Goal: Information Seeking & Learning: Learn about a topic

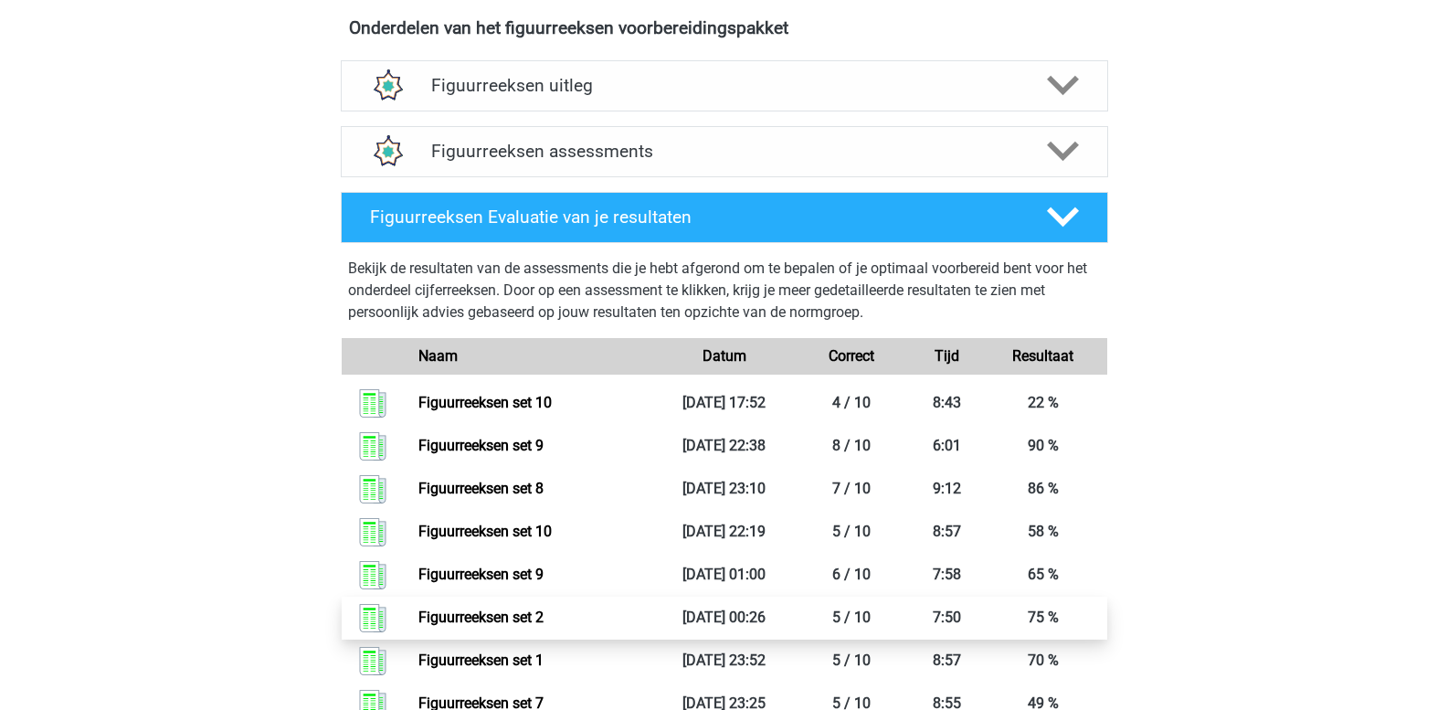
scroll to position [1096, 0]
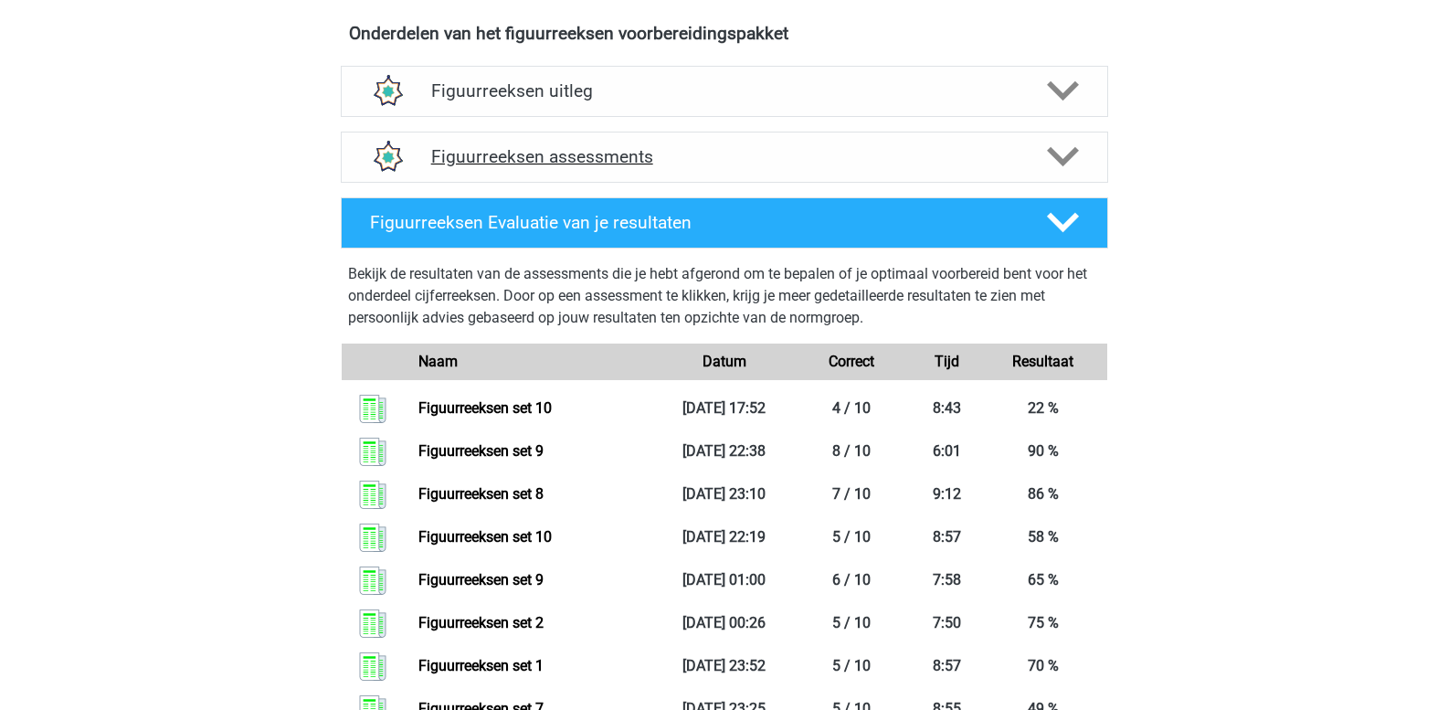
click at [1068, 153] on icon at bounding box center [1063, 157] width 32 height 32
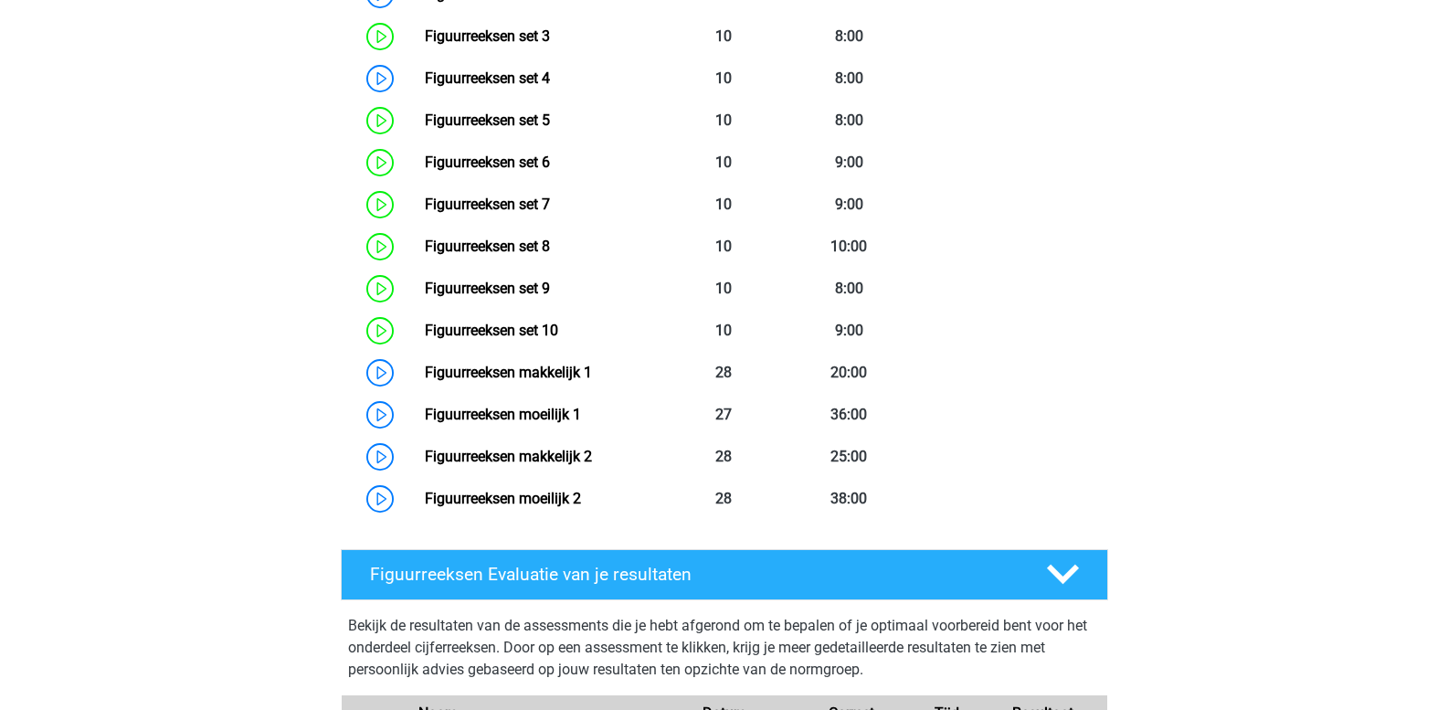
scroll to position [1553, 0]
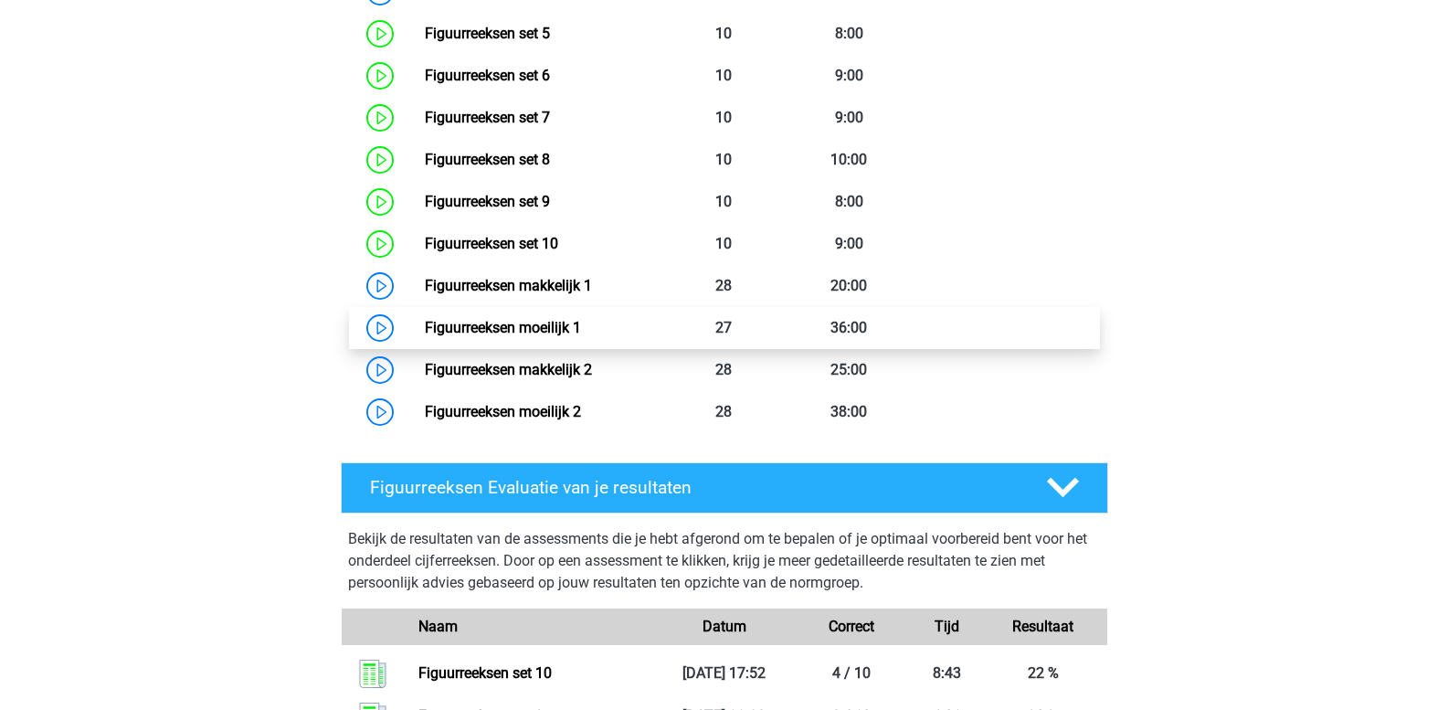
click at [495, 336] on link "Figuurreeksen moeilijk 1" at bounding box center [503, 327] width 156 height 17
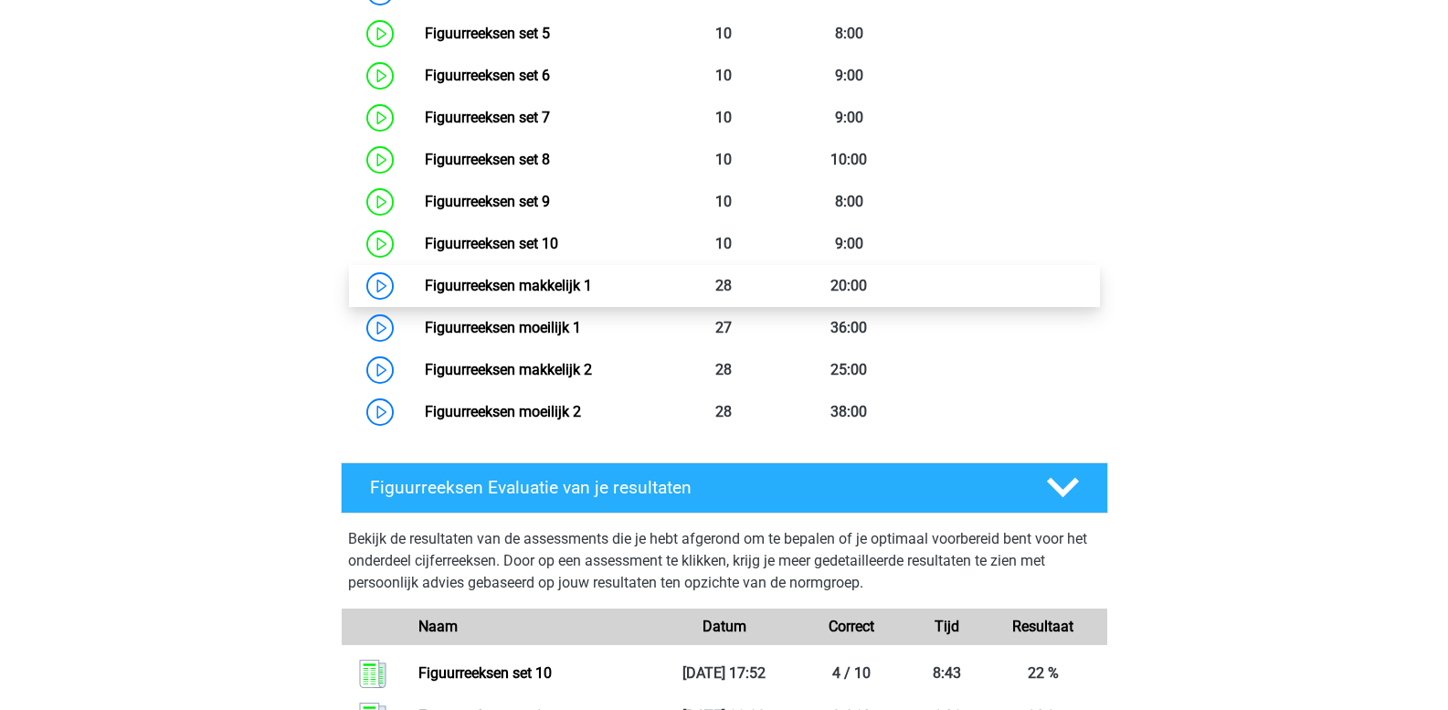
click at [519, 287] on link "Figuurreeksen makkelijk 1" at bounding box center [508, 285] width 167 height 17
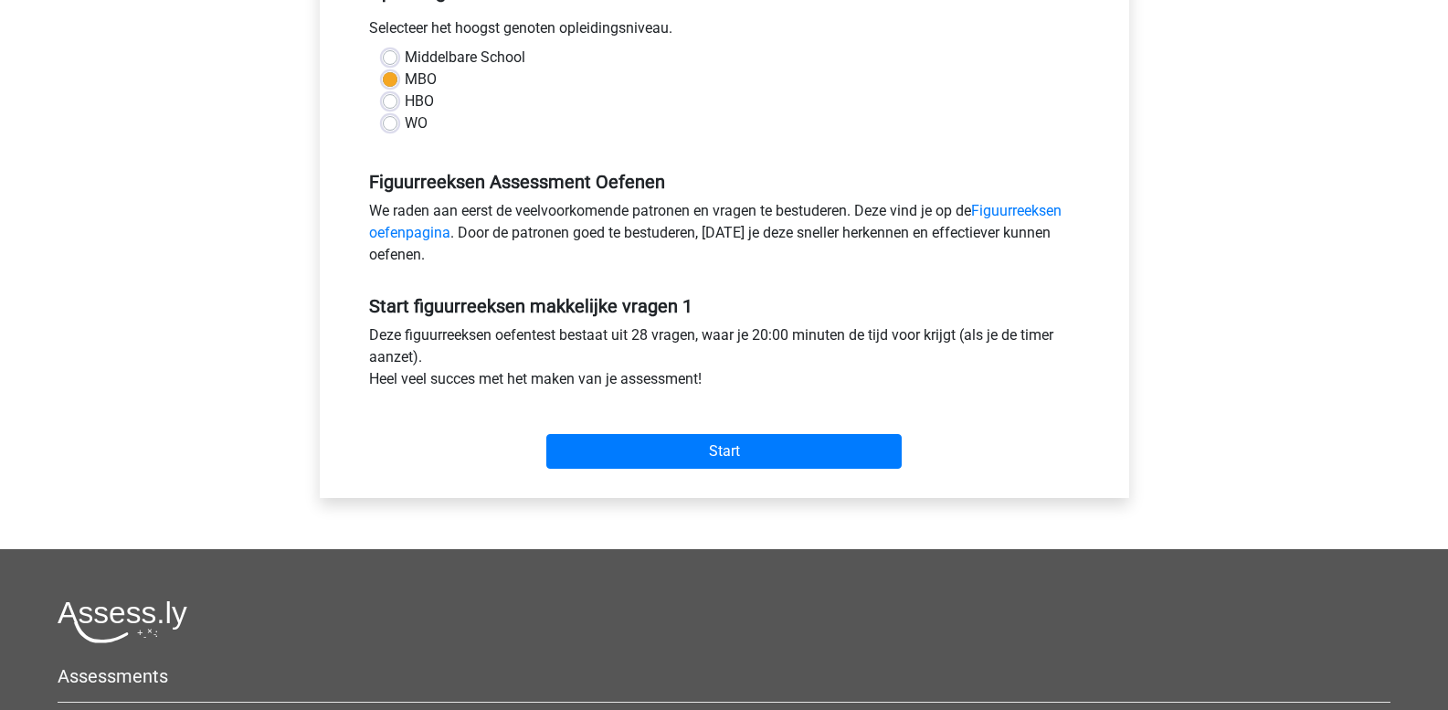
scroll to position [457, 0]
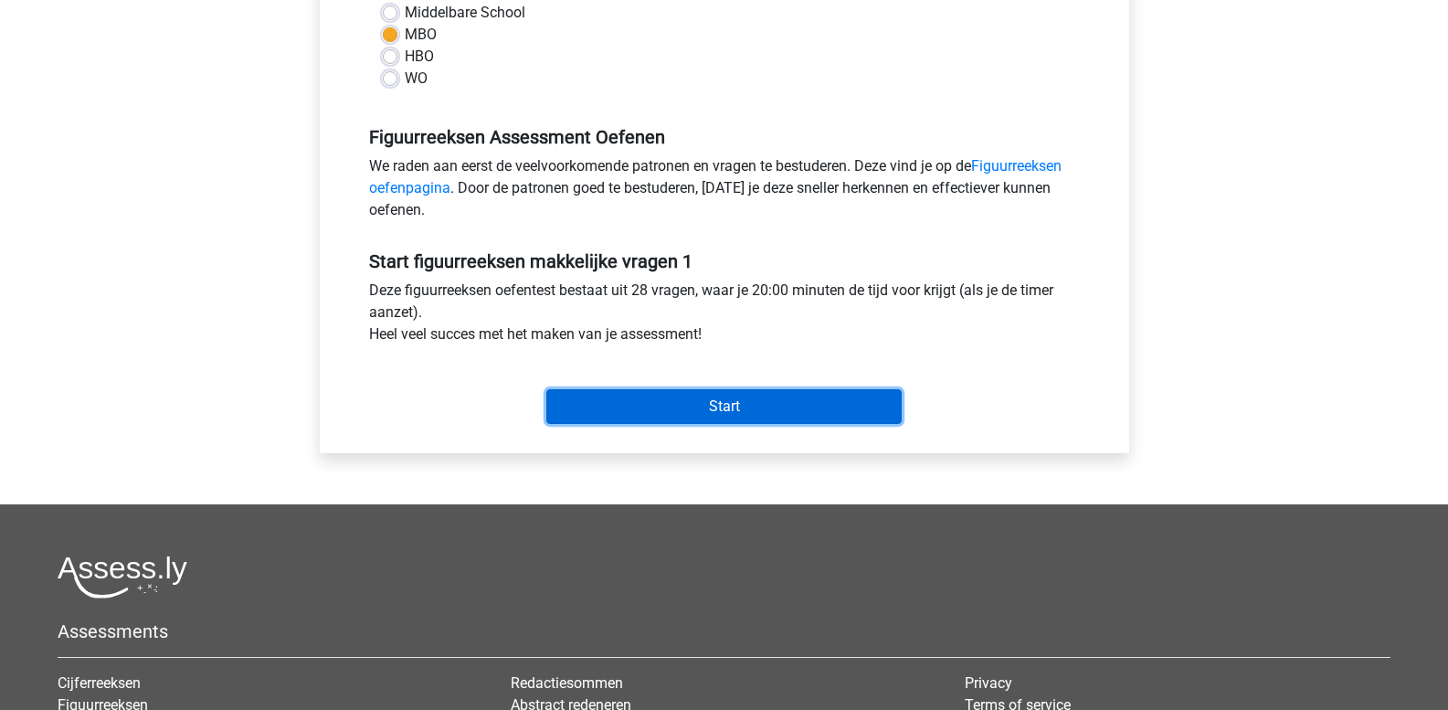
click at [633, 415] on input "Start" at bounding box center [723, 406] width 355 height 35
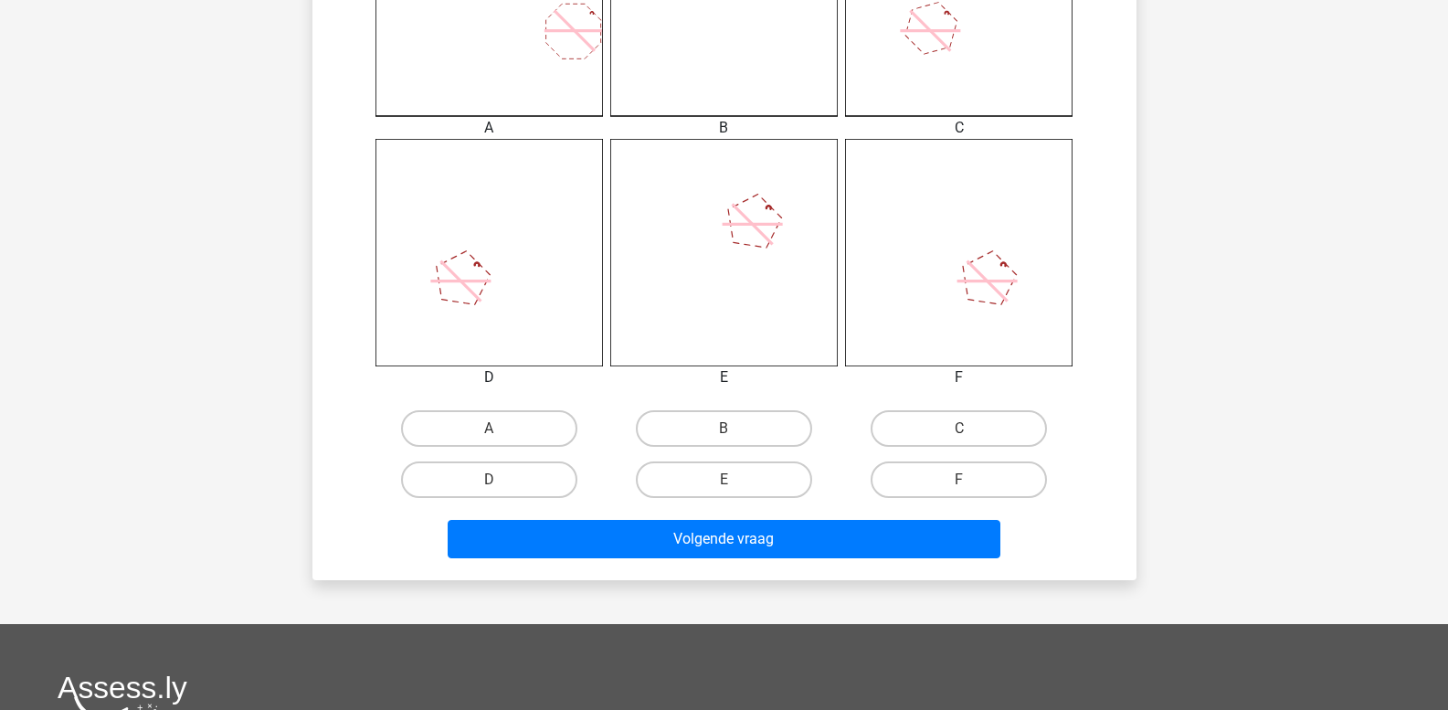
scroll to position [639, 0]
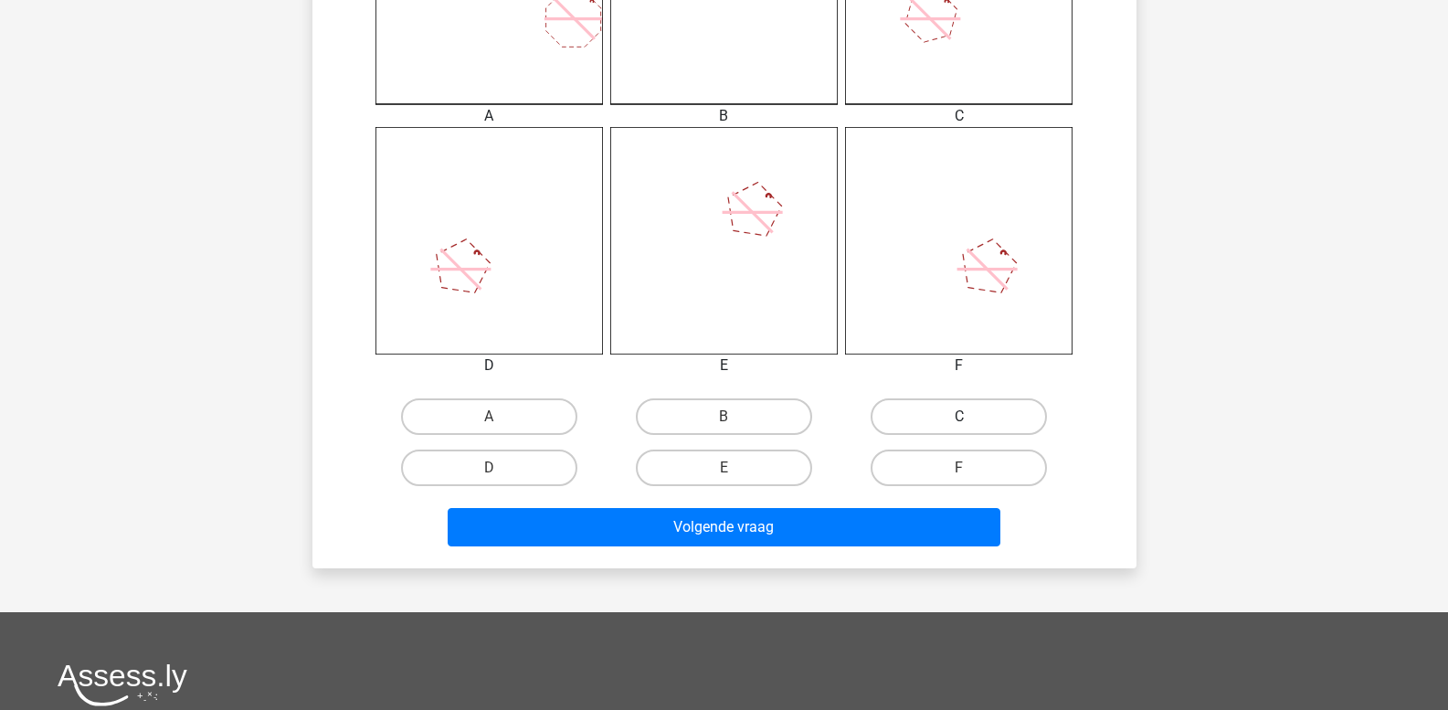
click at [954, 425] on label "C" at bounding box center [958, 416] width 176 height 37
click at [959, 425] on input "C" at bounding box center [965, 422] width 12 height 12
radio input "true"
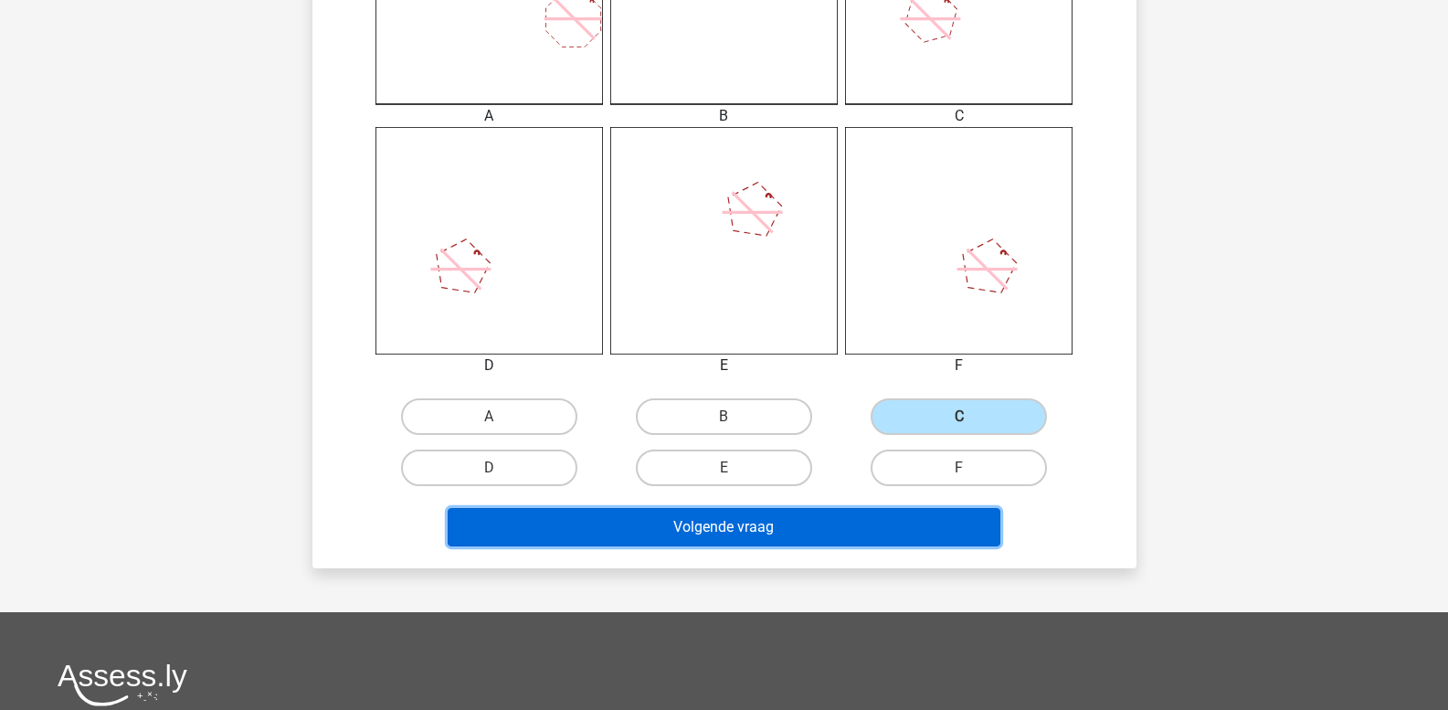
click at [805, 529] on button "Volgende vraag" at bounding box center [724, 527] width 553 height 38
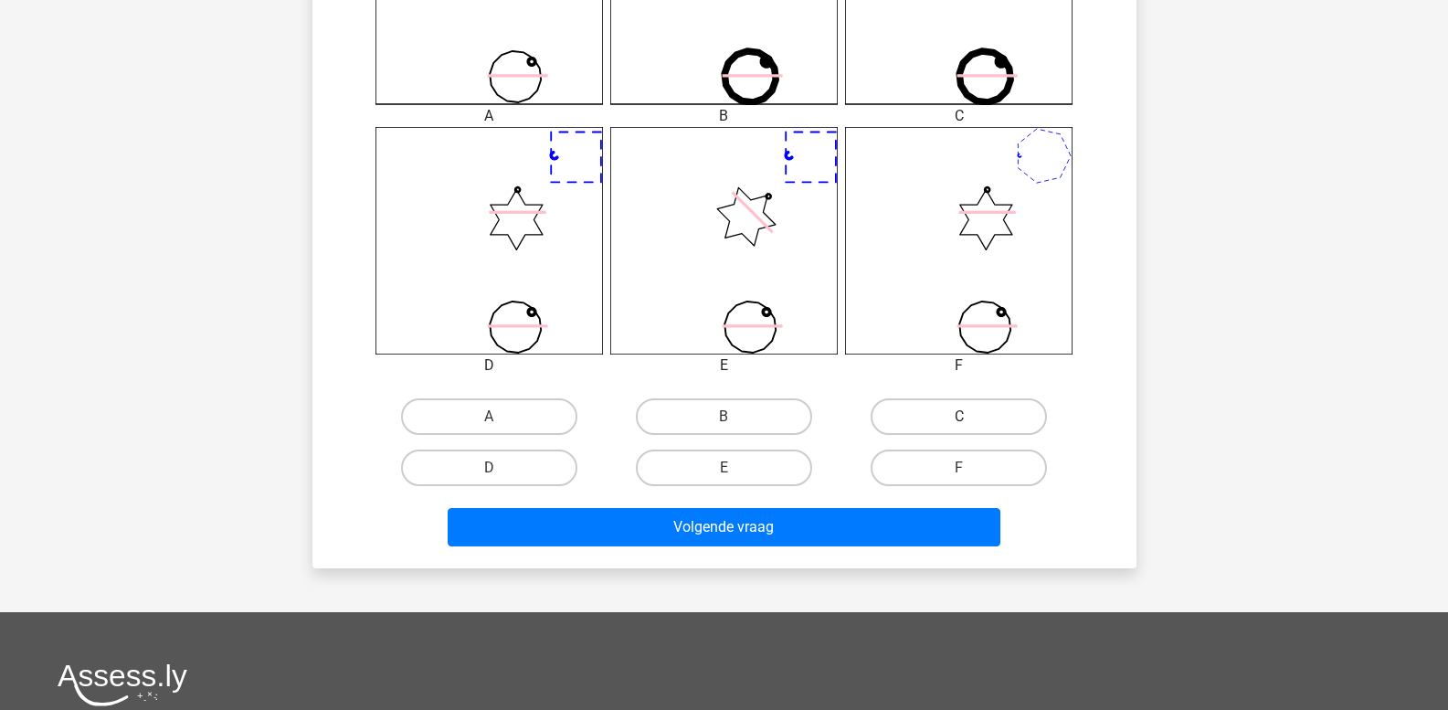
click at [932, 413] on label "C" at bounding box center [958, 416] width 176 height 37
click at [959, 416] on input "C" at bounding box center [965, 422] width 12 height 12
radio input "true"
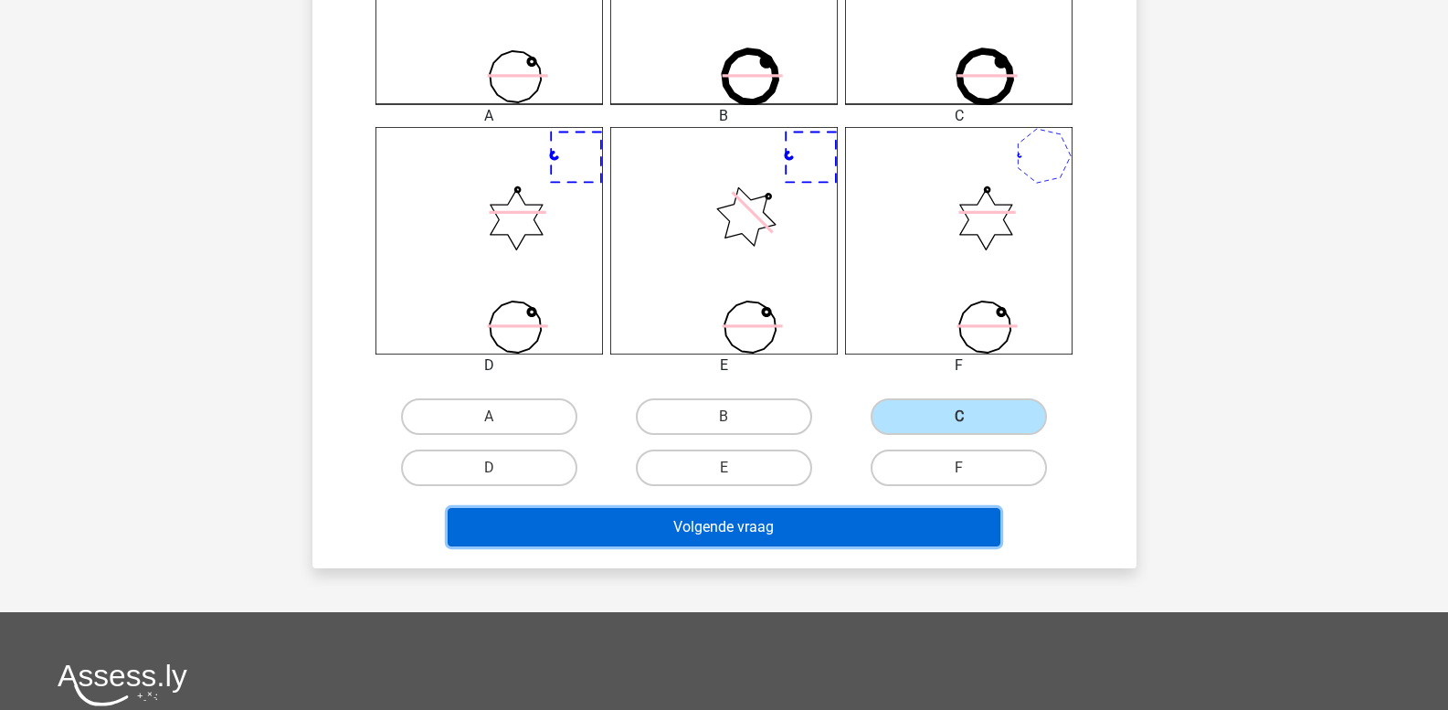
click at [834, 519] on button "Volgende vraag" at bounding box center [724, 527] width 553 height 38
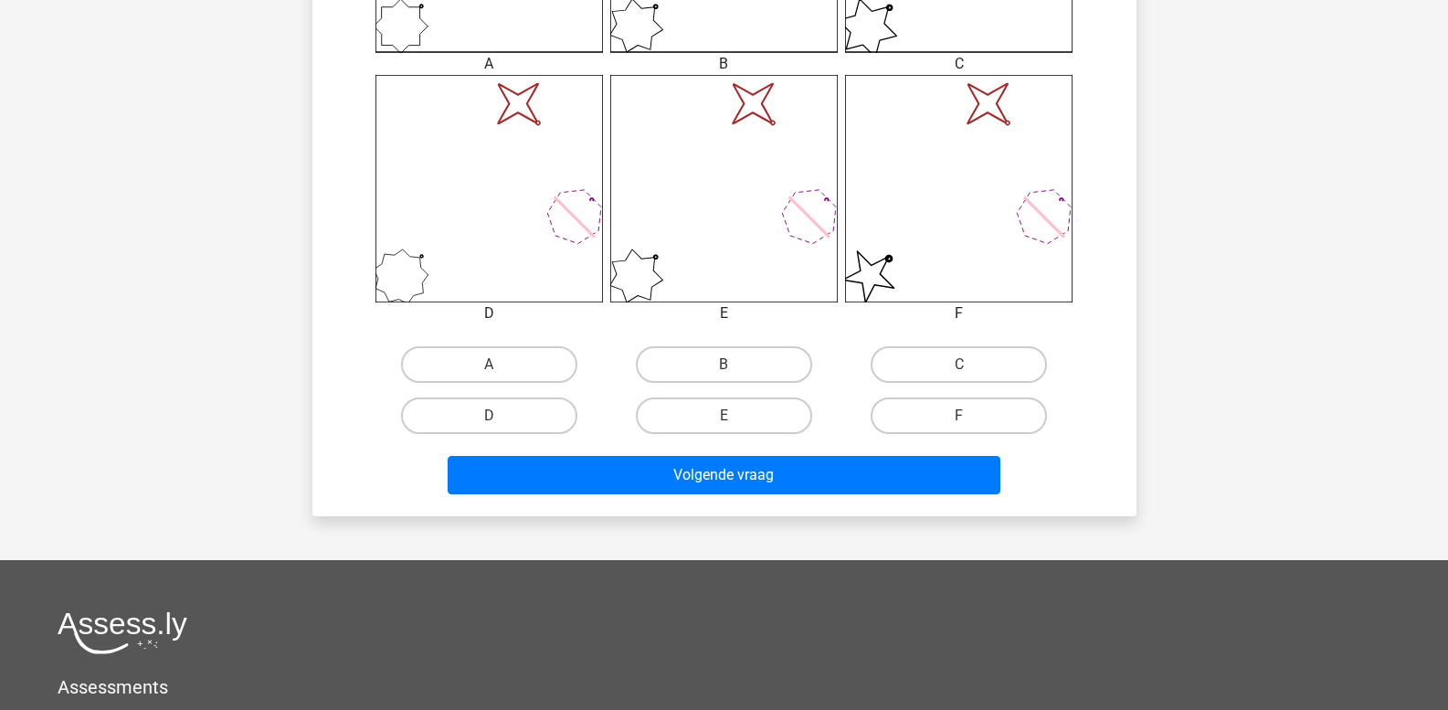
scroll to position [723, 0]
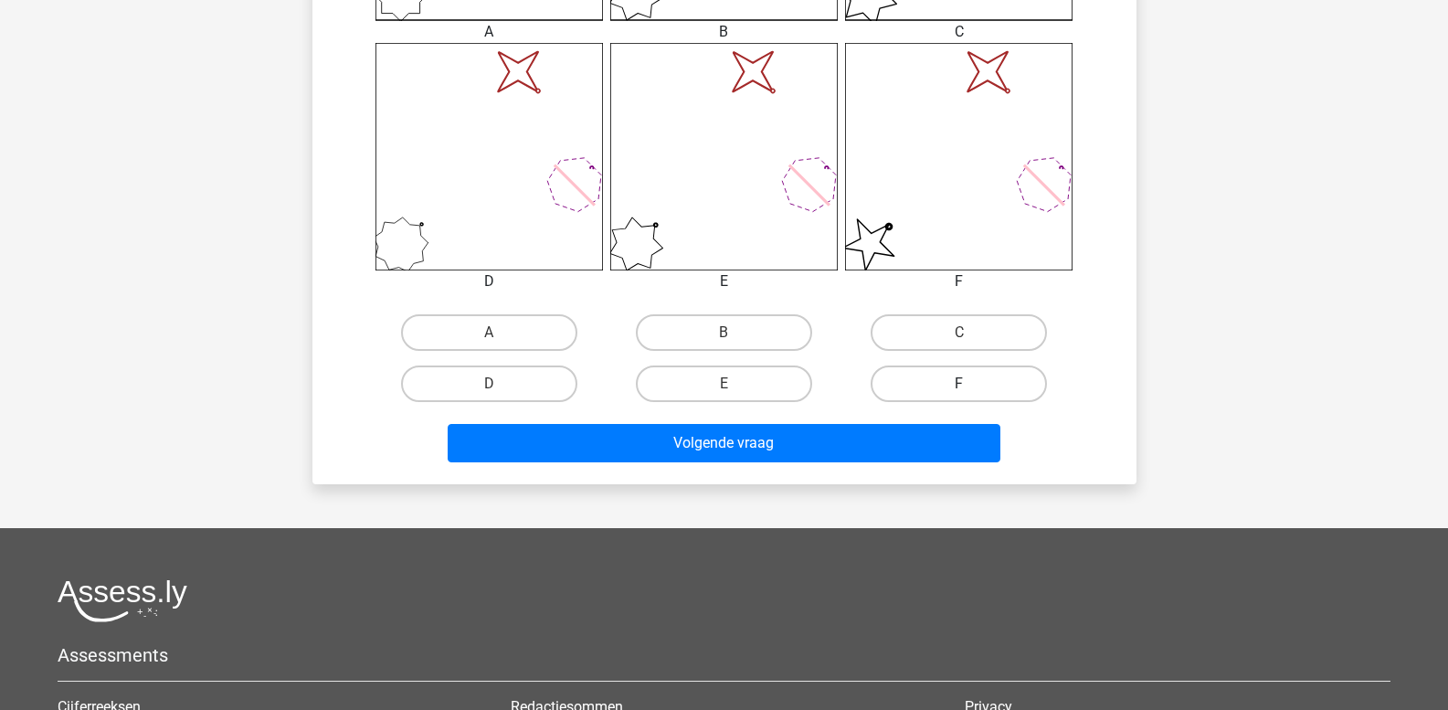
click at [921, 381] on label "F" at bounding box center [958, 383] width 176 height 37
click at [959, 384] on input "F" at bounding box center [965, 390] width 12 height 12
radio input "true"
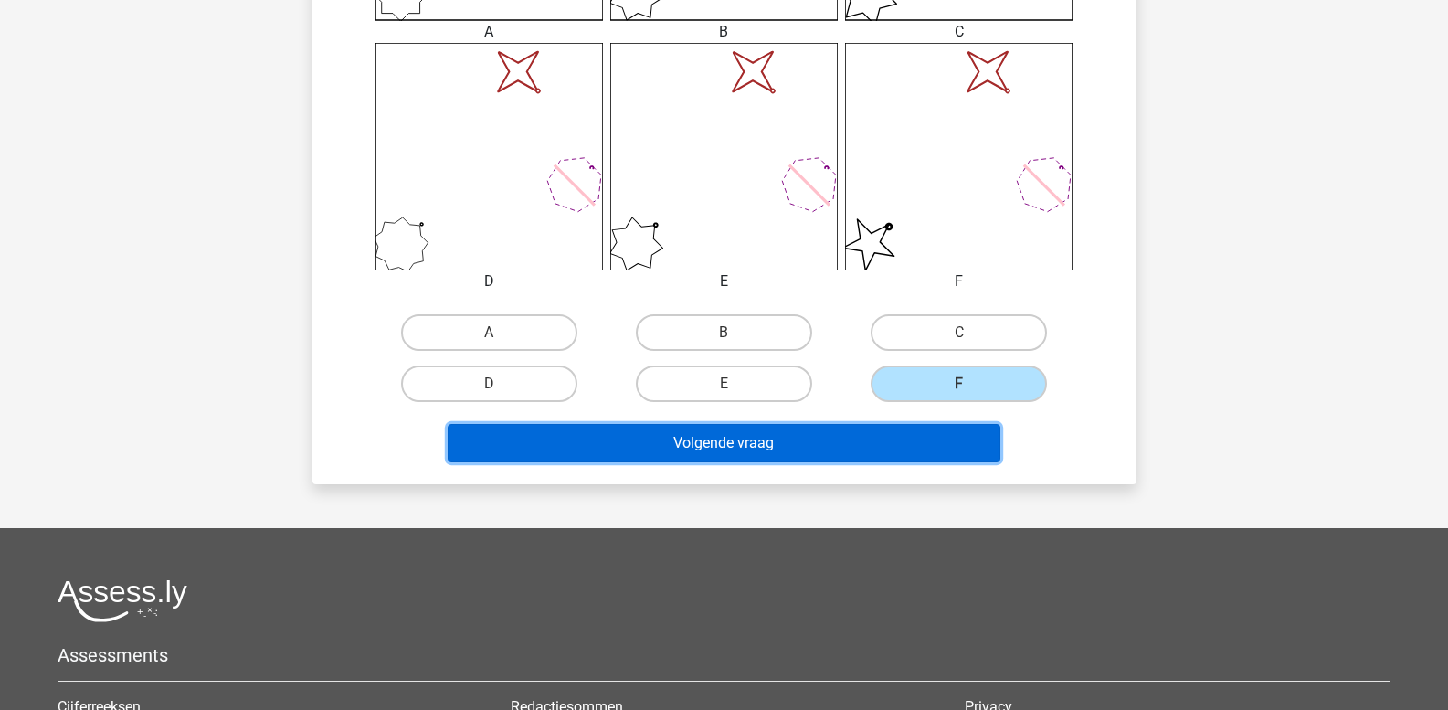
click at [876, 437] on button "Volgende vraag" at bounding box center [724, 443] width 553 height 38
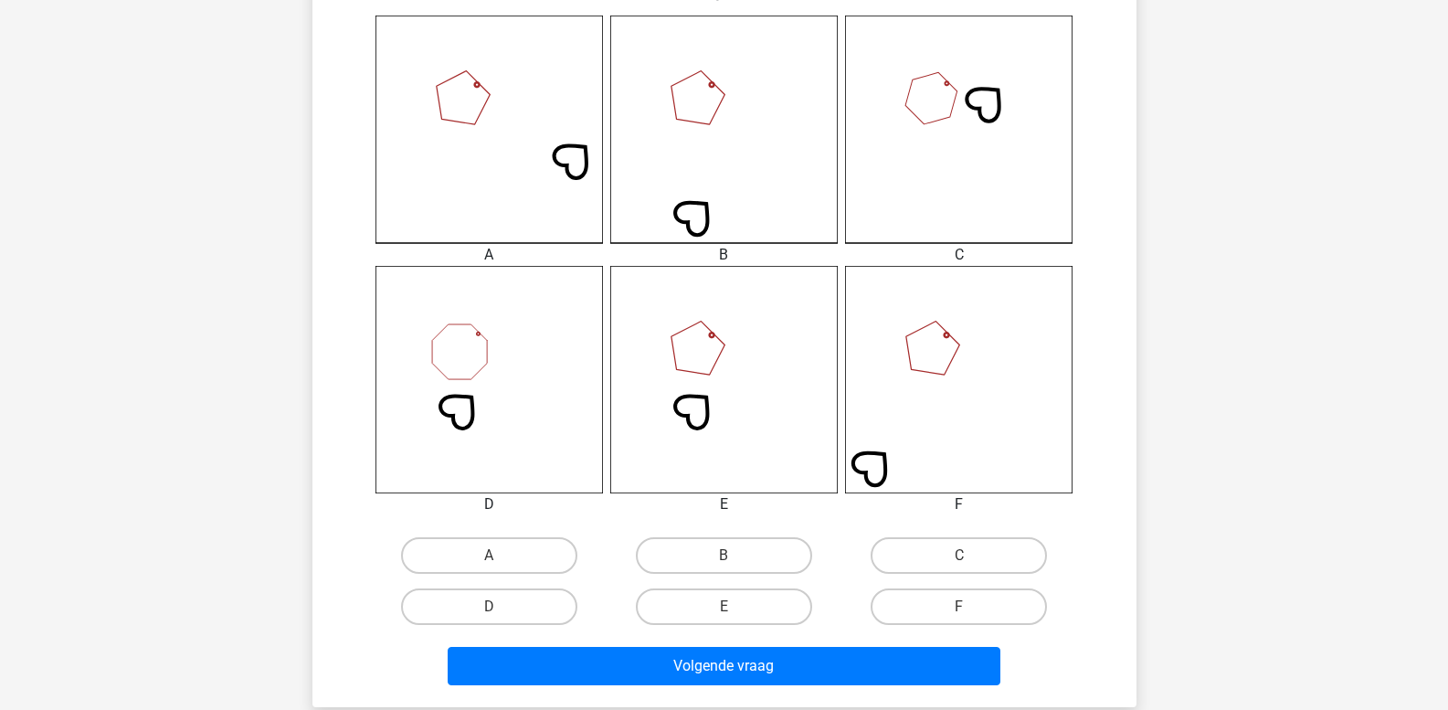
scroll to position [541, 0]
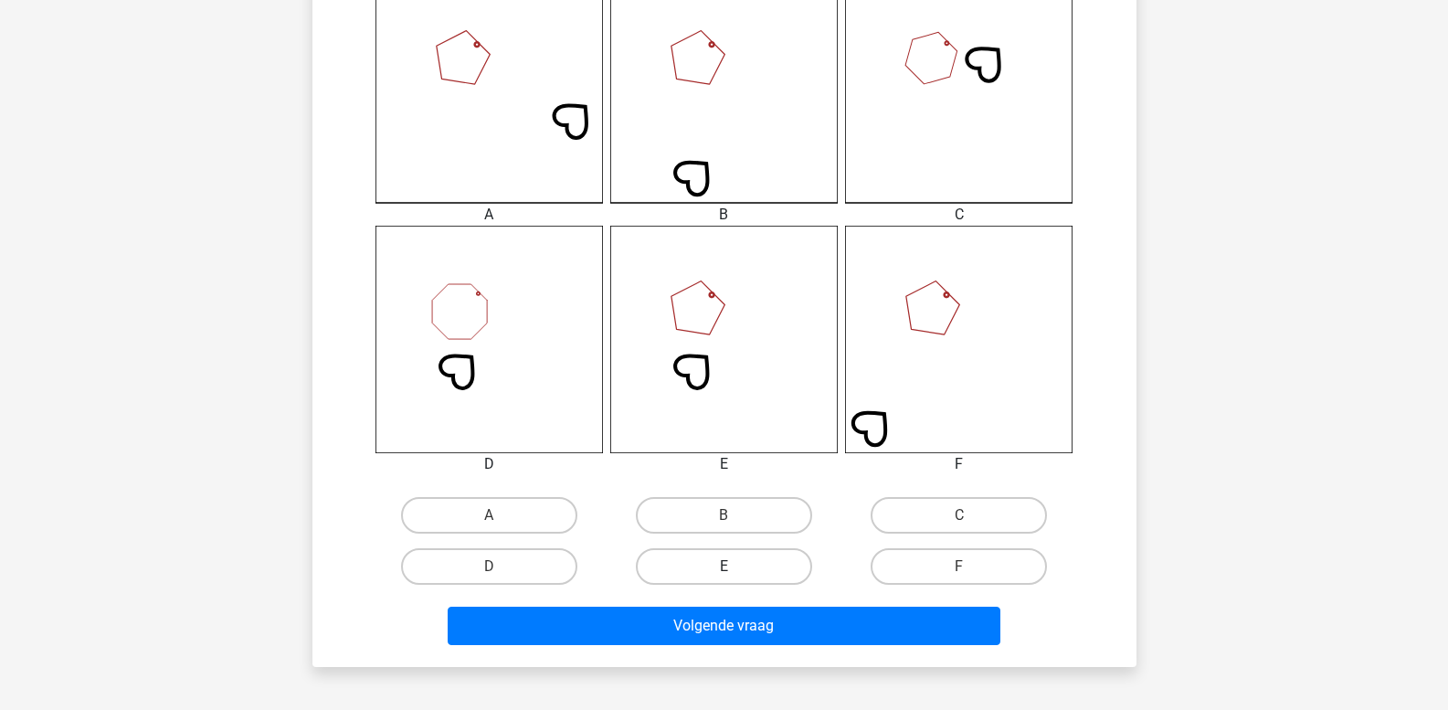
click at [716, 574] on label "E" at bounding box center [724, 566] width 176 height 37
click at [723, 574] on input "E" at bounding box center [729, 572] width 12 height 12
radio input "true"
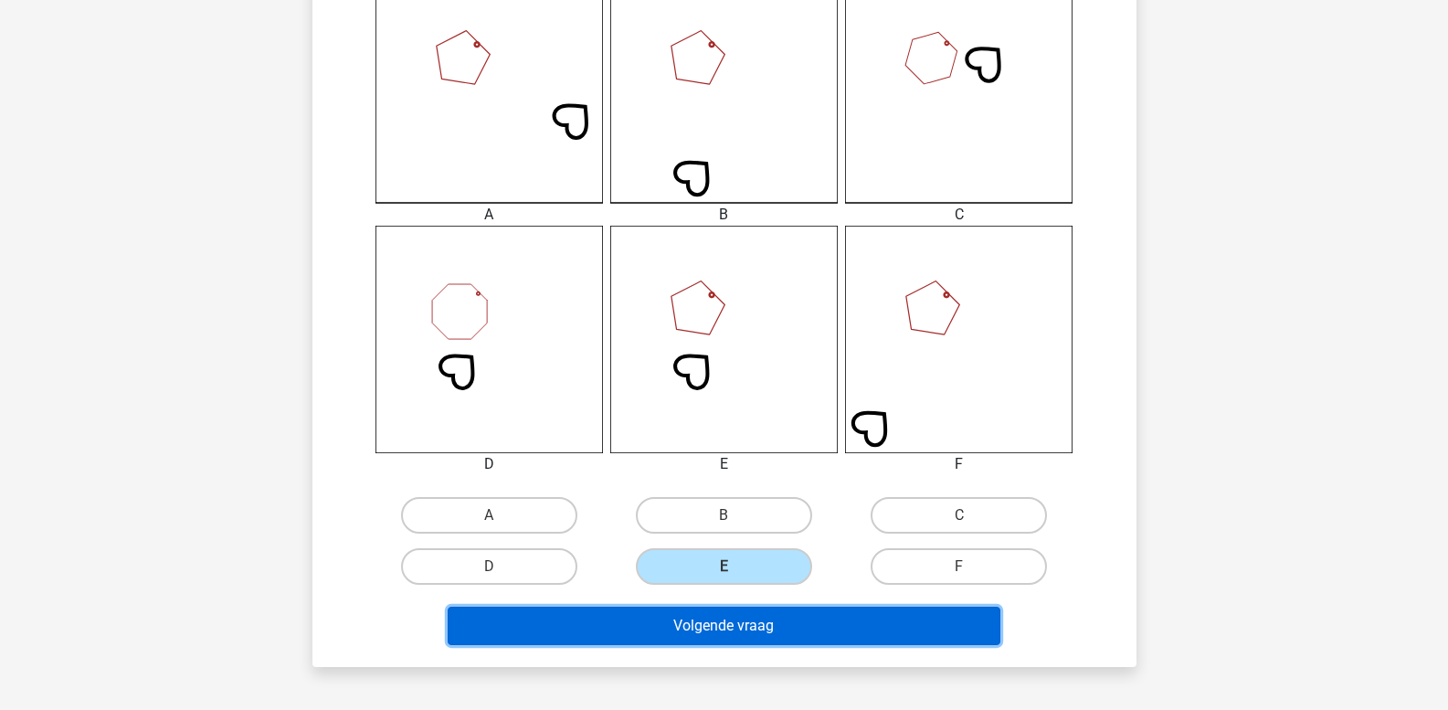
click at [705, 621] on button "Volgende vraag" at bounding box center [724, 625] width 553 height 38
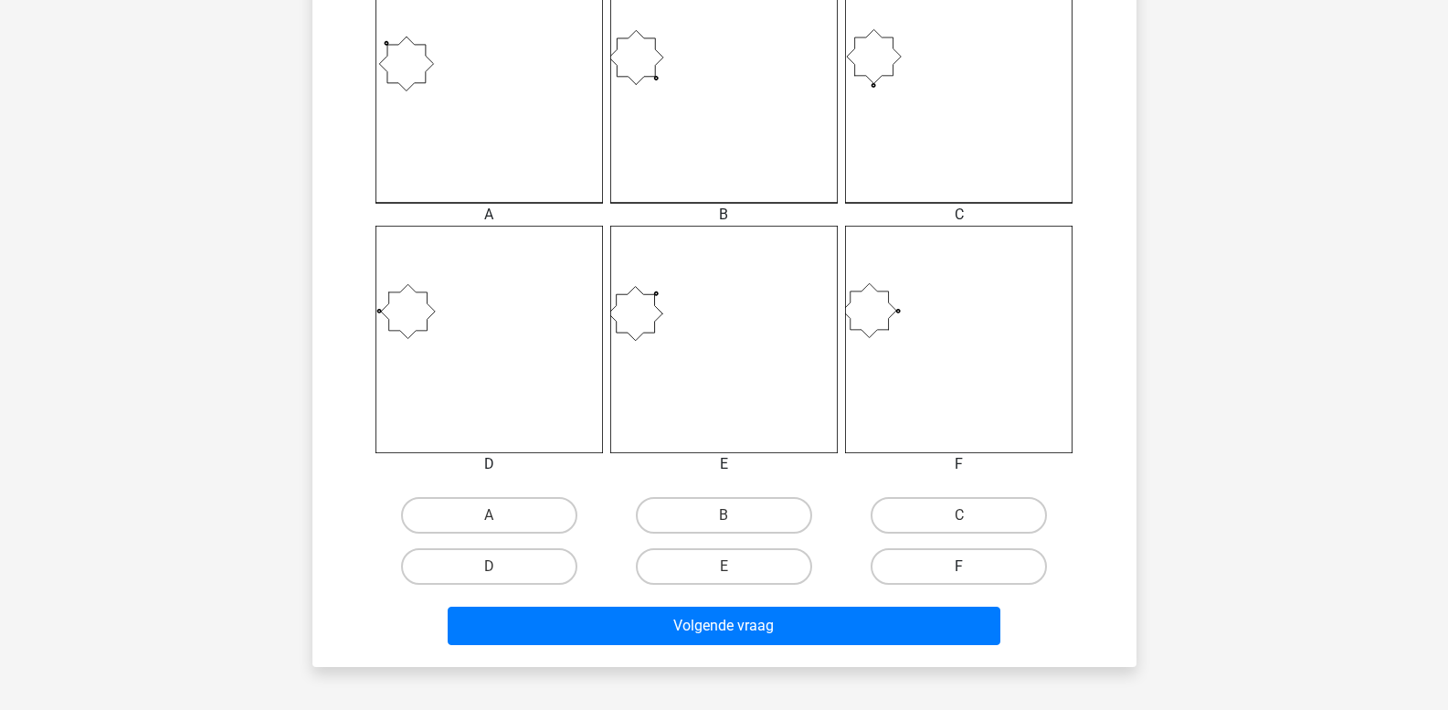
click at [922, 571] on label "F" at bounding box center [958, 566] width 176 height 37
click at [959, 571] on input "F" at bounding box center [965, 572] width 12 height 12
radio input "true"
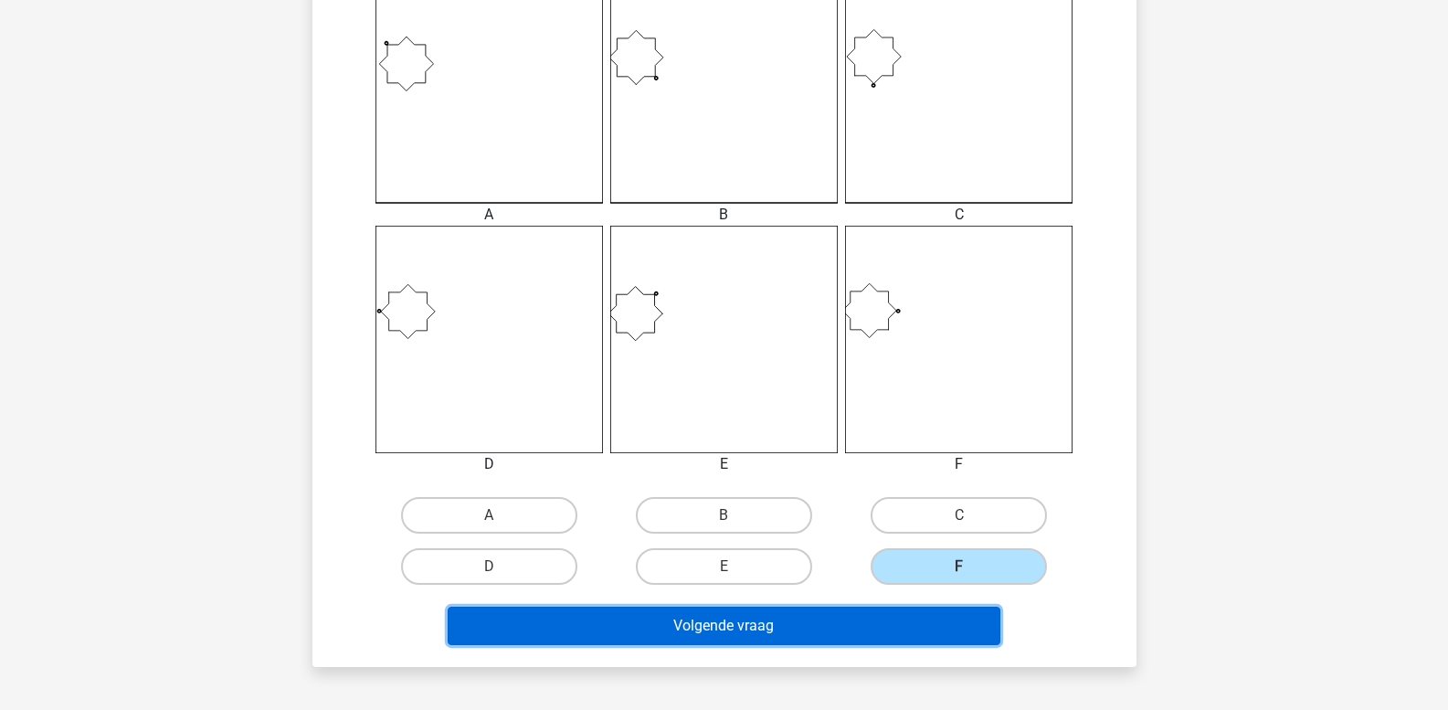
click at [905, 621] on button "Volgende vraag" at bounding box center [724, 625] width 553 height 38
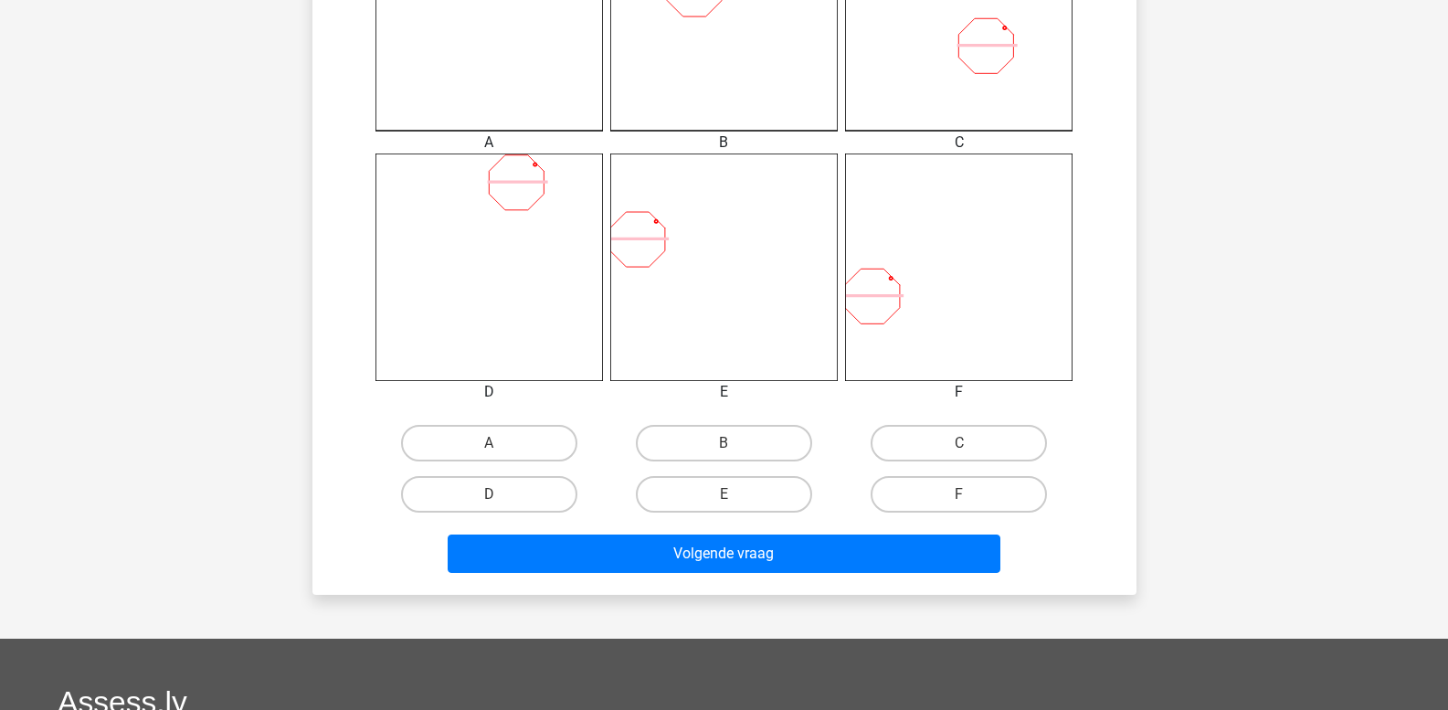
scroll to position [632, 0]
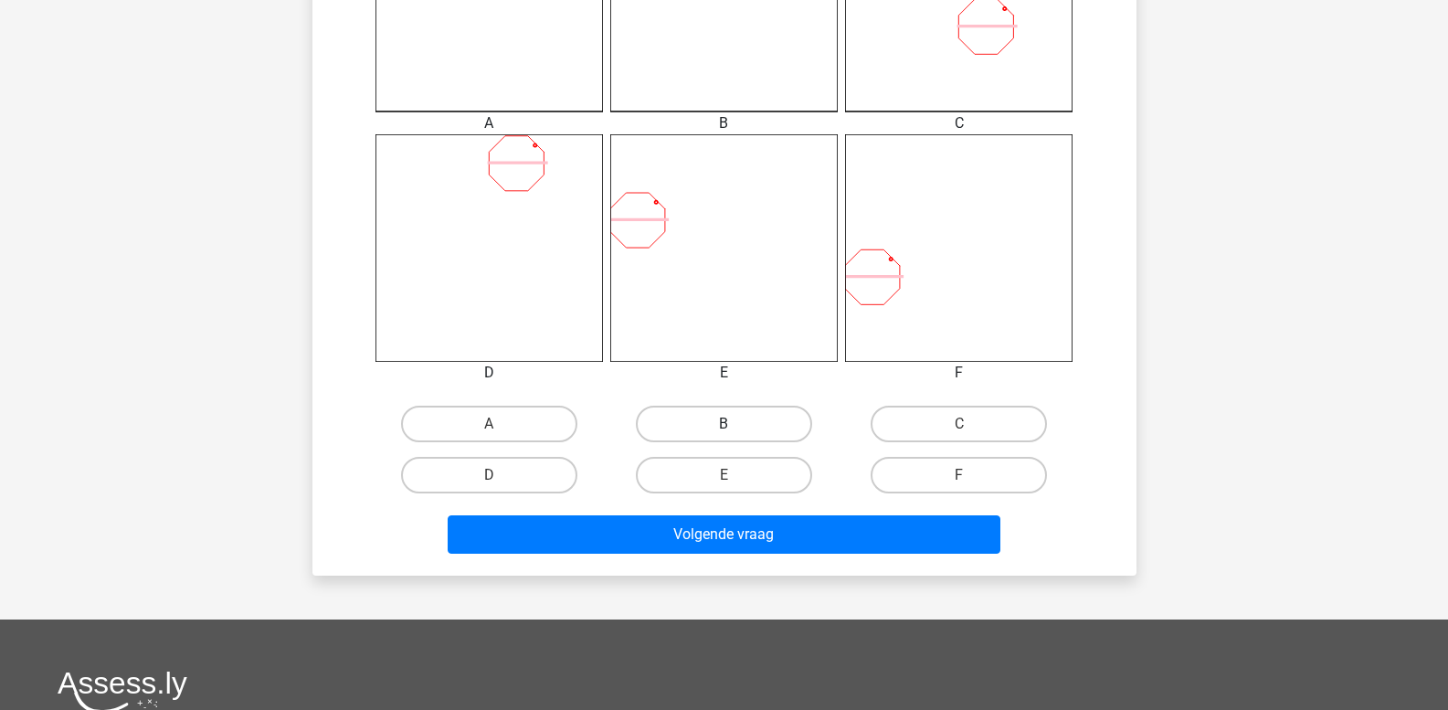
click at [763, 415] on label "B" at bounding box center [724, 423] width 176 height 37
click at [735, 424] on input "B" at bounding box center [729, 430] width 12 height 12
radio input "true"
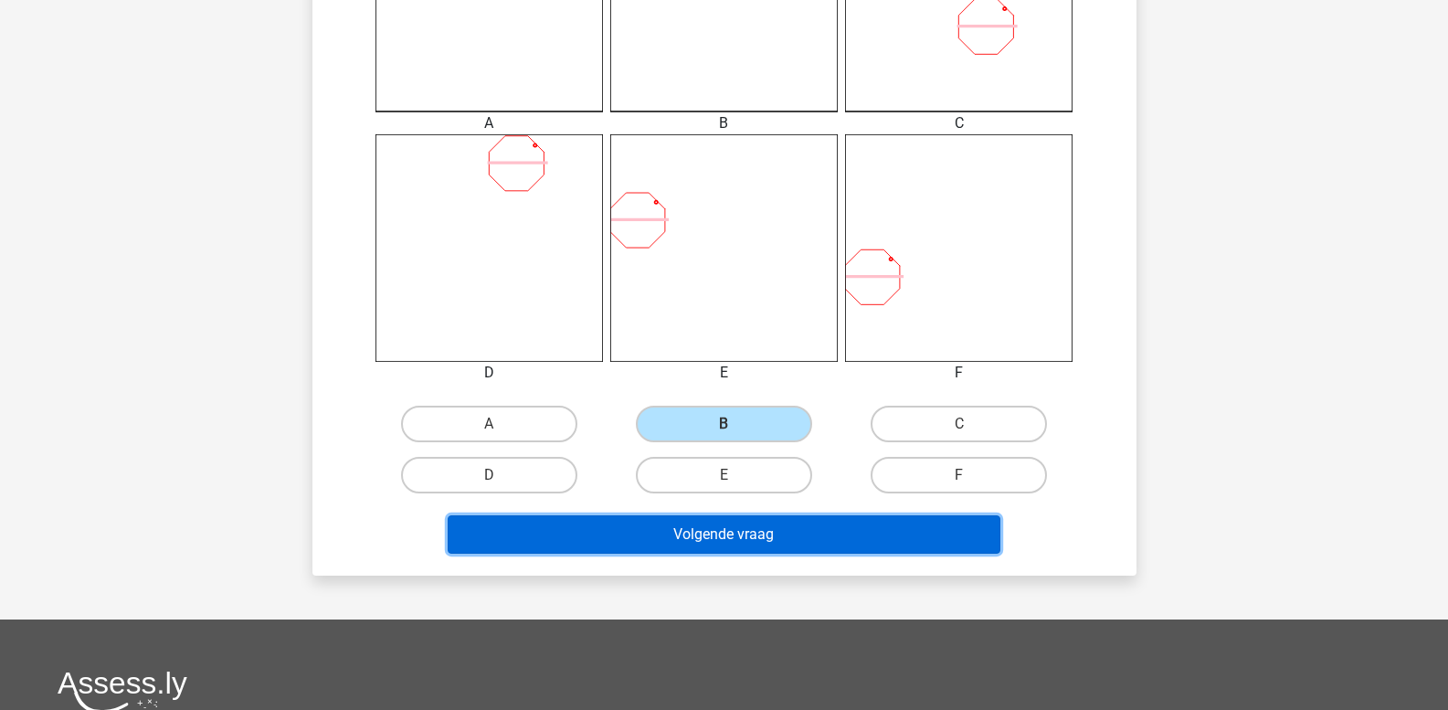
click at [771, 532] on button "Volgende vraag" at bounding box center [724, 534] width 553 height 38
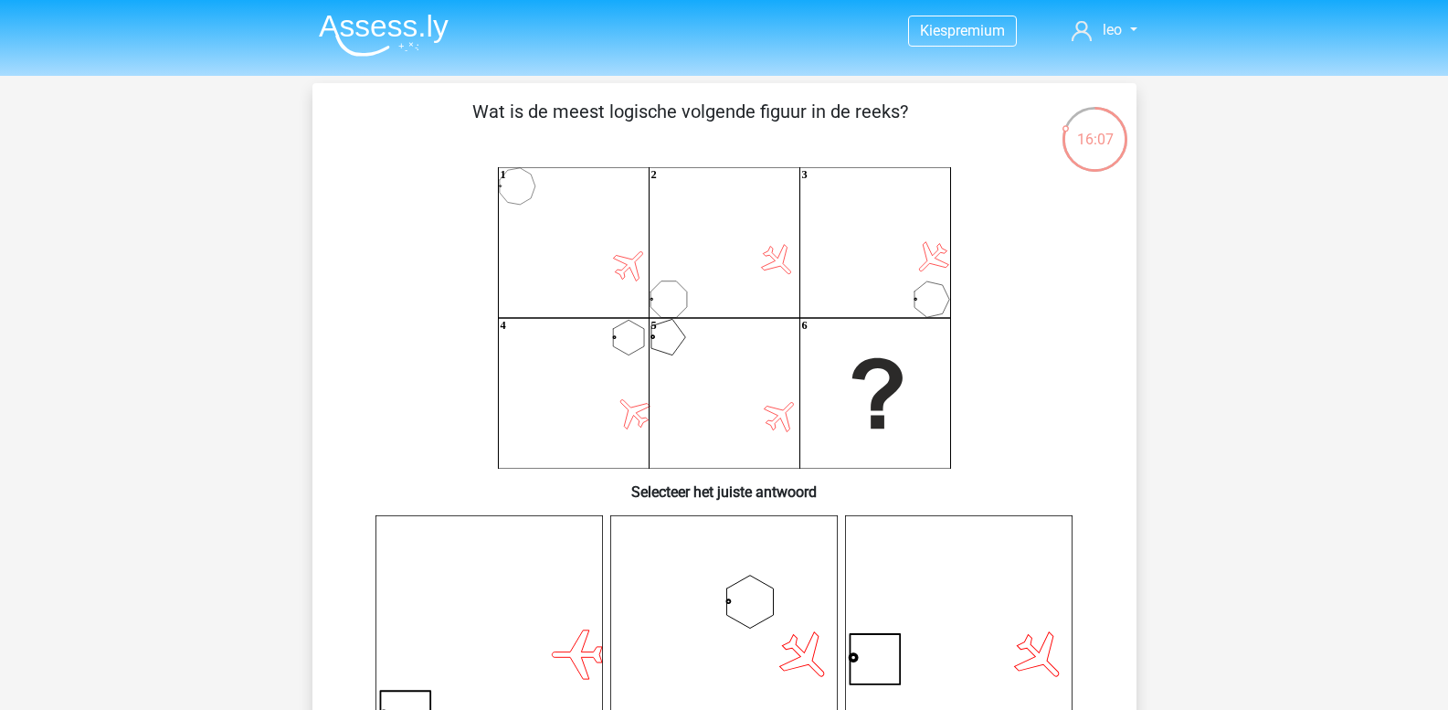
scroll to position [184, 0]
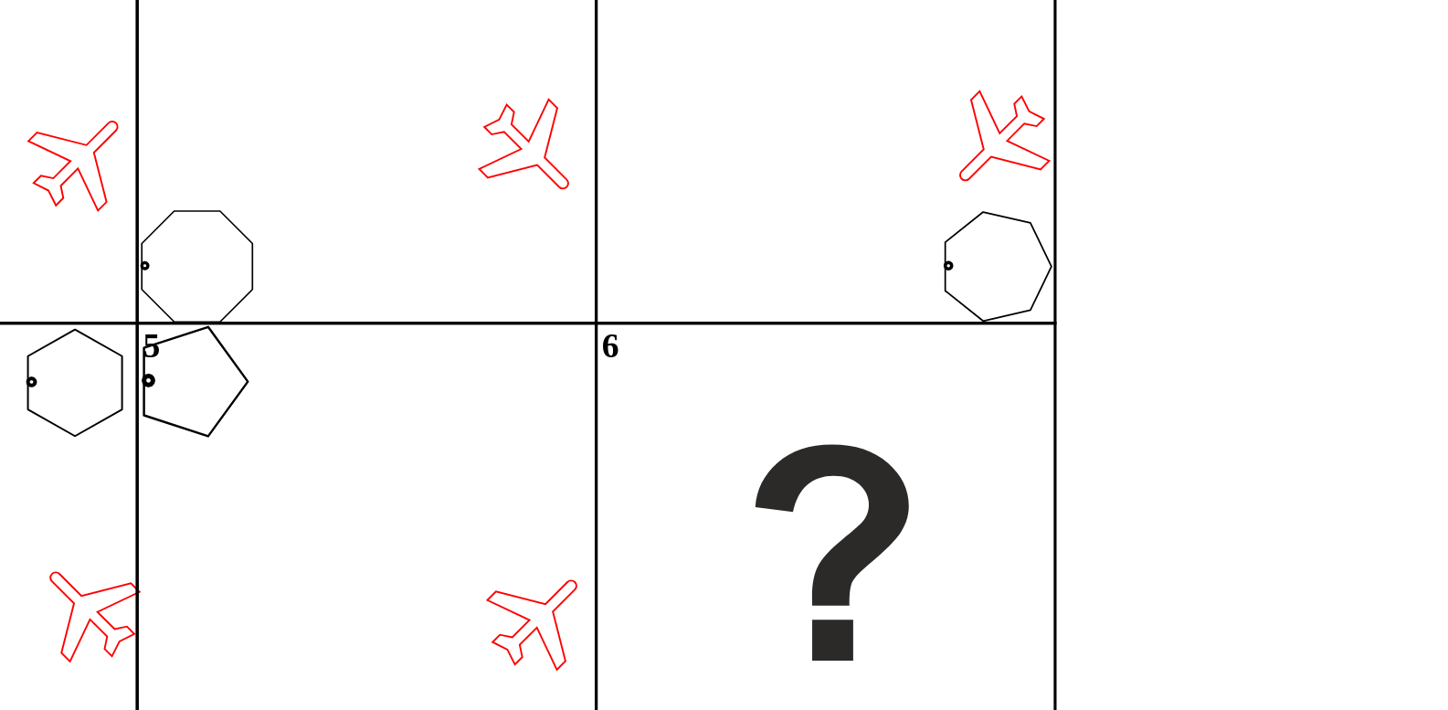
click at [716, 130] on icon "1 2 3 4 5 6" at bounding box center [724, 134] width 736 height 301
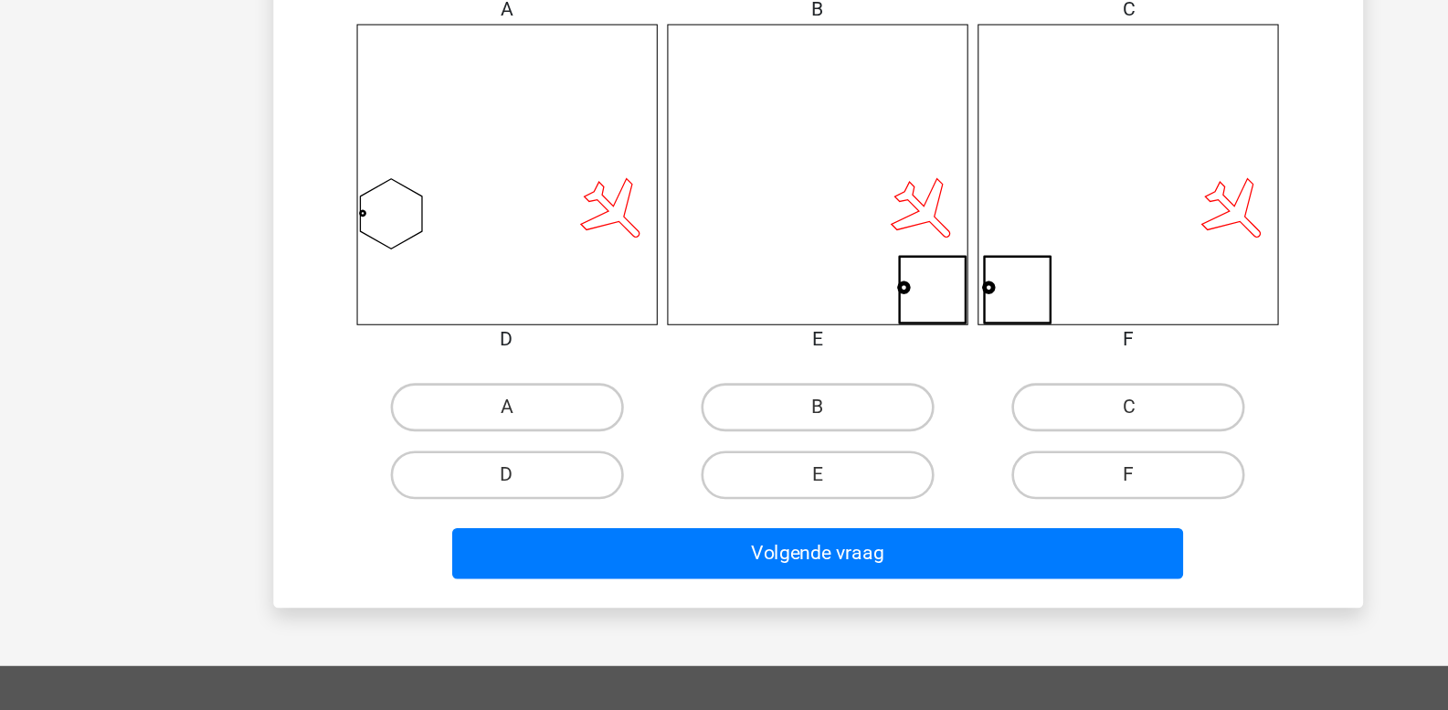
scroll to position [591, 0]
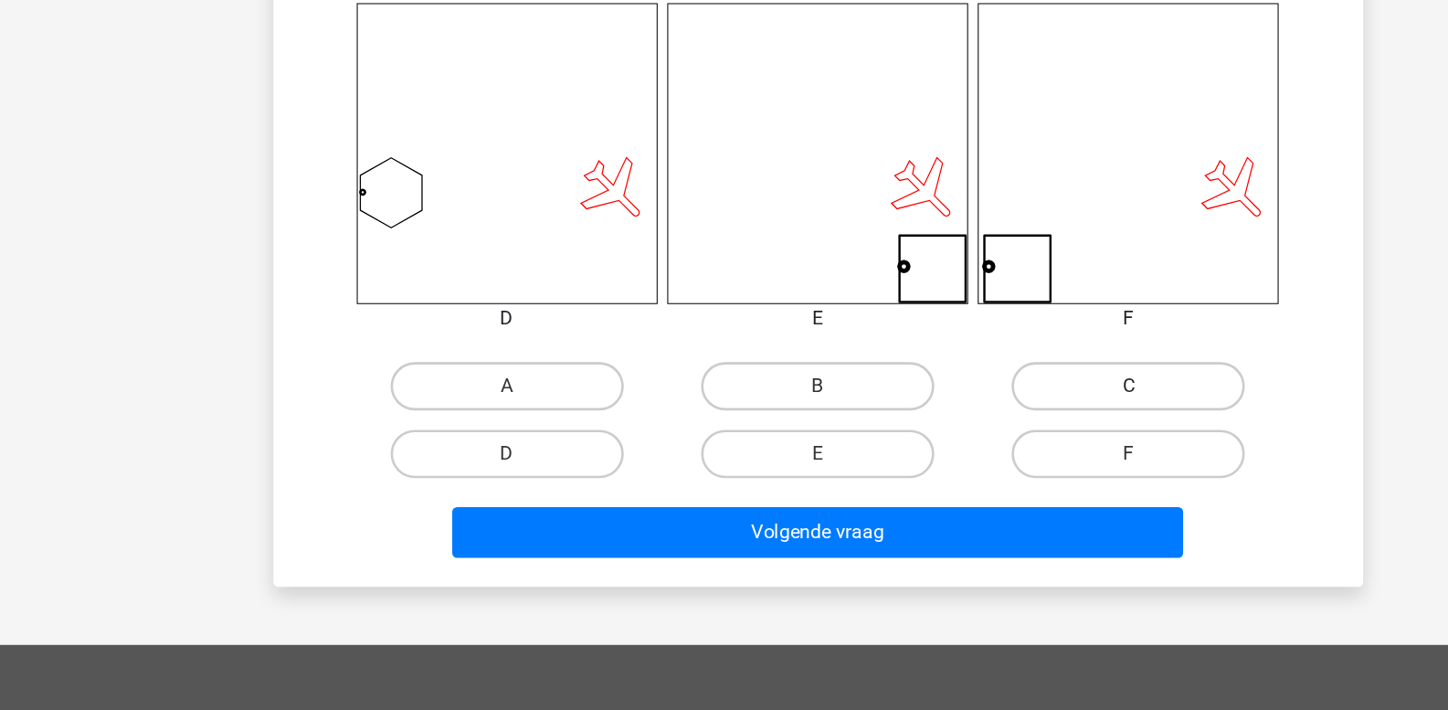
click at [953, 461] on label "C" at bounding box center [958, 465] width 176 height 37
click at [959, 465] on input "C" at bounding box center [965, 471] width 12 height 12
radio input "true"
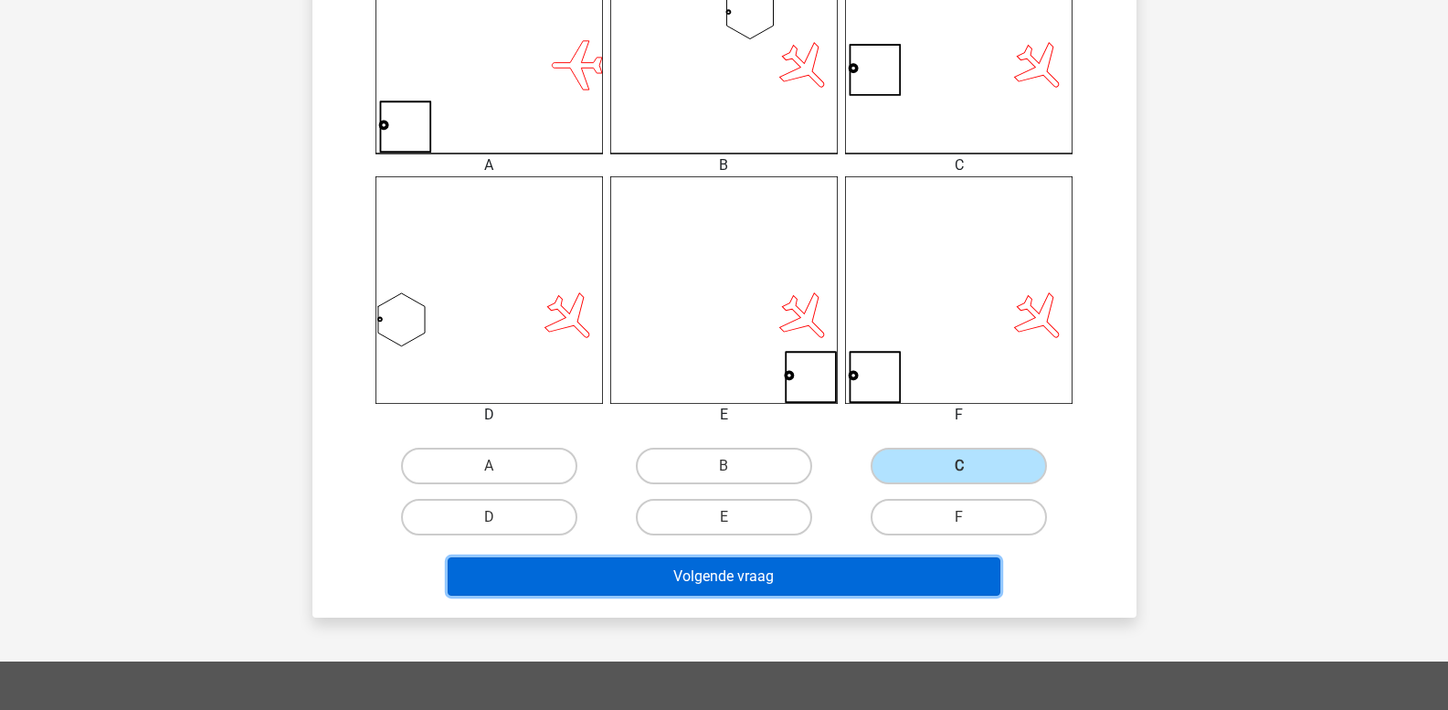
click at [837, 570] on button "Volgende vraag" at bounding box center [724, 576] width 553 height 38
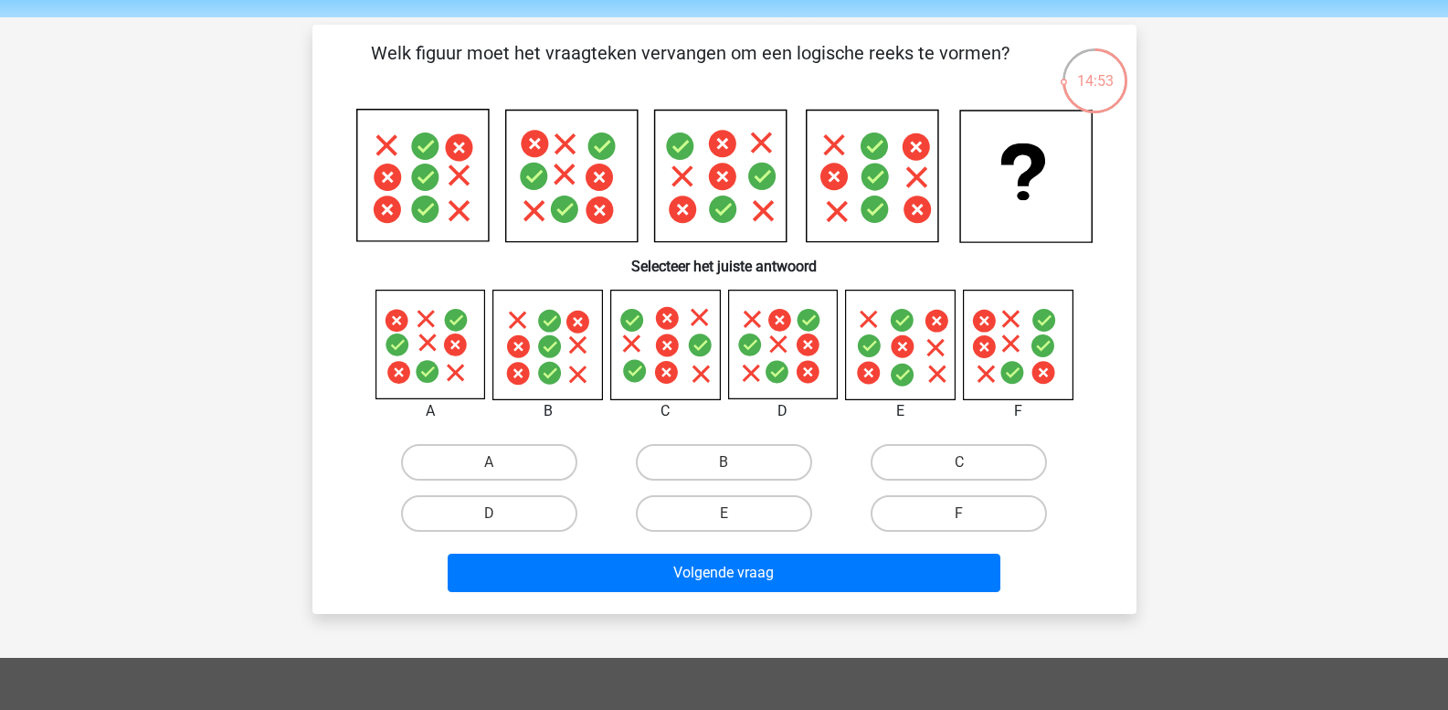
scroll to position [91, 0]
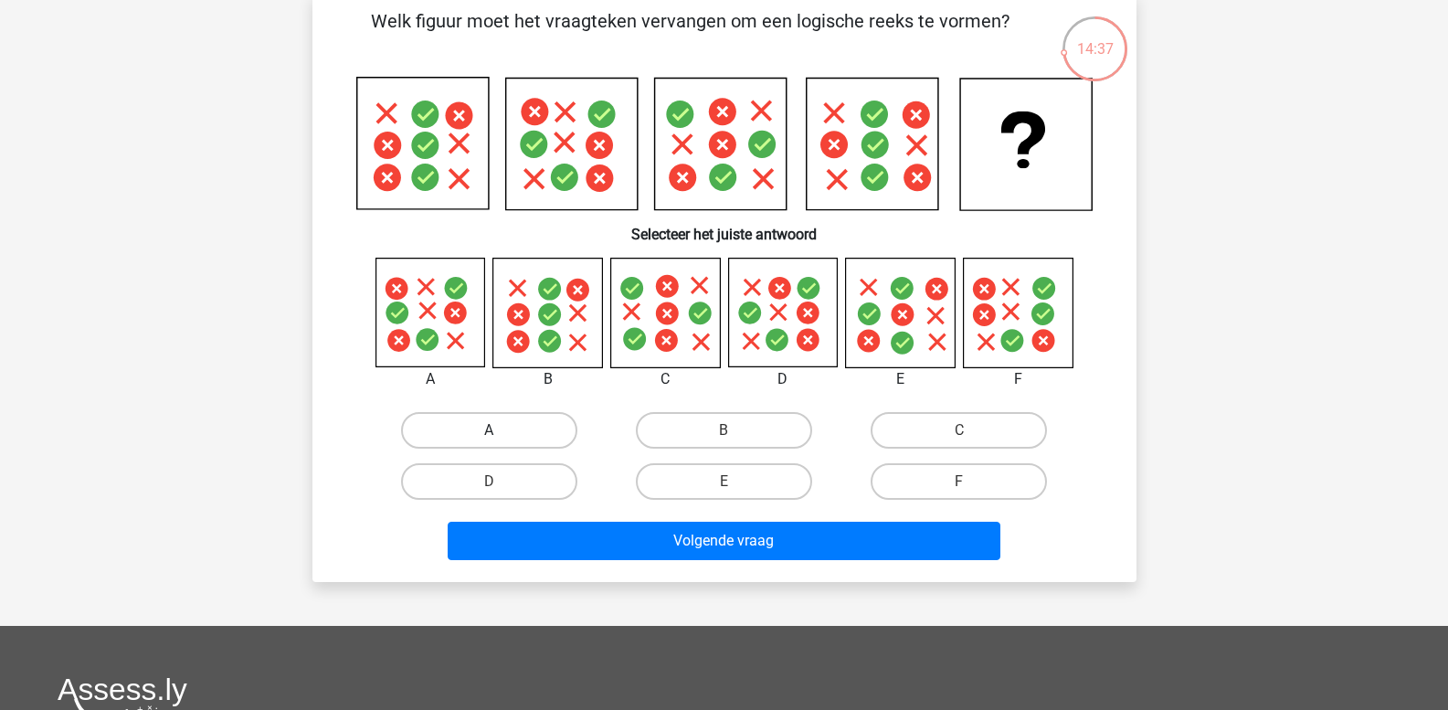
click at [492, 424] on label "A" at bounding box center [489, 430] width 176 height 37
click at [492, 430] on input "A" at bounding box center [495, 436] width 12 height 12
radio input "true"
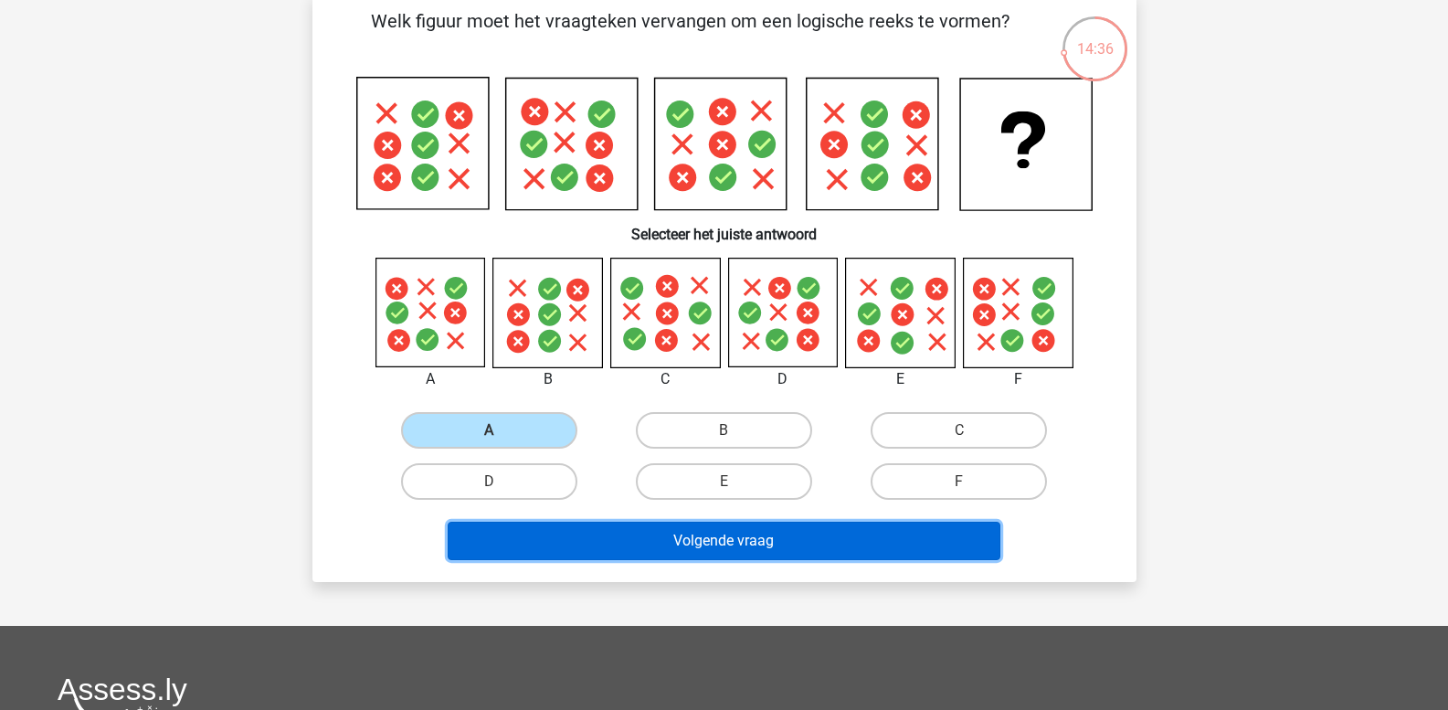
click at [590, 543] on button "Volgende vraag" at bounding box center [724, 540] width 553 height 38
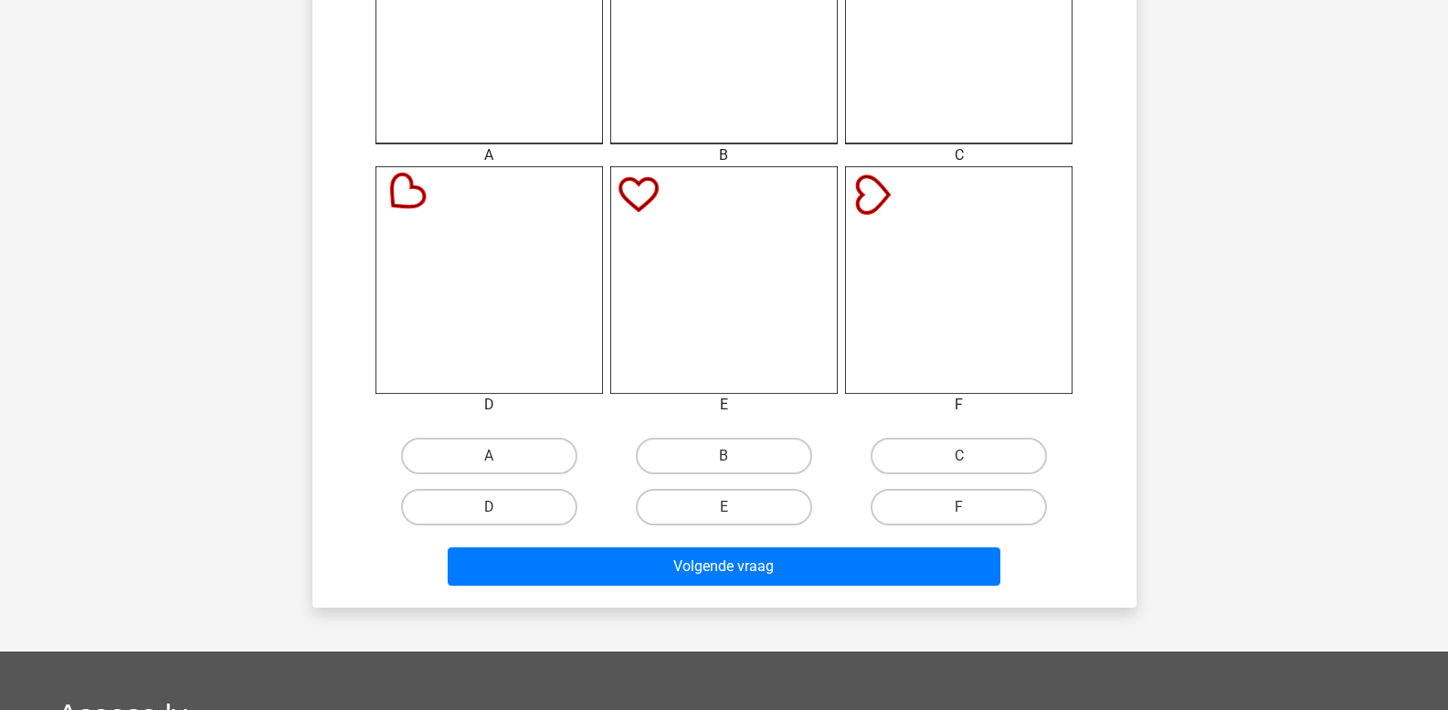
scroll to position [632, 0]
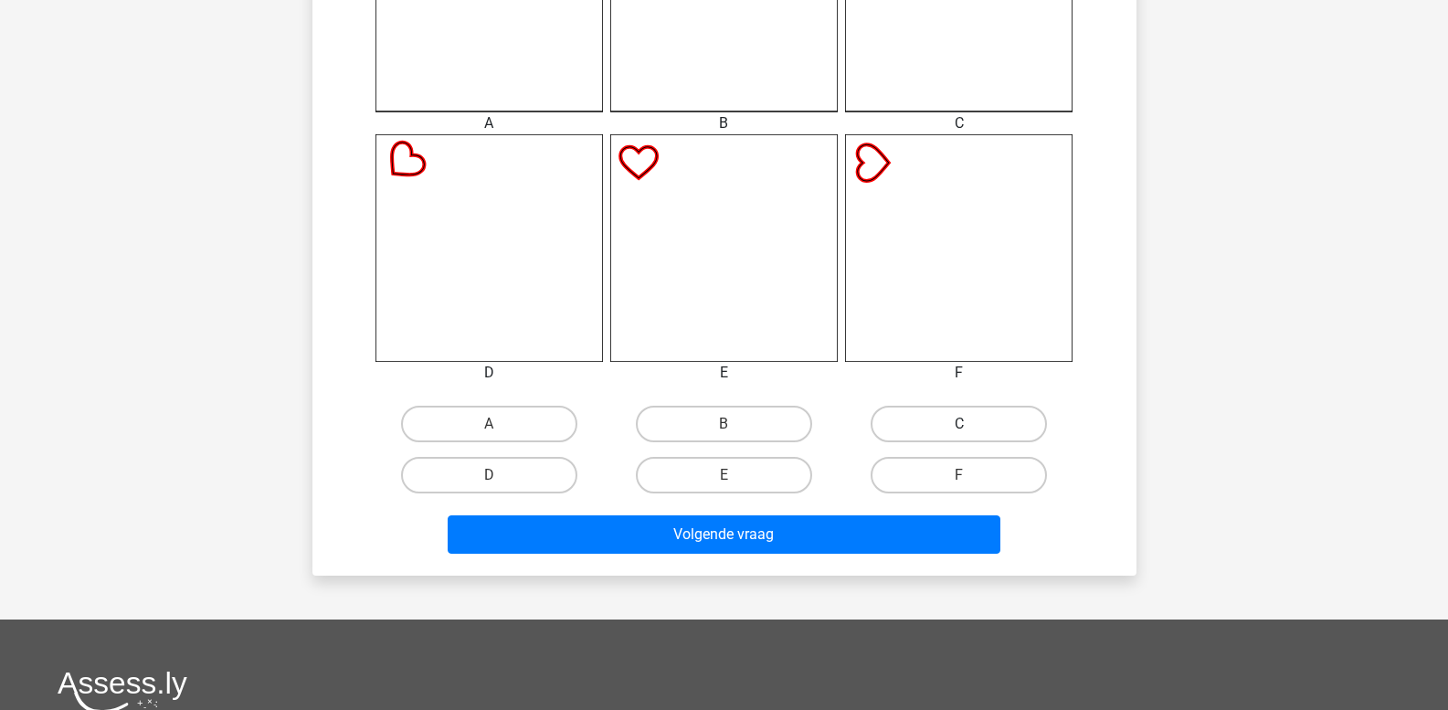
click at [988, 430] on label "C" at bounding box center [958, 423] width 176 height 37
click at [971, 430] on input "C" at bounding box center [965, 430] width 12 height 12
radio input "true"
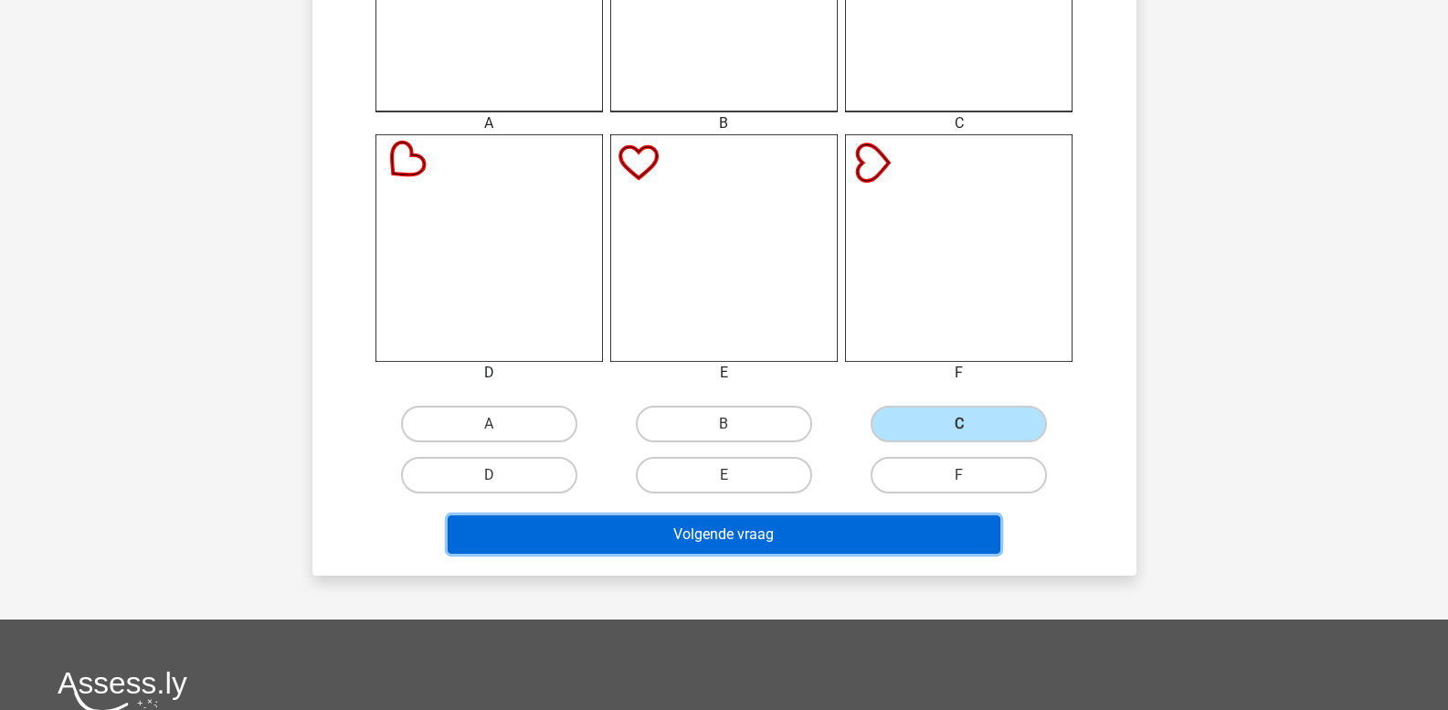
click at [897, 542] on button "Volgende vraag" at bounding box center [724, 534] width 553 height 38
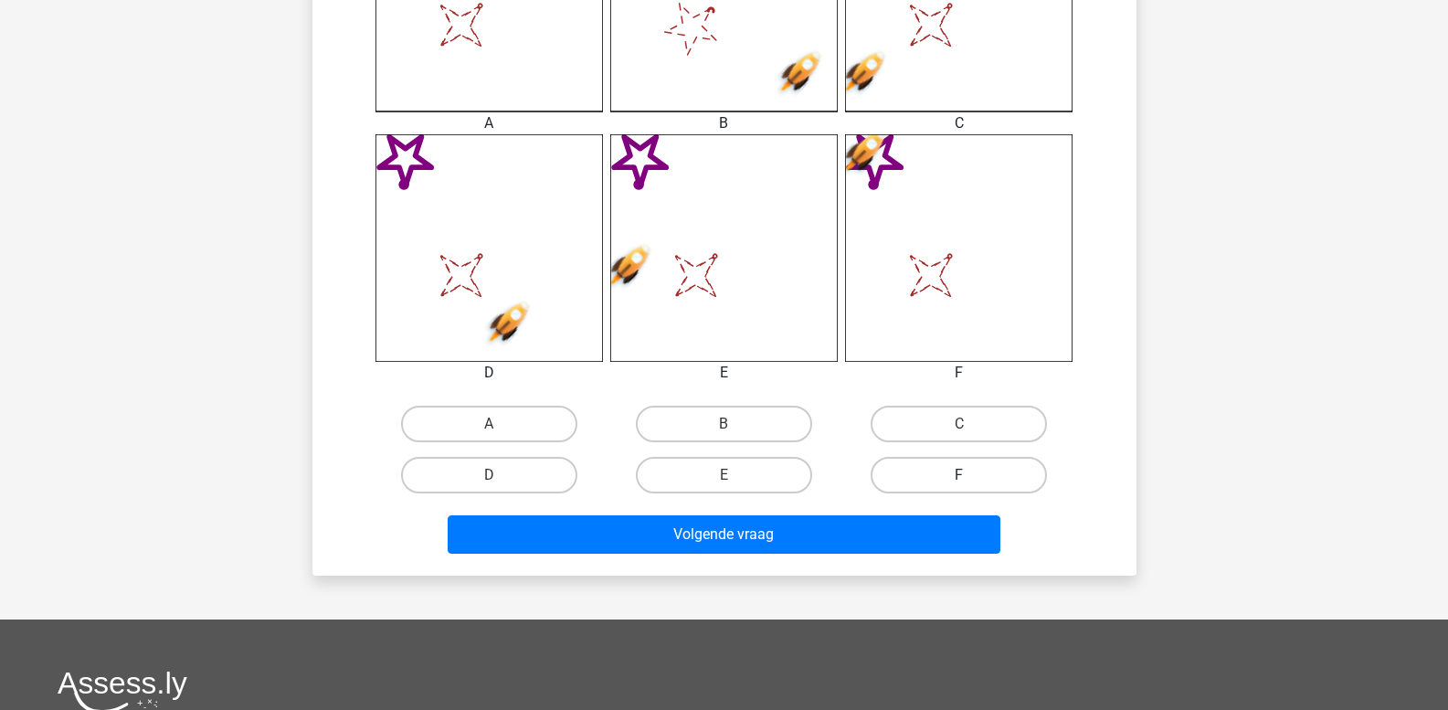
click at [956, 478] on label "F" at bounding box center [958, 475] width 176 height 37
click at [959, 478] on input "F" at bounding box center [965, 481] width 12 height 12
radio input "true"
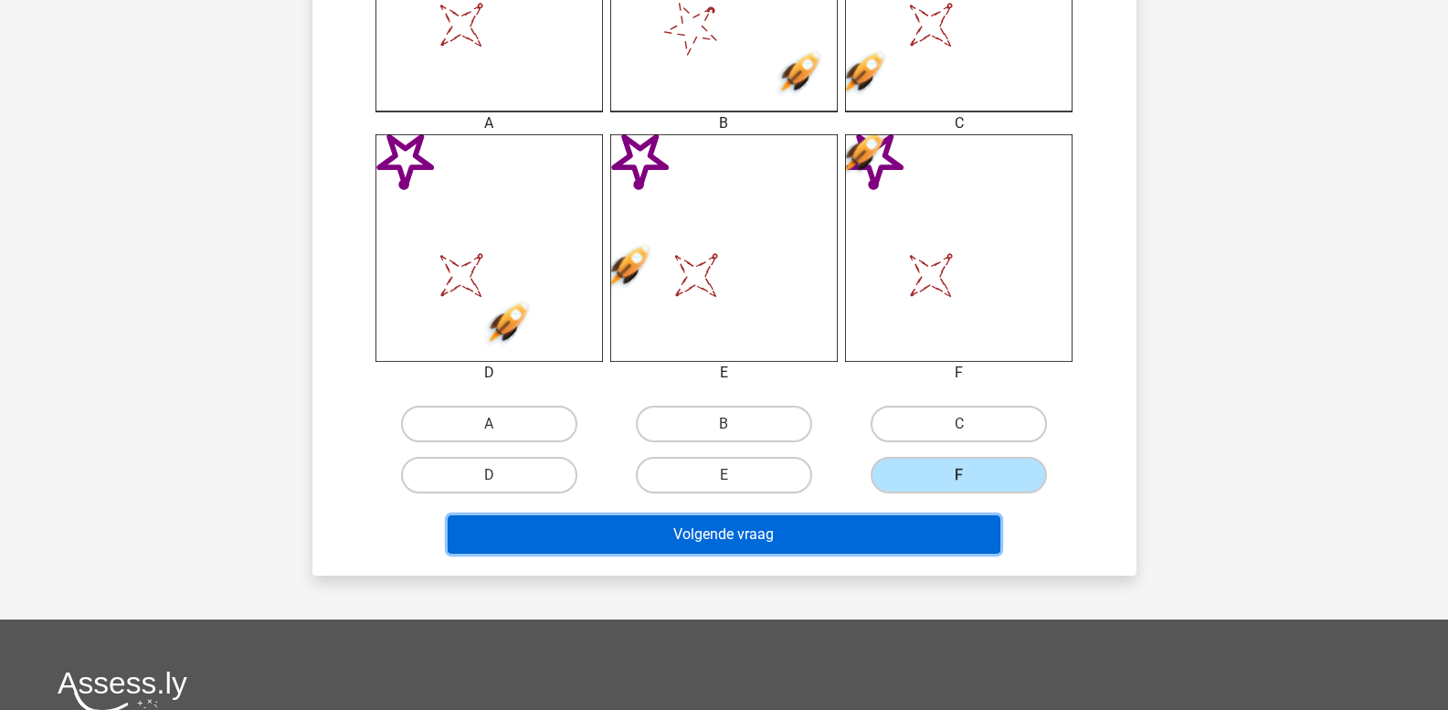
click at [924, 532] on button "Volgende vraag" at bounding box center [724, 534] width 553 height 38
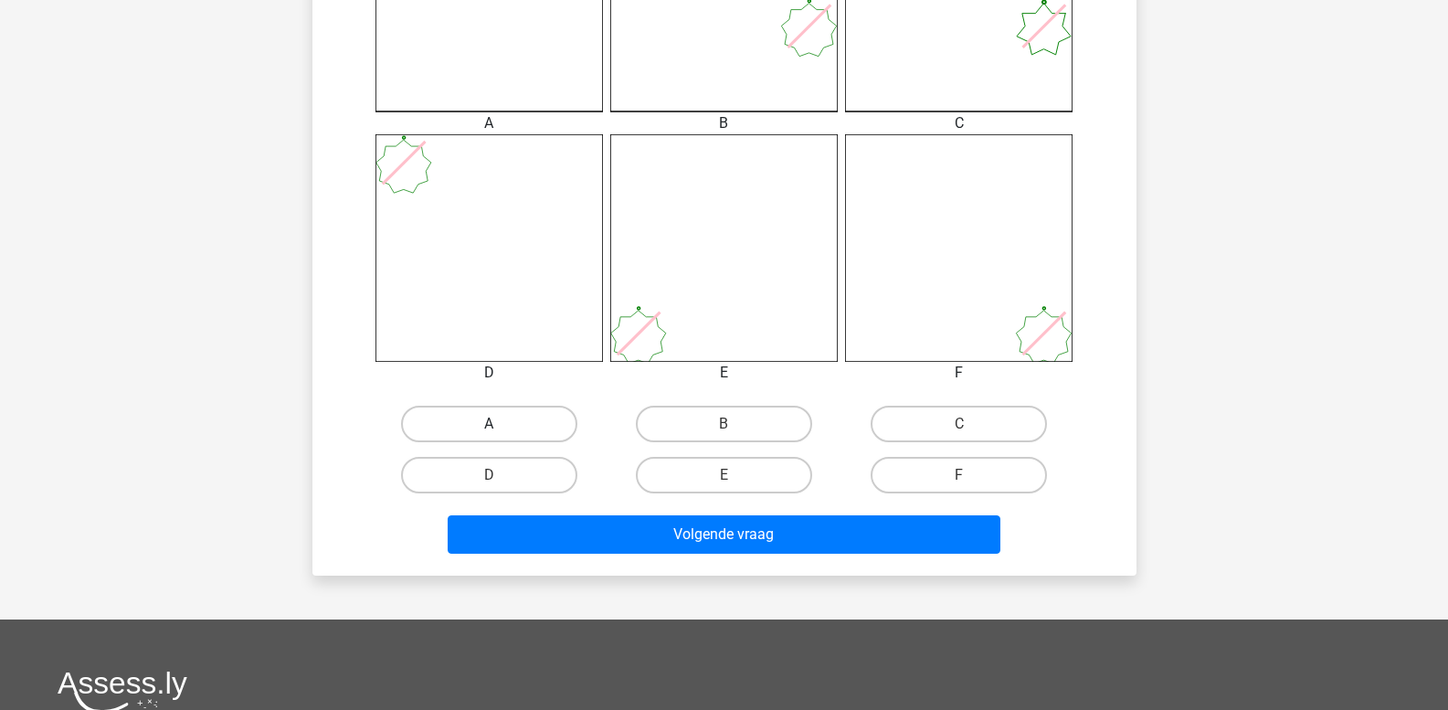
click at [510, 427] on label "A" at bounding box center [489, 423] width 176 height 37
click at [500, 427] on input "A" at bounding box center [495, 430] width 12 height 12
radio input "true"
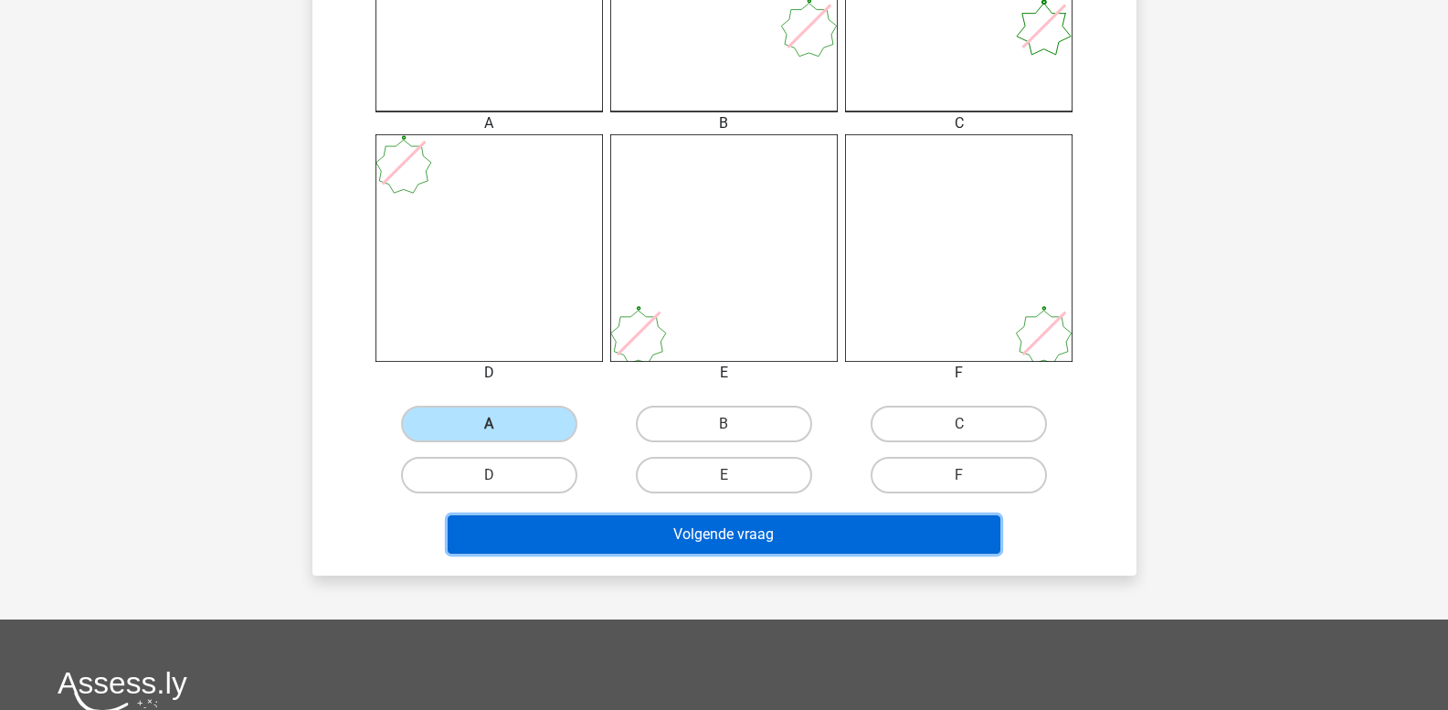
click at [605, 535] on button "Volgende vraag" at bounding box center [724, 534] width 553 height 38
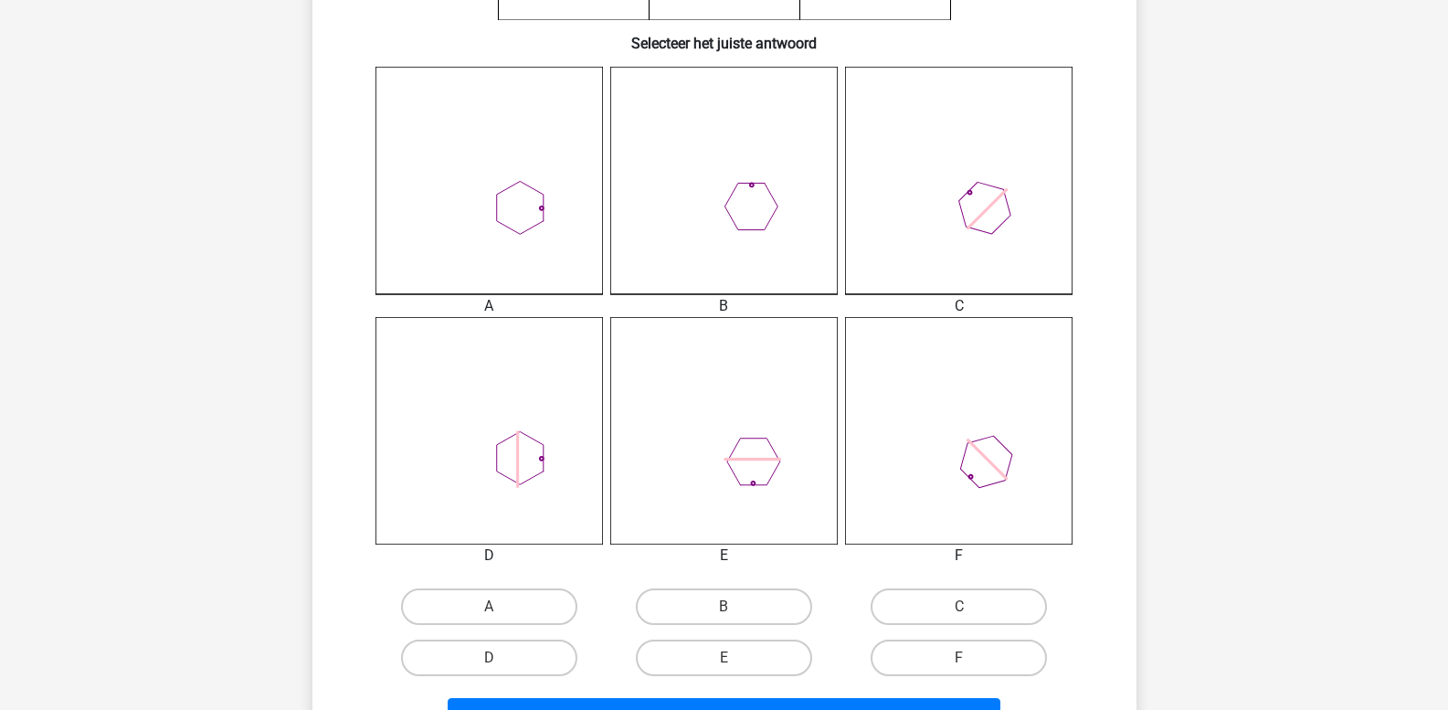
scroll to position [541, 0]
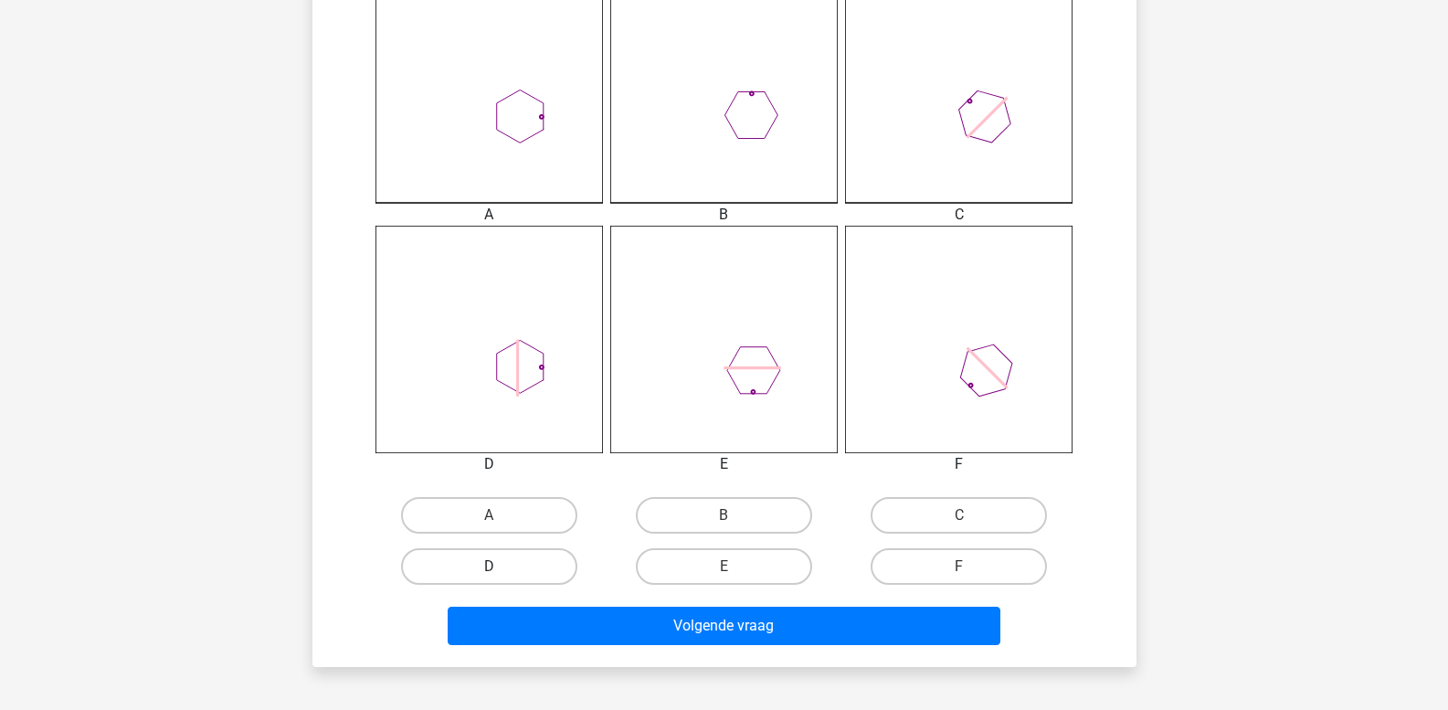
click at [537, 562] on label "D" at bounding box center [489, 566] width 176 height 37
click at [500, 566] on input "D" at bounding box center [495, 572] width 12 height 12
radio input "true"
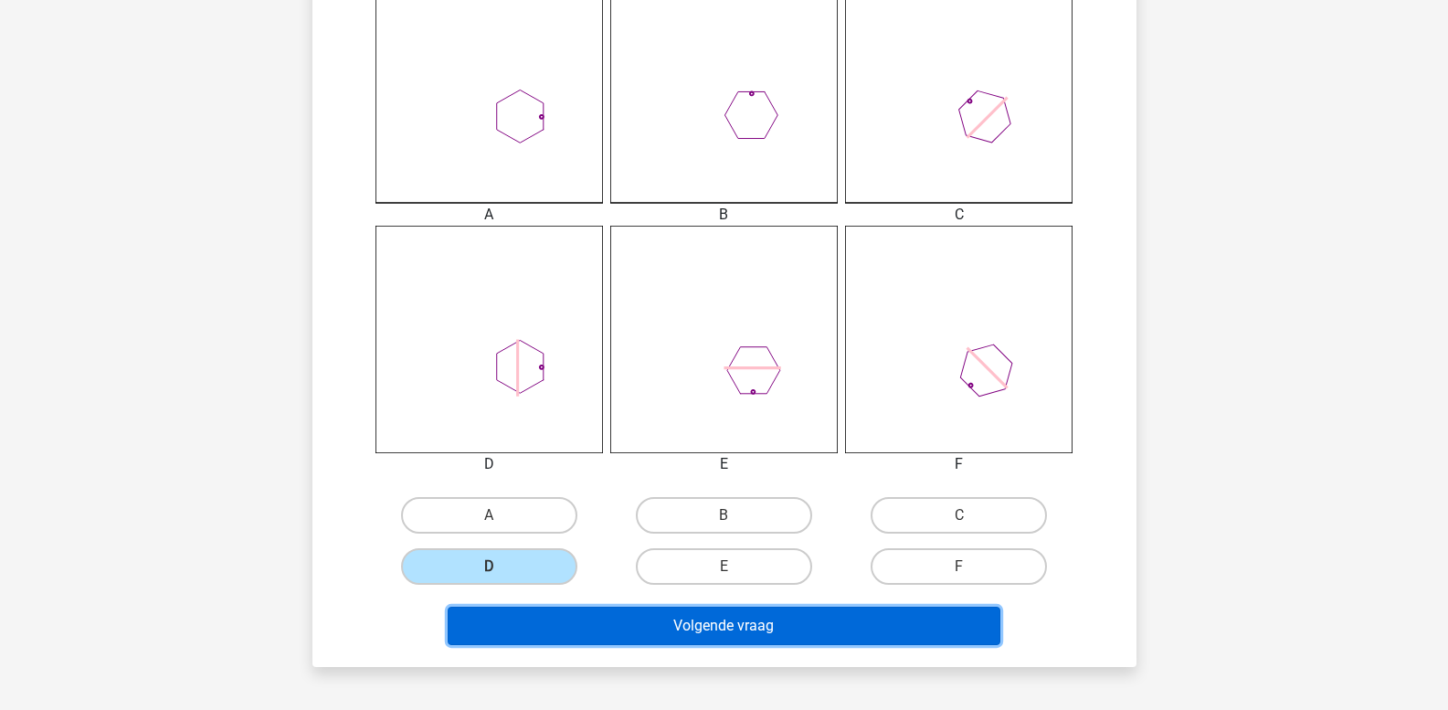
click at [599, 616] on button "Volgende vraag" at bounding box center [724, 625] width 553 height 38
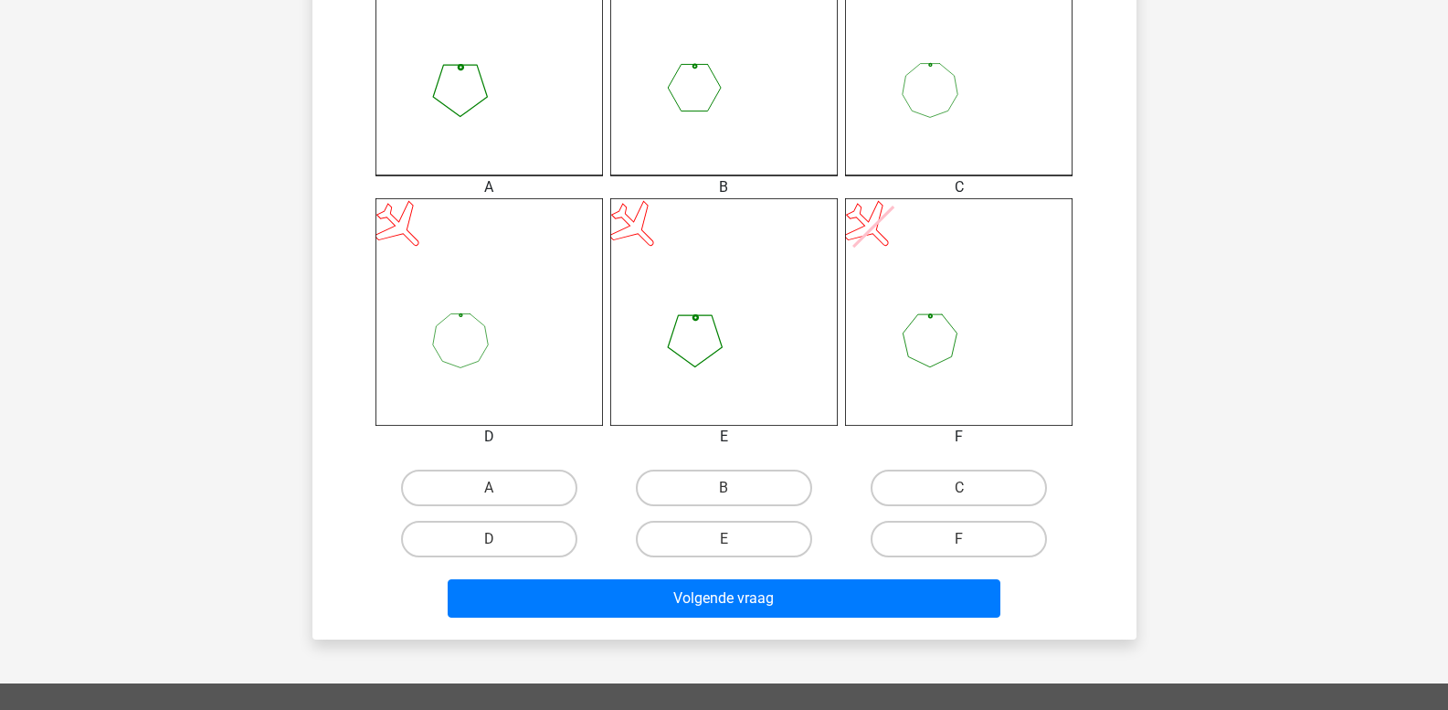
scroll to position [639, 0]
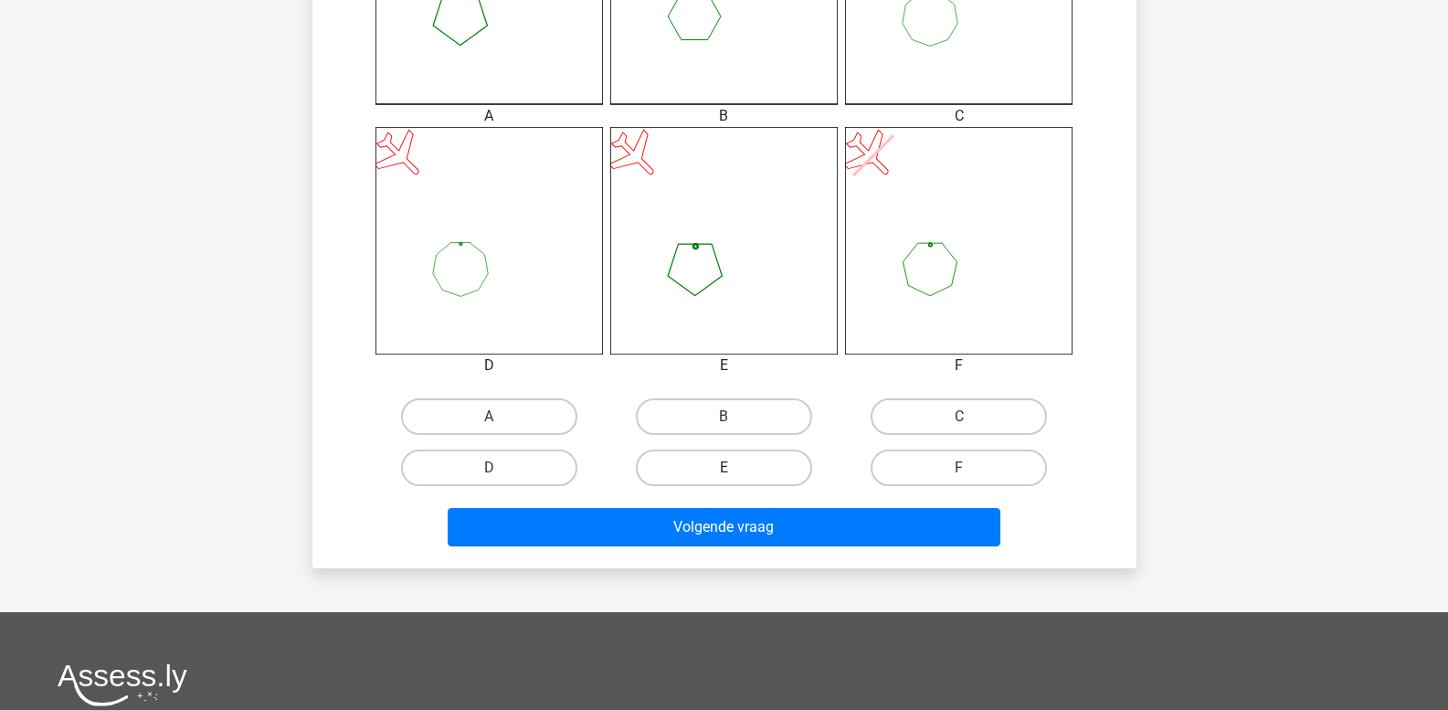
click at [704, 476] on label "E" at bounding box center [724, 467] width 176 height 37
click at [723, 476] on input "E" at bounding box center [729, 474] width 12 height 12
radio input "true"
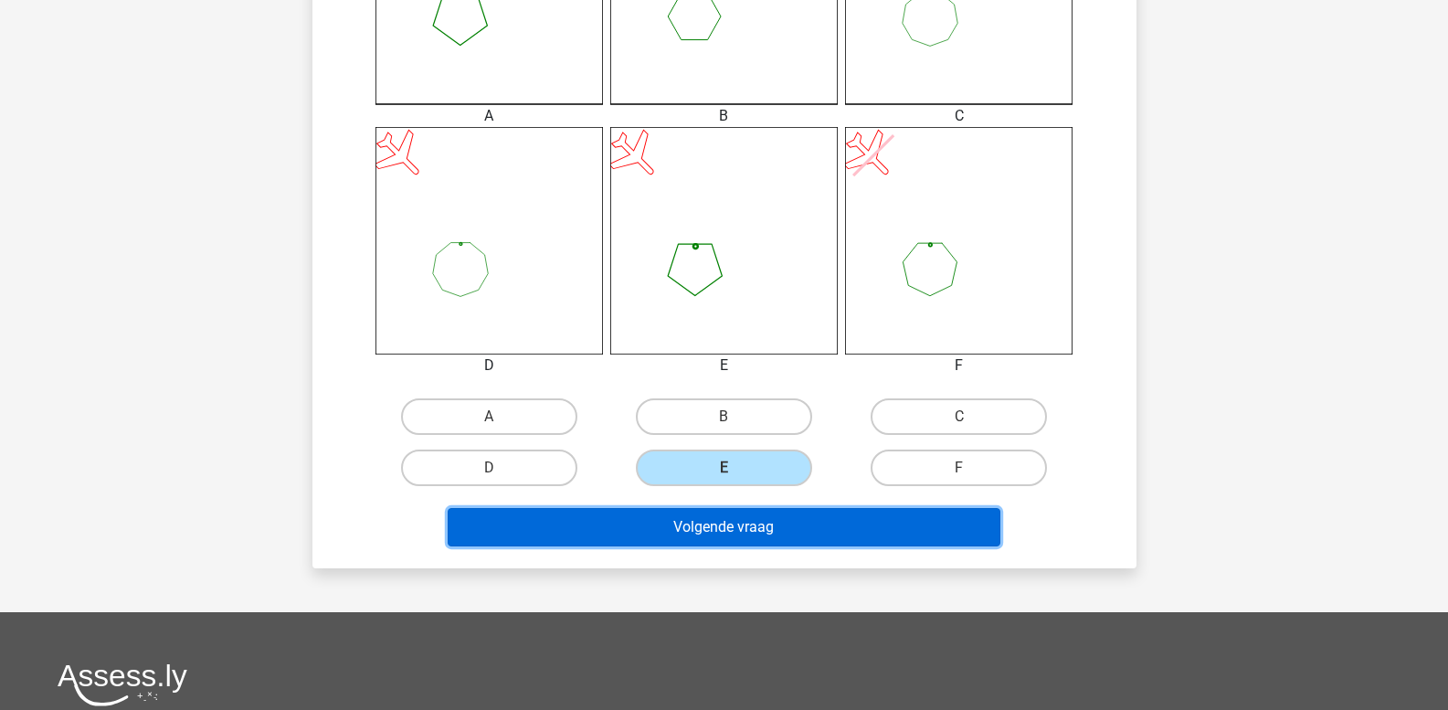
click at [701, 523] on button "Volgende vraag" at bounding box center [724, 527] width 553 height 38
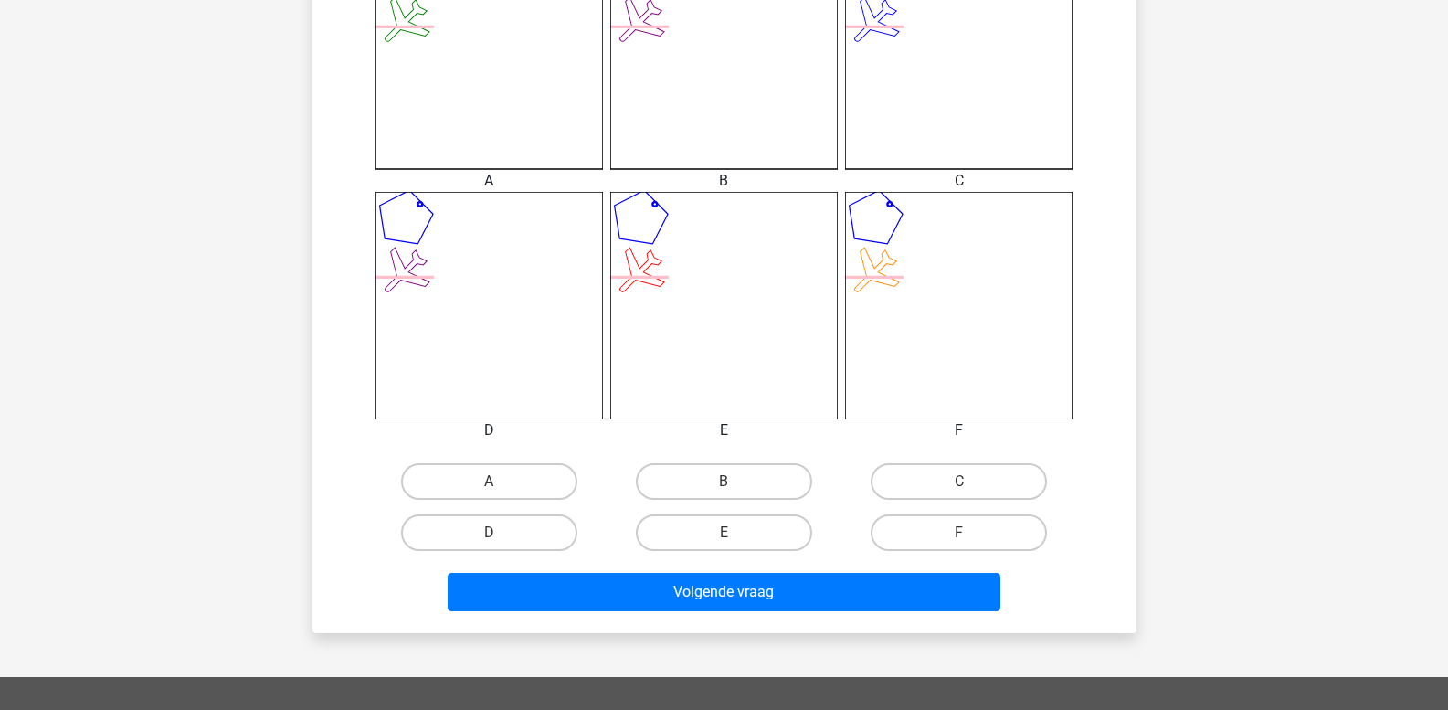
scroll to position [632, 0]
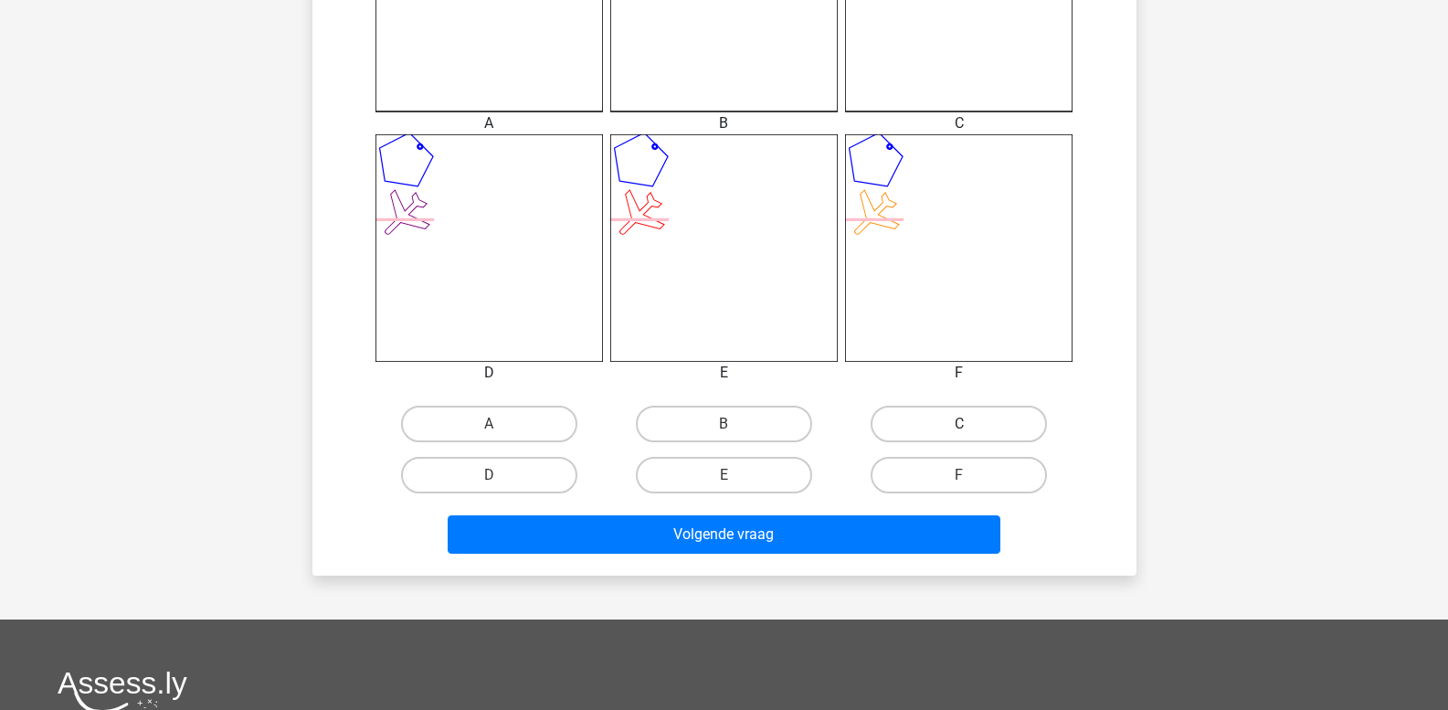
click at [901, 427] on label "C" at bounding box center [958, 423] width 176 height 37
click at [959, 427] on input "C" at bounding box center [965, 430] width 12 height 12
radio input "true"
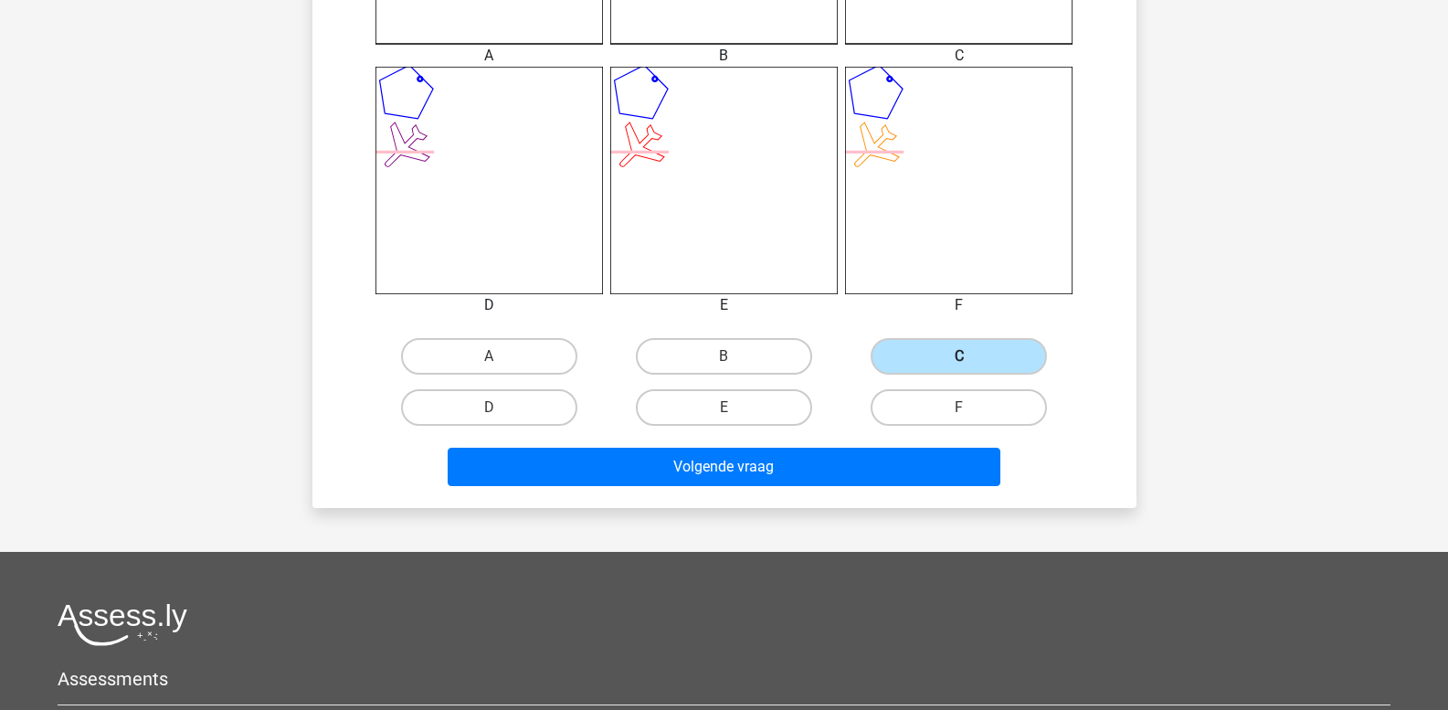
scroll to position [815, 0]
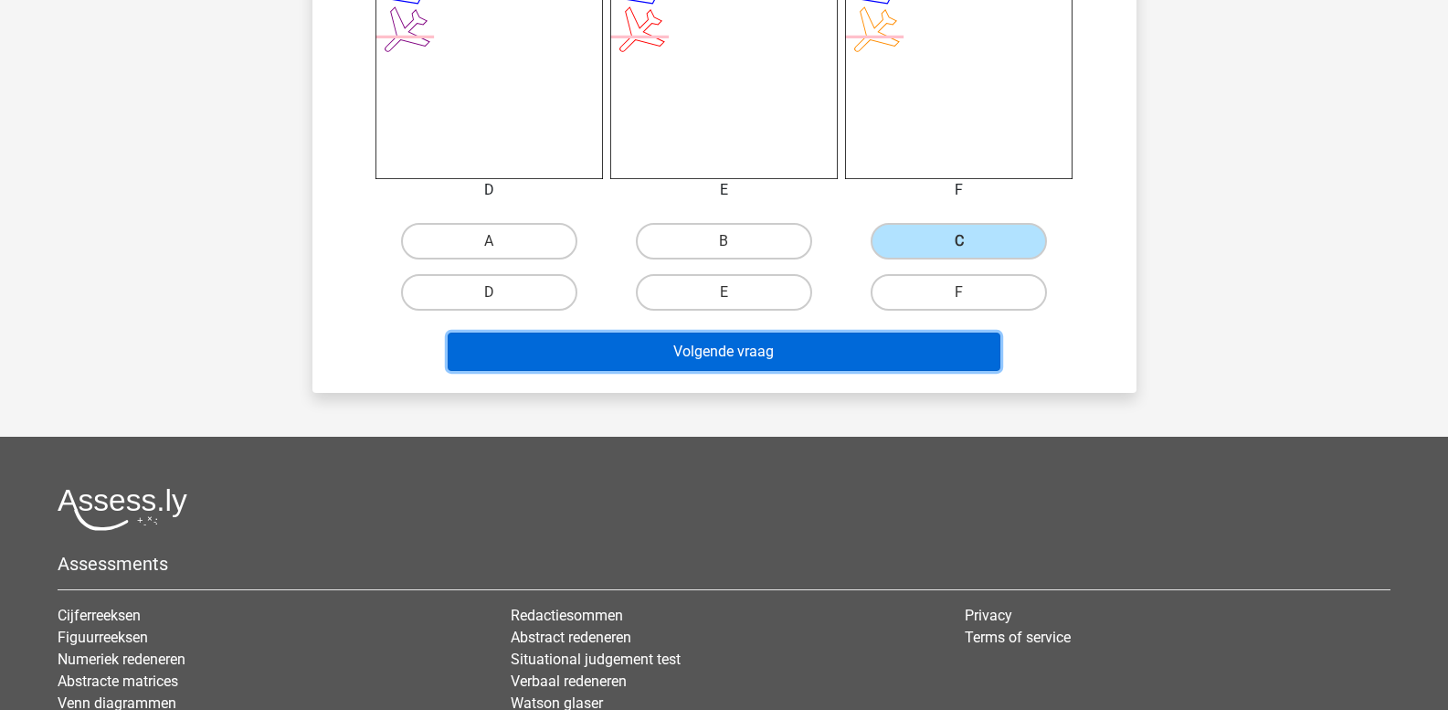
click at [779, 350] on button "Volgende vraag" at bounding box center [724, 351] width 553 height 38
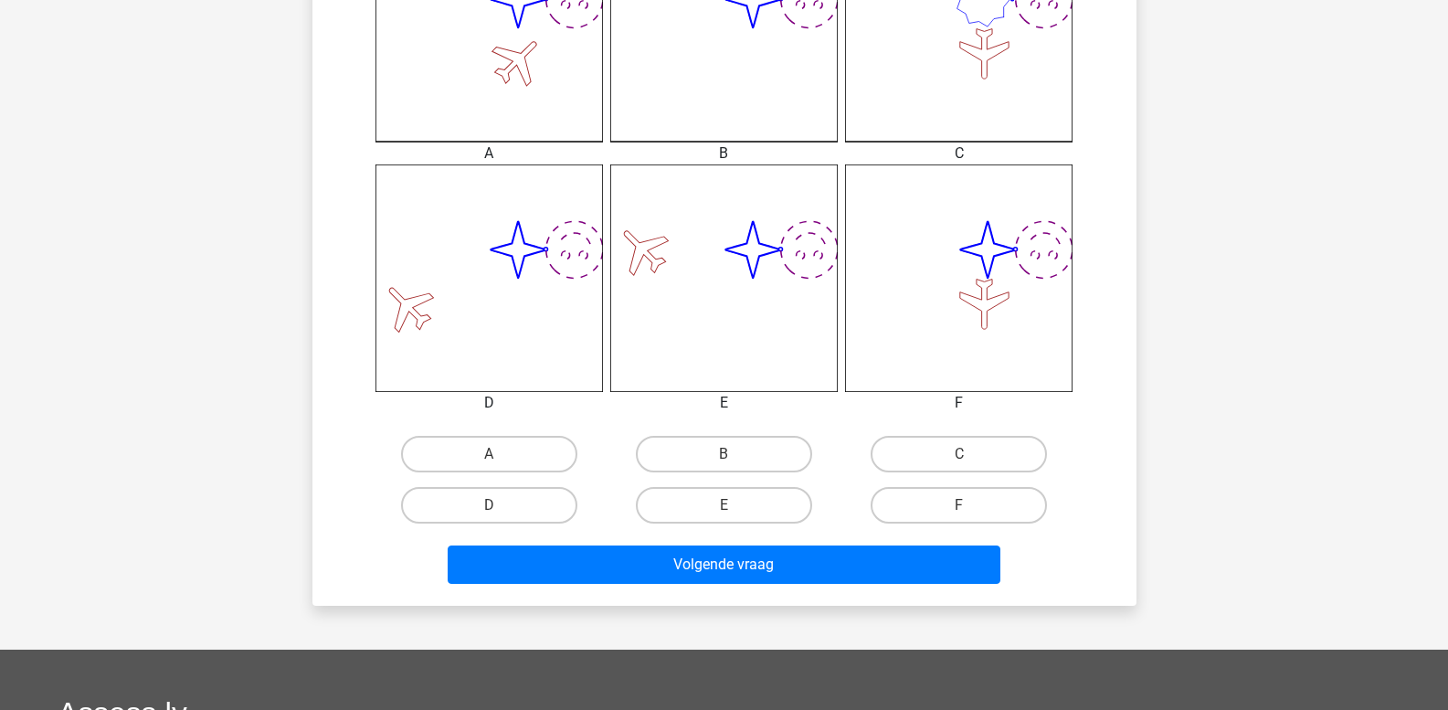
scroll to position [632, 0]
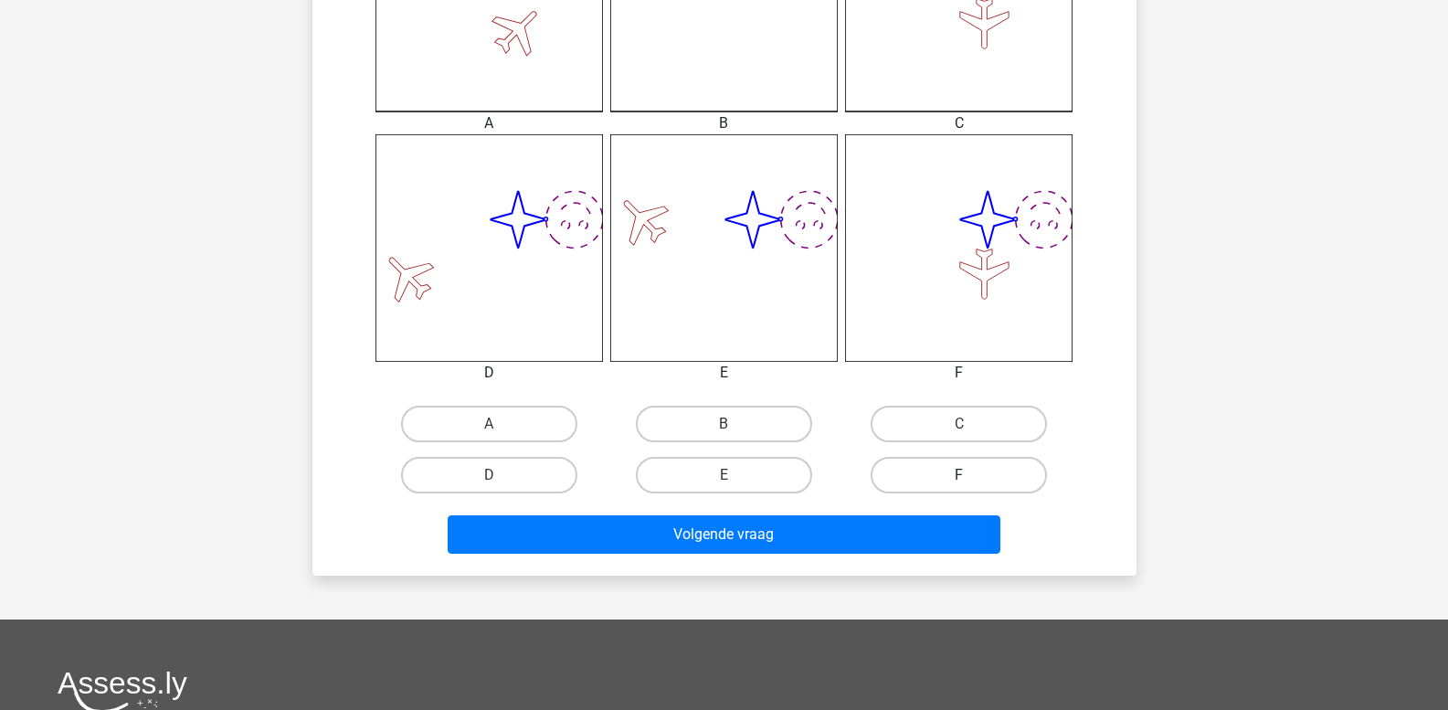
click at [947, 480] on label "F" at bounding box center [958, 475] width 176 height 37
click at [959, 480] on input "F" at bounding box center [965, 481] width 12 height 12
radio input "true"
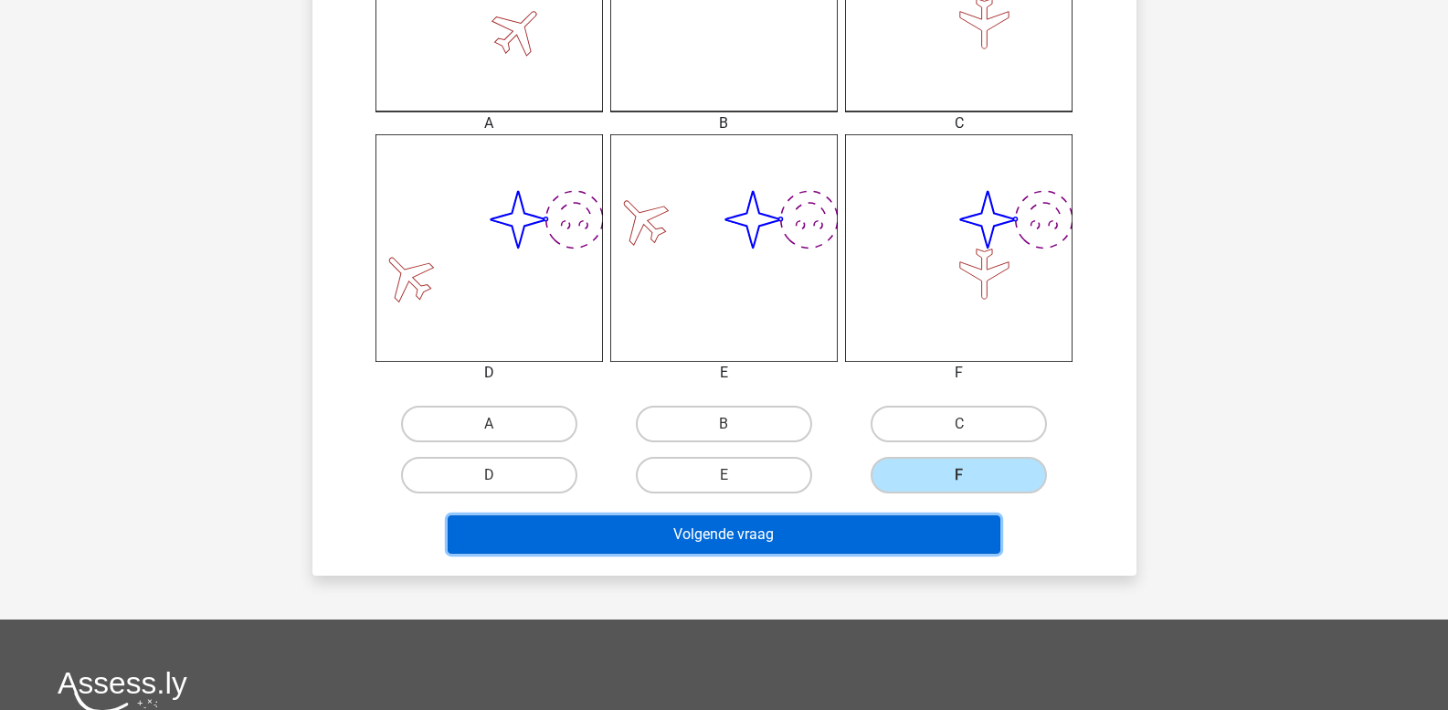
click at [877, 534] on button "Volgende vraag" at bounding box center [724, 534] width 553 height 38
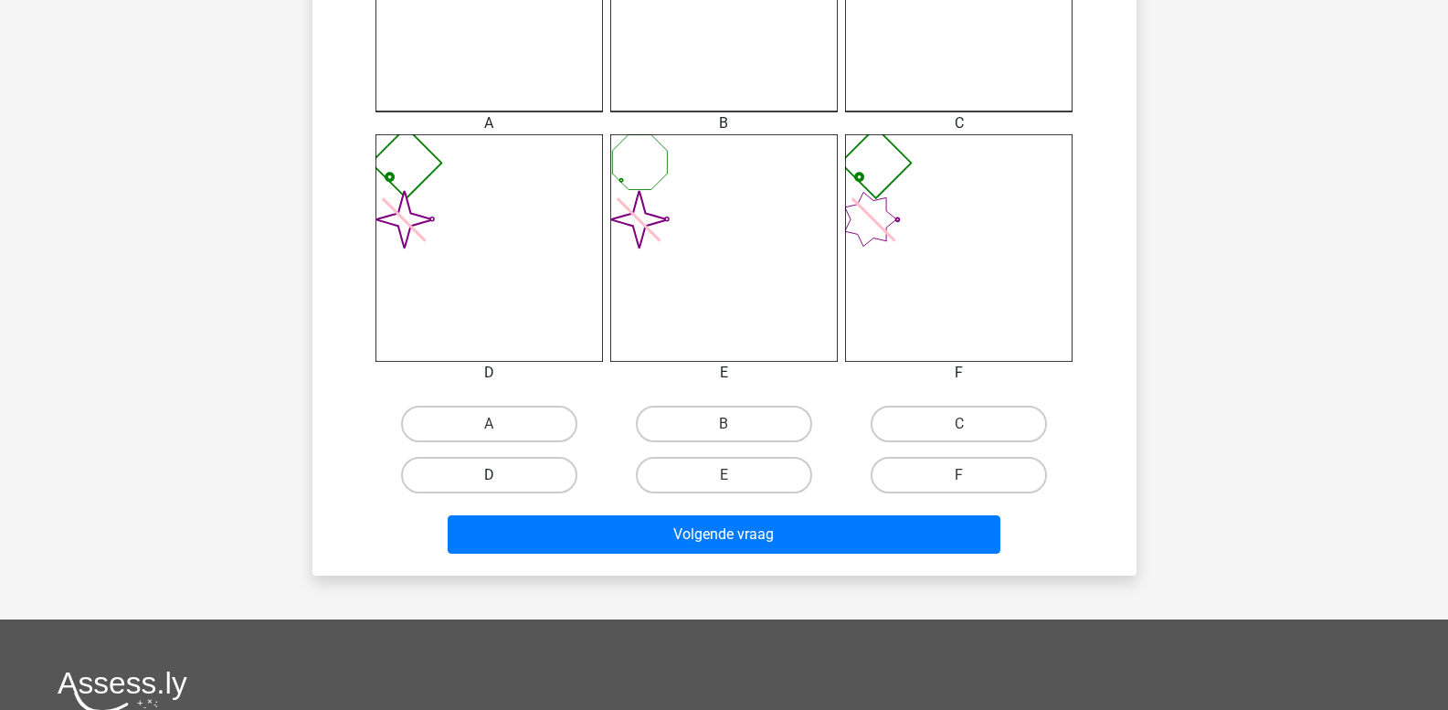
click at [485, 480] on label "D" at bounding box center [489, 475] width 176 height 37
click at [489, 480] on input "D" at bounding box center [495, 481] width 12 height 12
radio input "true"
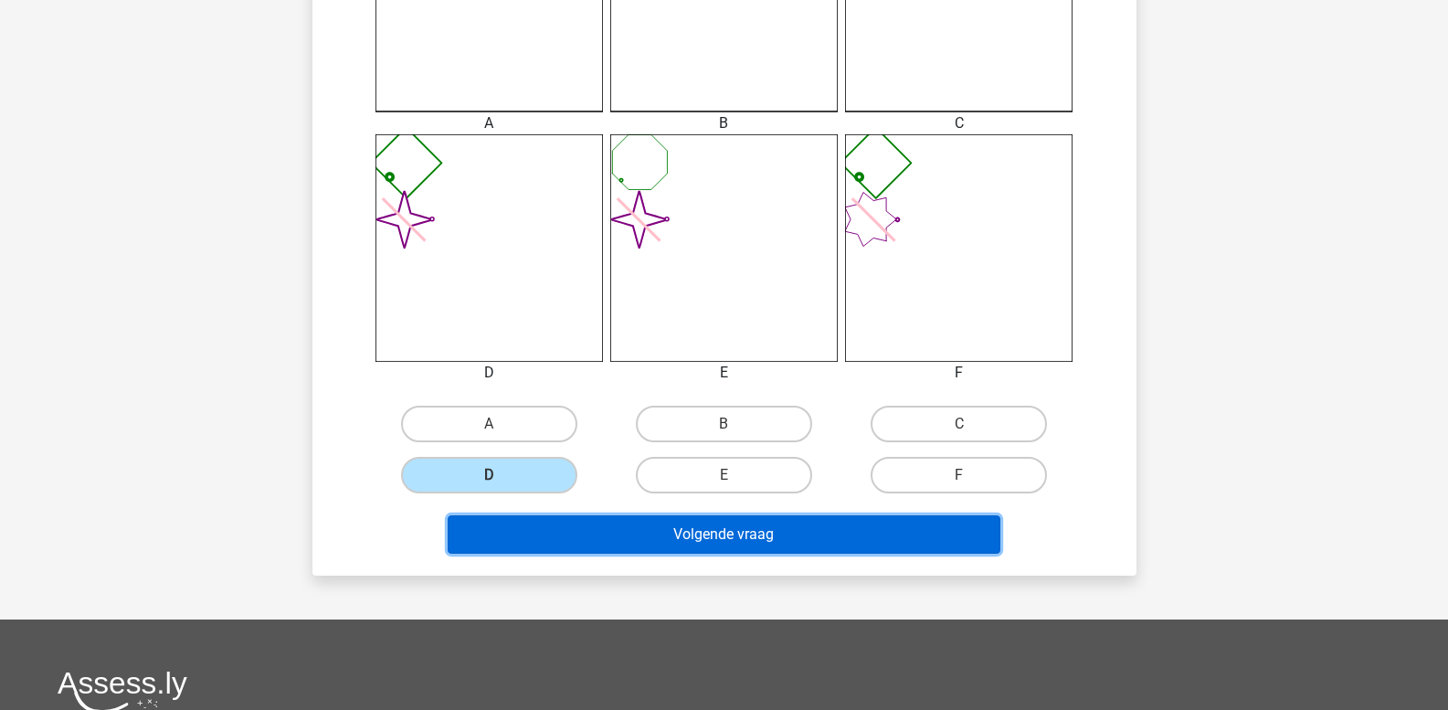
click at [511, 535] on button "Volgende vraag" at bounding box center [724, 534] width 553 height 38
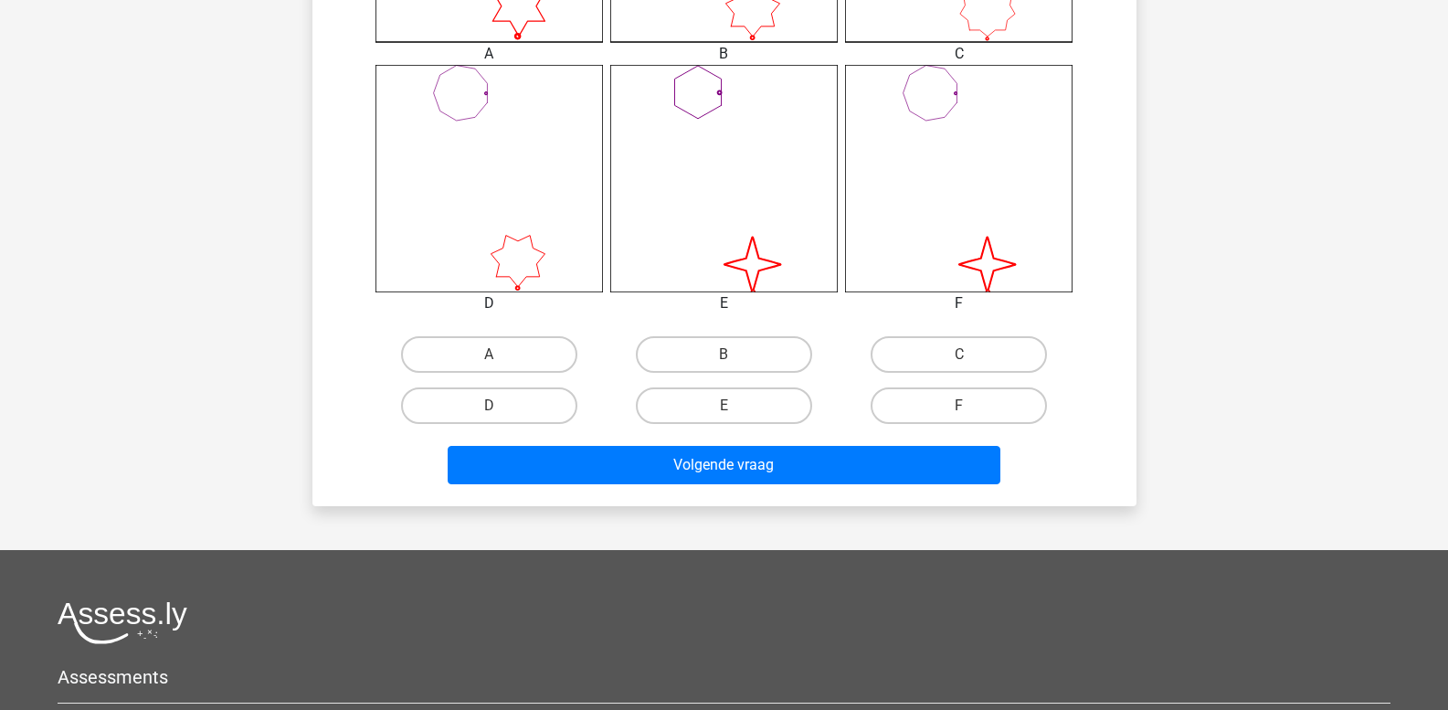
scroll to position [723, 0]
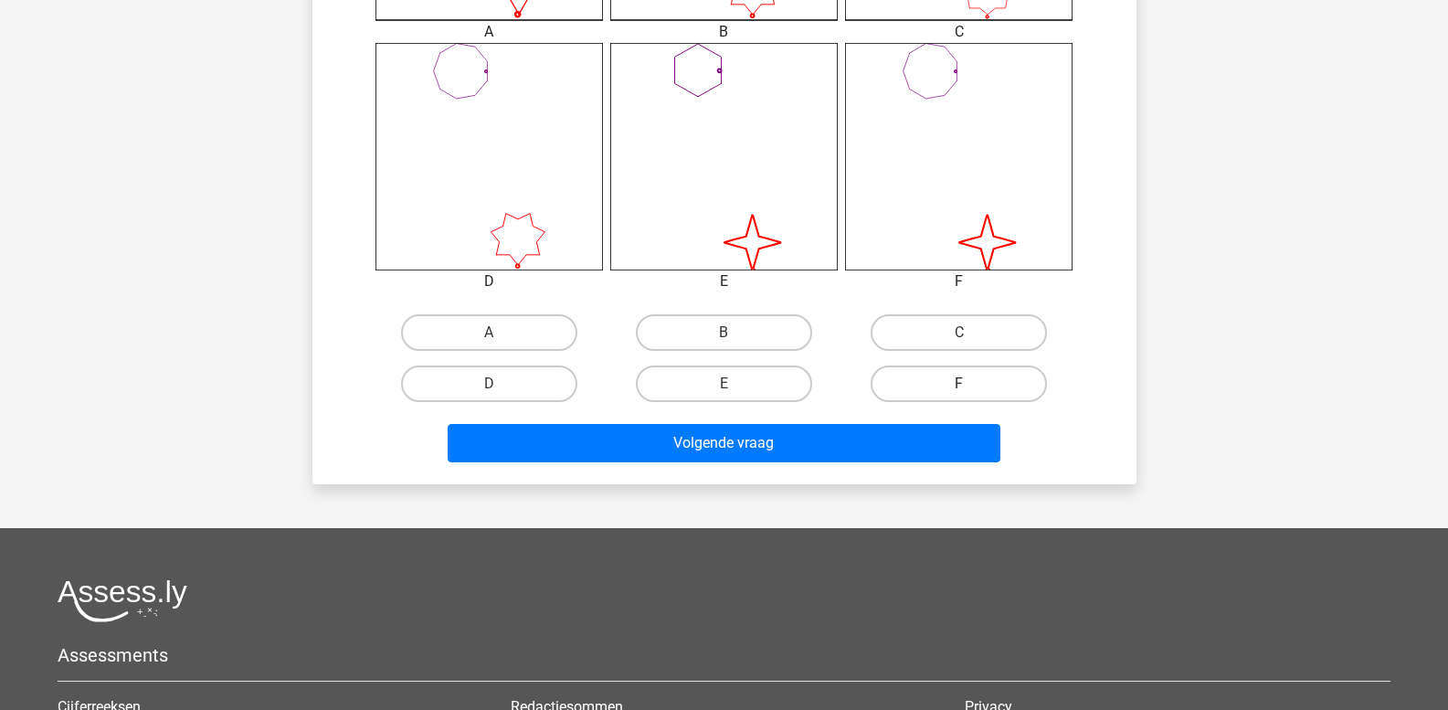
click at [949, 394] on label "F" at bounding box center [958, 383] width 176 height 37
click at [959, 394] on input "F" at bounding box center [965, 390] width 12 height 12
radio input "true"
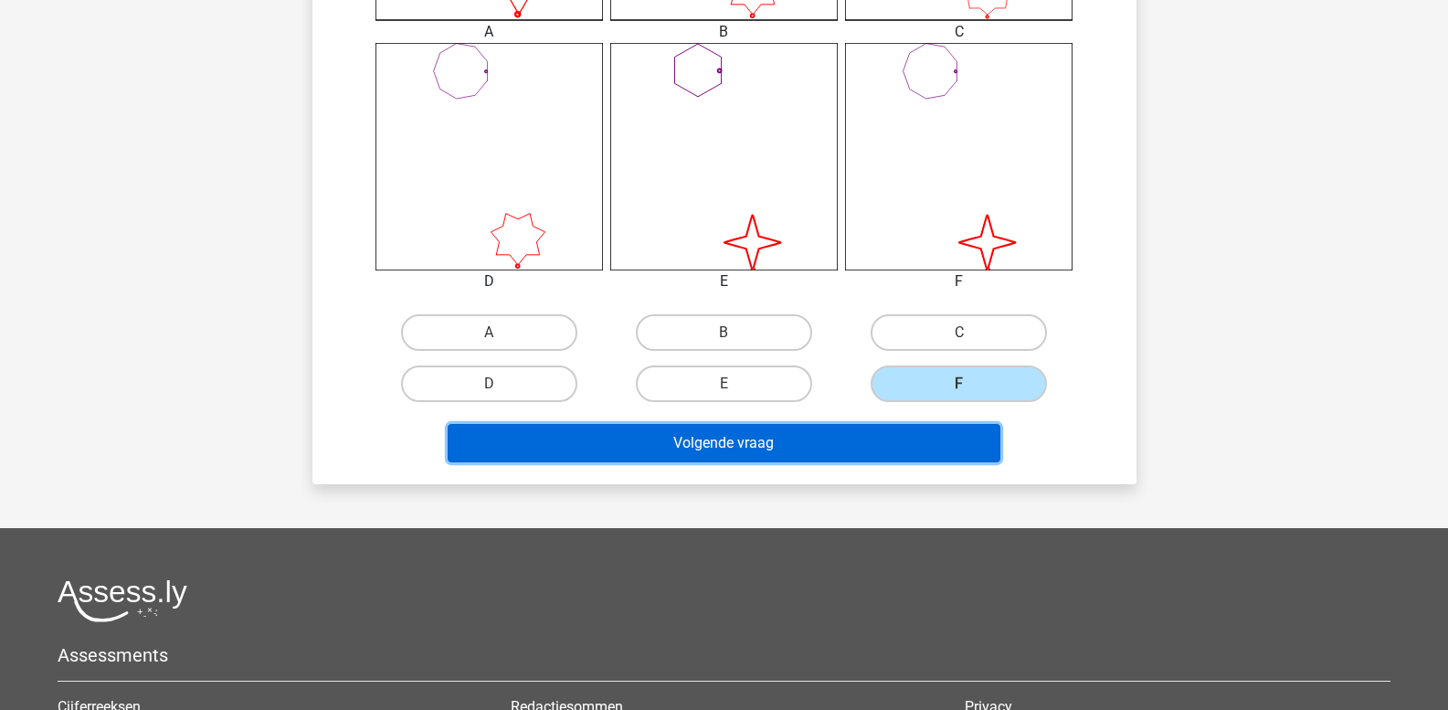
click at [906, 448] on button "Volgende vraag" at bounding box center [724, 443] width 553 height 38
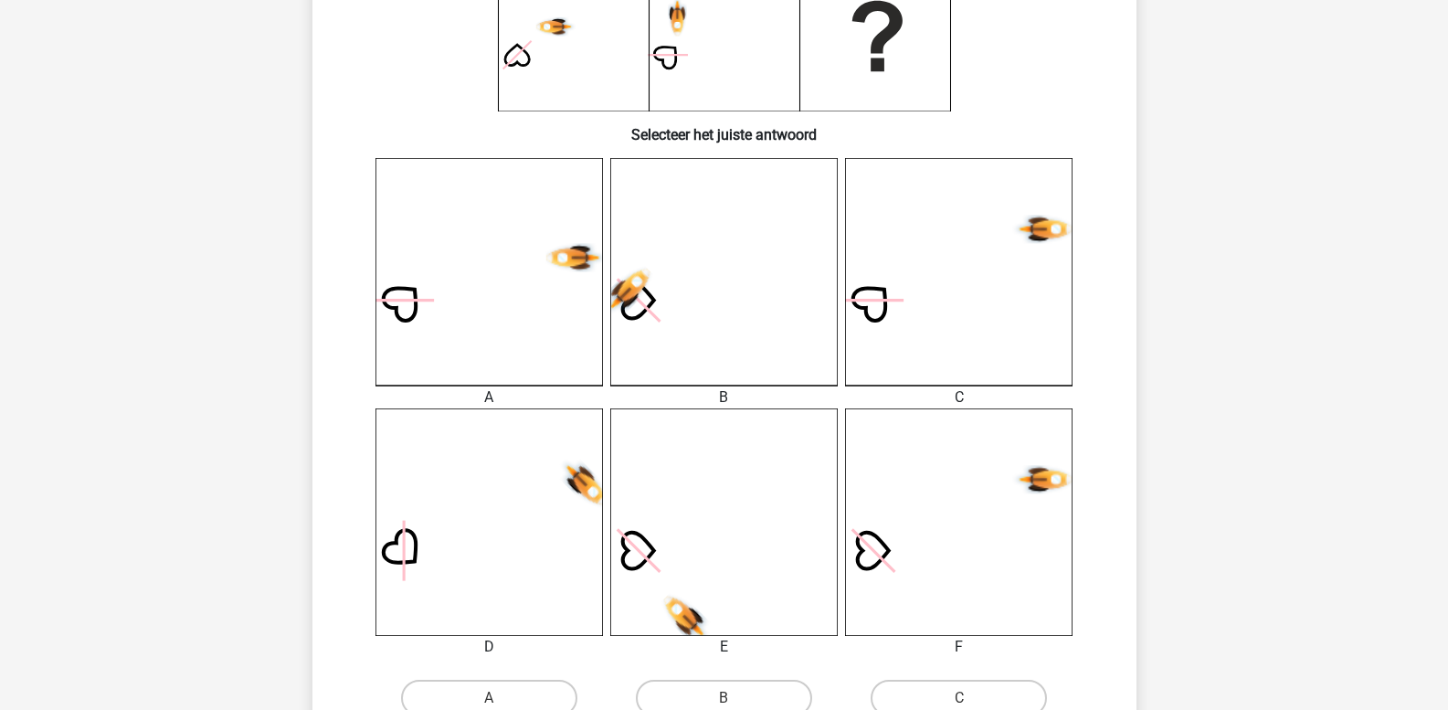
scroll to position [541, 0]
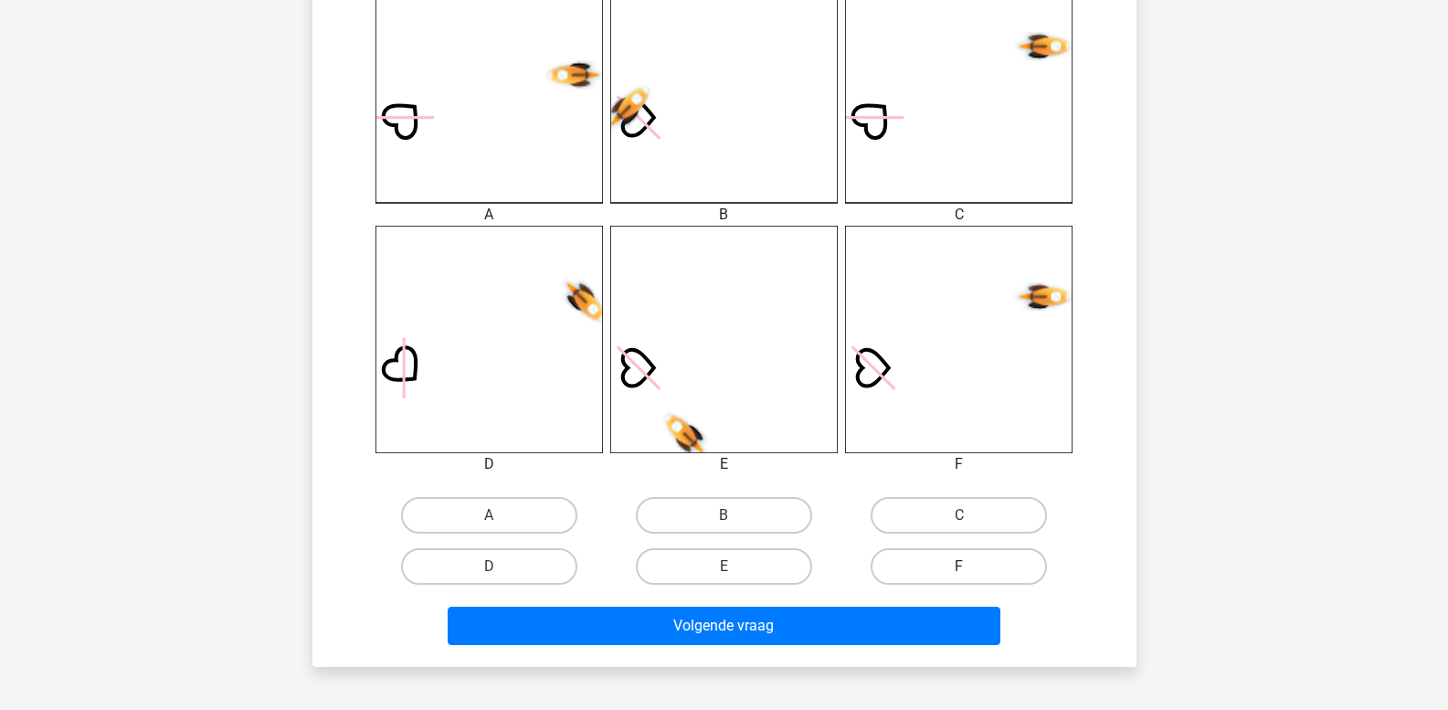
click at [926, 570] on label "F" at bounding box center [958, 566] width 176 height 37
click at [959, 570] on input "F" at bounding box center [965, 572] width 12 height 12
radio input "true"
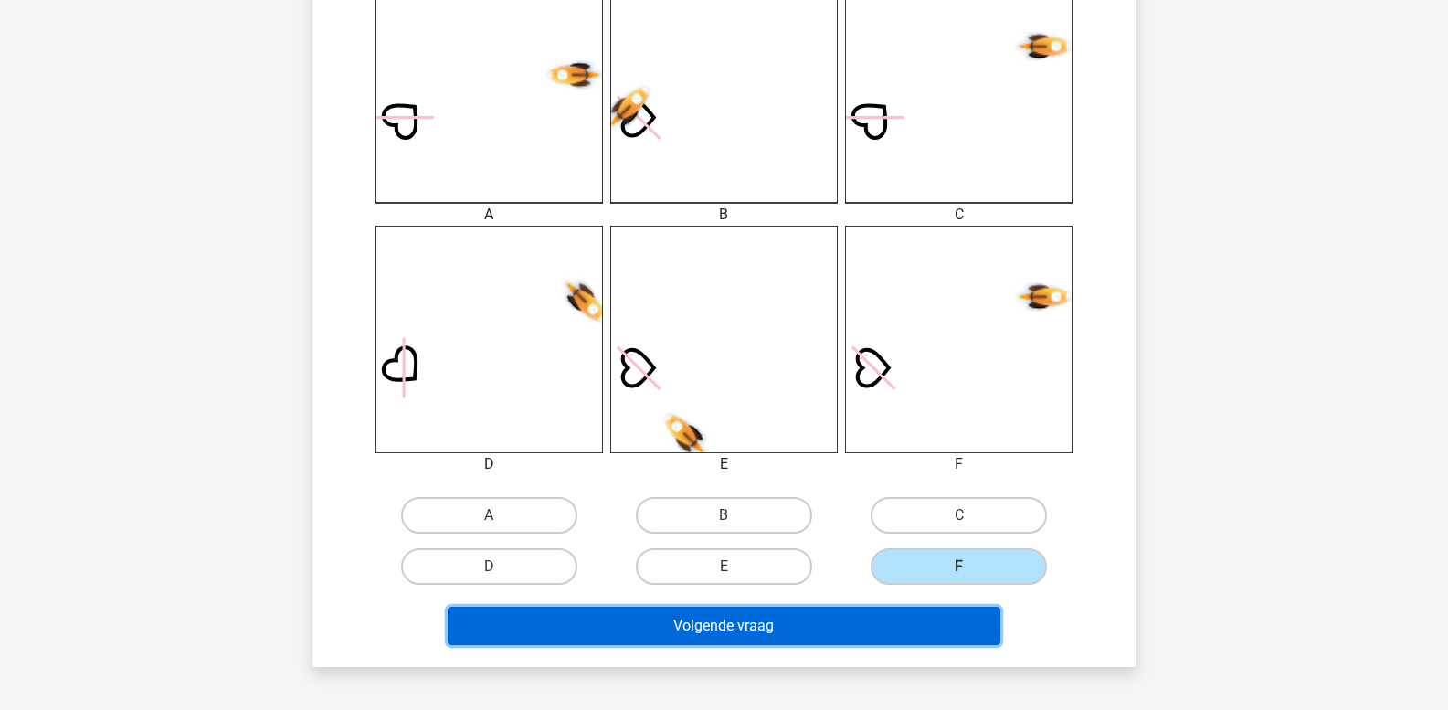
click at [886, 636] on button "Volgende vraag" at bounding box center [724, 625] width 553 height 38
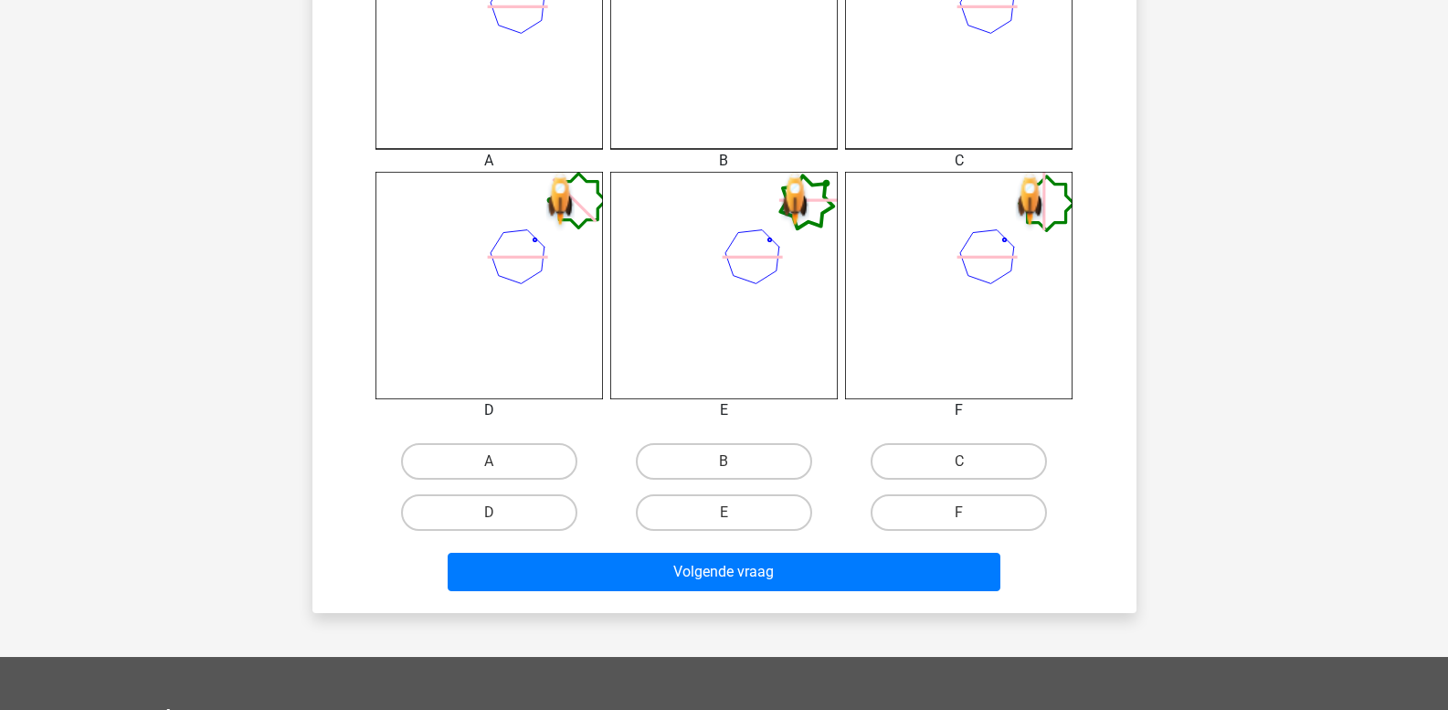
scroll to position [639, 0]
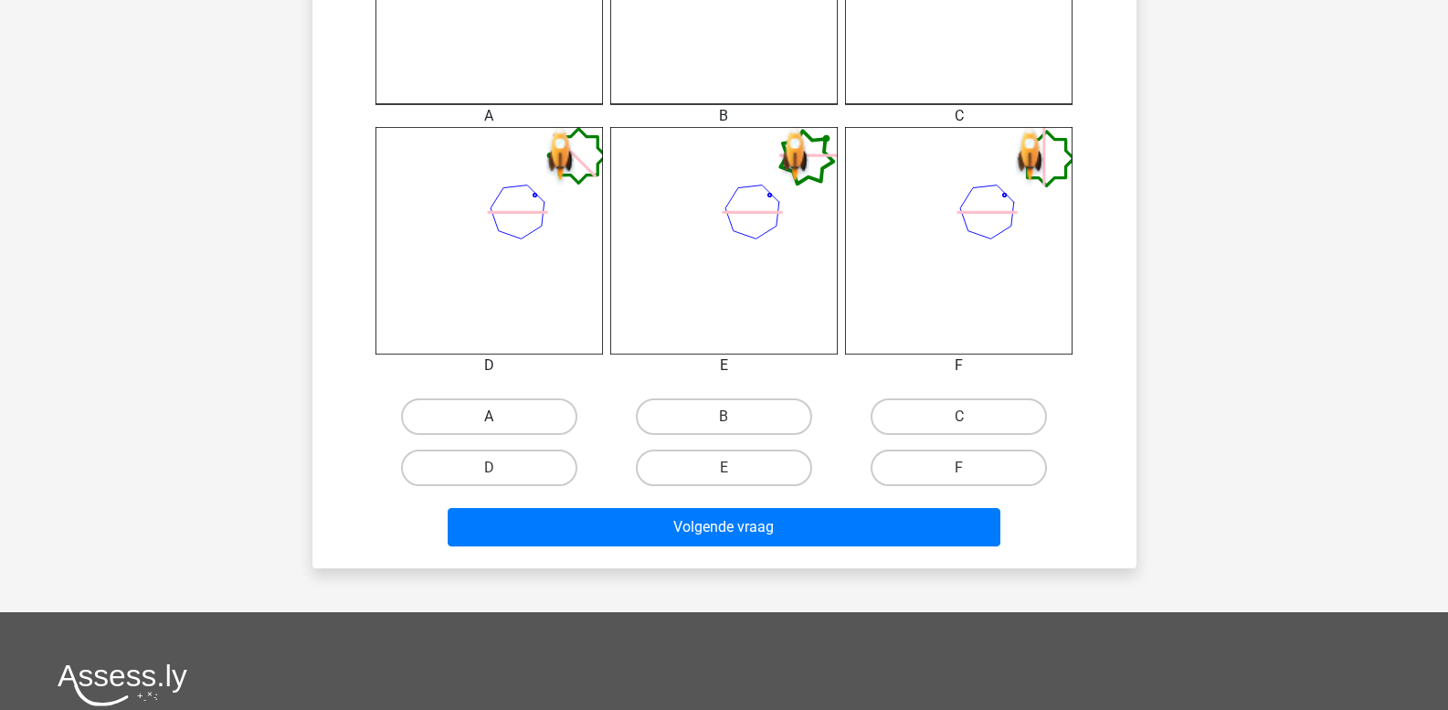
click at [506, 411] on label "A" at bounding box center [489, 416] width 176 height 37
click at [500, 416] on input "A" at bounding box center [495, 422] width 12 height 12
radio input "true"
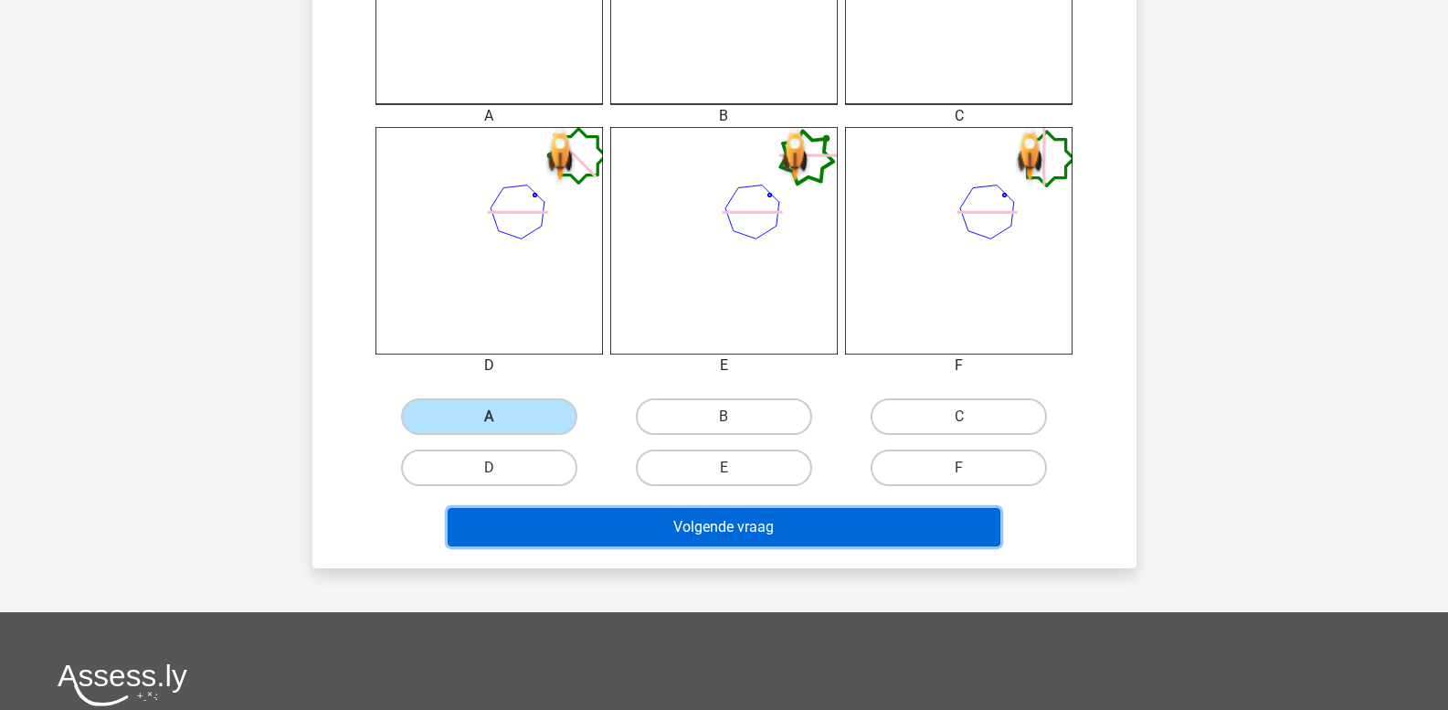
click at [584, 526] on button "Volgende vraag" at bounding box center [724, 527] width 553 height 38
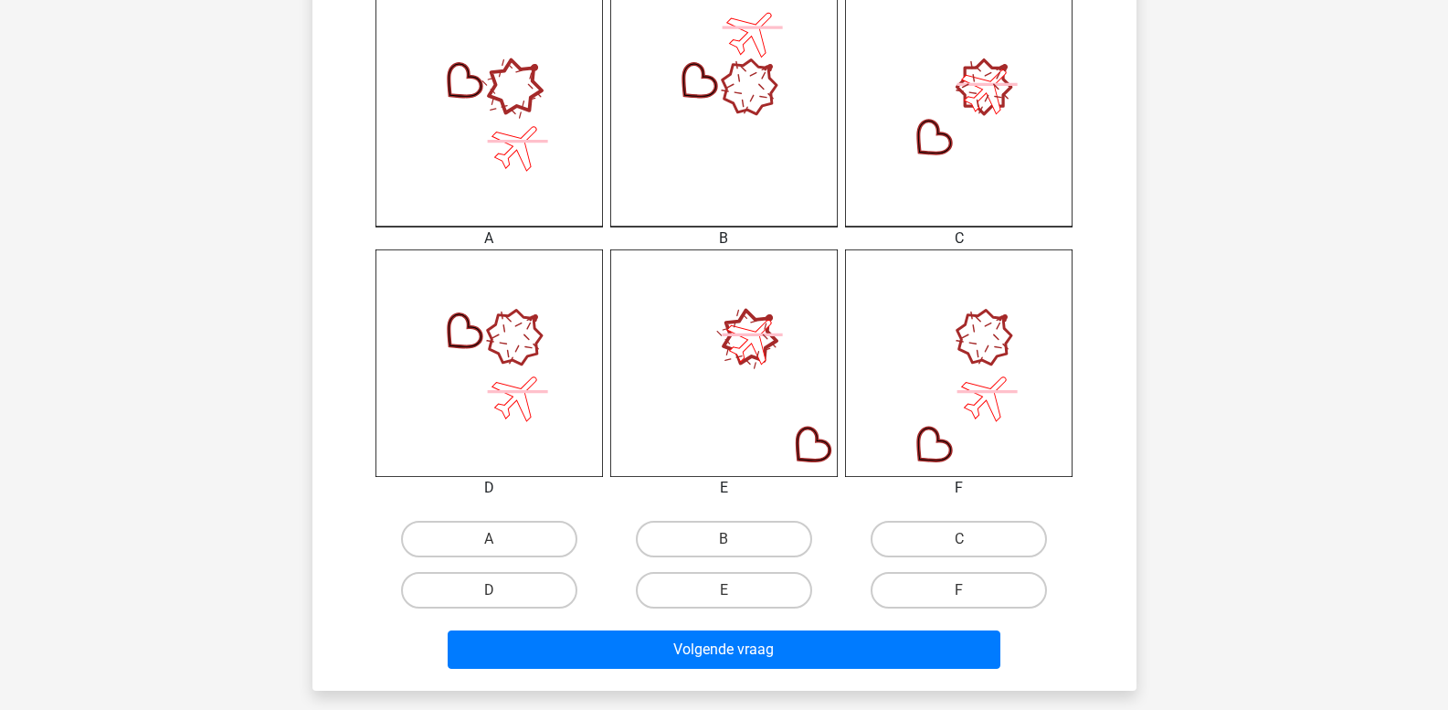
scroll to position [632, 0]
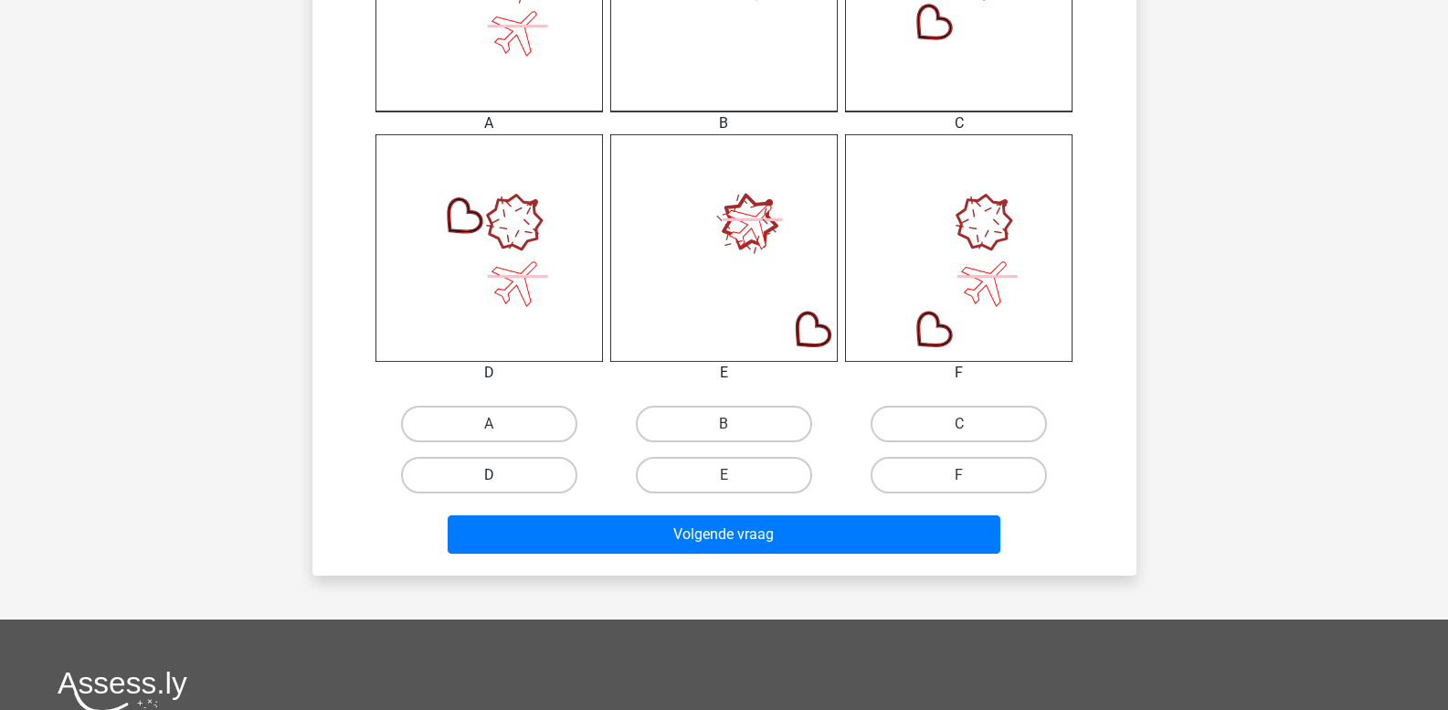
click at [506, 484] on label "D" at bounding box center [489, 475] width 176 height 37
click at [500, 484] on input "D" at bounding box center [495, 481] width 12 height 12
radio input "true"
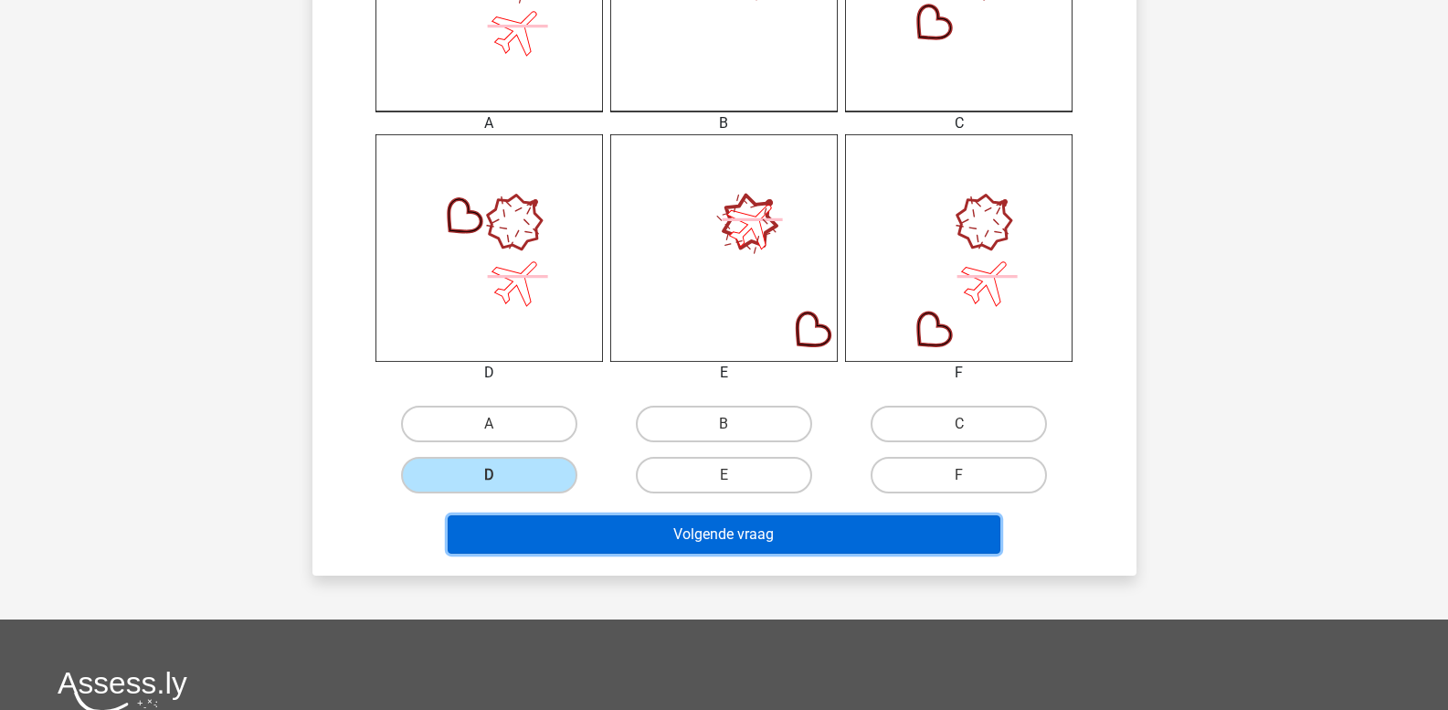
click at [553, 525] on button "Volgende vraag" at bounding box center [724, 534] width 553 height 38
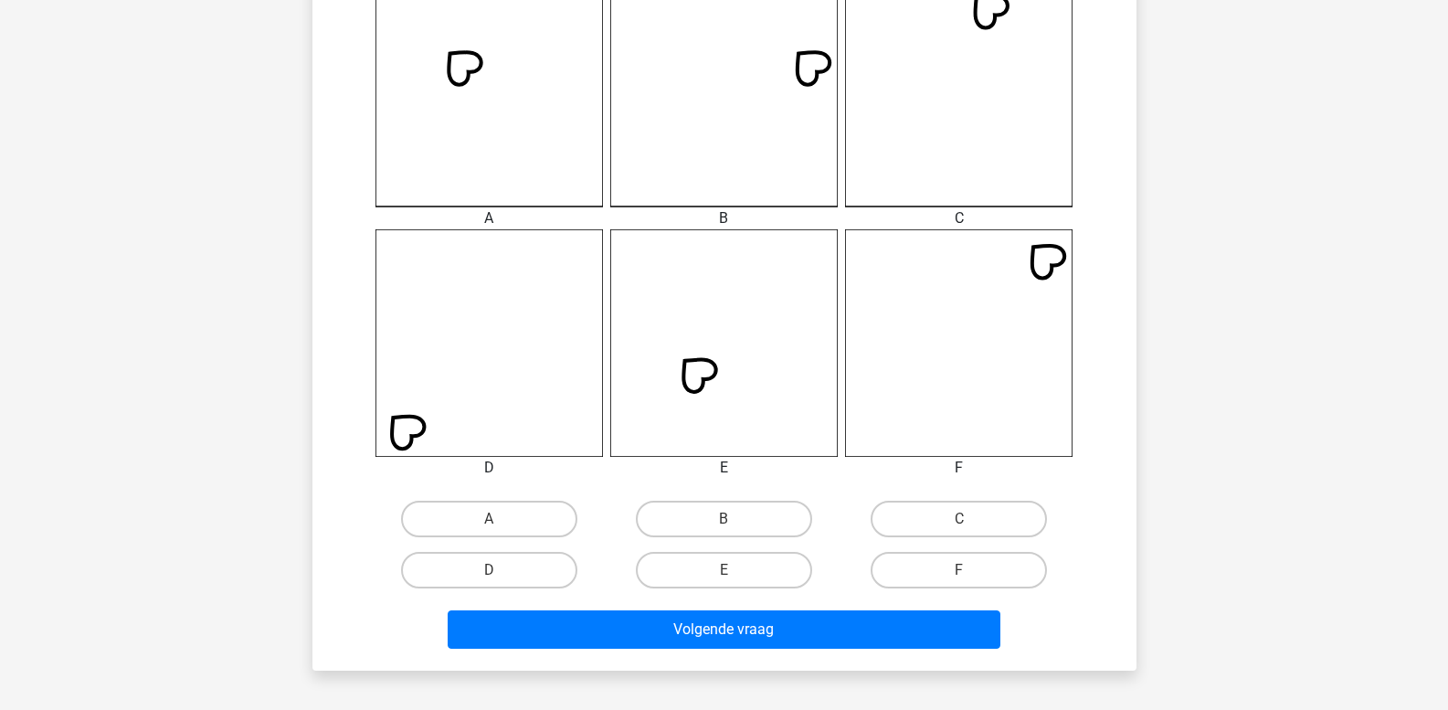
scroll to position [541, 0]
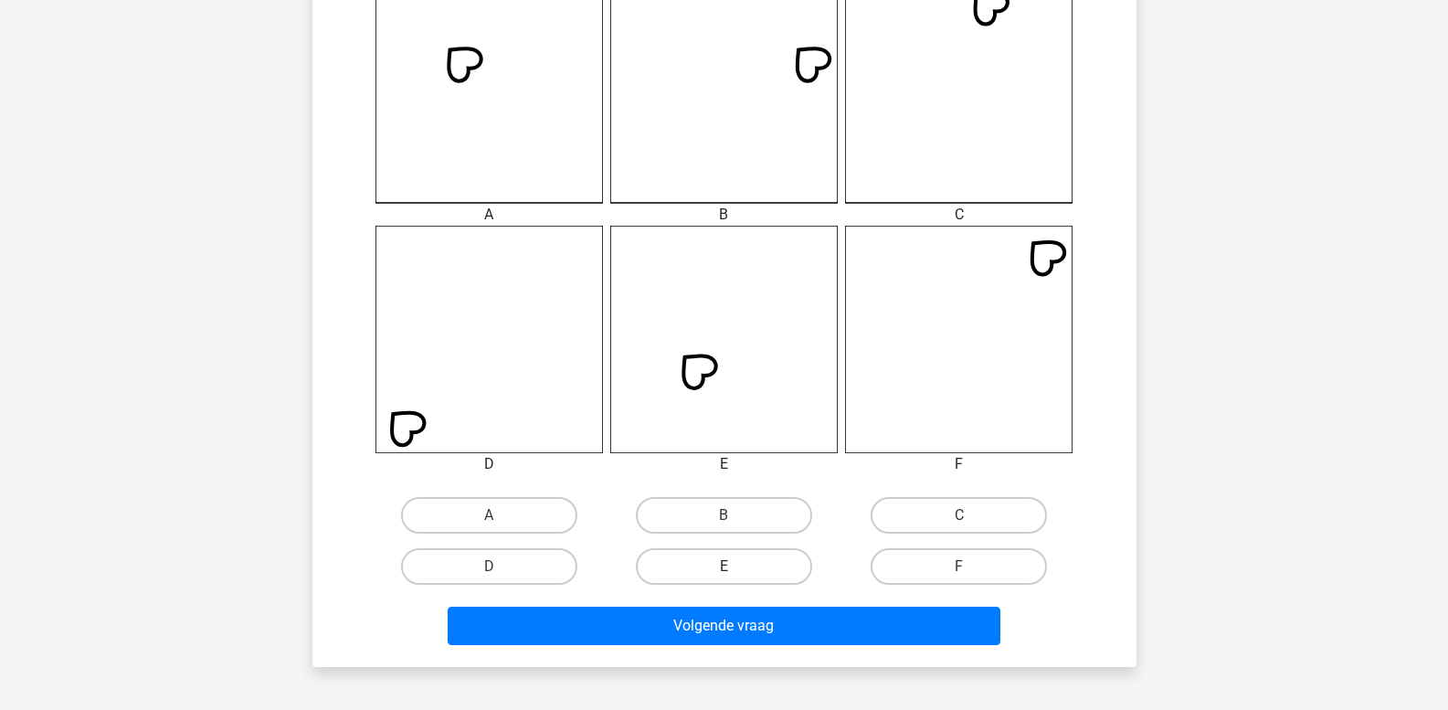
click at [752, 563] on label "E" at bounding box center [724, 566] width 176 height 37
click at [735, 566] on input "E" at bounding box center [729, 572] width 12 height 12
radio input "true"
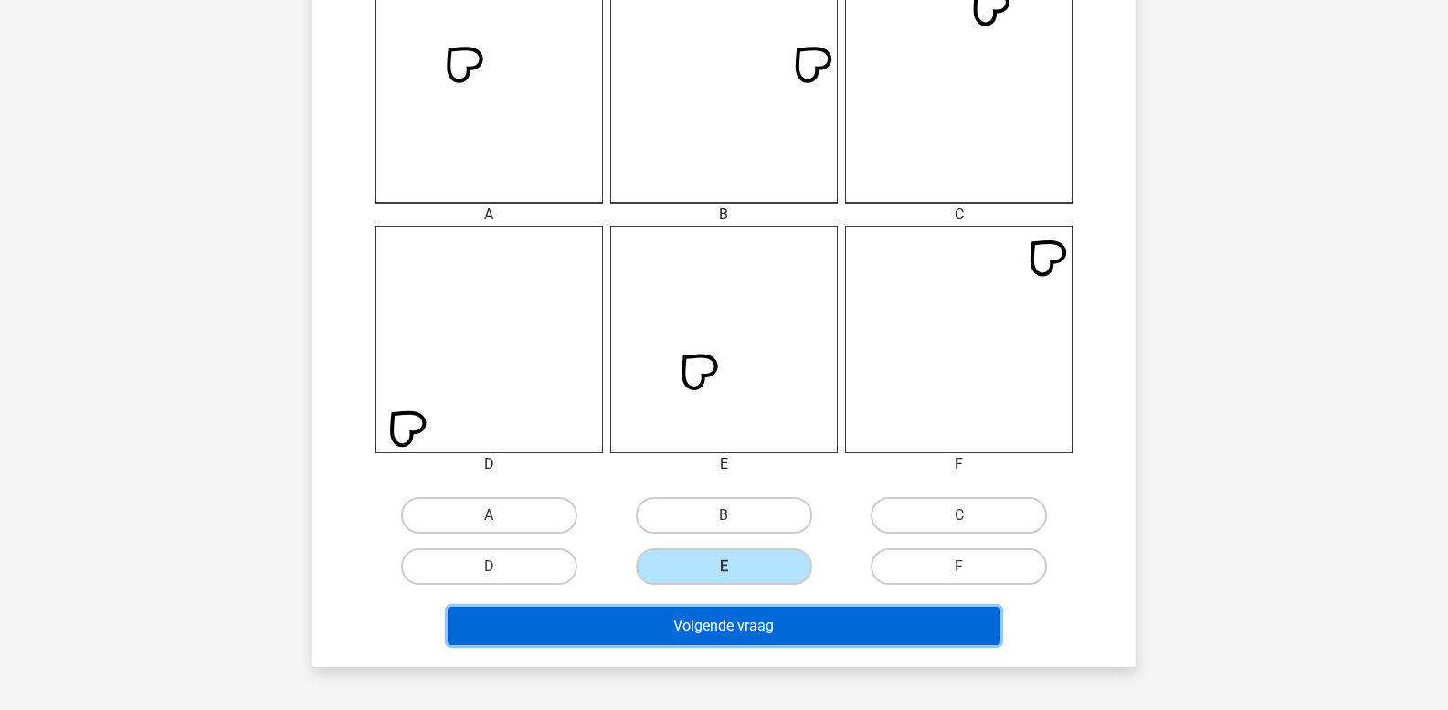
click at [755, 621] on button "Volgende vraag" at bounding box center [724, 625] width 553 height 38
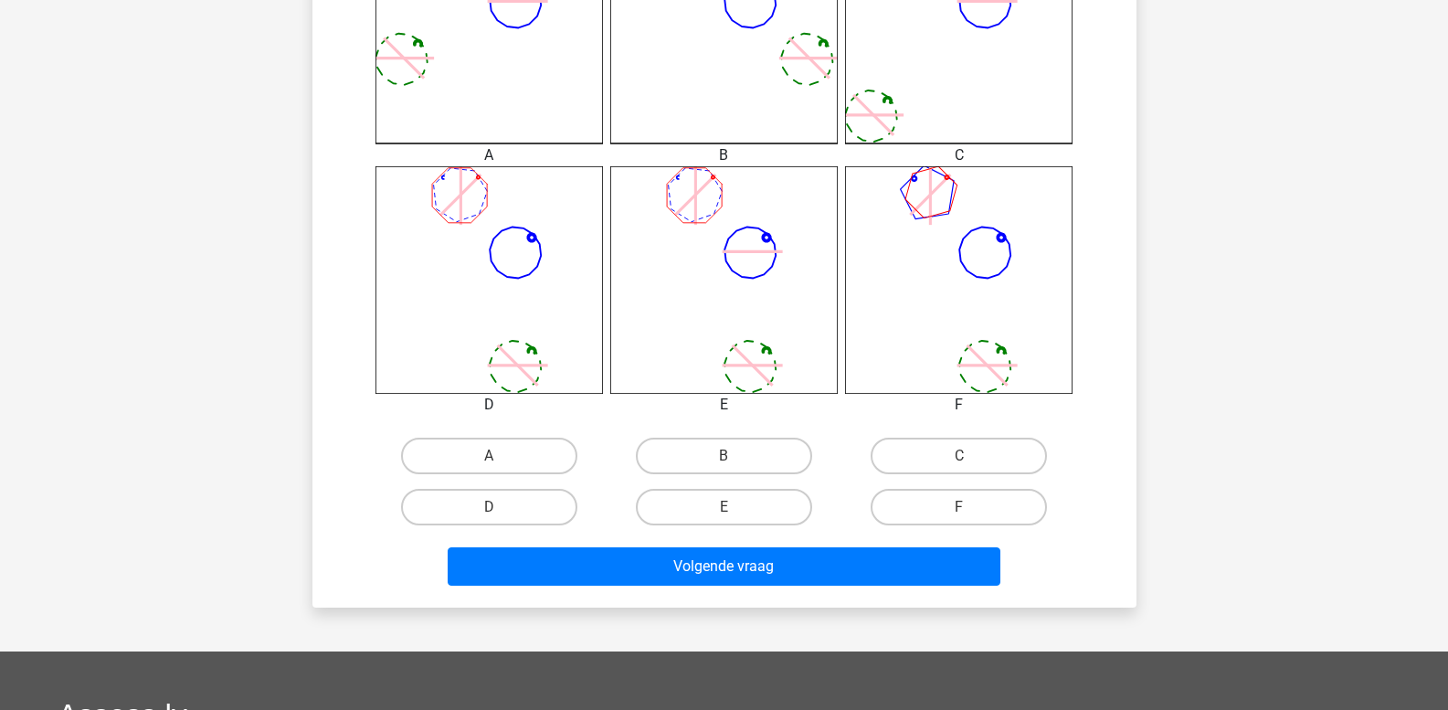
scroll to position [632, 0]
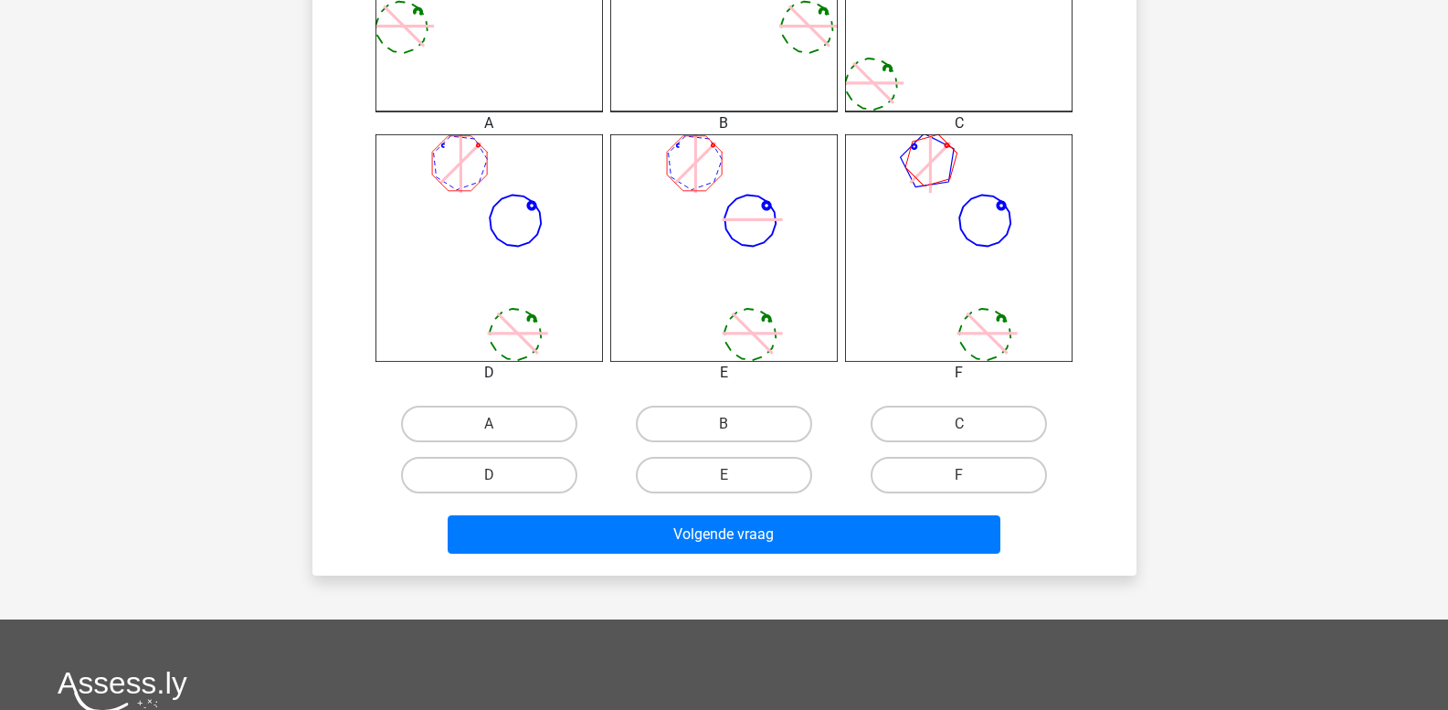
click at [494, 477] on input "D" at bounding box center [495, 481] width 12 height 12
radio input "true"
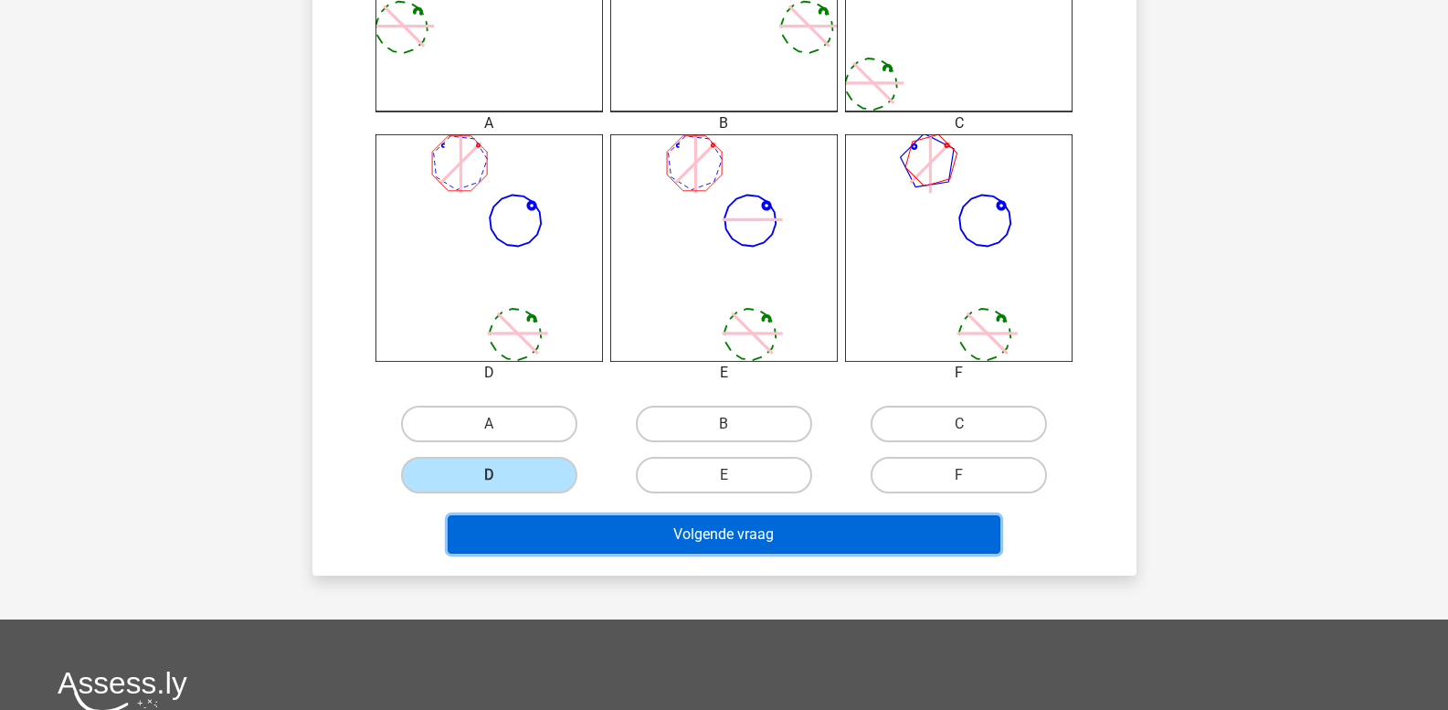
click at [608, 538] on button "Volgende vraag" at bounding box center [724, 534] width 553 height 38
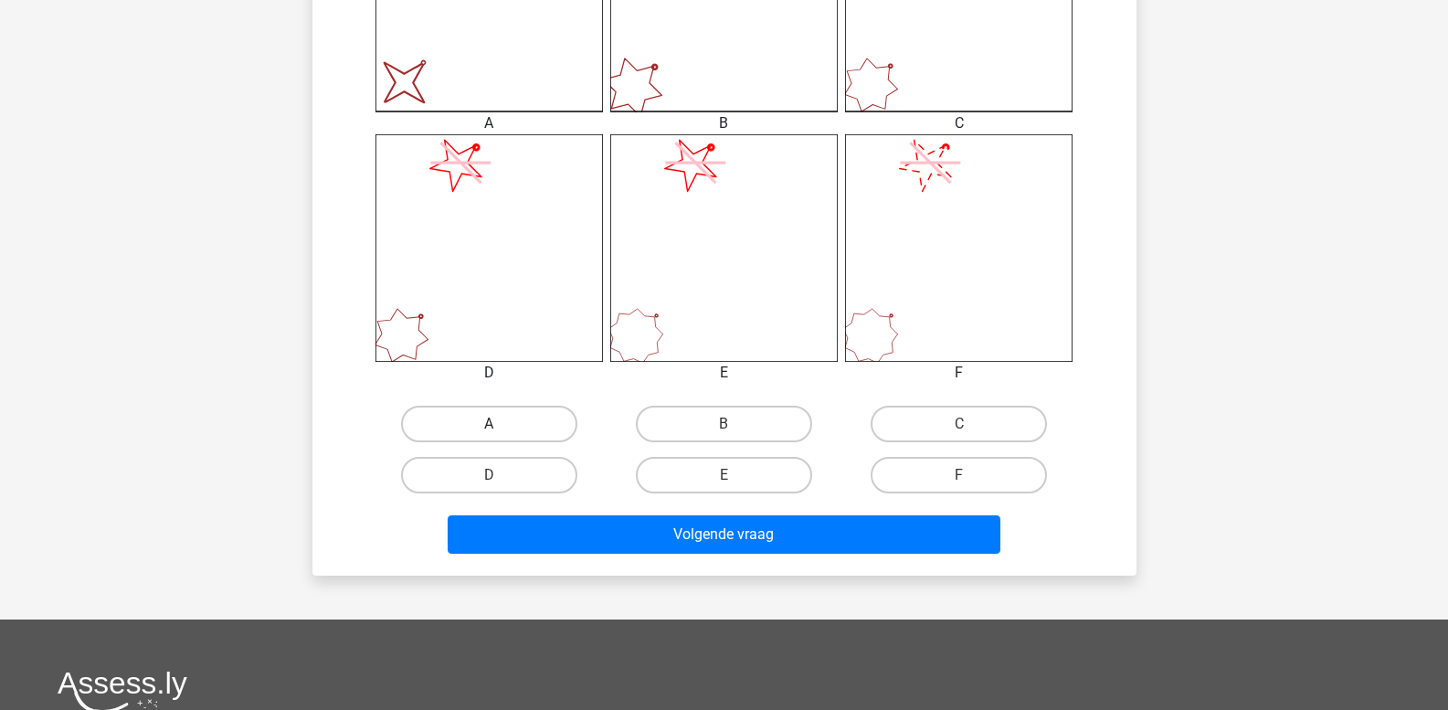
click at [485, 411] on label "A" at bounding box center [489, 423] width 176 height 37
click at [489, 424] on input "A" at bounding box center [495, 430] width 12 height 12
radio input "true"
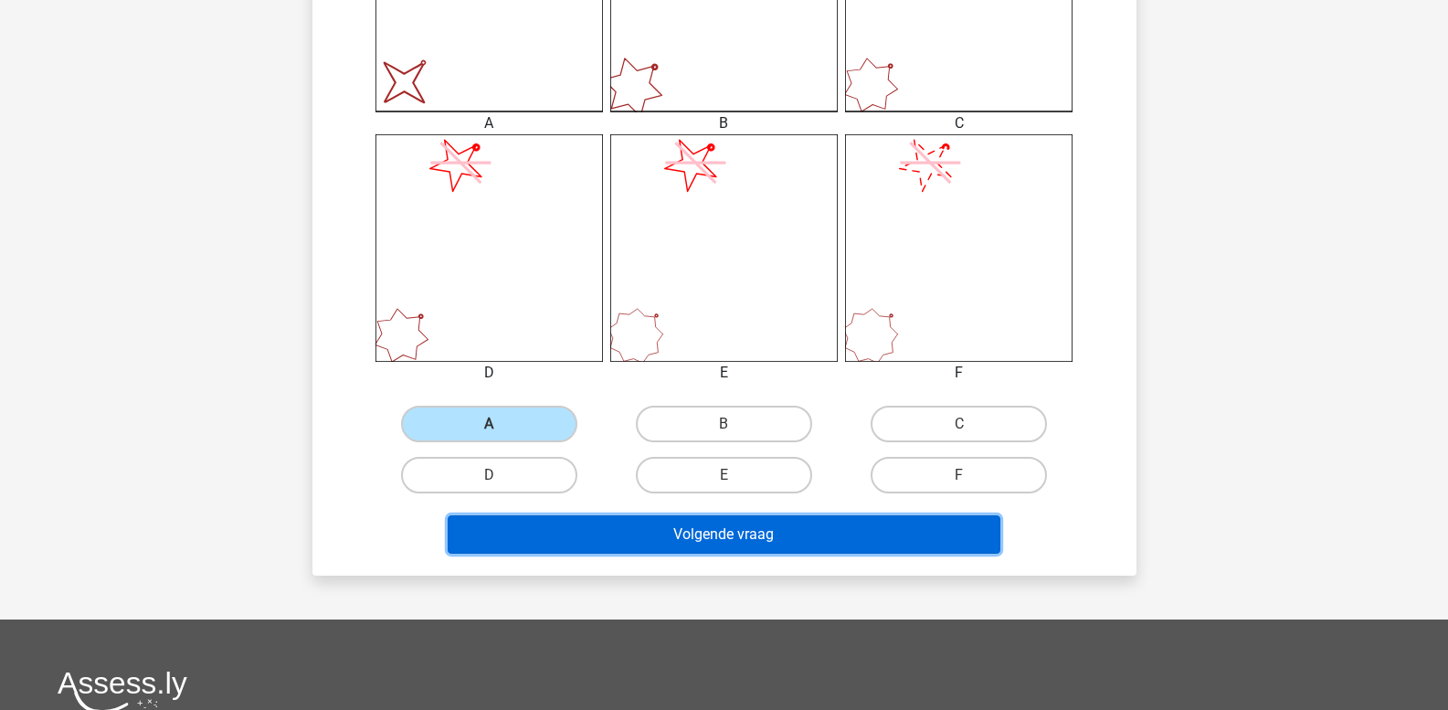
click at [595, 530] on button "Volgende vraag" at bounding box center [724, 534] width 553 height 38
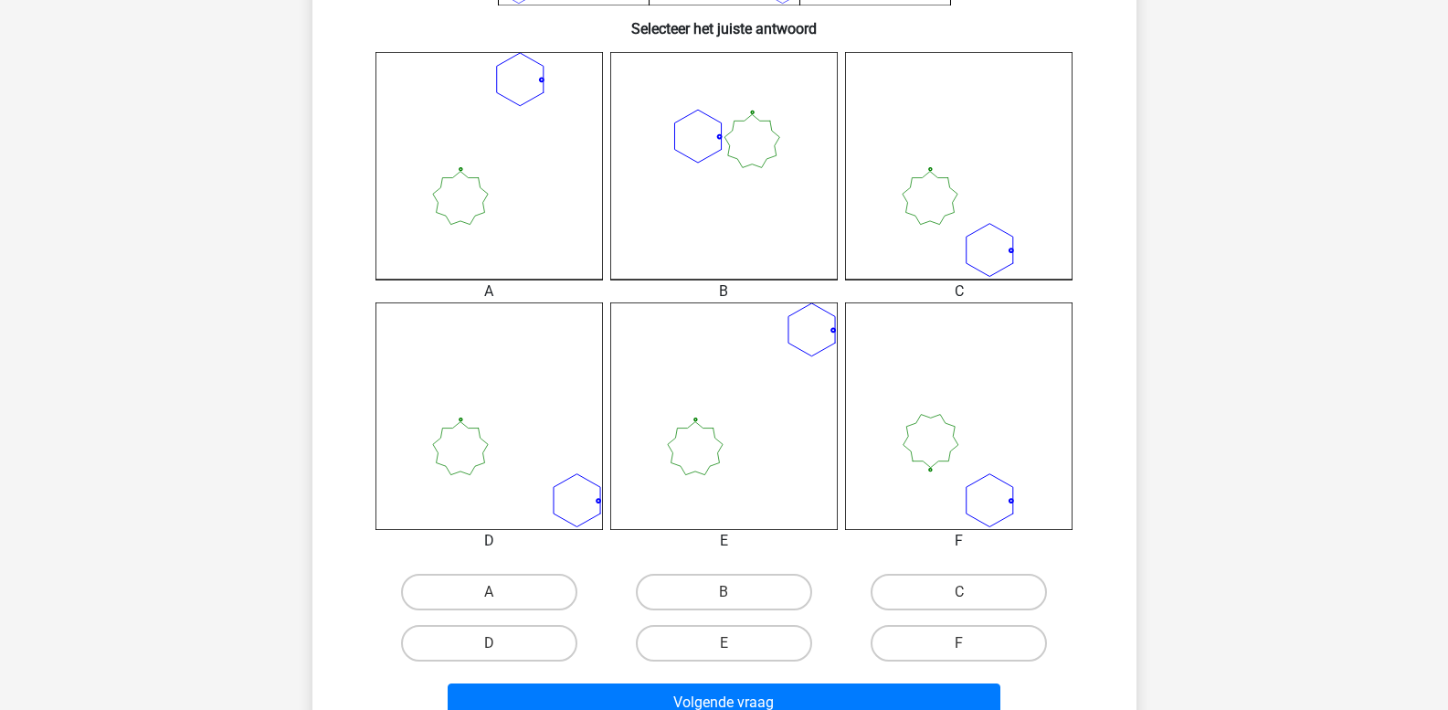
scroll to position [541, 0]
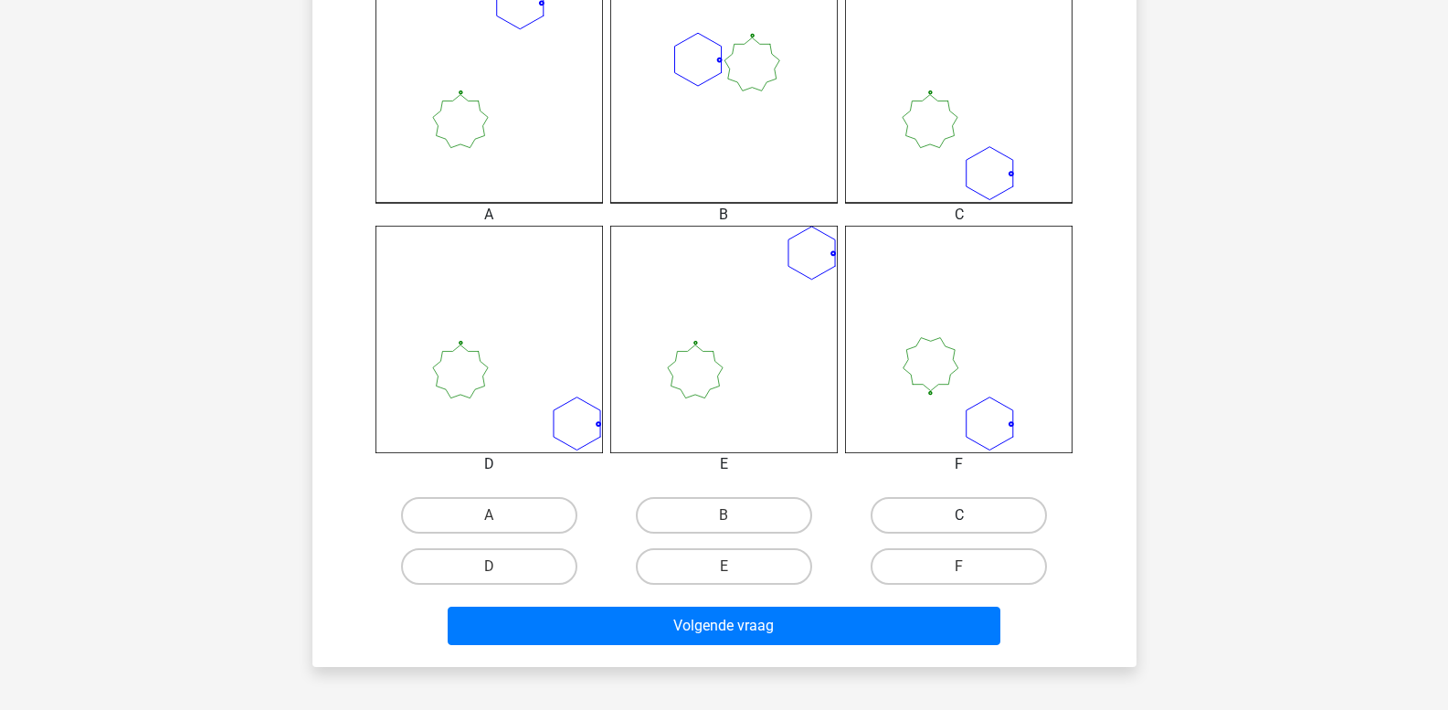
click at [927, 514] on label "C" at bounding box center [958, 515] width 176 height 37
click at [959, 515] on input "C" at bounding box center [965, 521] width 12 height 12
radio input "true"
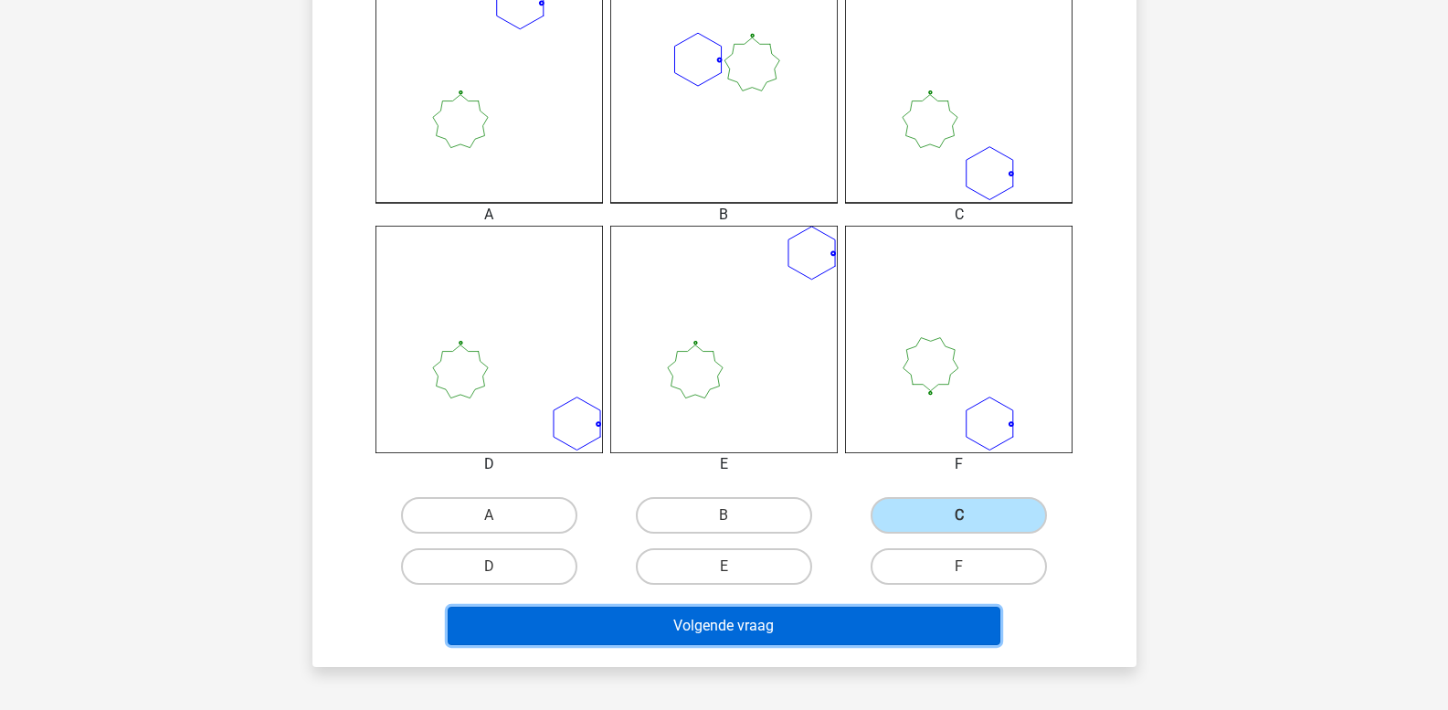
click at [896, 619] on button "Volgende vraag" at bounding box center [724, 625] width 553 height 38
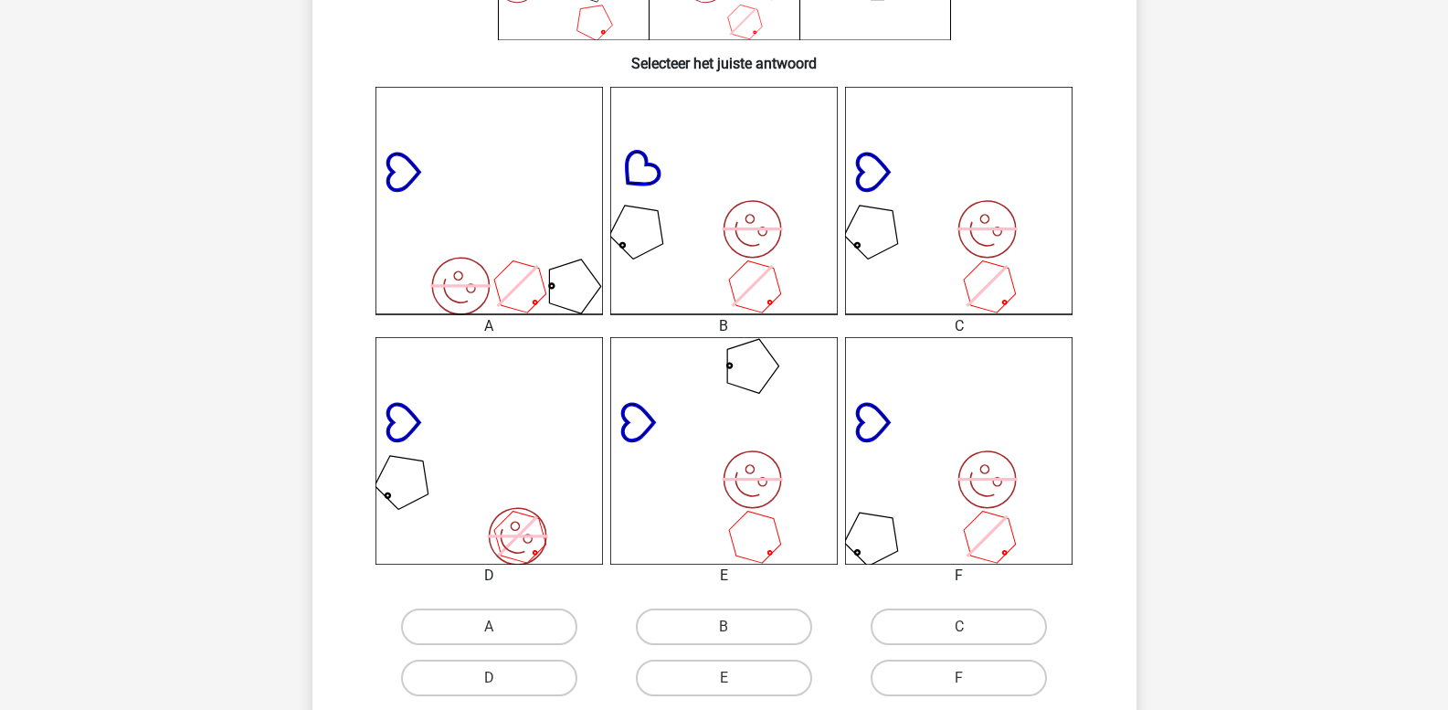
scroll to position [449, 0]
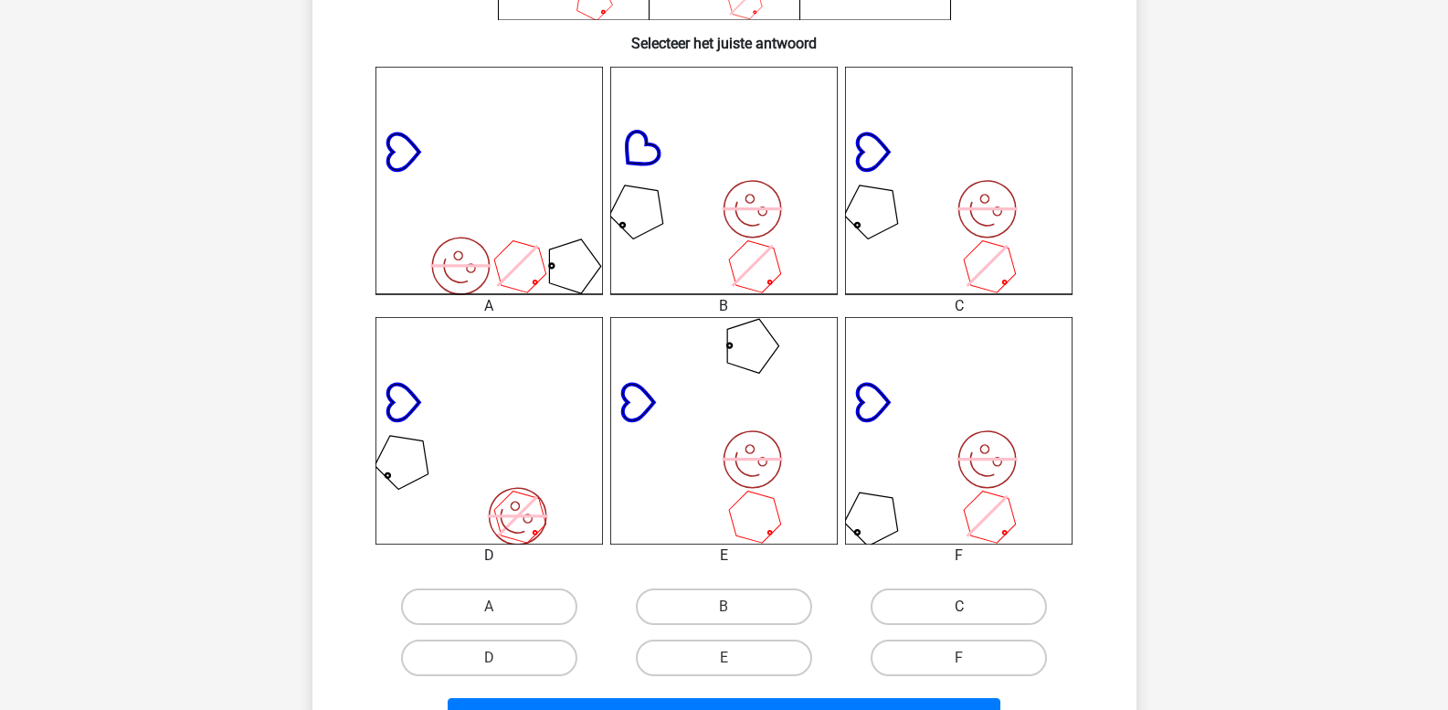
click at [911, 602] on label "C" at bounding box center [958, 606] width 176 height 37
click at [959, 606] on input "C" at bounding box center [965, 612] width 12 height 12
radio input "true"
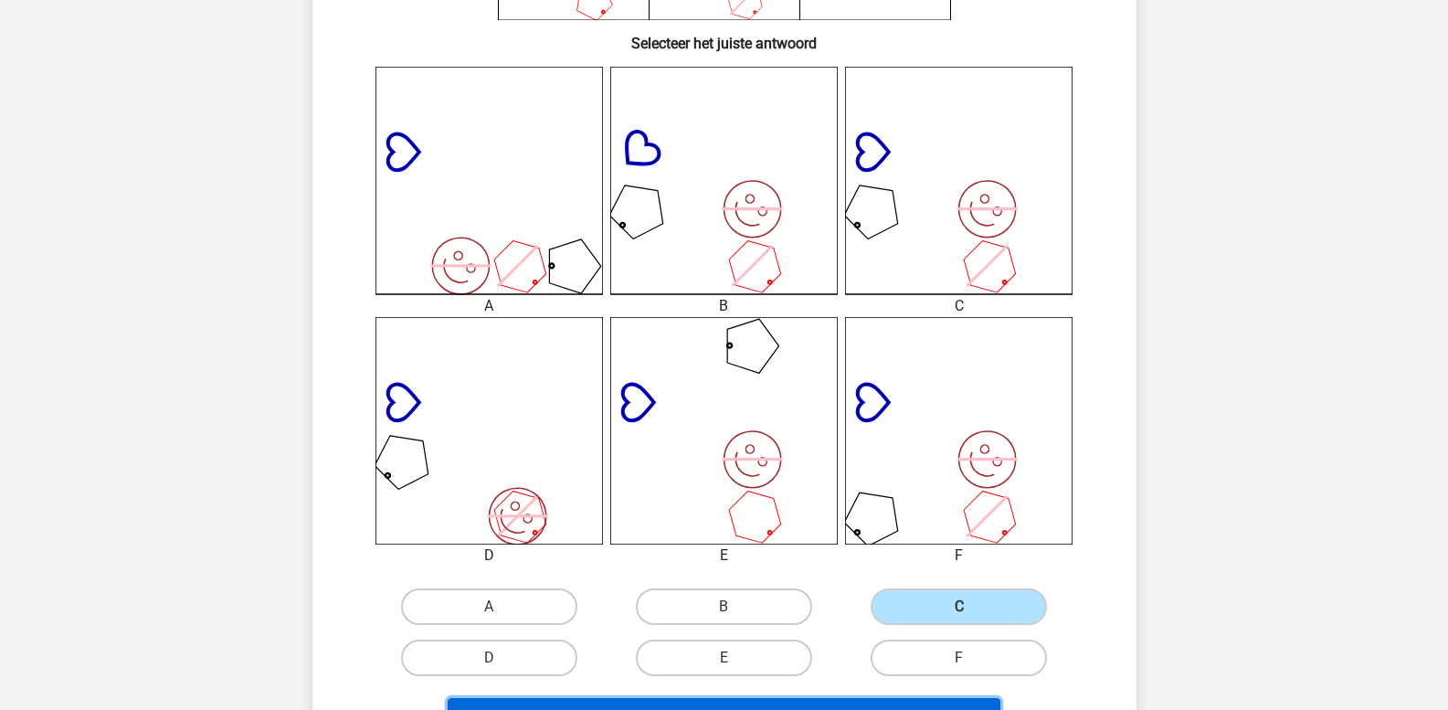
click at [830, 708] on button "Volgende vraag" at bounding box center [724, 717] width 553 height 38
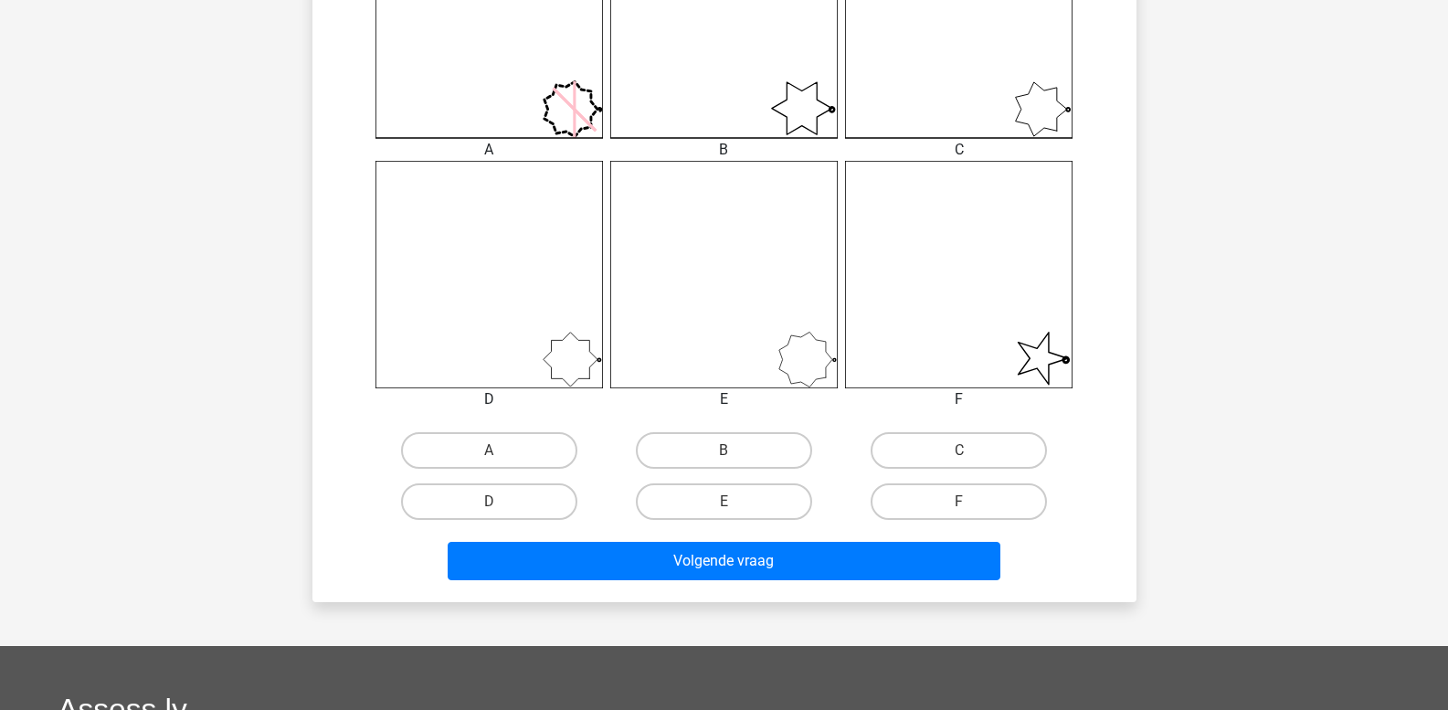
scroll to position [632, 0]
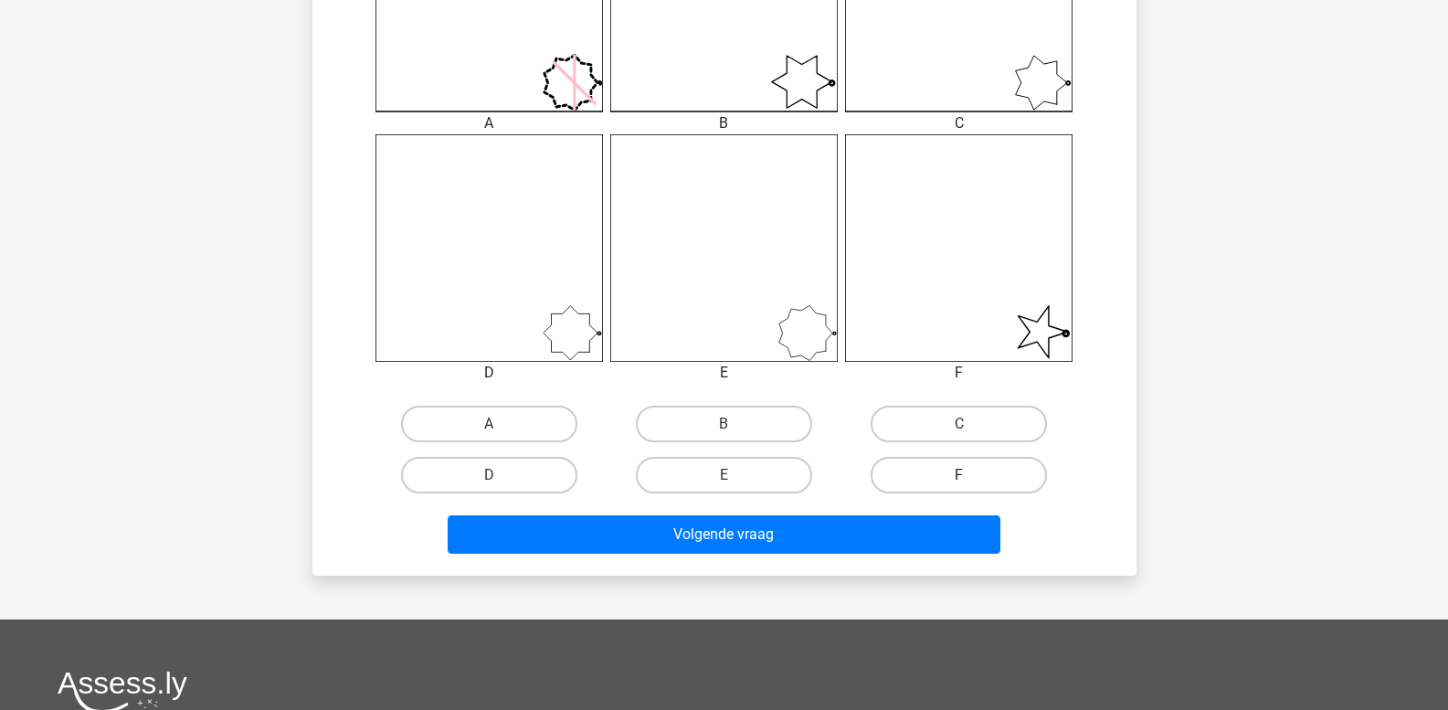
click at [925, 475] on label "F" at bounding box center [958, 475] width 176 height 37
click at [959, 475] on input "F" at bounding box center [965, 481] width 12 height 12
radio input "true"
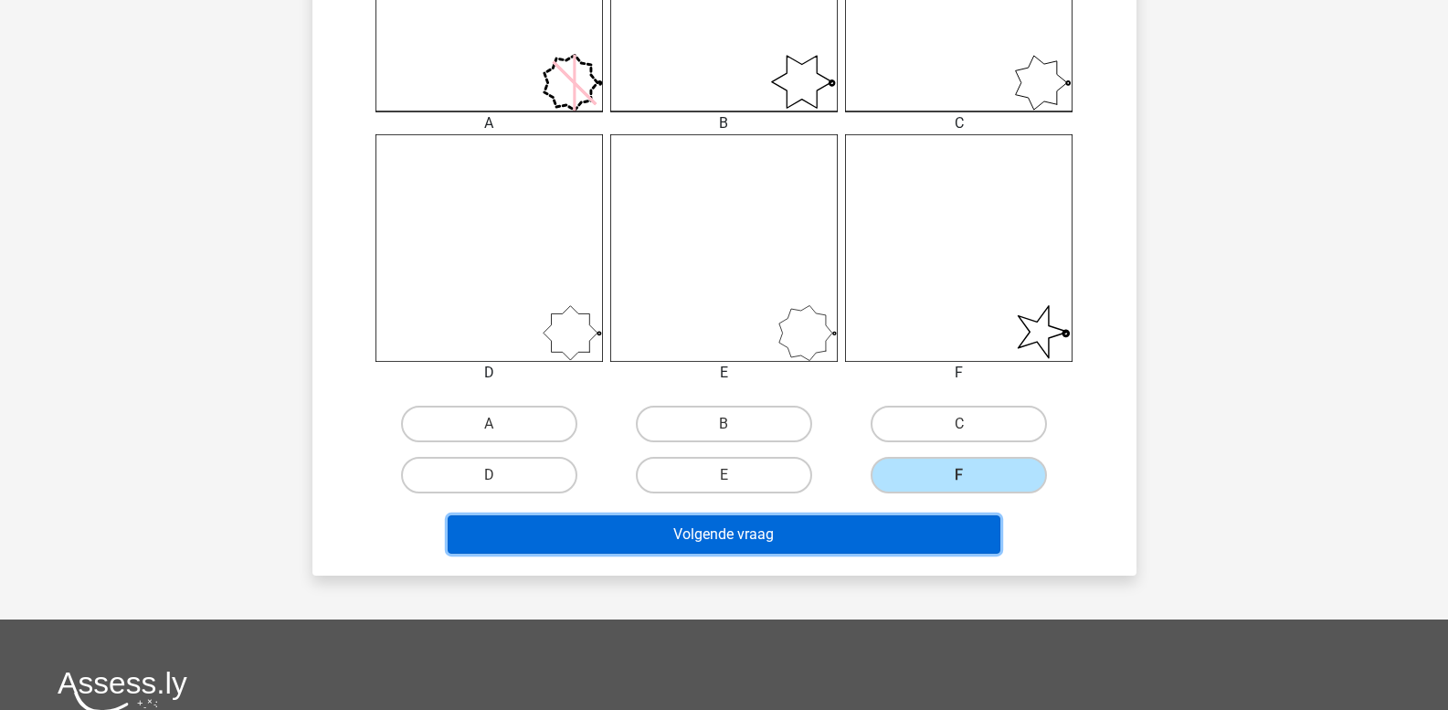
click at [894, 532] on button "Volgende vraag" at bounding box center [724, 534] width 553 height 38
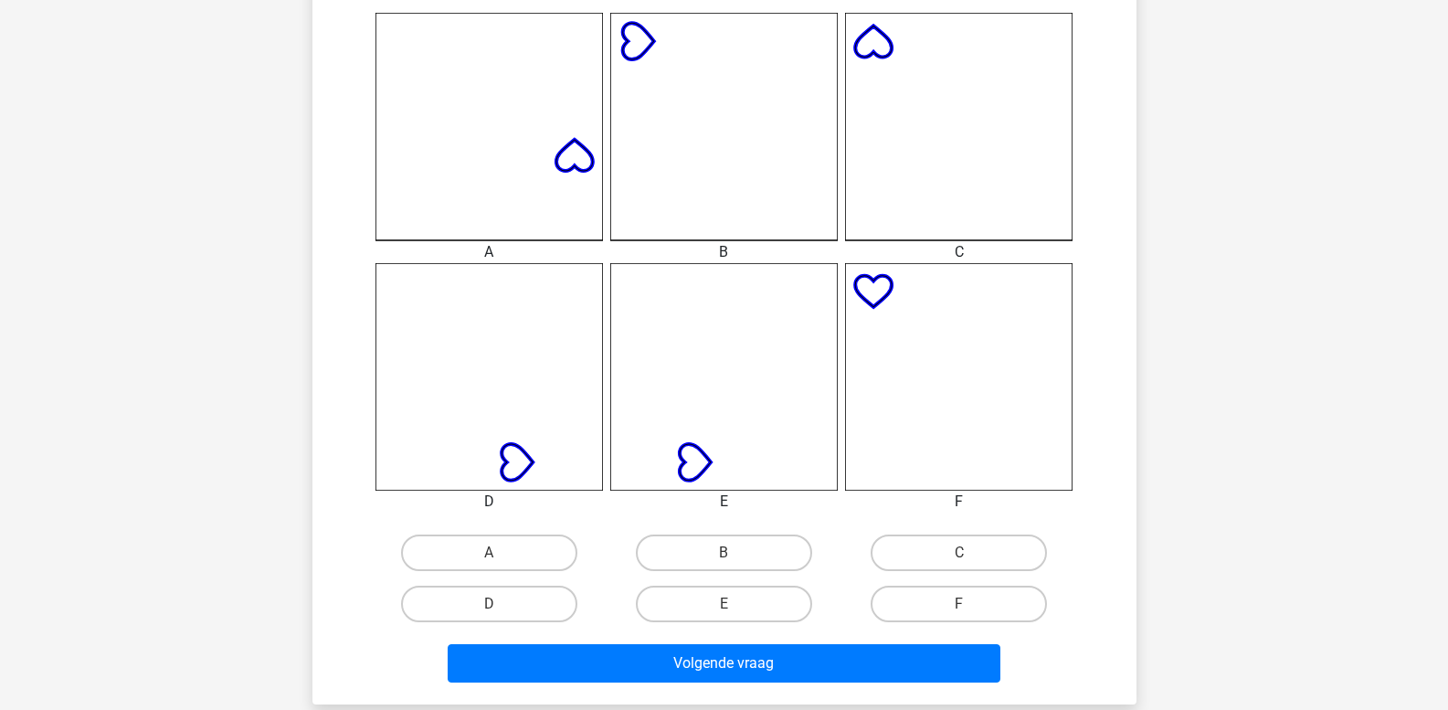
scroll to position [548, 0]
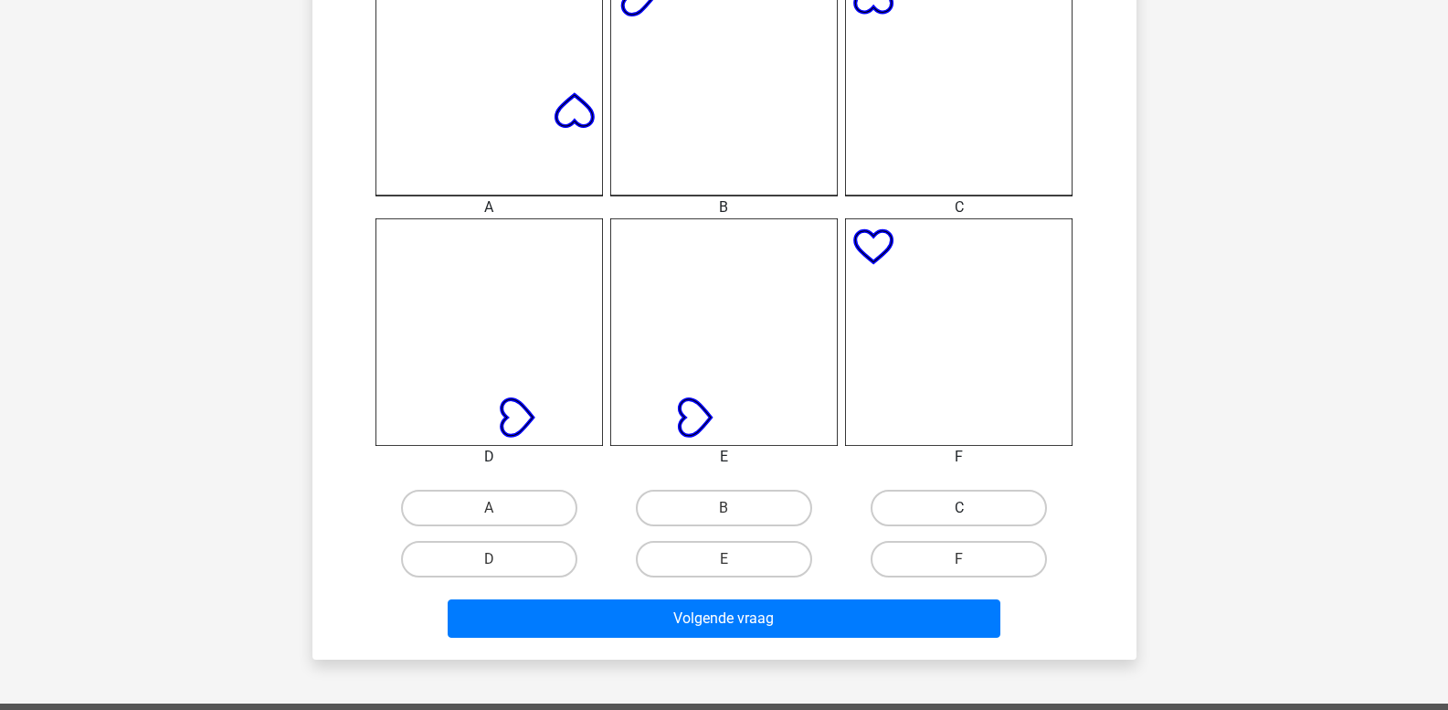
click at [930, 505] on label "C" at bounding box center [958, 508] width 176 height 37
click at [959, 508] on input "C" at bounding box center [965, 514] width 12 height 12
radio input "true"
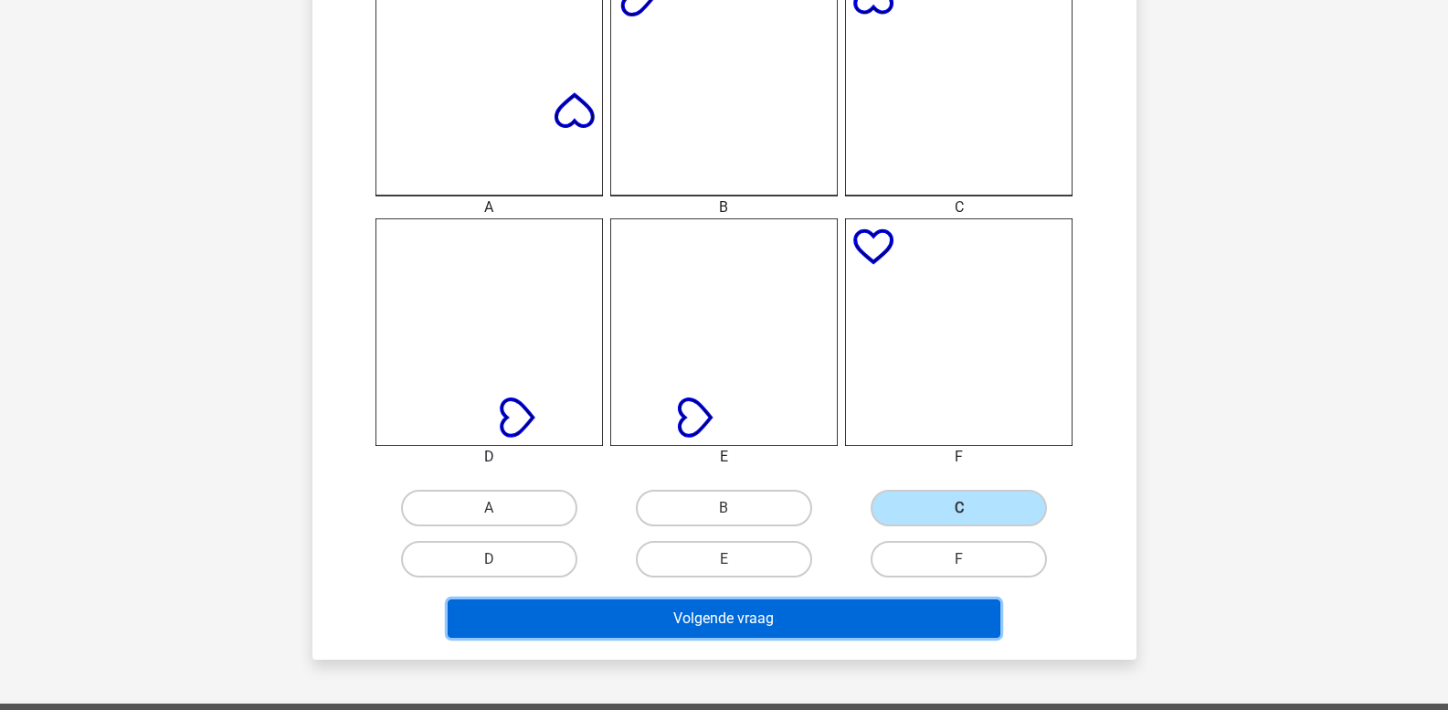
click at [852, 613] on button "Volgende vraag" at bounding box center [724, 618] width 553 height 38
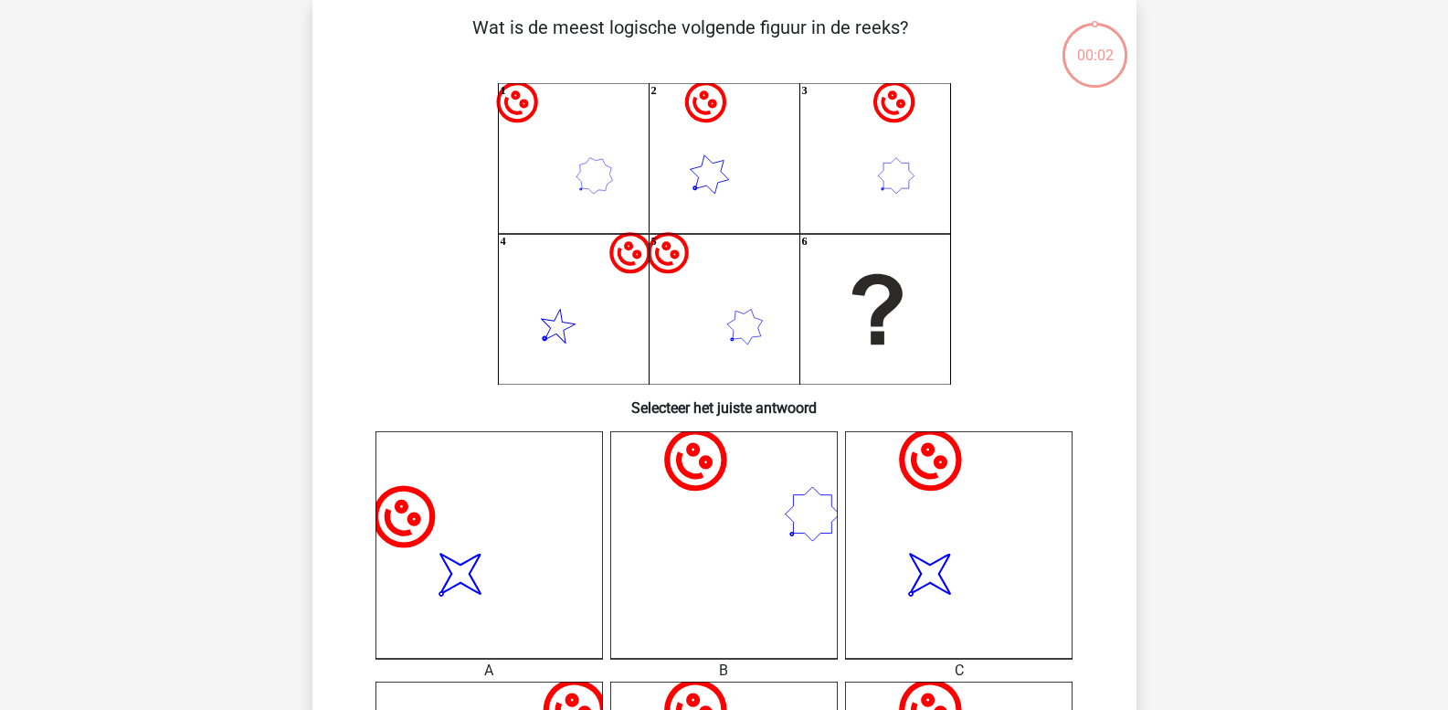
scroll to position [84, 0]
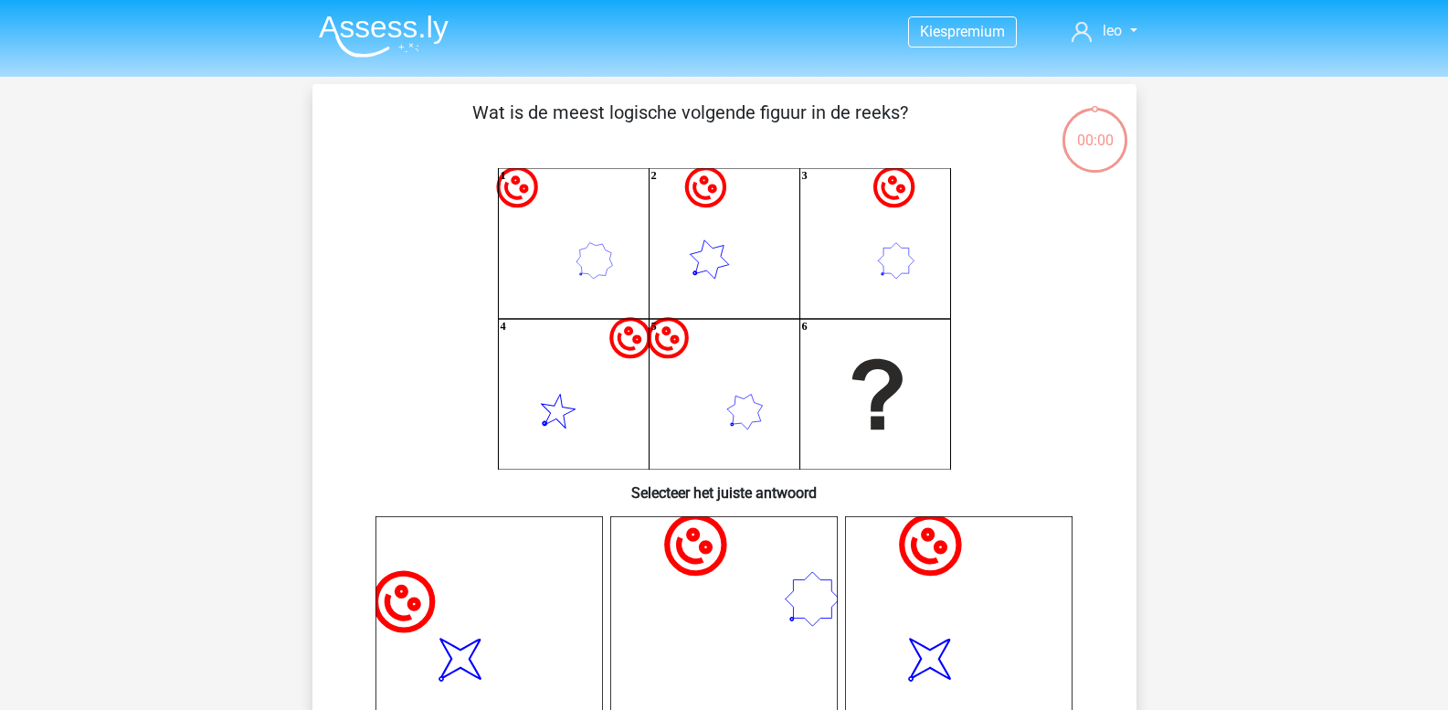
scroll to position [84, 0]
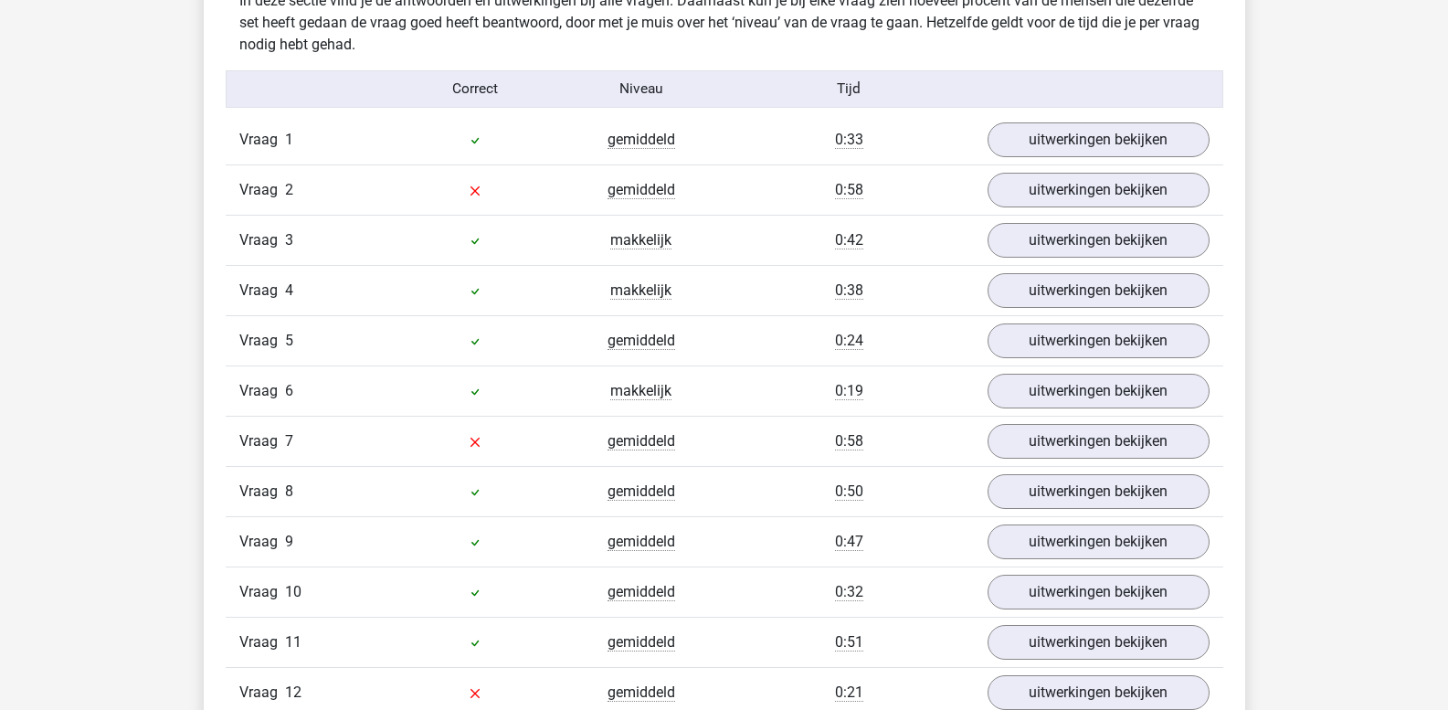
scroll to position [1370, 0]
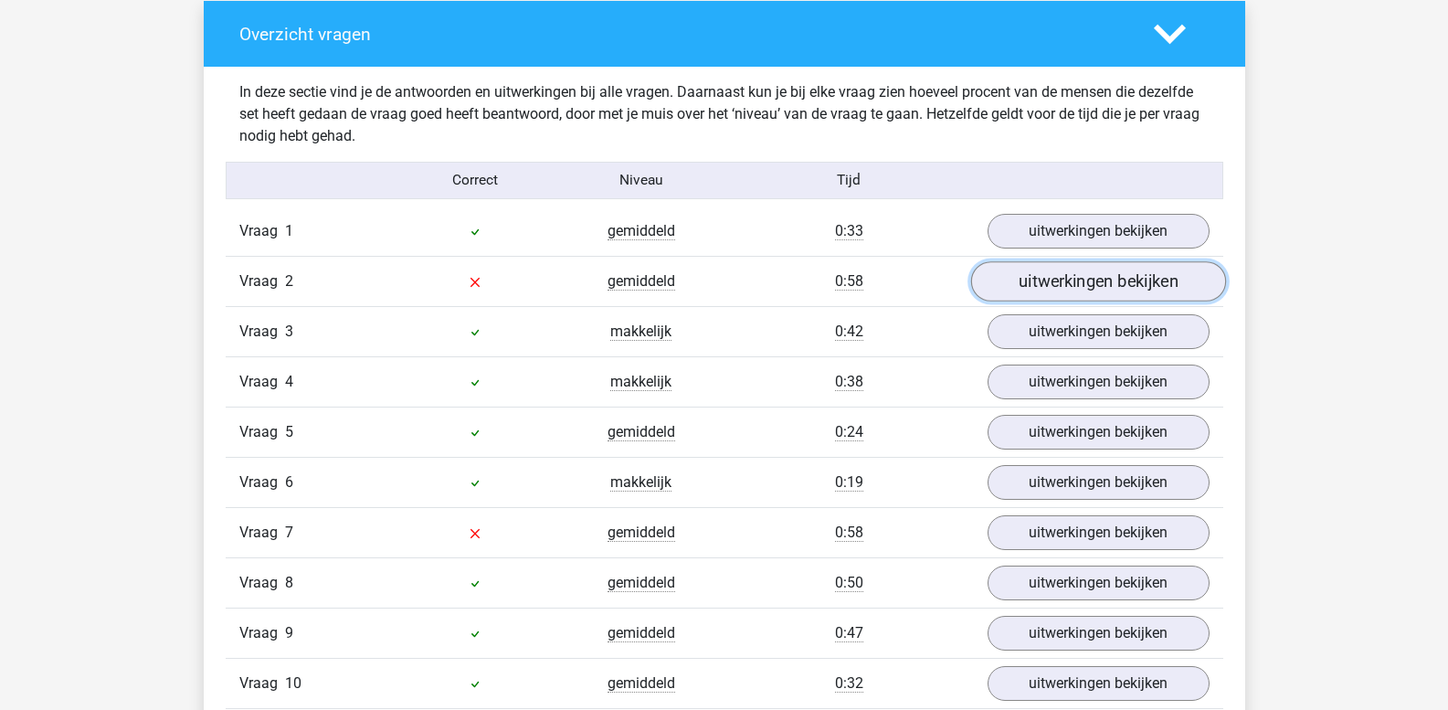
click at [1016, 291] on link "uitwerkingen bekijken" at bounding box center [1097, 282] width 255 height 40
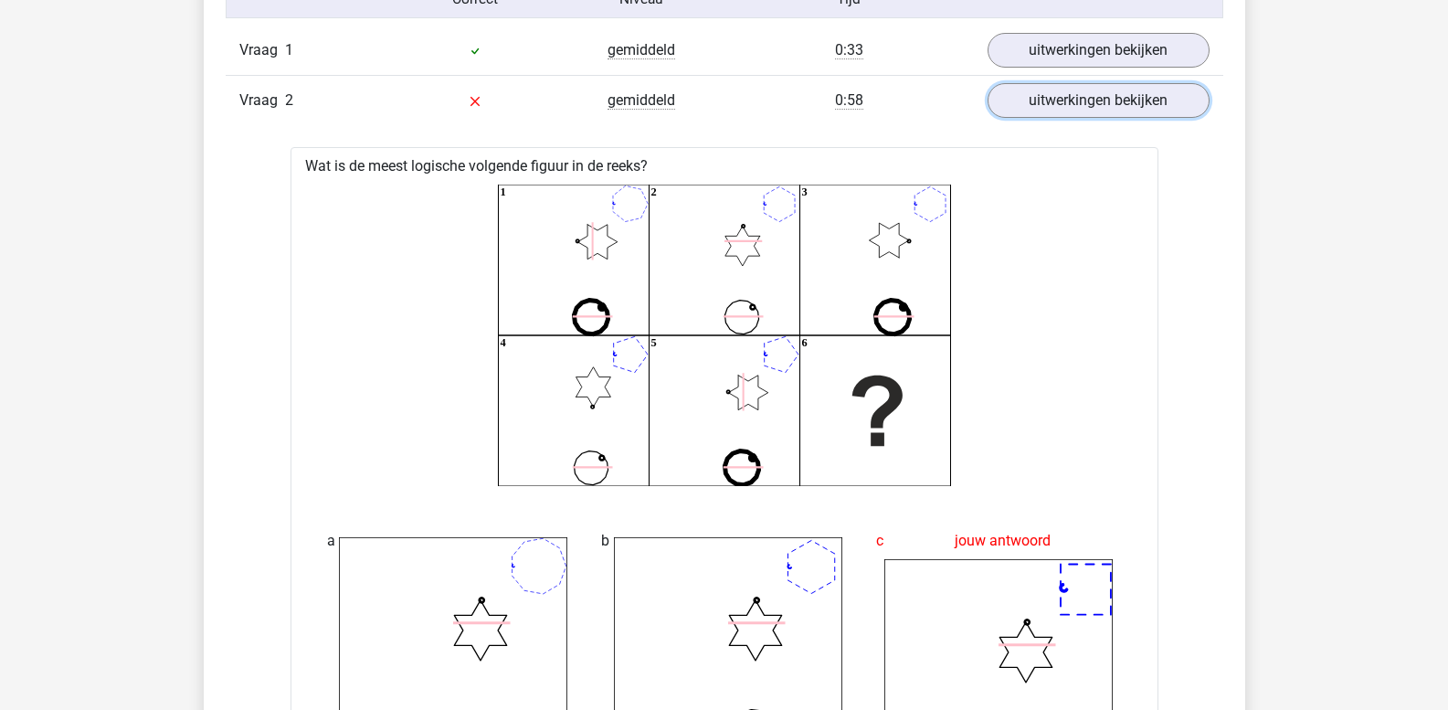
scroll to position [1461, 0]
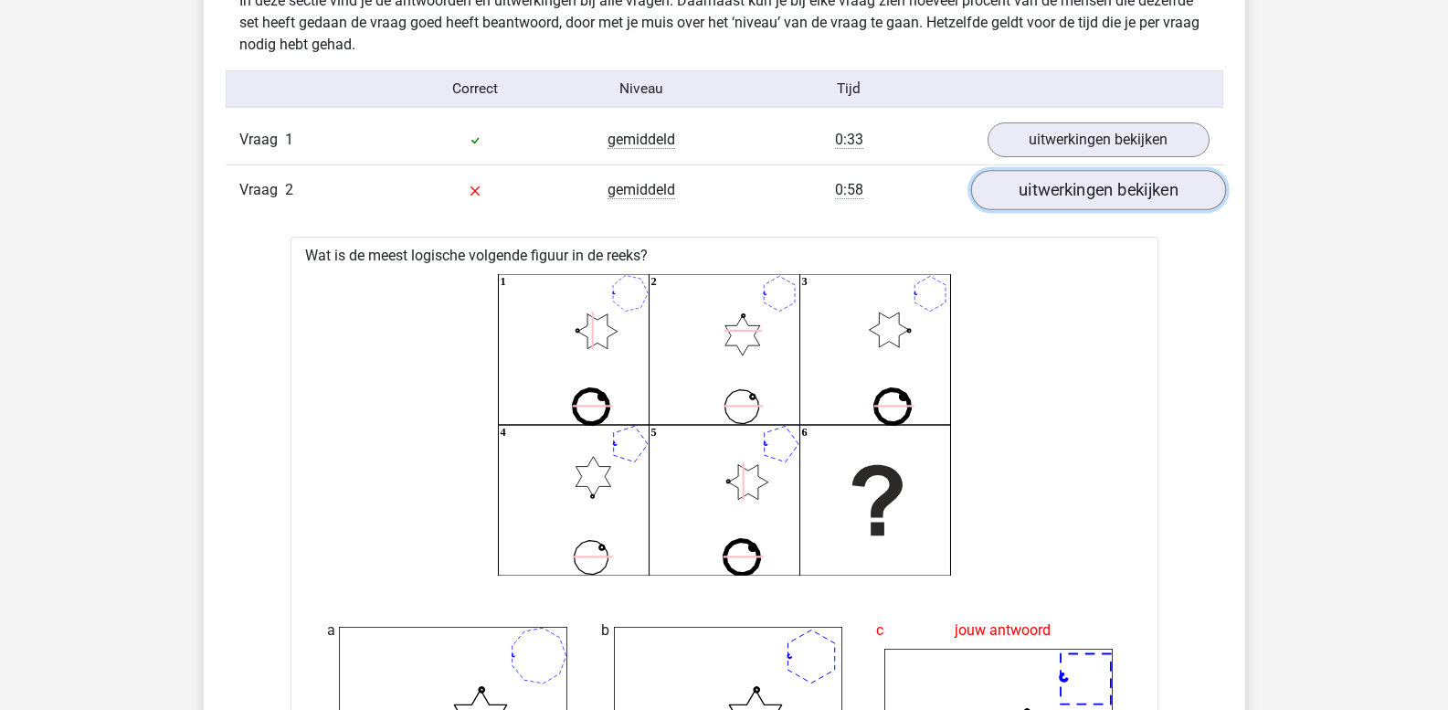
click at [1119, 183] on link "uitwerkingen bekijken" at bounding box center [1097, 191] width 255 height 40
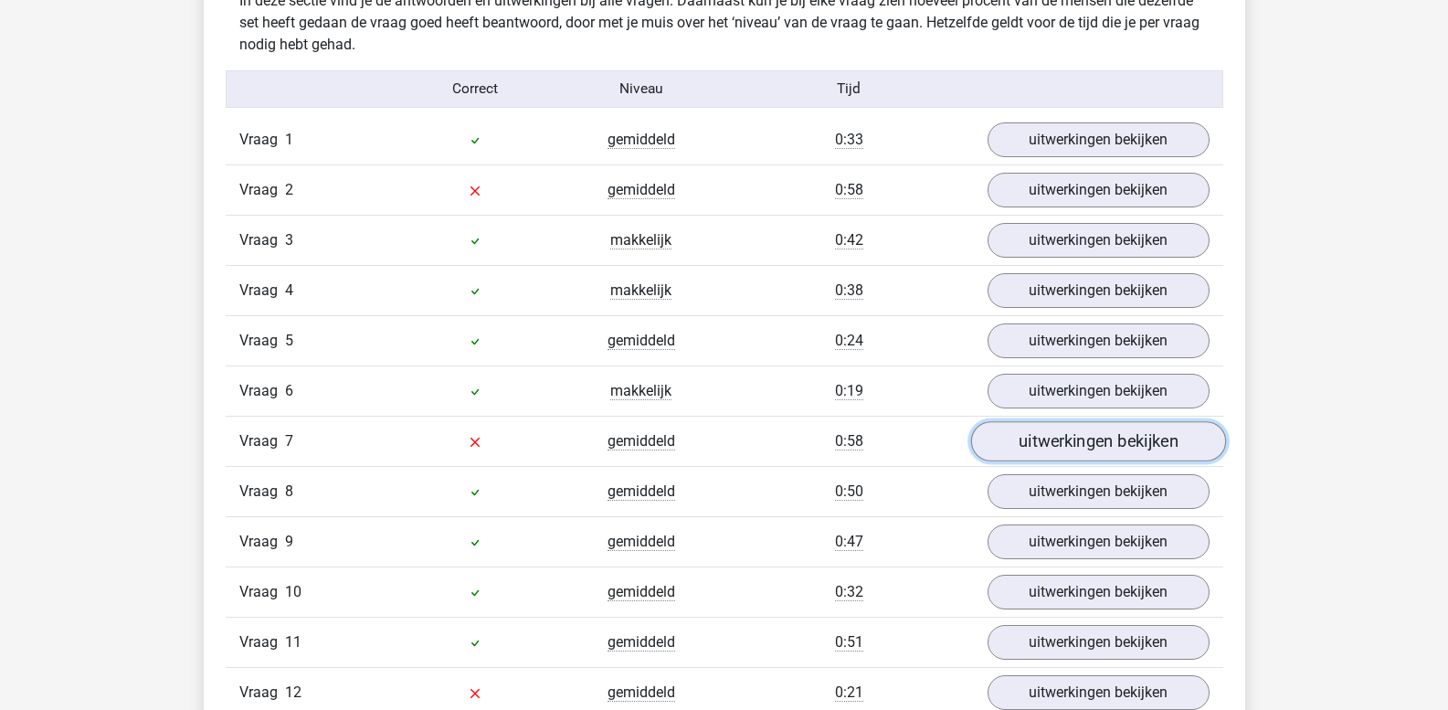
click at [1067, 435] on link "uitwerkingen bekijken" at bounding box center [1097, 442] width 255 height 40
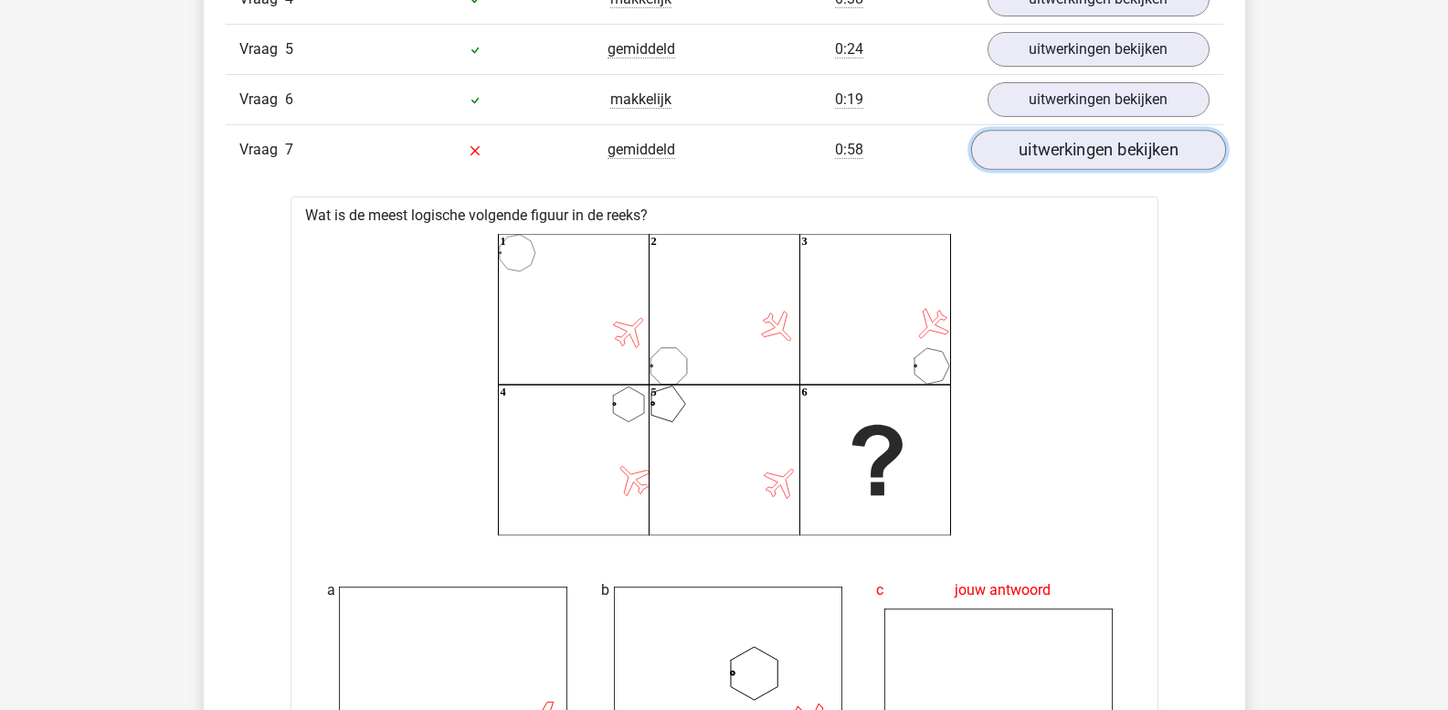
scroll to position [1735, 0]
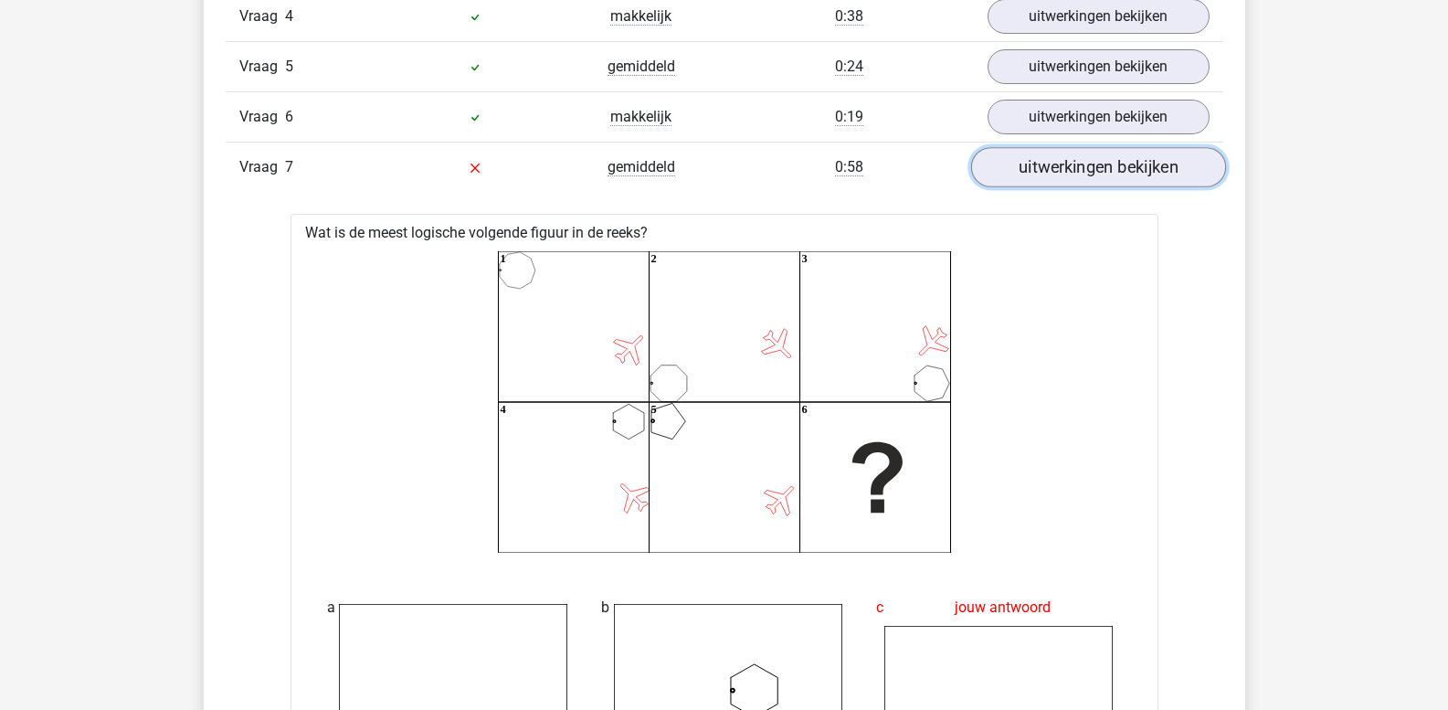
click at [1076, 169] on link "uitwerkingen bekijken" at bounding box center [1097, 168] width 255 height 40
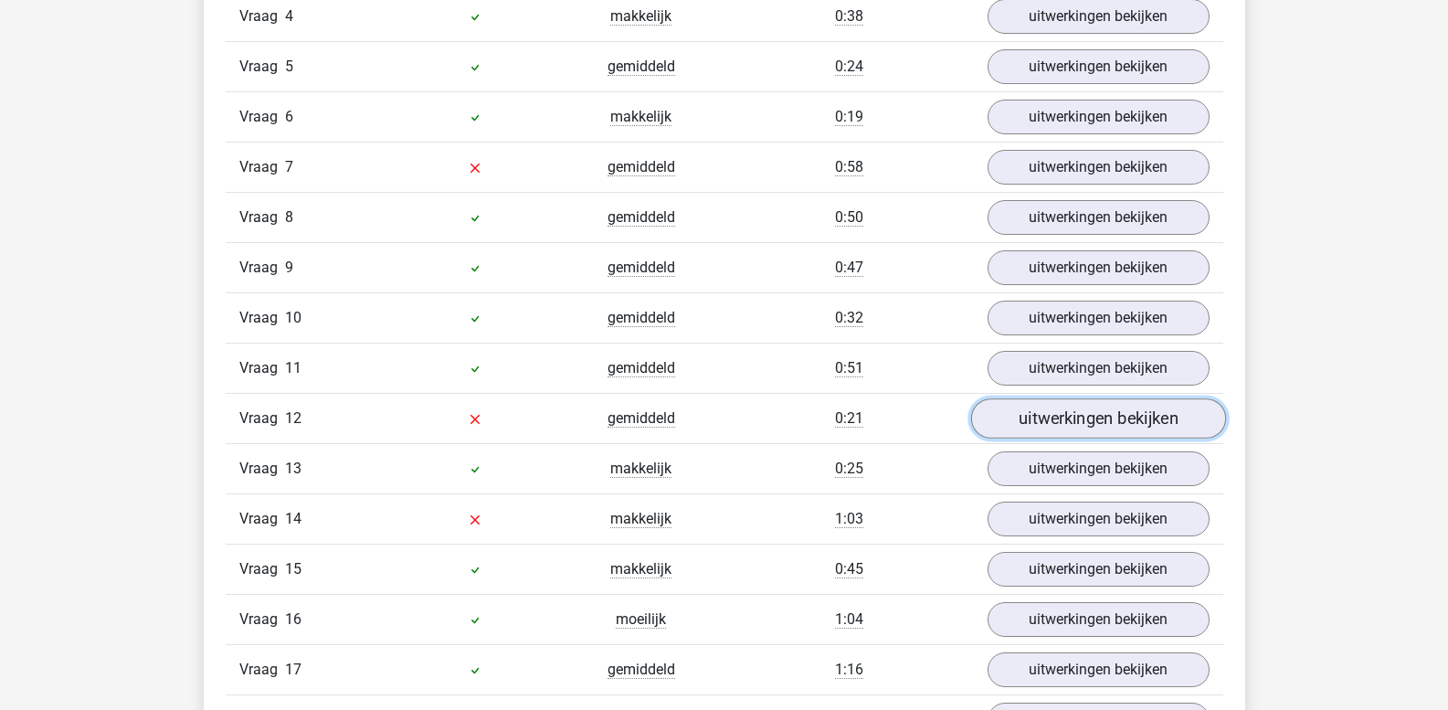
click at [1038, 422] on link "uitwerkingen bekijken" at bounding box center [1097, 419] width 255 height 40
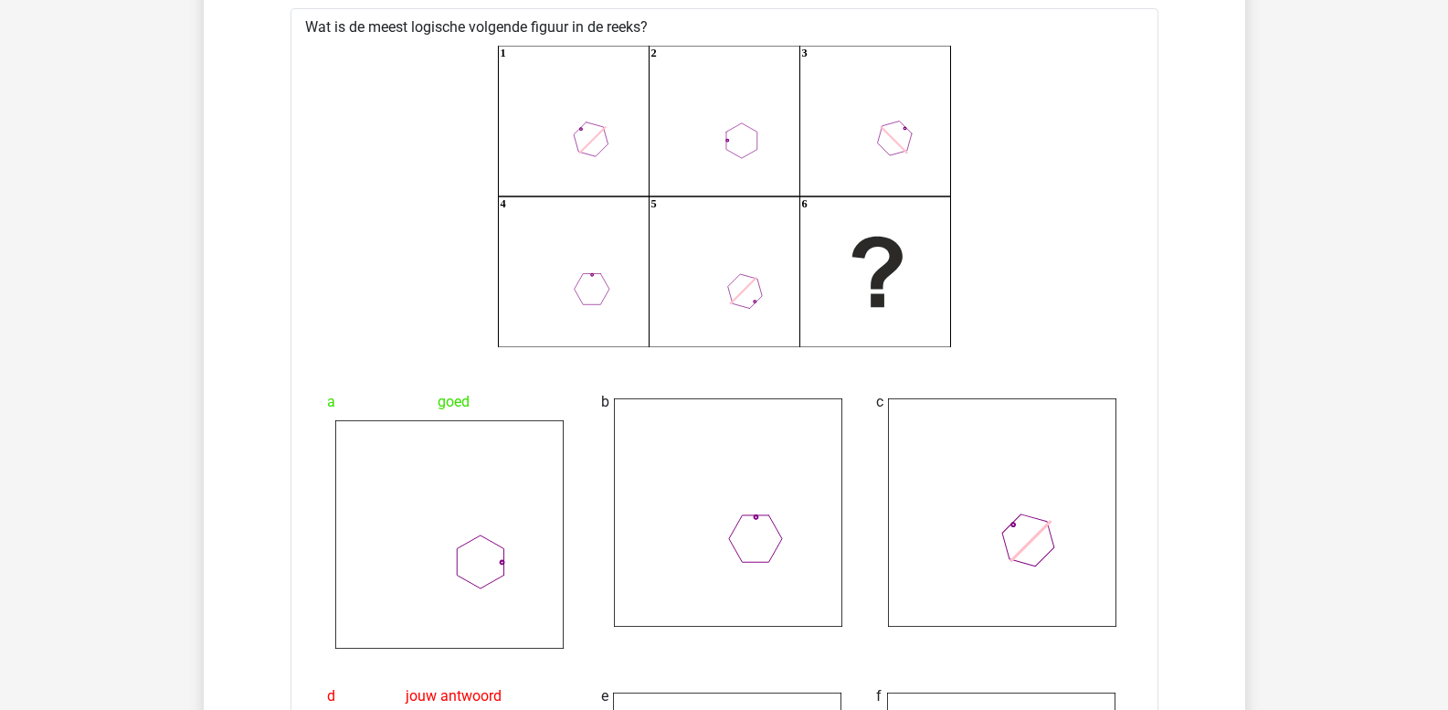
scroll to position [2101, 0]
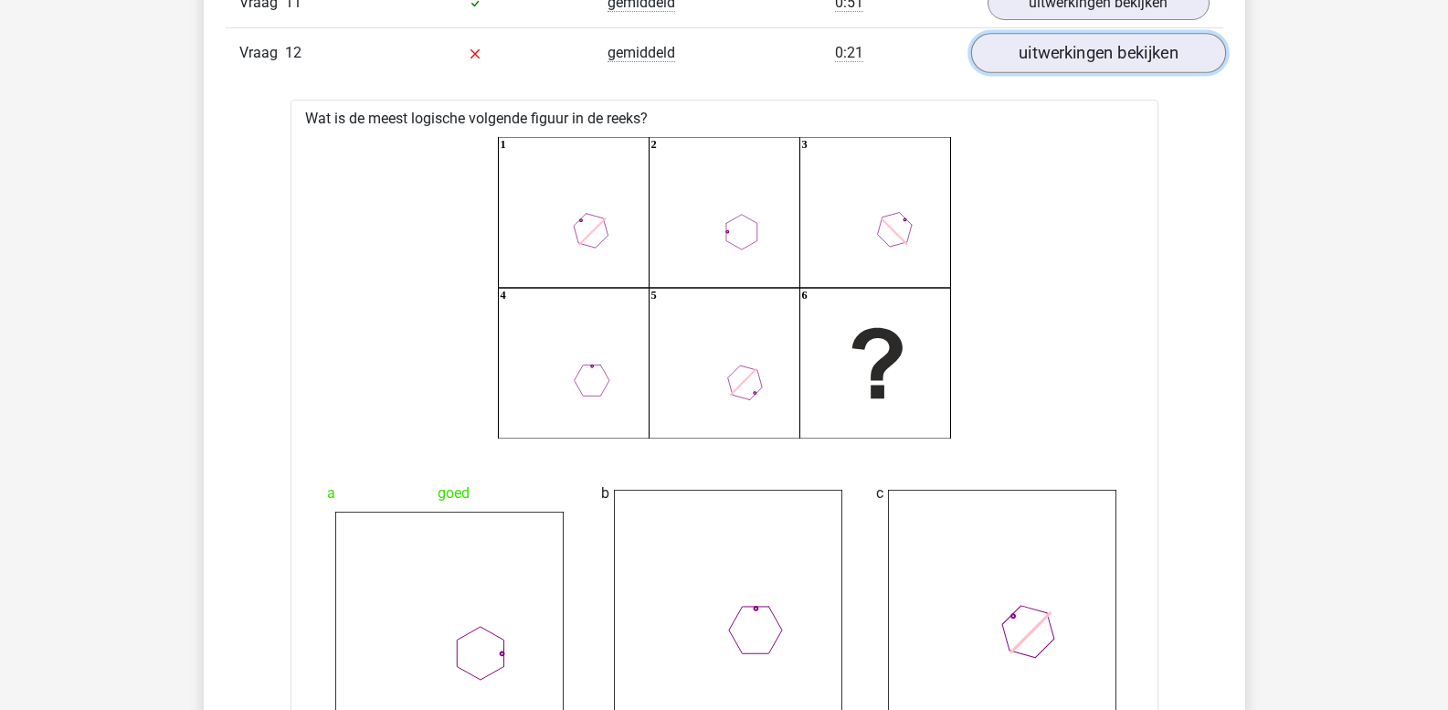
click at [1070, 65] on link "uitwerkingen bekijken" at bounding box center [1097, 54] width 255 height 40
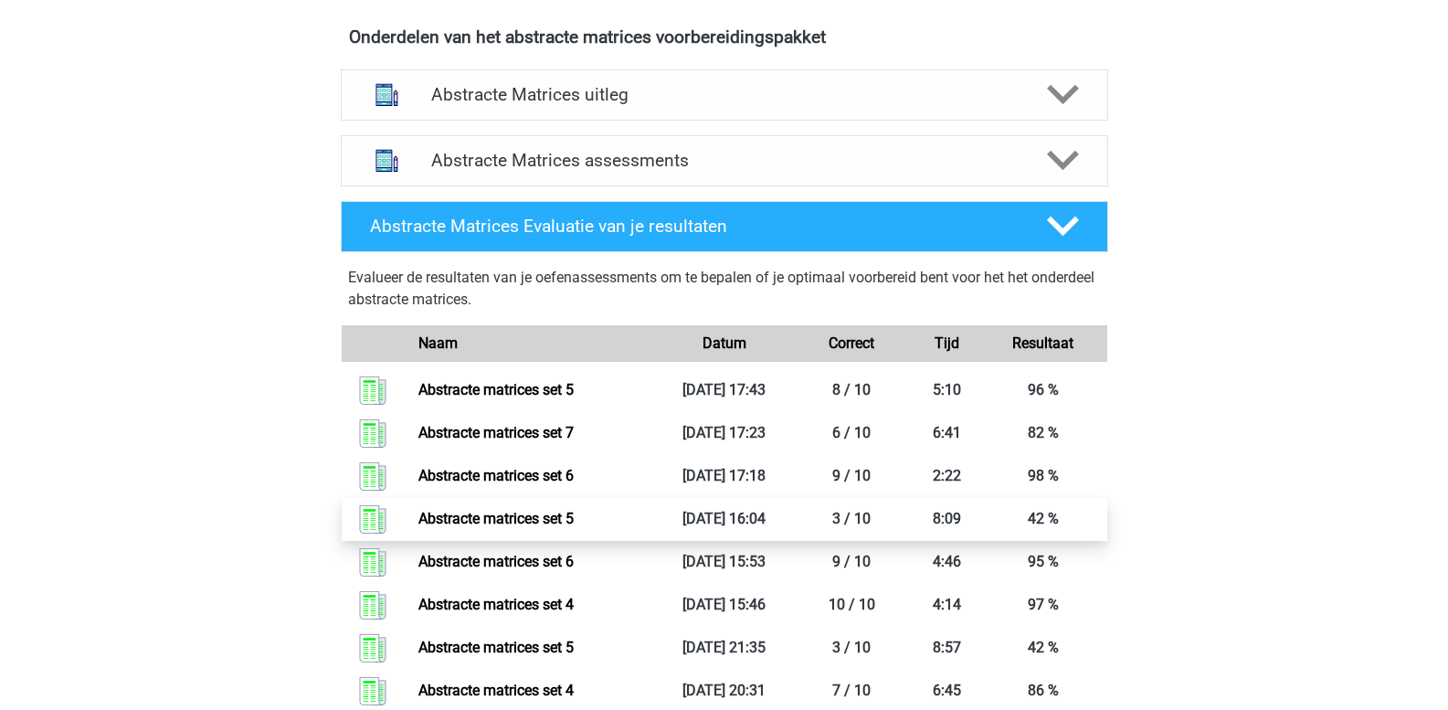
scroll to position [1096, 0]
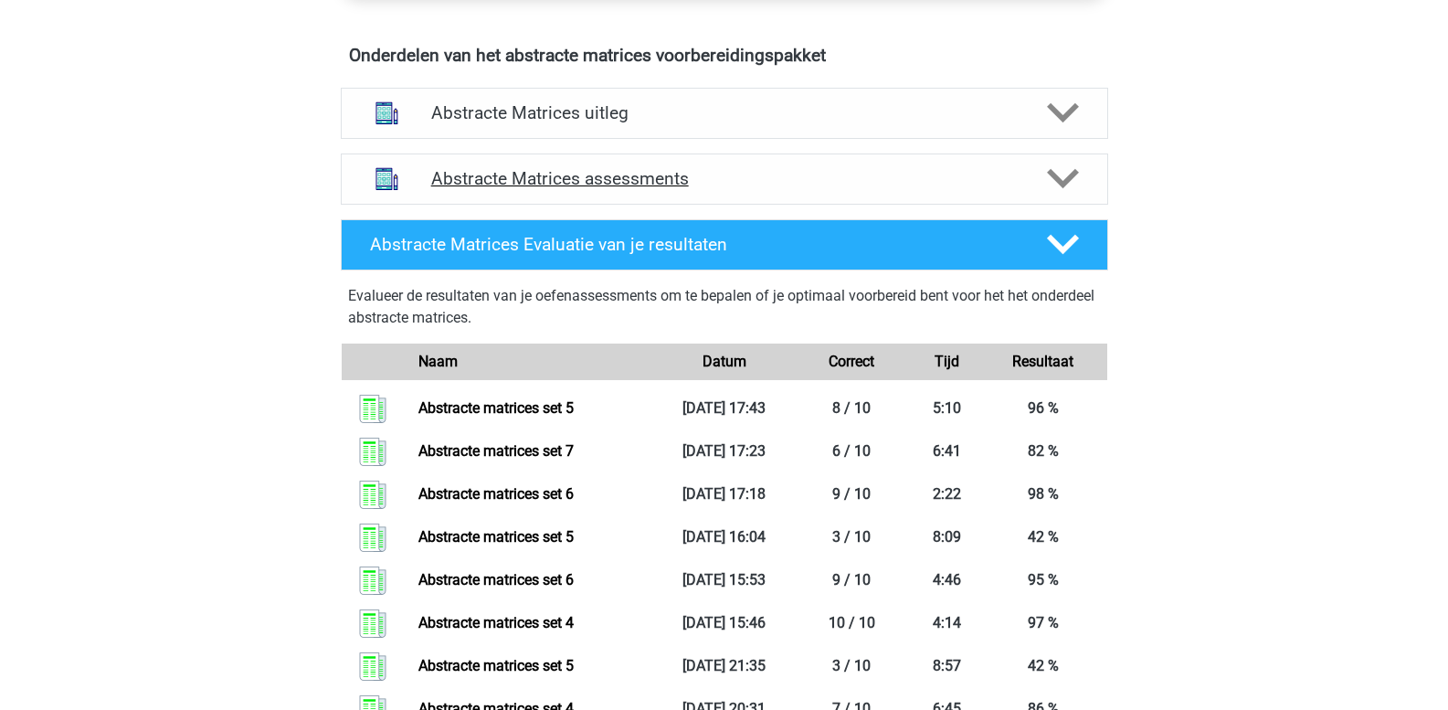
click at [1056, 174] on icon at bounding box center [1063, 179] width 32 height 32
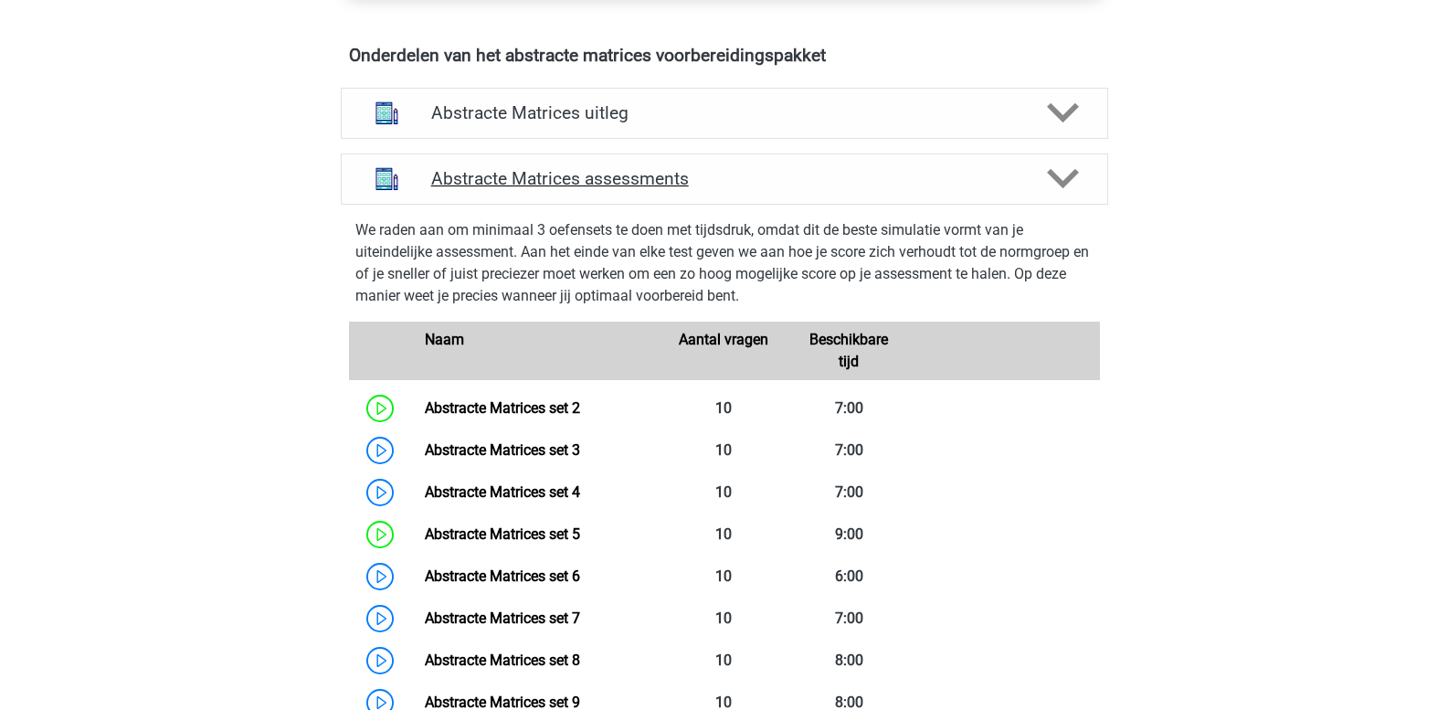
click at [1056, 174] on icon at bounding box center [1063, 179] width 32 height 32
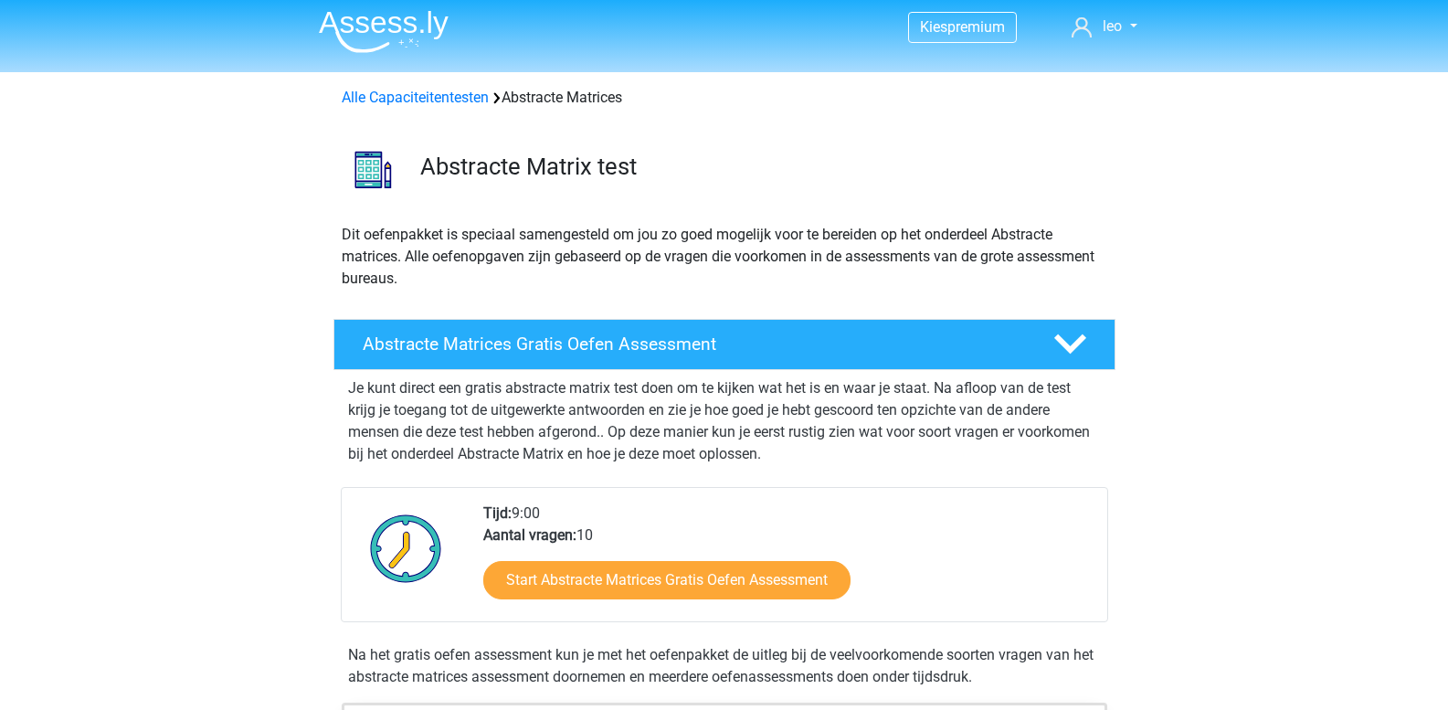
scroll to position [0, 0]
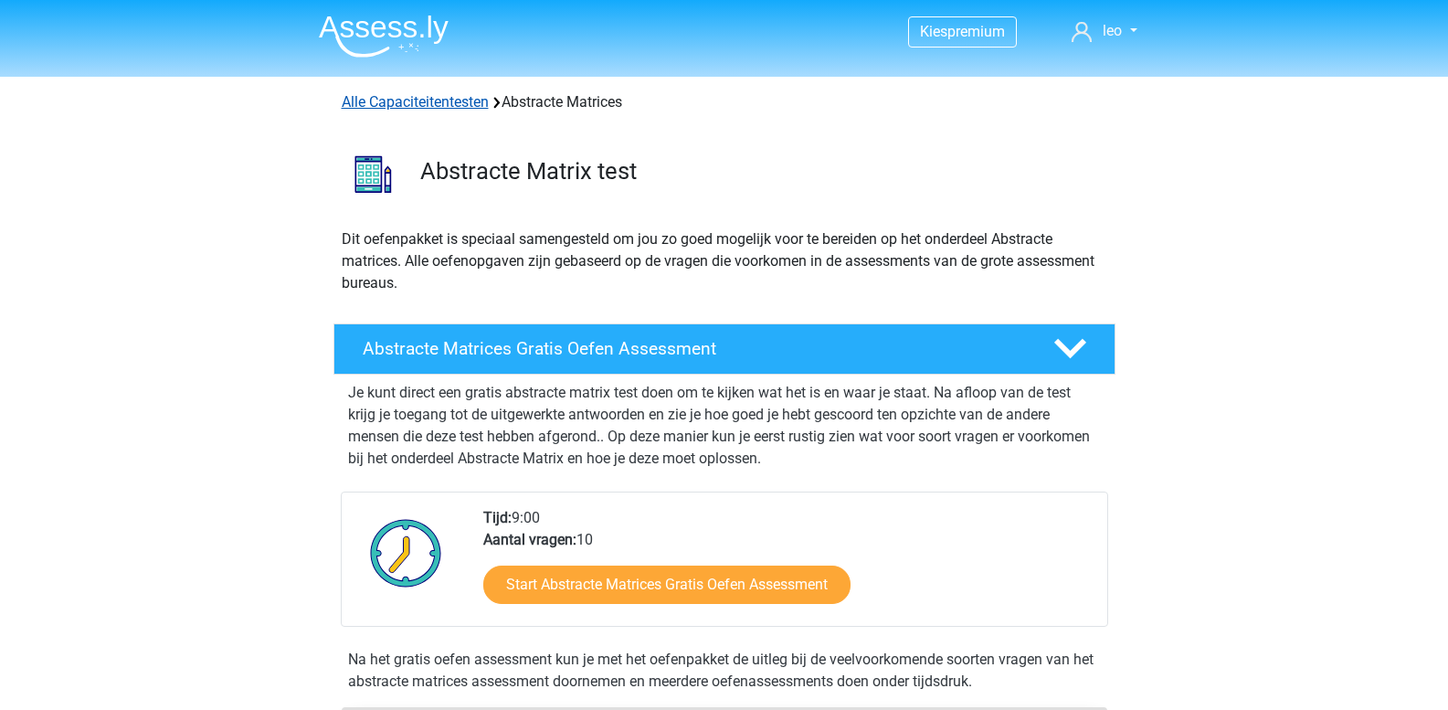
click at [455, 100] on link "Alle Capaciteitentesten" at bounding box center [415, 101] width 147 height 17
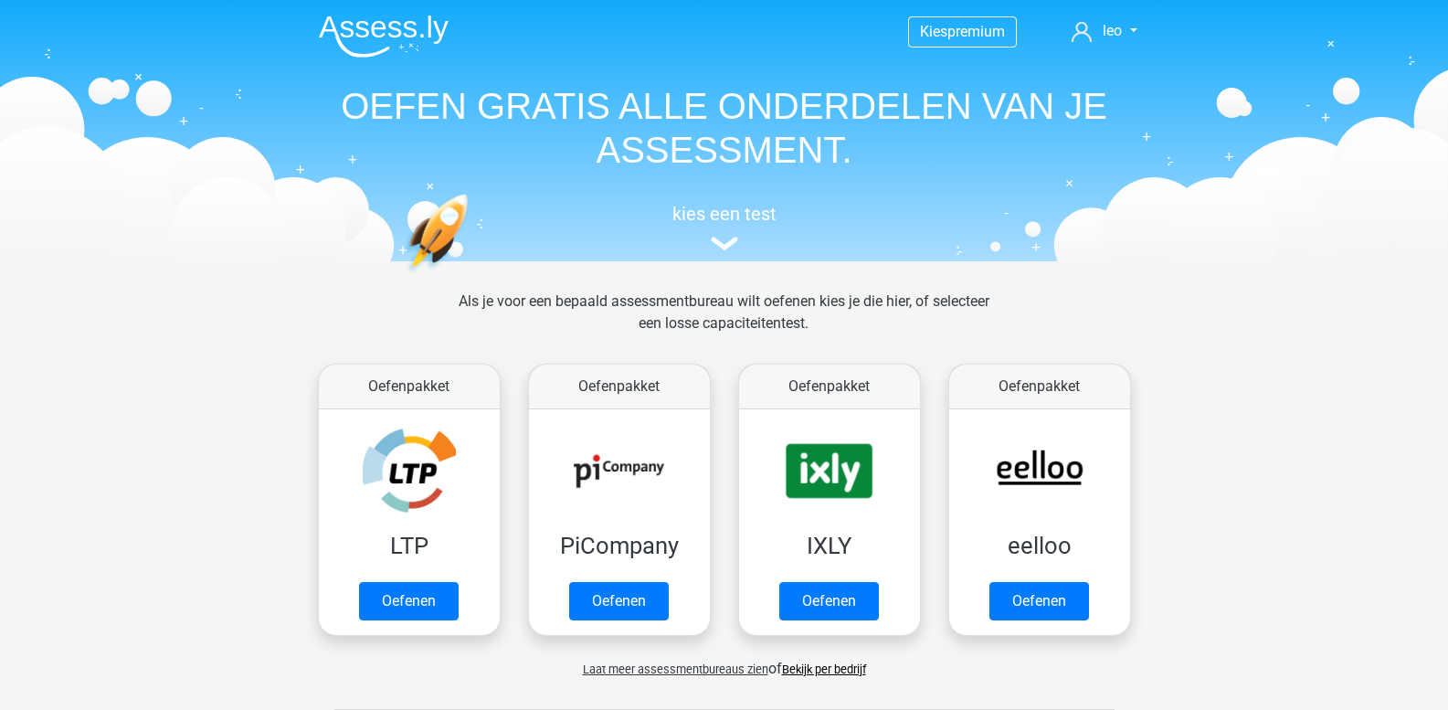
scroll to position [776, 0]
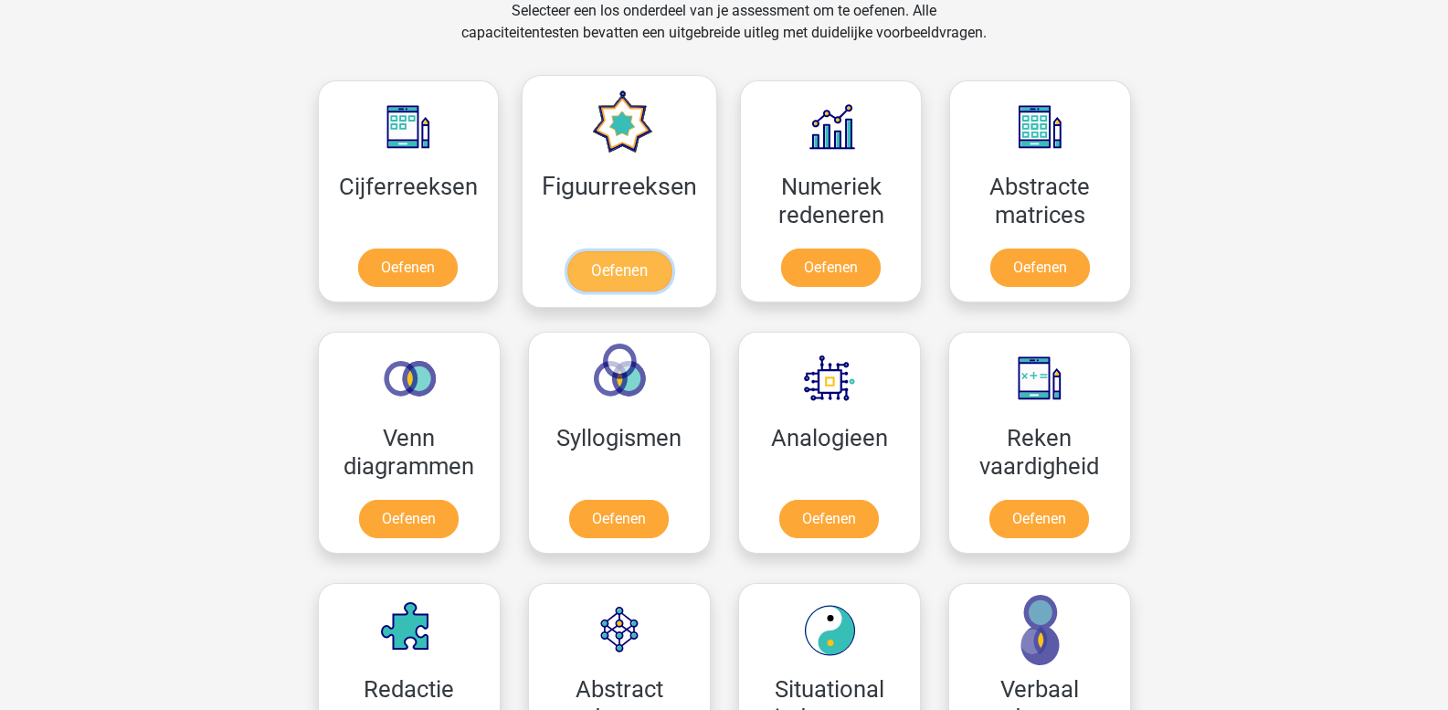
click at [627, 291] on link "Oefenen" at bounding box center [619, 271] width 104 height 40
click at [627, 282] on link "Oefenen" at bounding box center [619, 271] width 104 height 40
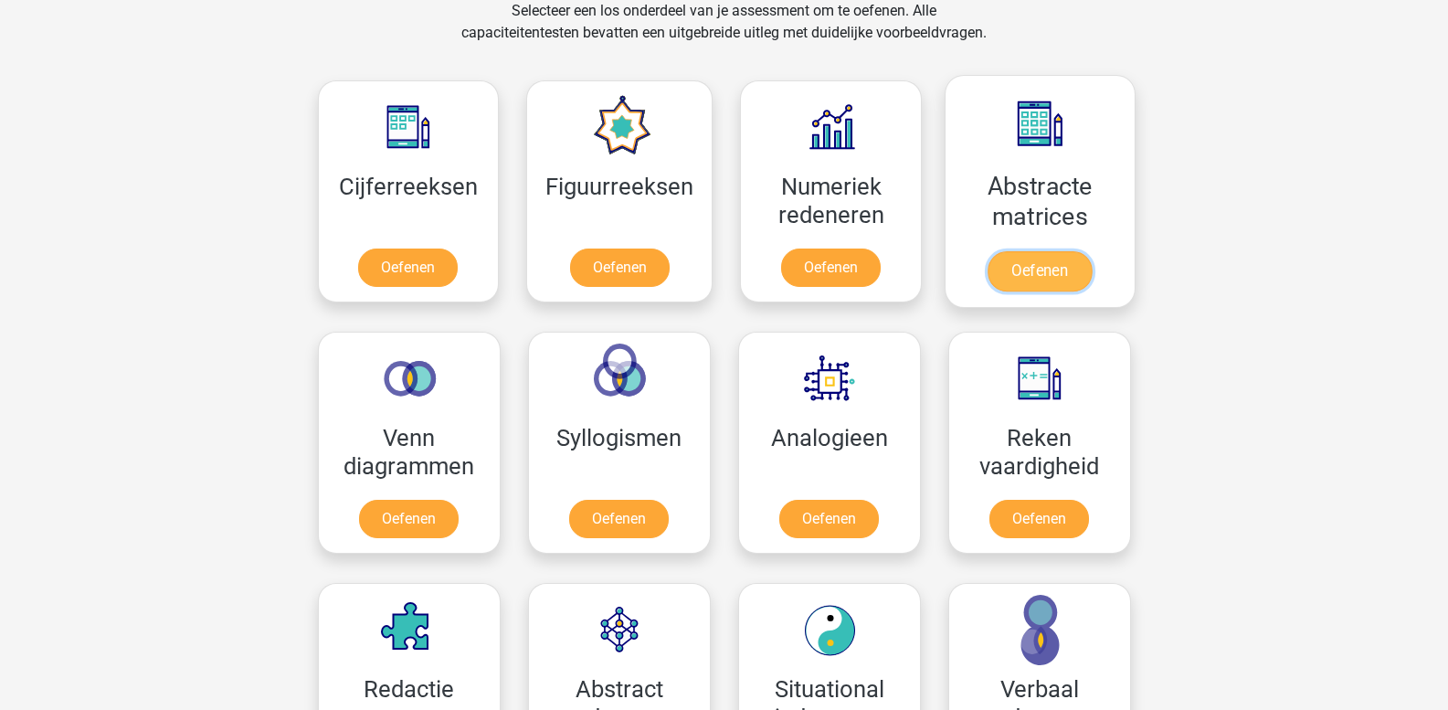
click at [1048, 266] on link "Oefenen" at bounding box center [1039, 271] width 104 height 40
click at [1024, 277] on link "Oefenen" at bounding box center [1039, 271] width 104 height 40
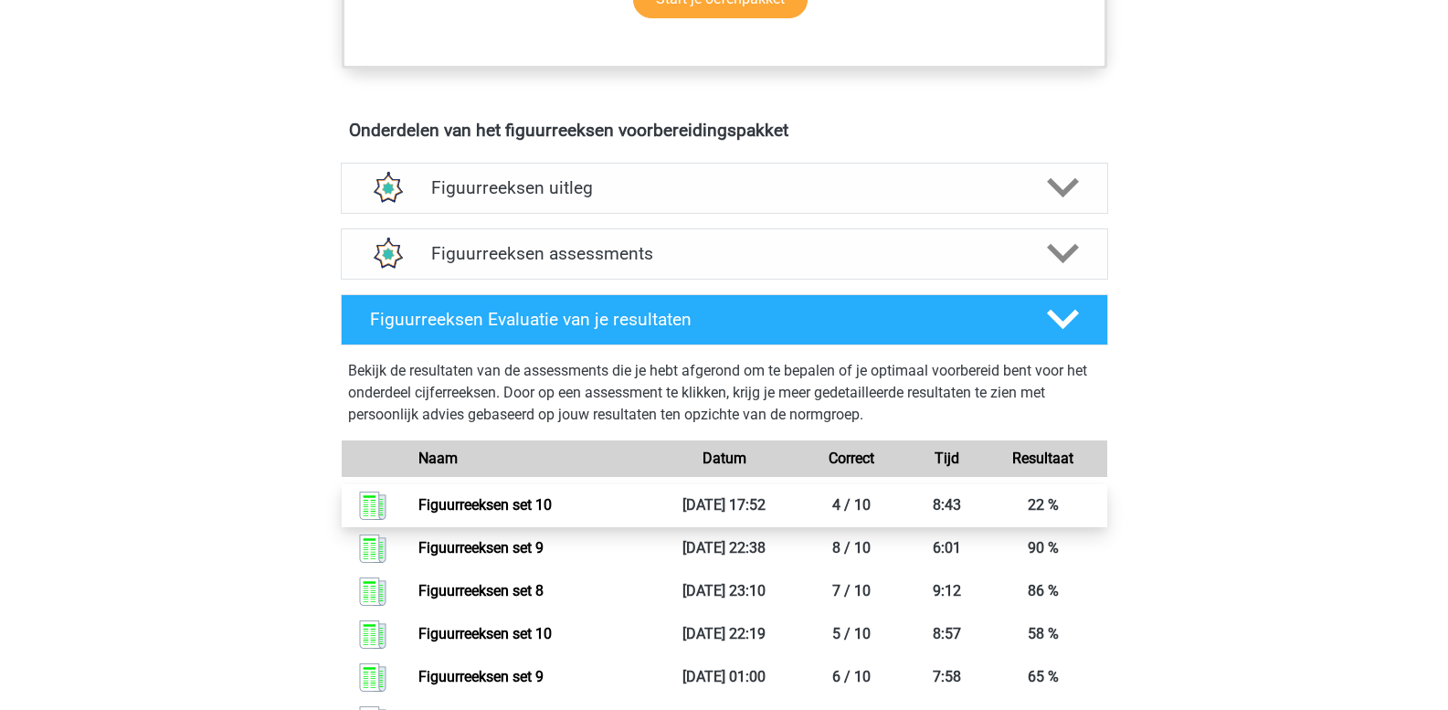
scroll to position [1005, 0]
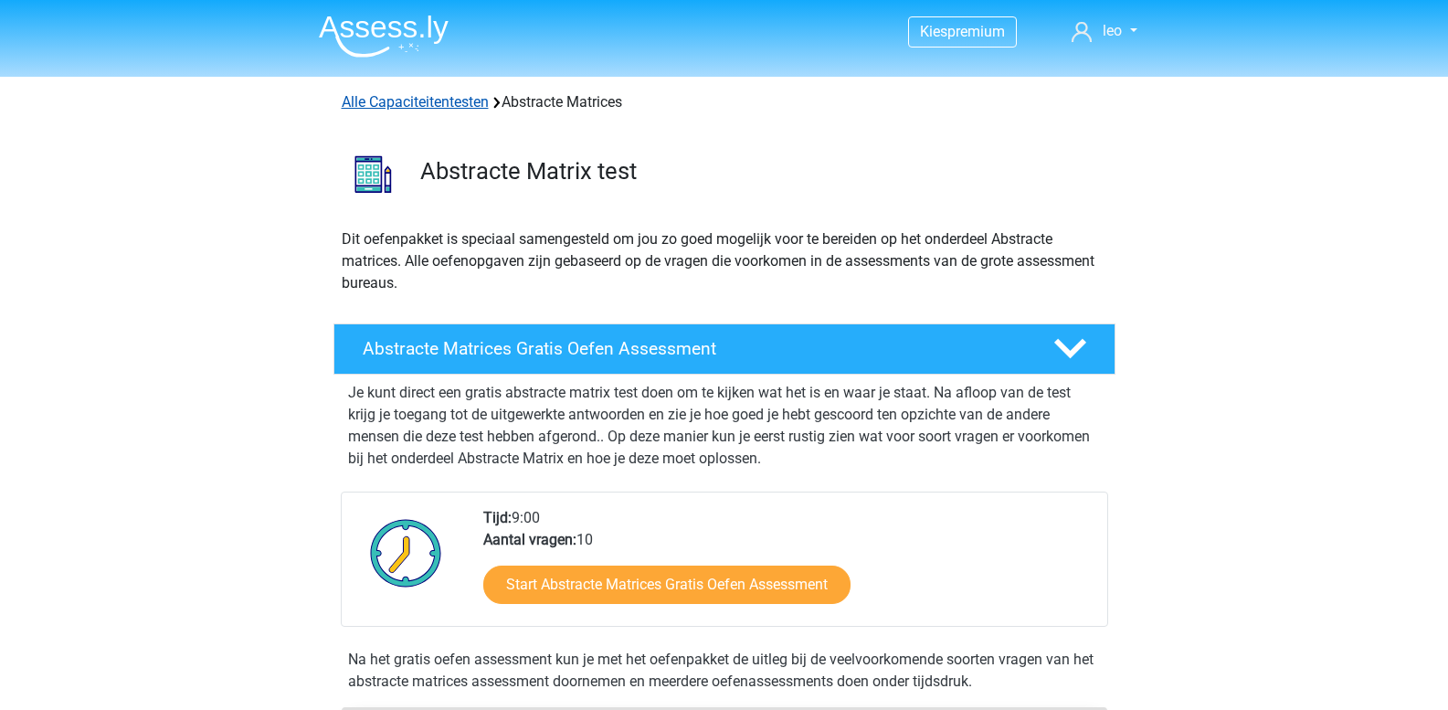
click at [427, 102] on link "Alle Capaciteitentesten" at bounding box center [415, 101] width 147 height 17
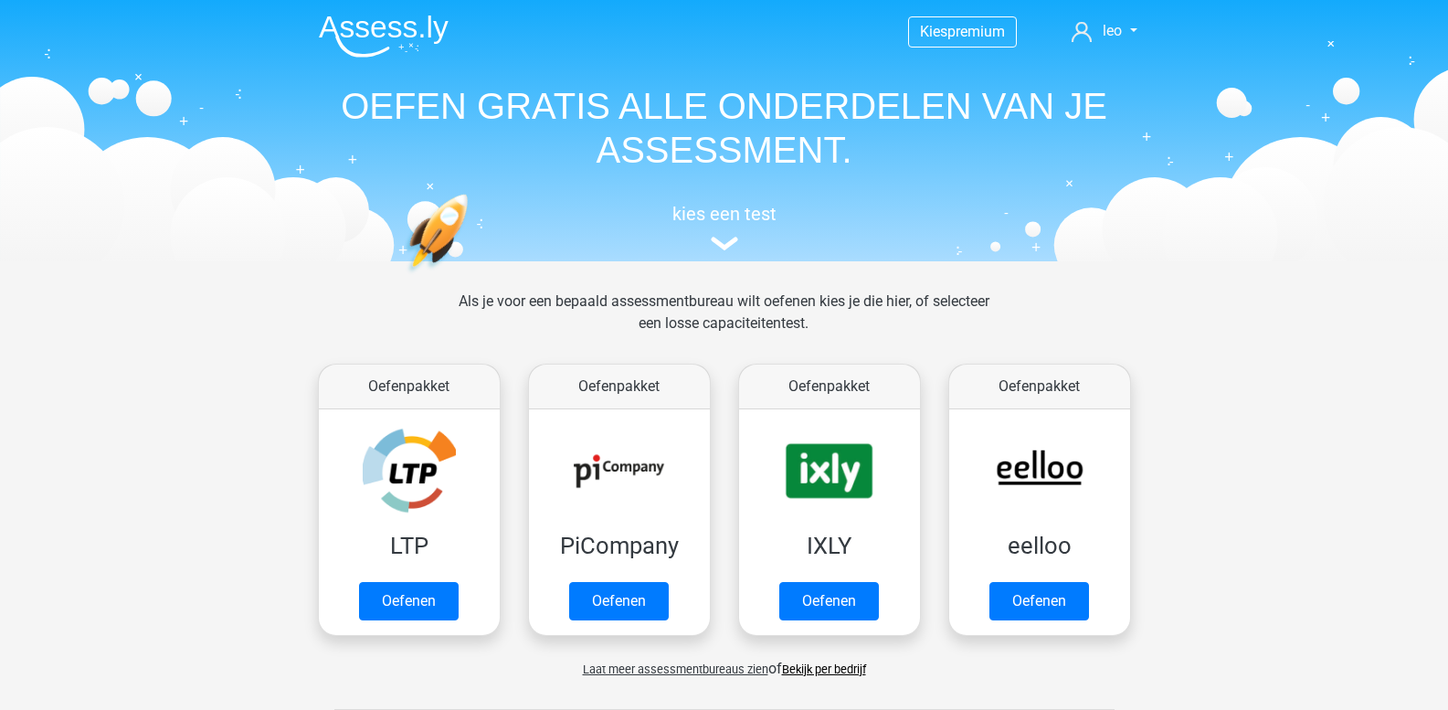
scroll to position [776, 0]
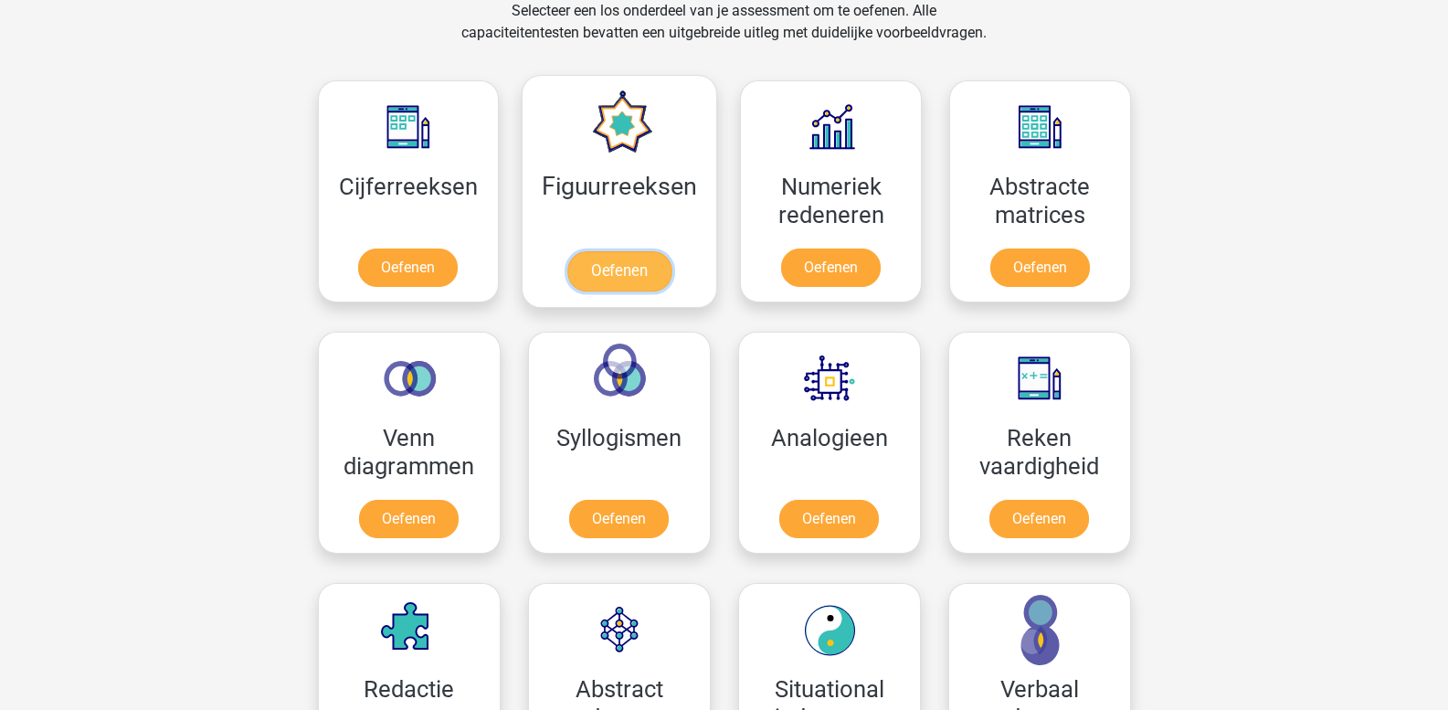
click at [609, 269] on link "Oefenen" at bounding box center [619, 271] width 104 height 40
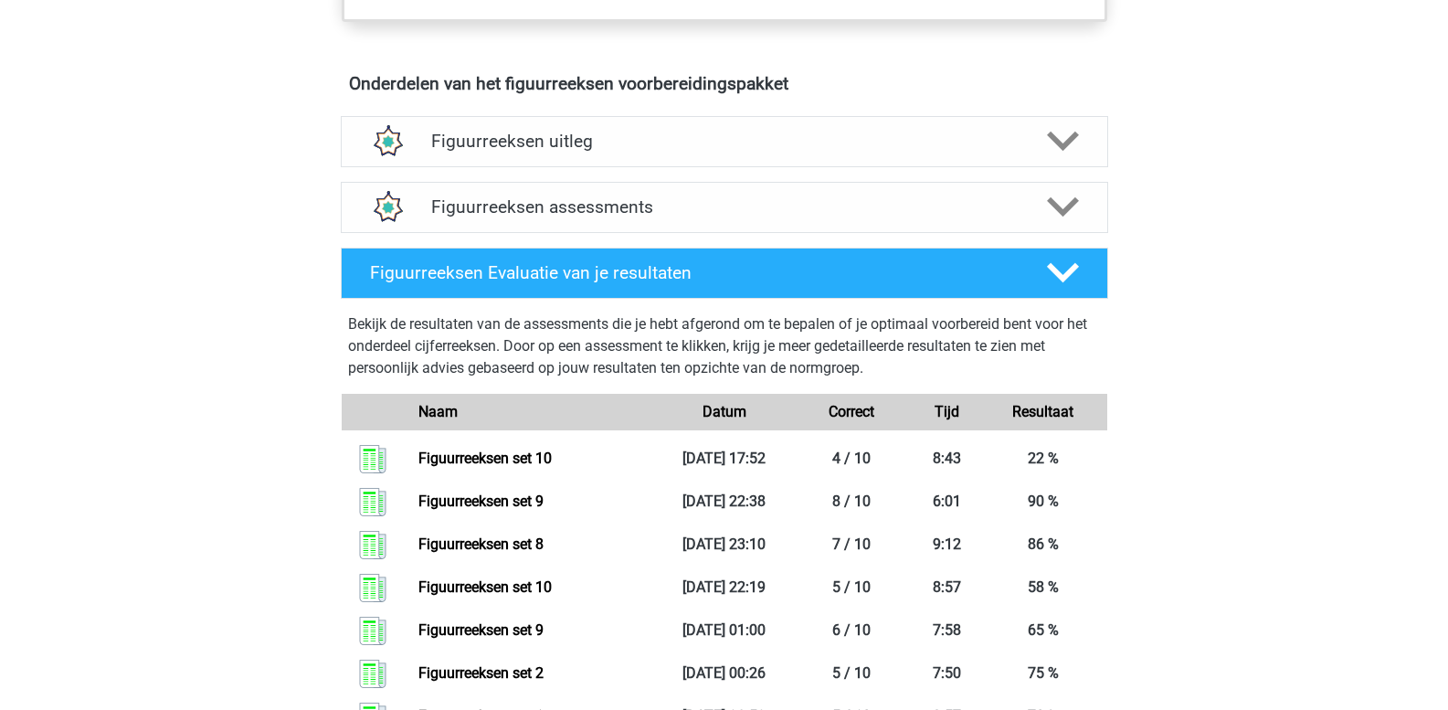
scroll to position [1005, 0]
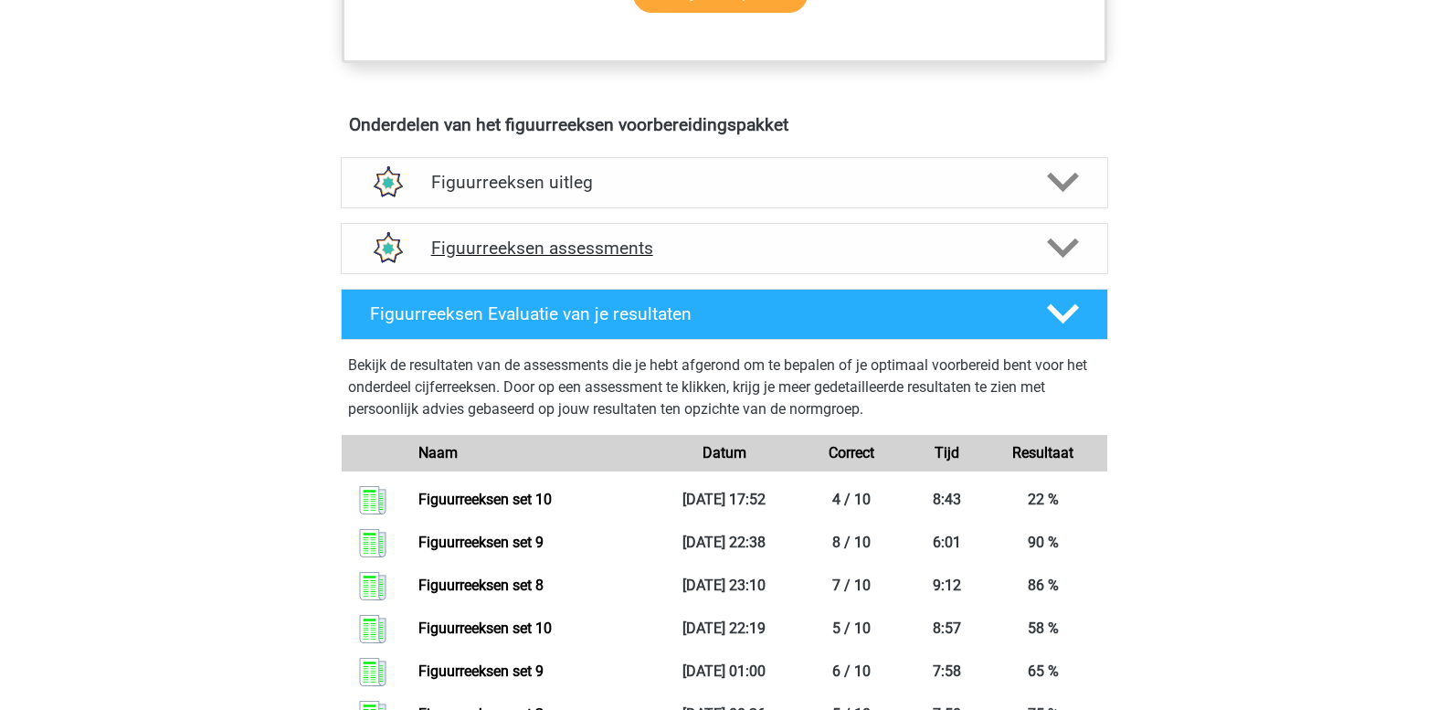
click at [585, 249] on h4 "Figuurreeksen assessments" at bounding box center [724, 247] width 586 height 21
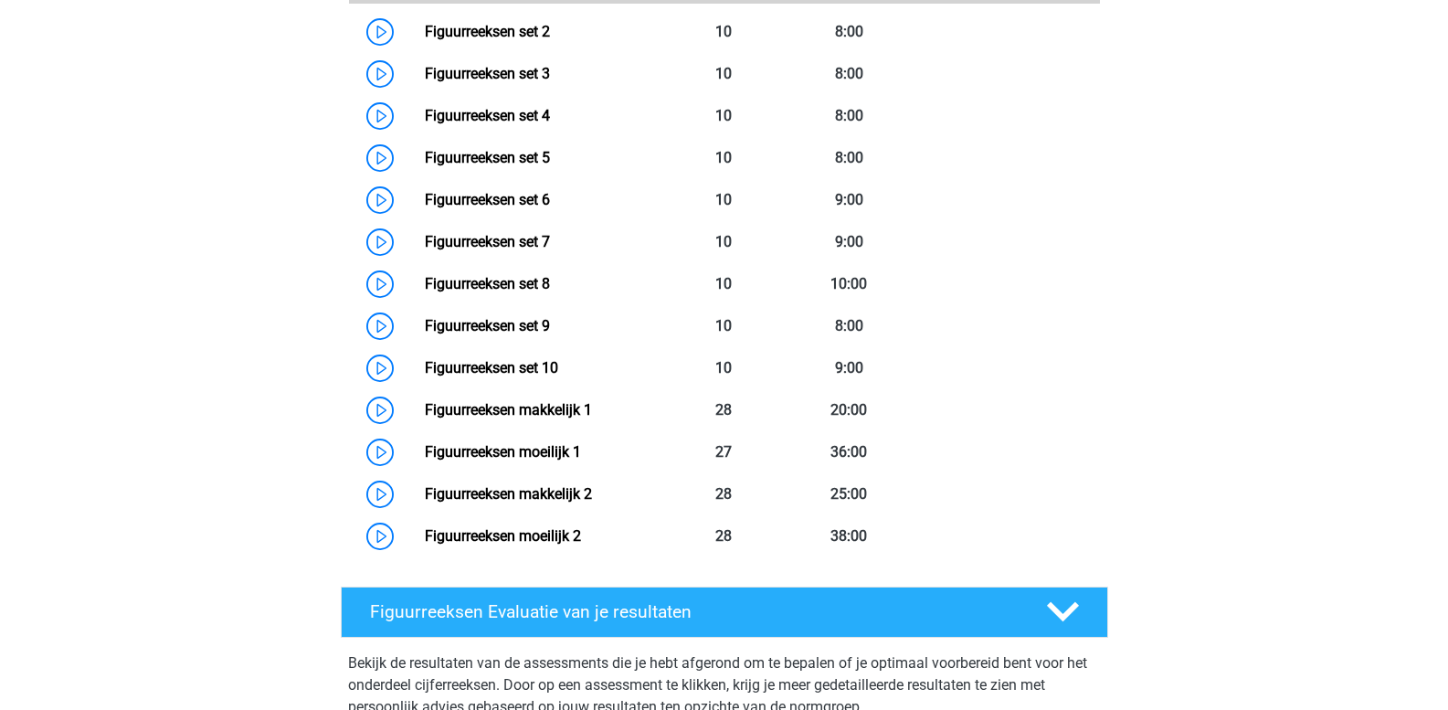
scroll to position [1461, 0]
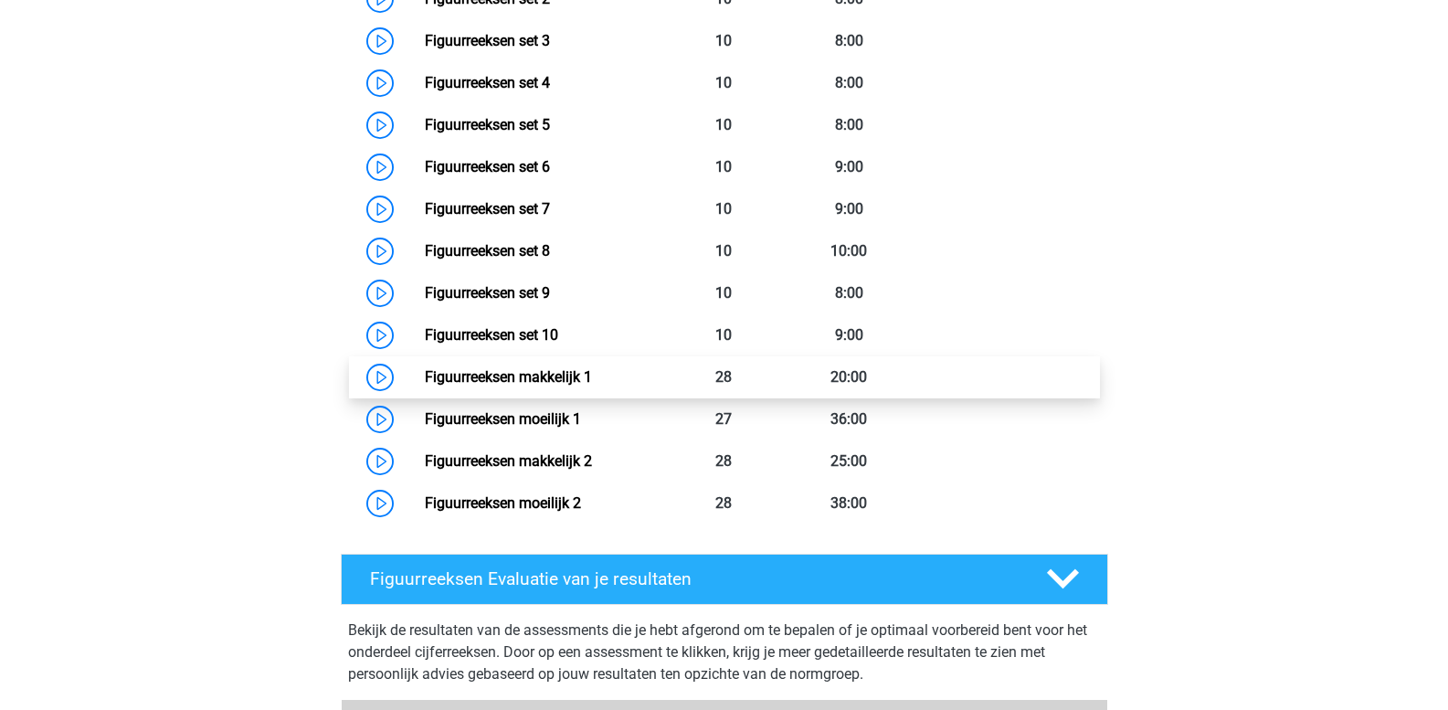
click at [559, 372] on link "Figuurreeksen makkelijk 1" at bounding box center [508, 376] width 167 height 17
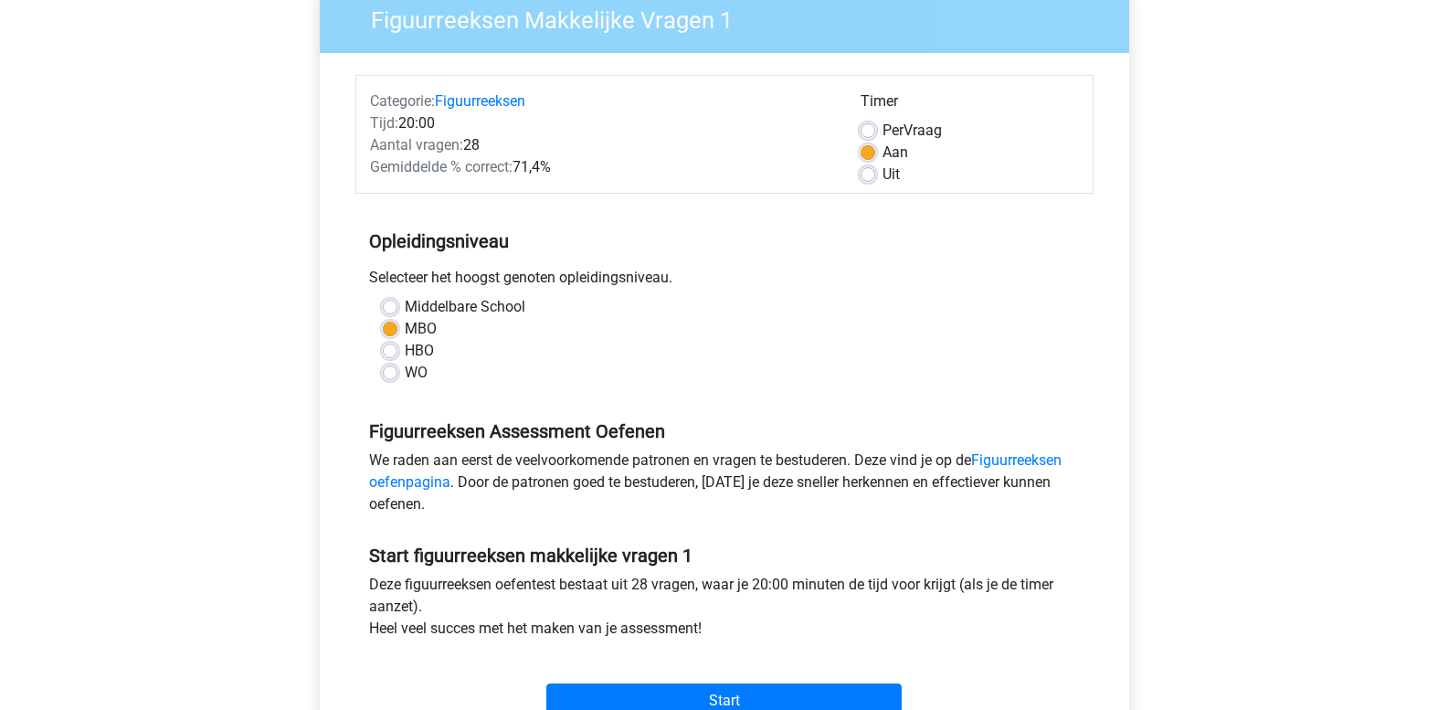
scroll to position [457, 0]
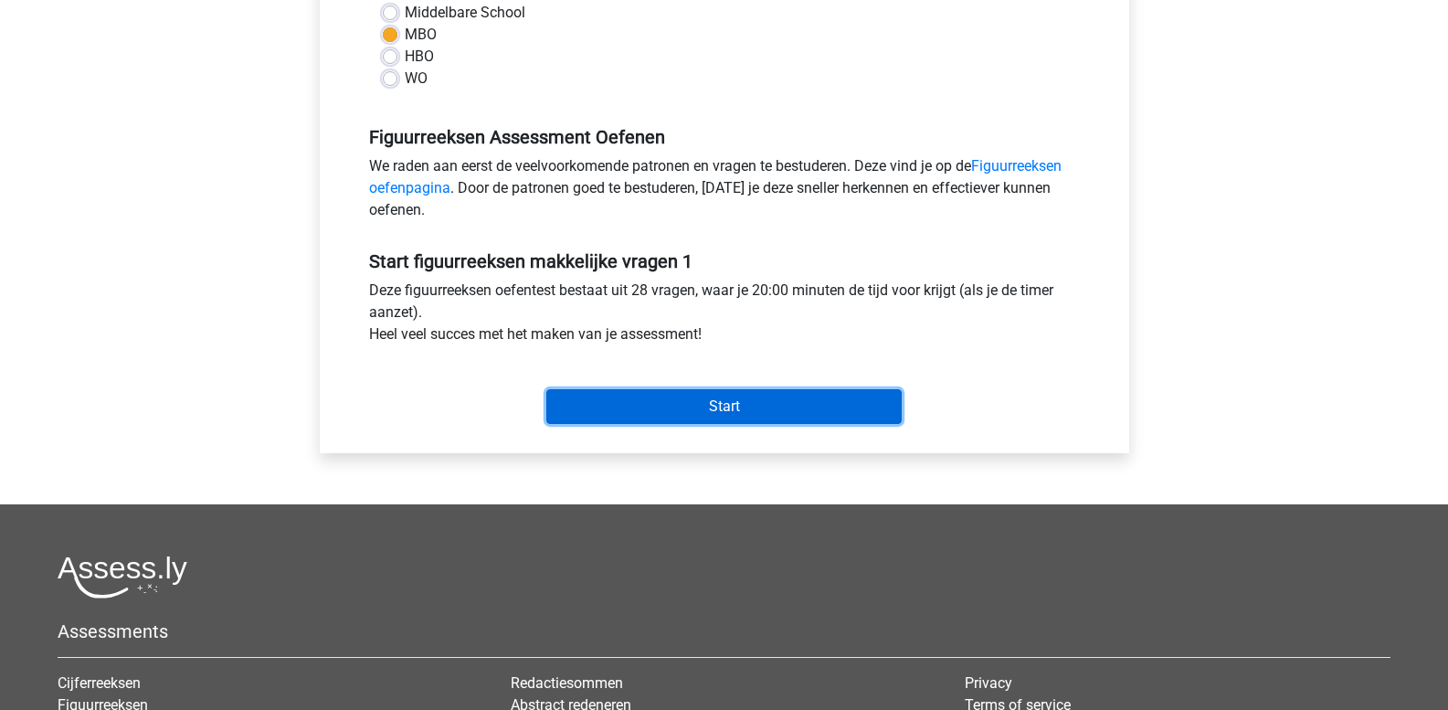
click at [641, 416] on input "Start" at bounding box center [723, 406] width 355 height 35
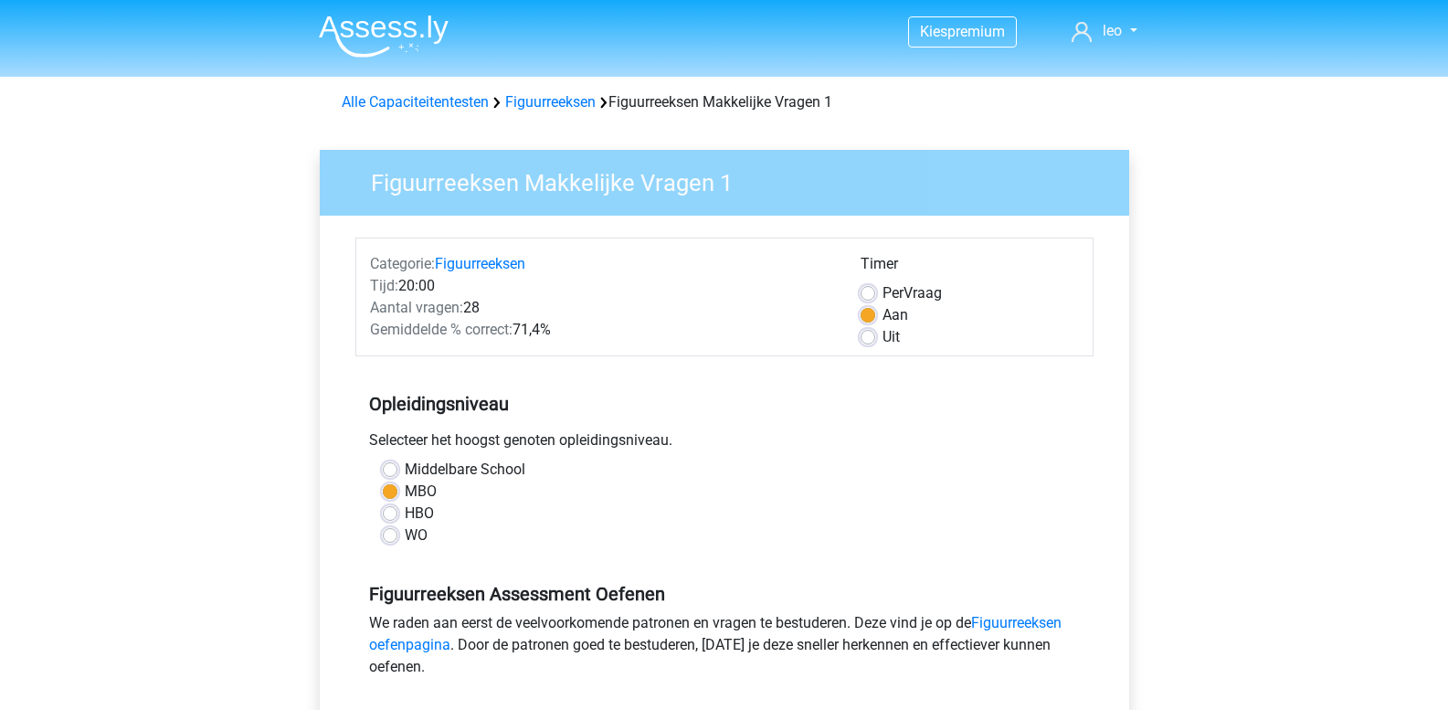
scroll to position [457, 0]
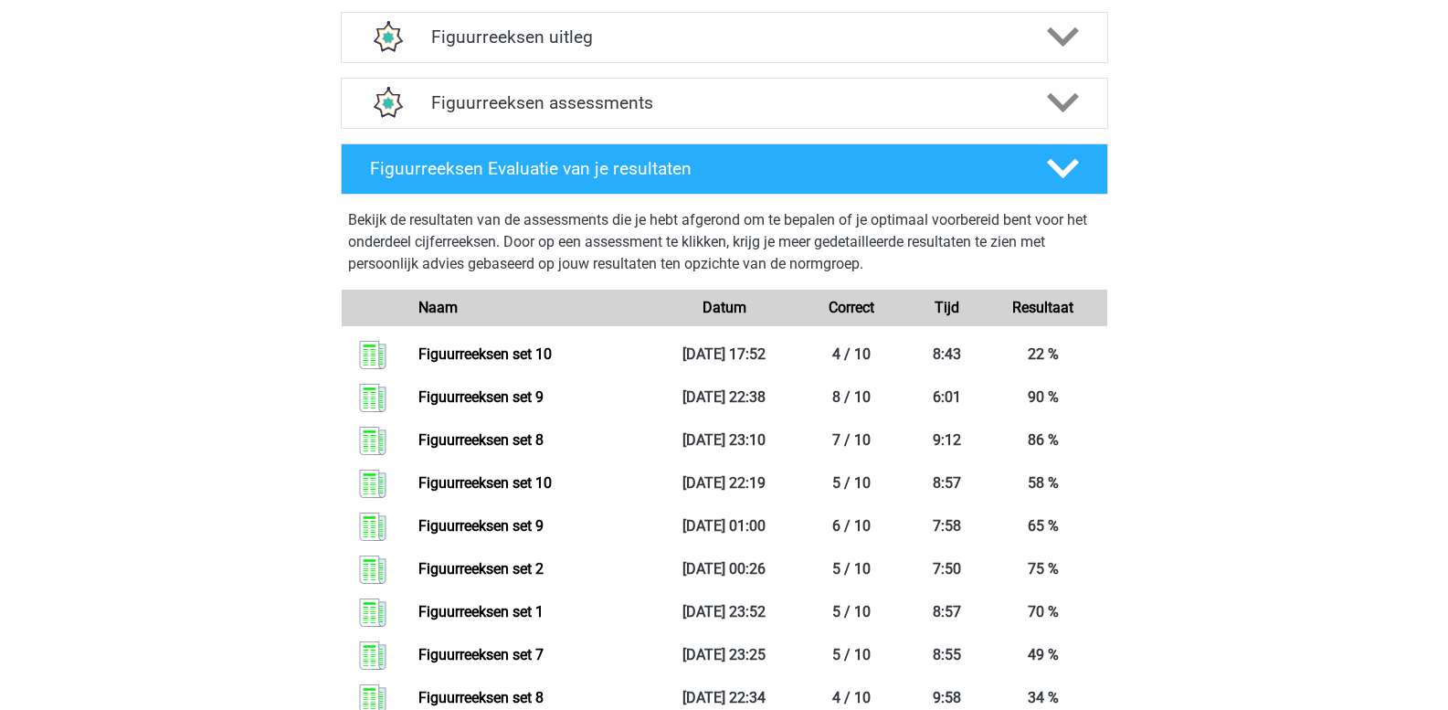
scroll to position [1096, 0]
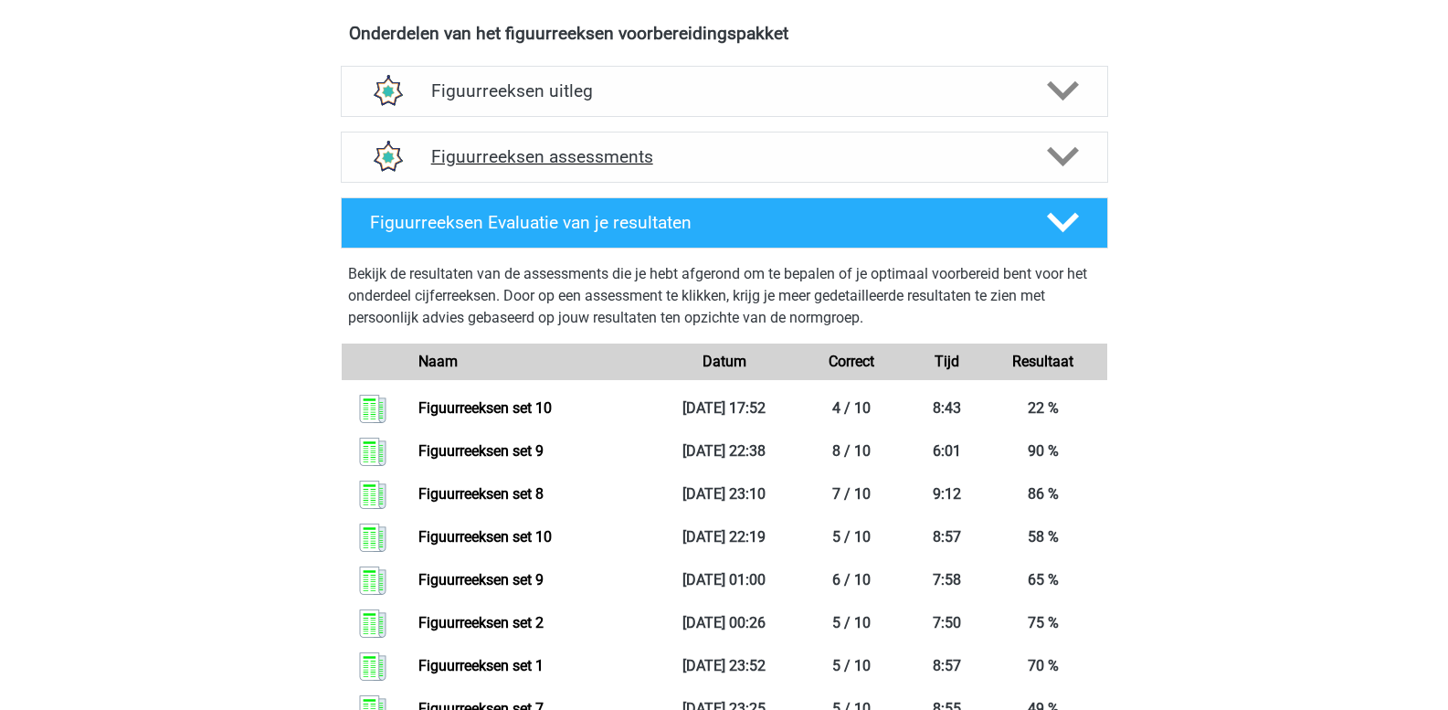
click at [1059, 162] on polygon at bounding box center [1063, 157] width 32 height 20
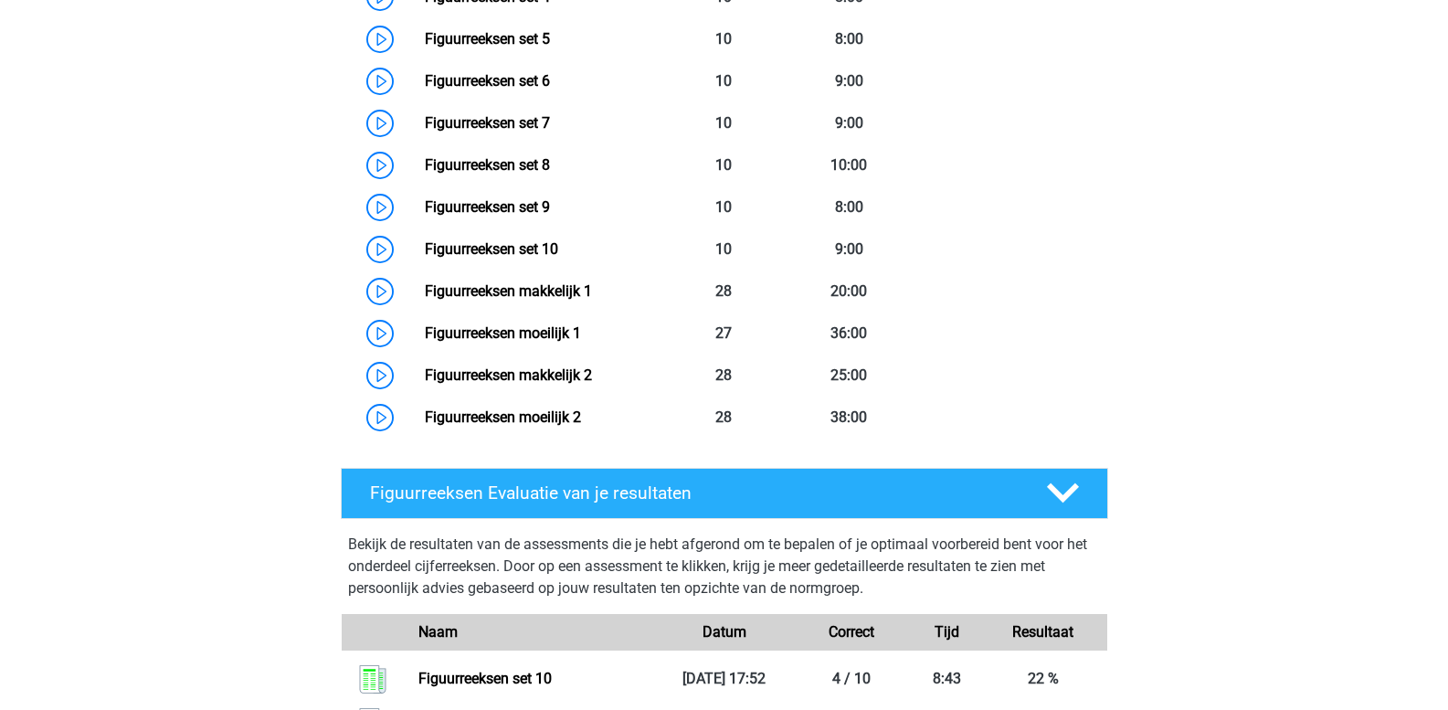
scroll to position [1553, 0]
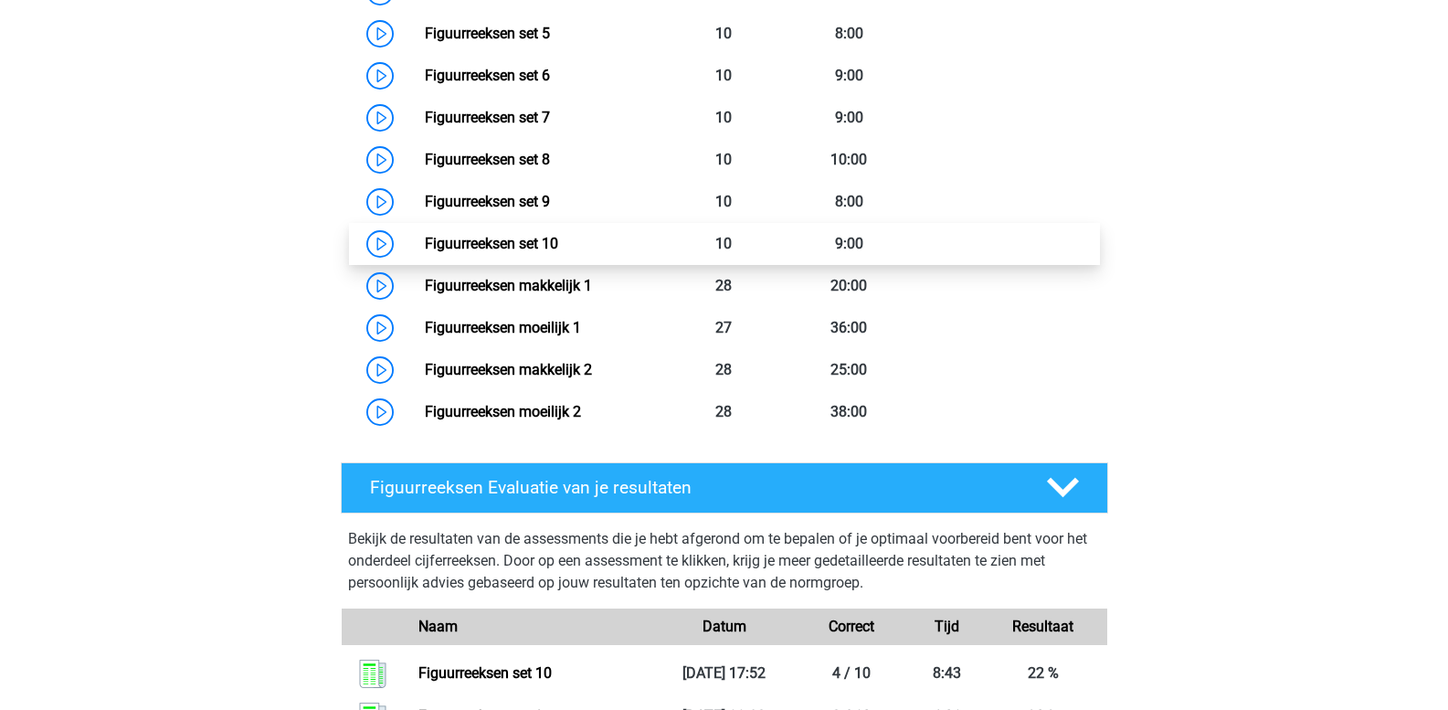
click at [558, 247] on link "Figuurreeksen set 10" at bounding box center [491, 243] width 133 height 17
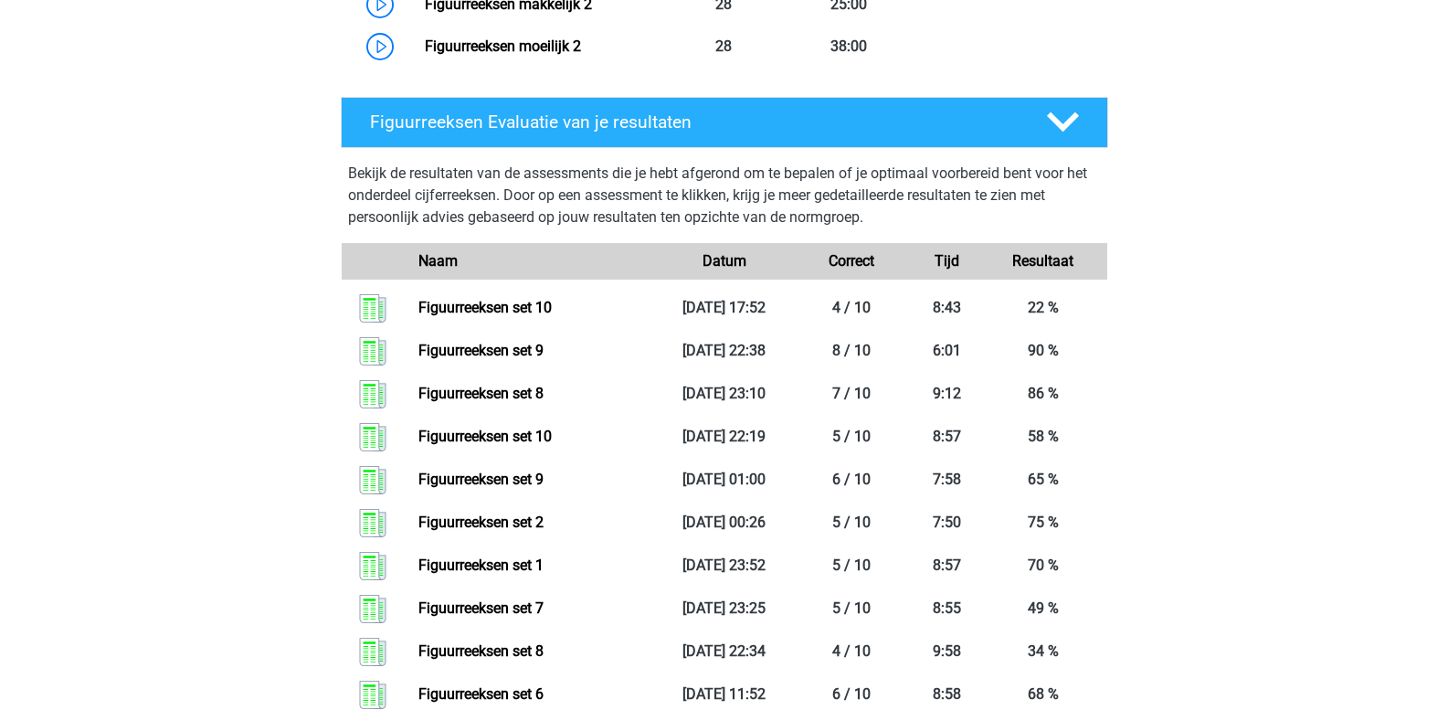
scroll to position [1827, 0]
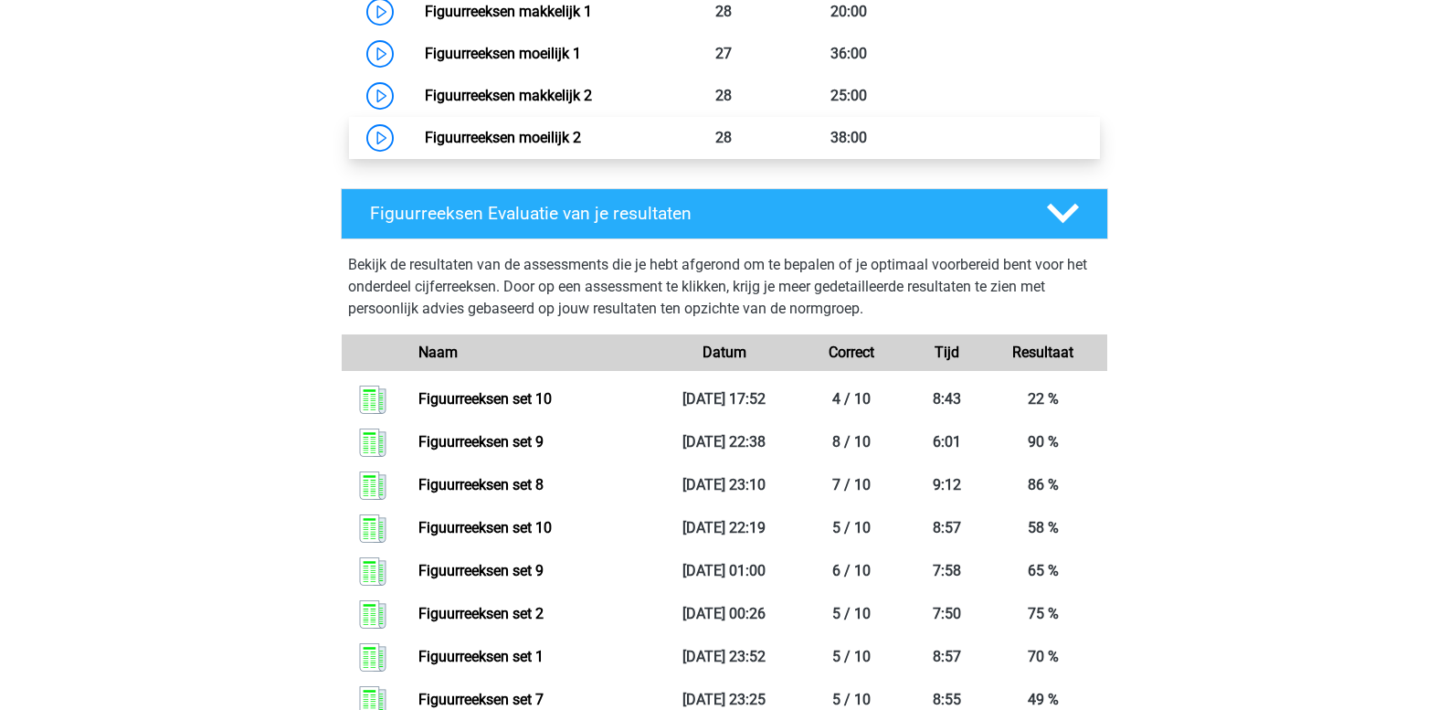
click at [581, 139] on link "Figuurreeksen moeilijk 2" at bounding box center [503, 137] width 156 height 17
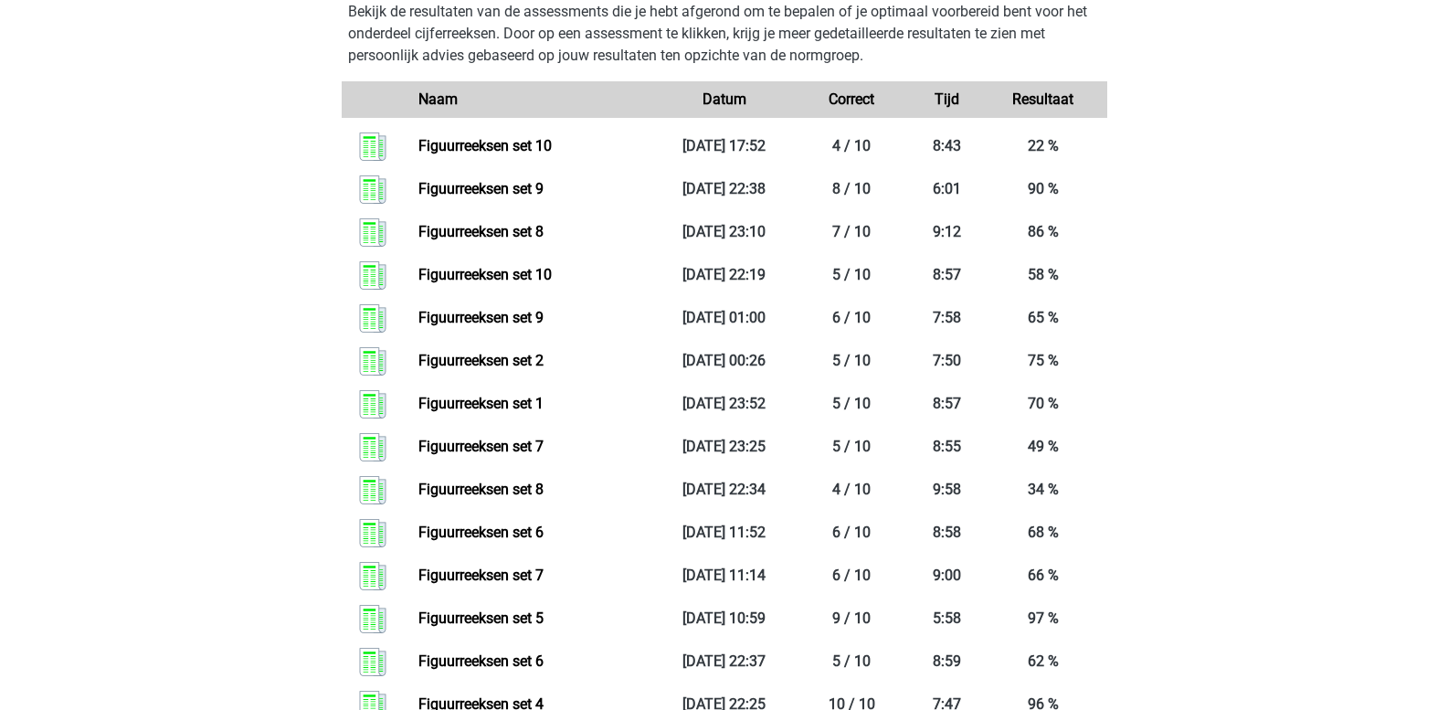
scroll to position [2101, 0]
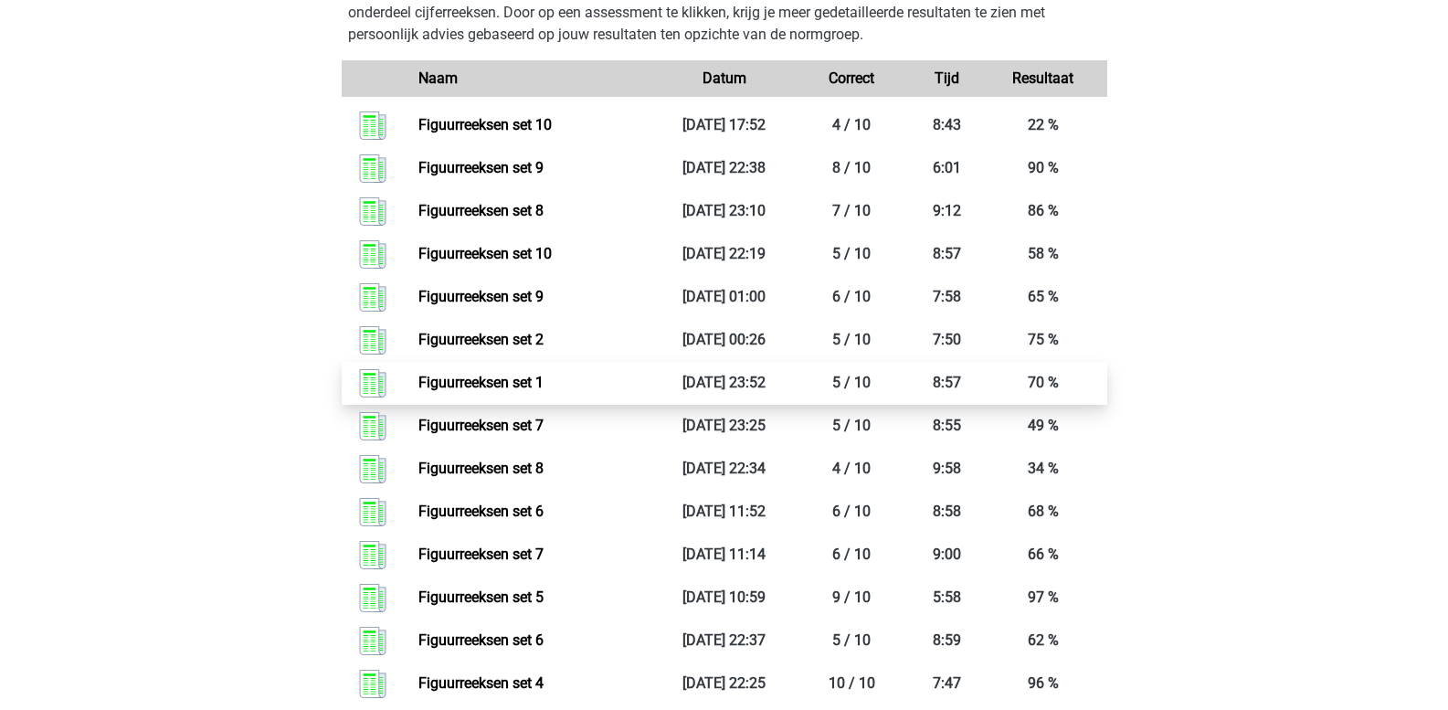
click at [513, 380] on link "Figuurreeksen set 1" at bounding box center [480, 382] width 125 height 17
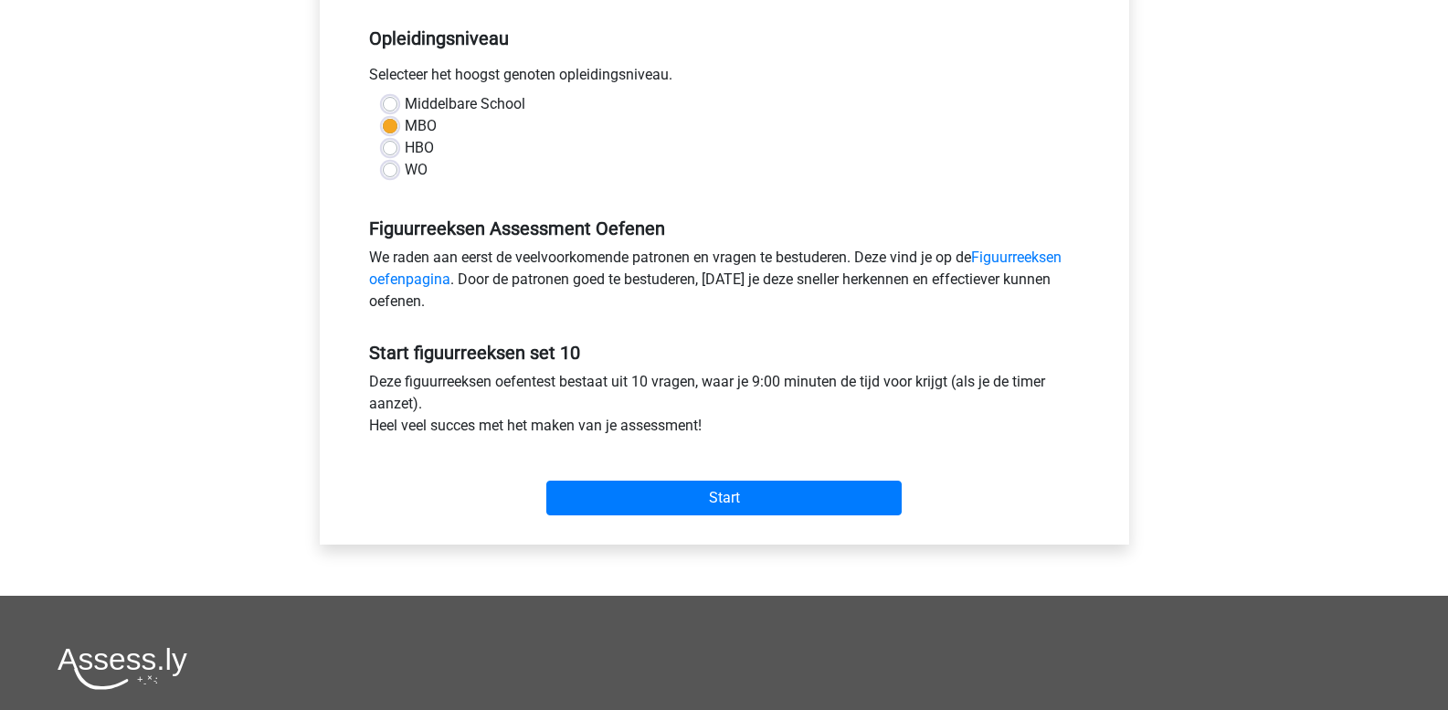
scroll to position [457, 0]
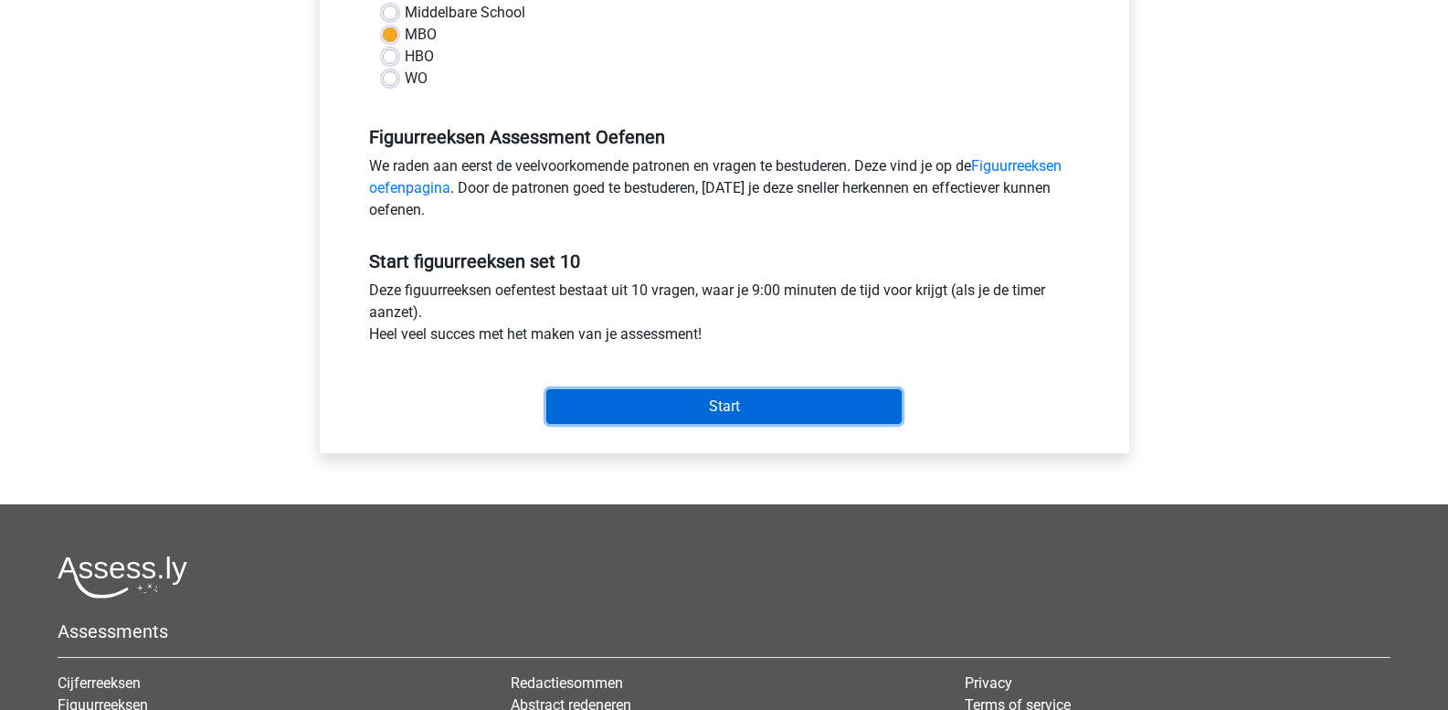
click at [653, 399] on input "Start" at bounding box center [723, 406] width 355 height 35
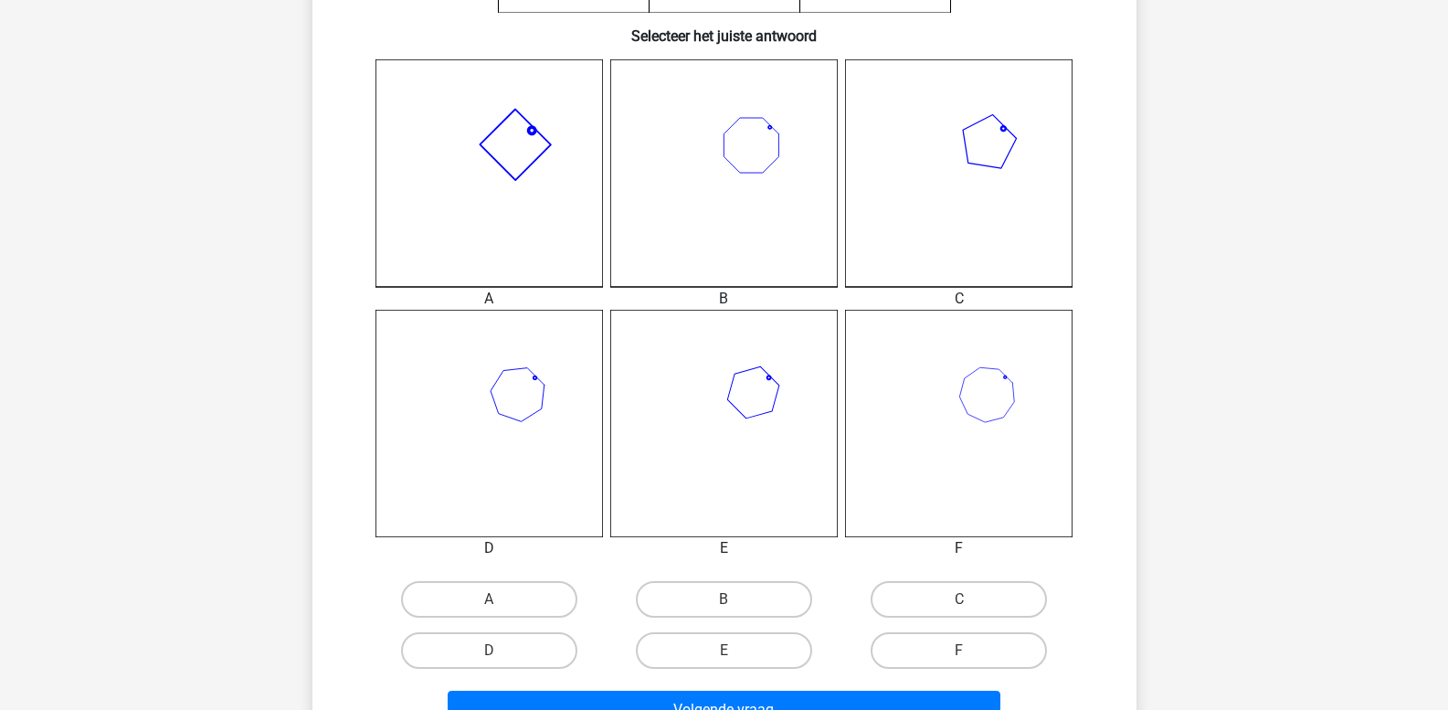
scroll to position [548, 0]
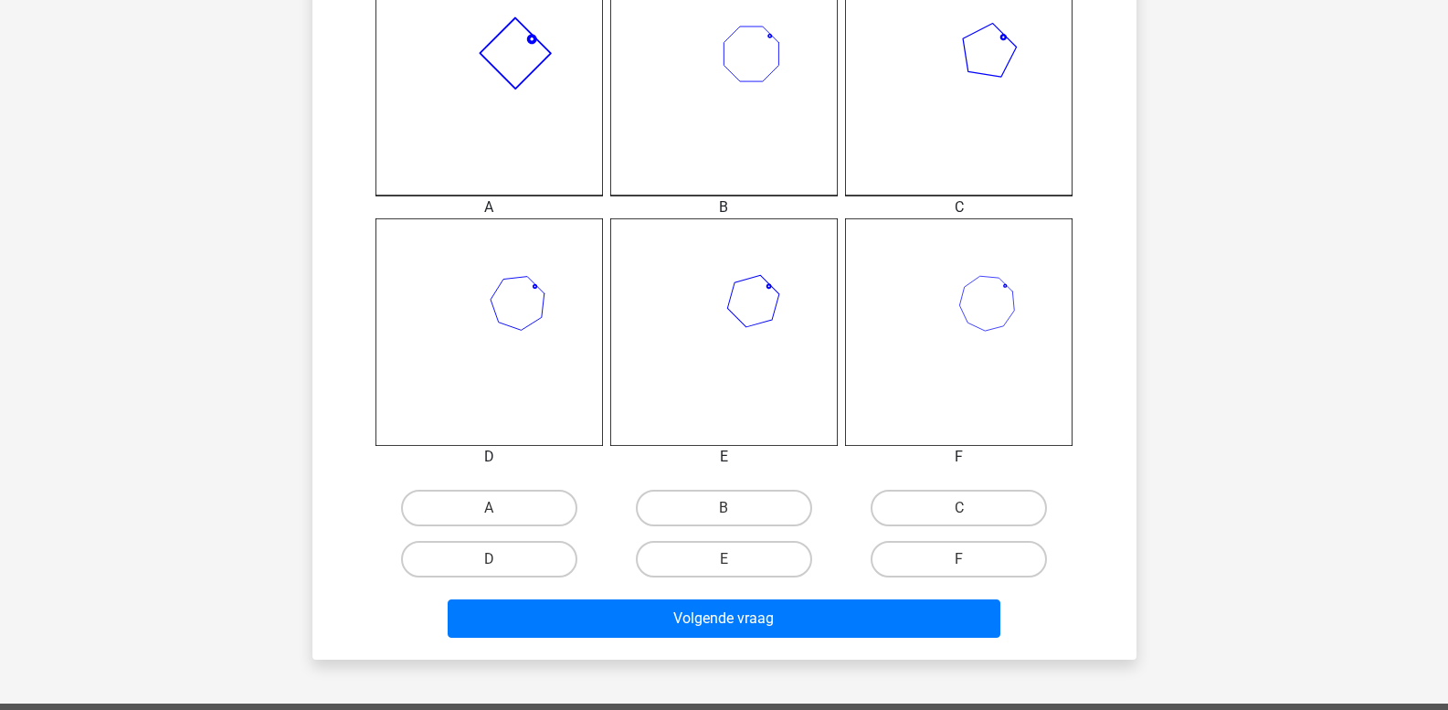
click at [496, 512] on input "A" at bounding box center [495, 514] width 12 height 12
radio input "true"
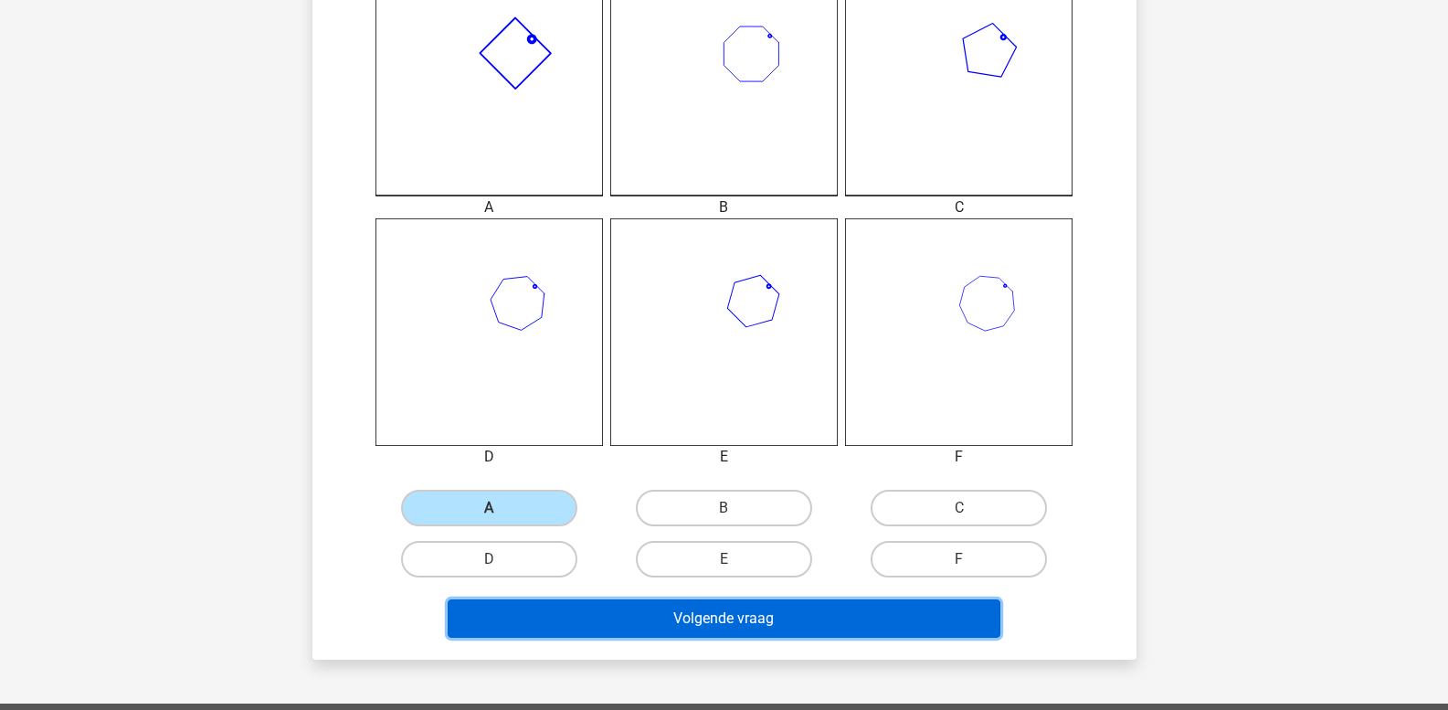
click at [549, 615] on button "Volgende vraag" at bounding box center [724, 618] width 553 height 38
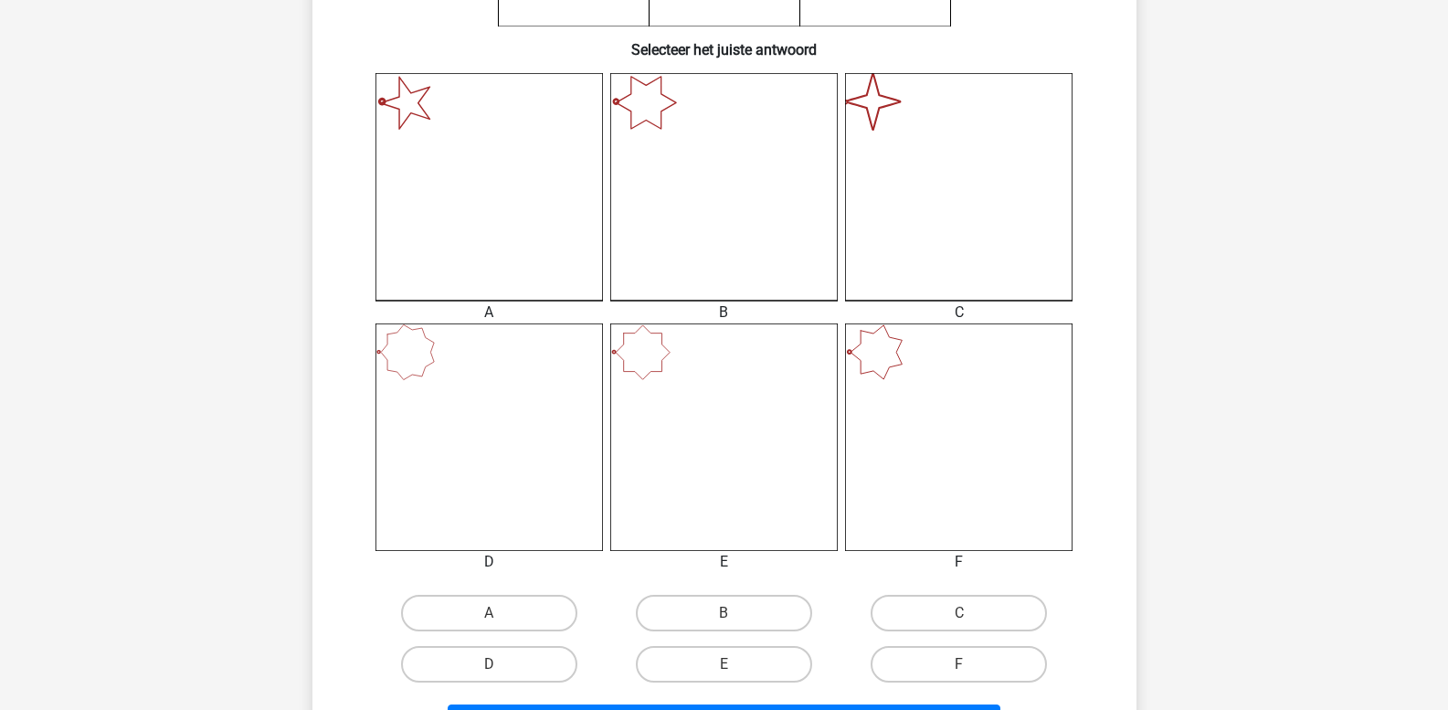
scroll to position [541, 0]
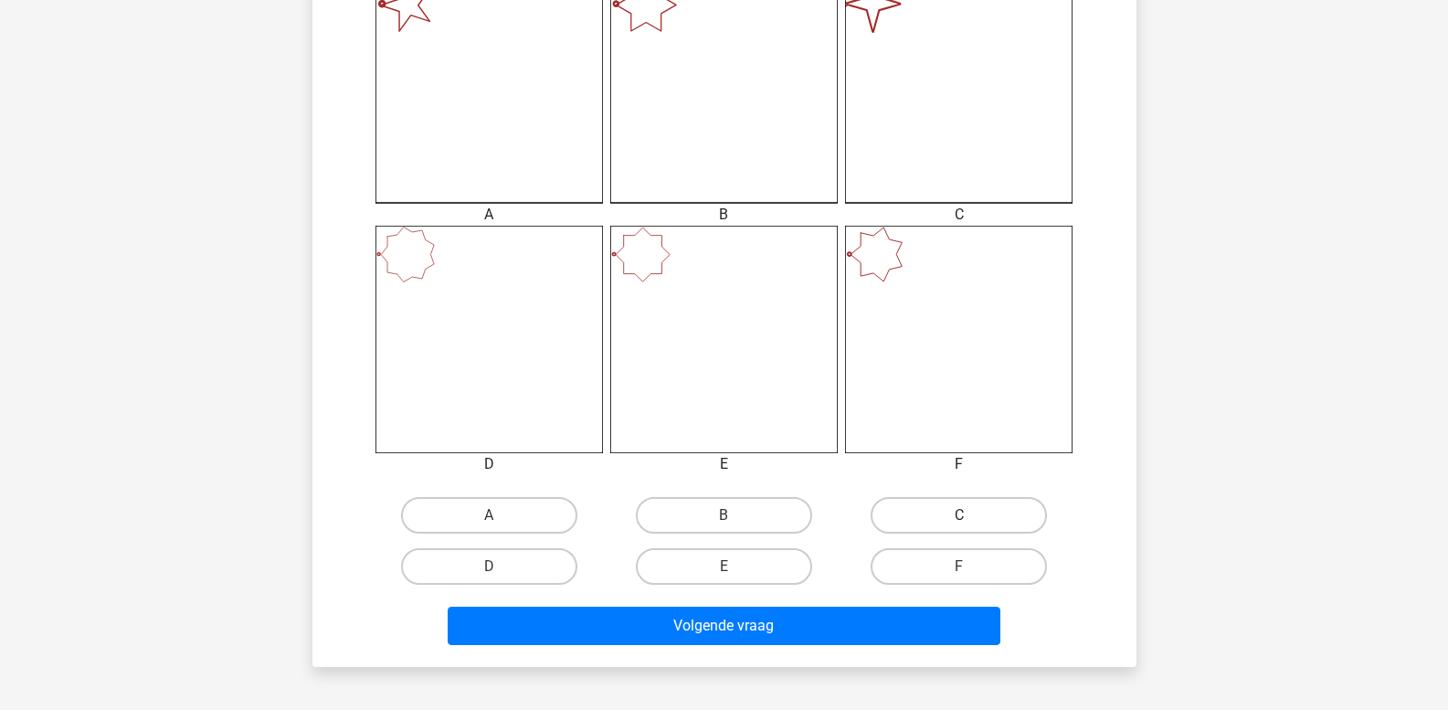
click at [926, 515] on label "C" at bounding box center [958, 515] width 176 height 37
click at [959, 515] on input "C" at bounding box center [965, 521] width 12 height 12
radio input "true"
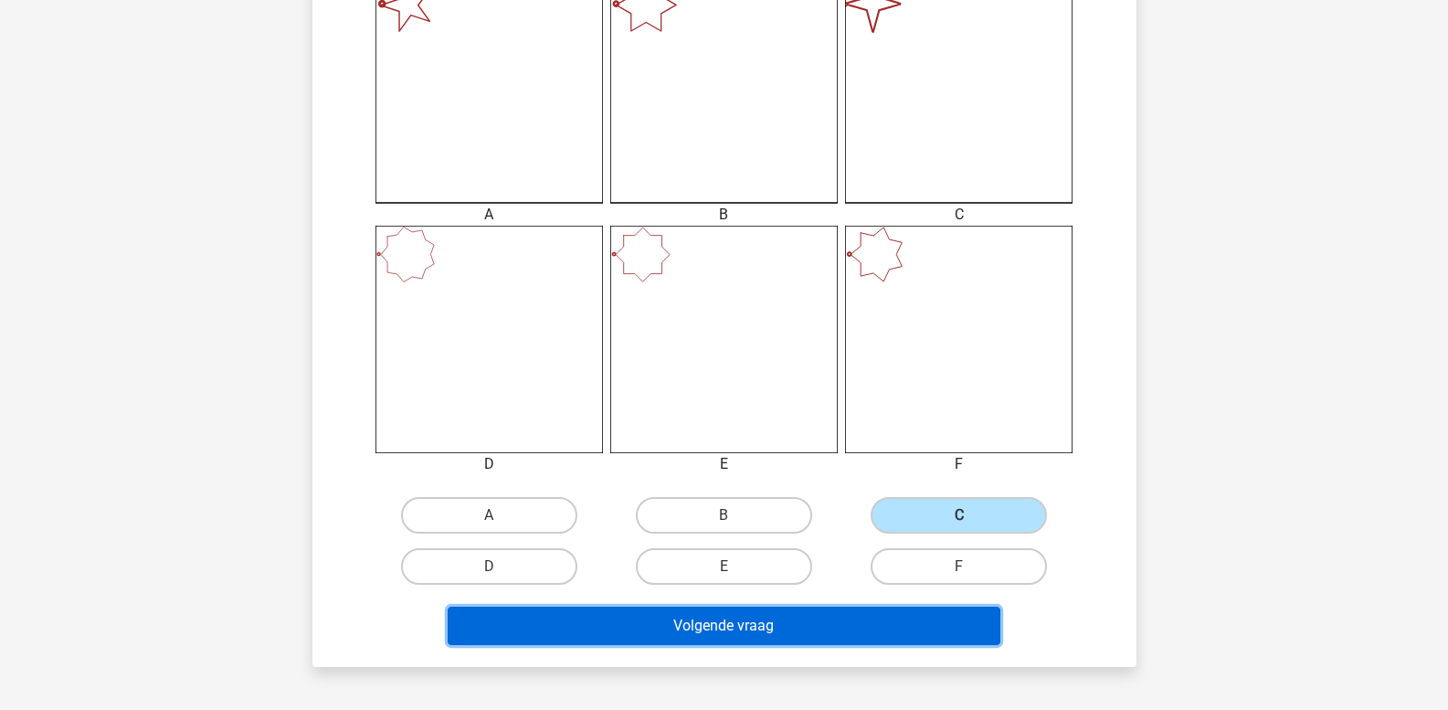
click at [770, 614] on button "Volgende vraag" at bounding box center [724, 625] width 553 height 38
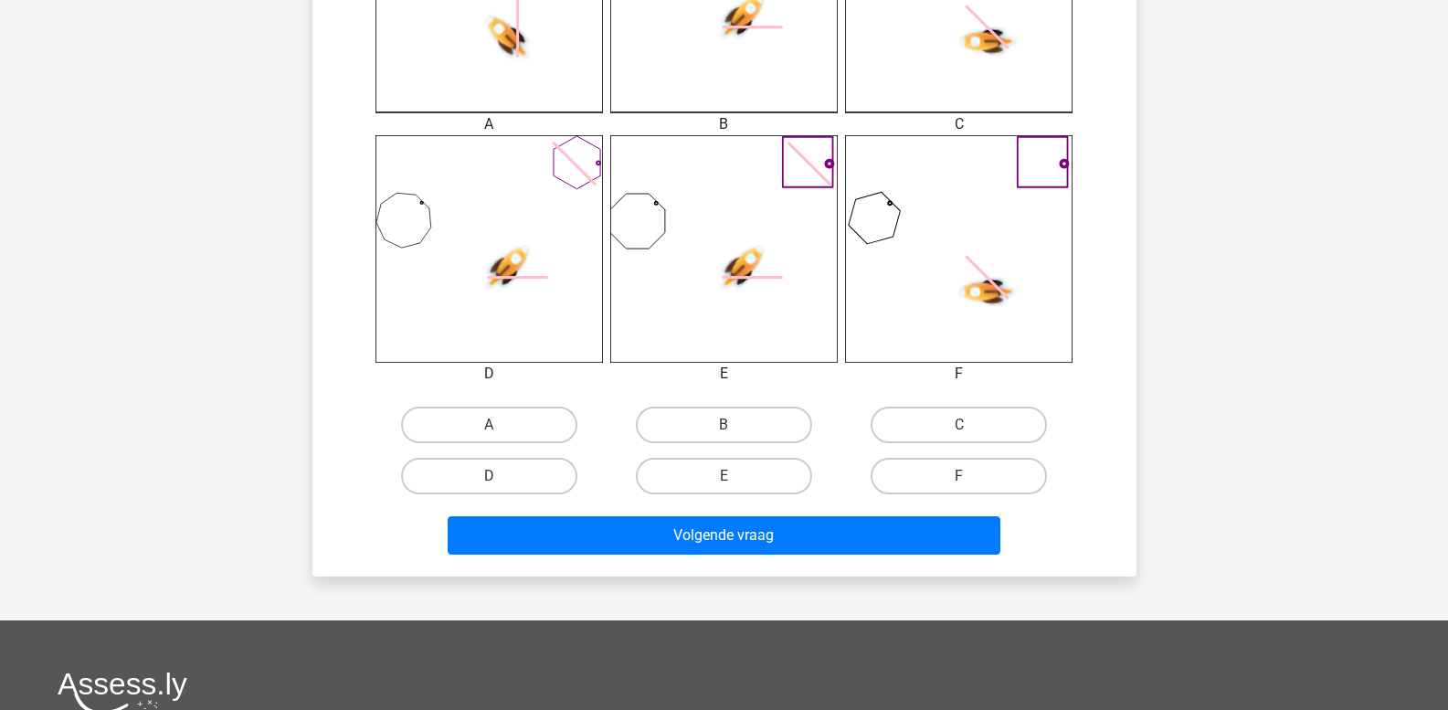
scroll to position [632, 0]
click at [534, 422] on label "A" at bounding box center [489, 423] width 176 height 37
click at [500, 424] on input "A" at bounding box center [495, 430] width 12 height 12
radio input "true"
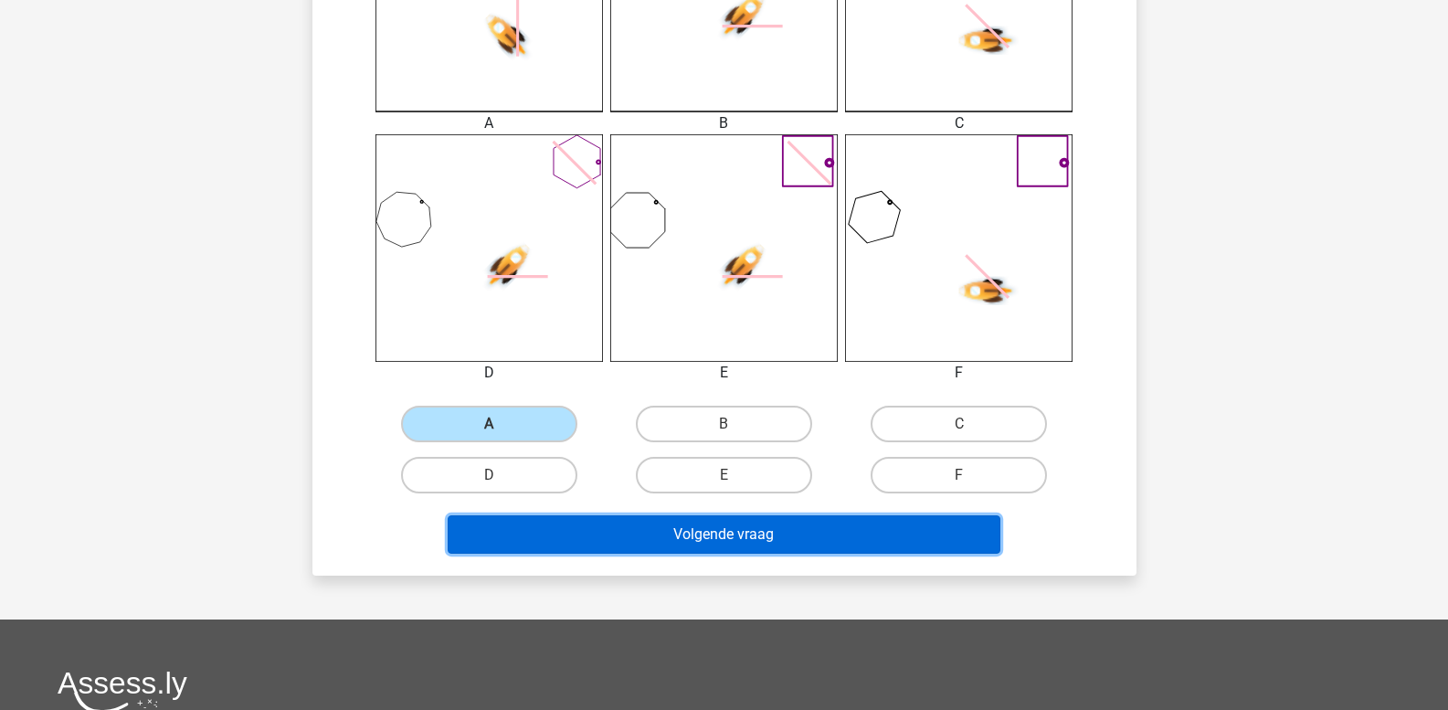
click at [571, 532] on button "Volgende vraag" at bounding box center [724, 534] width 553 height 38
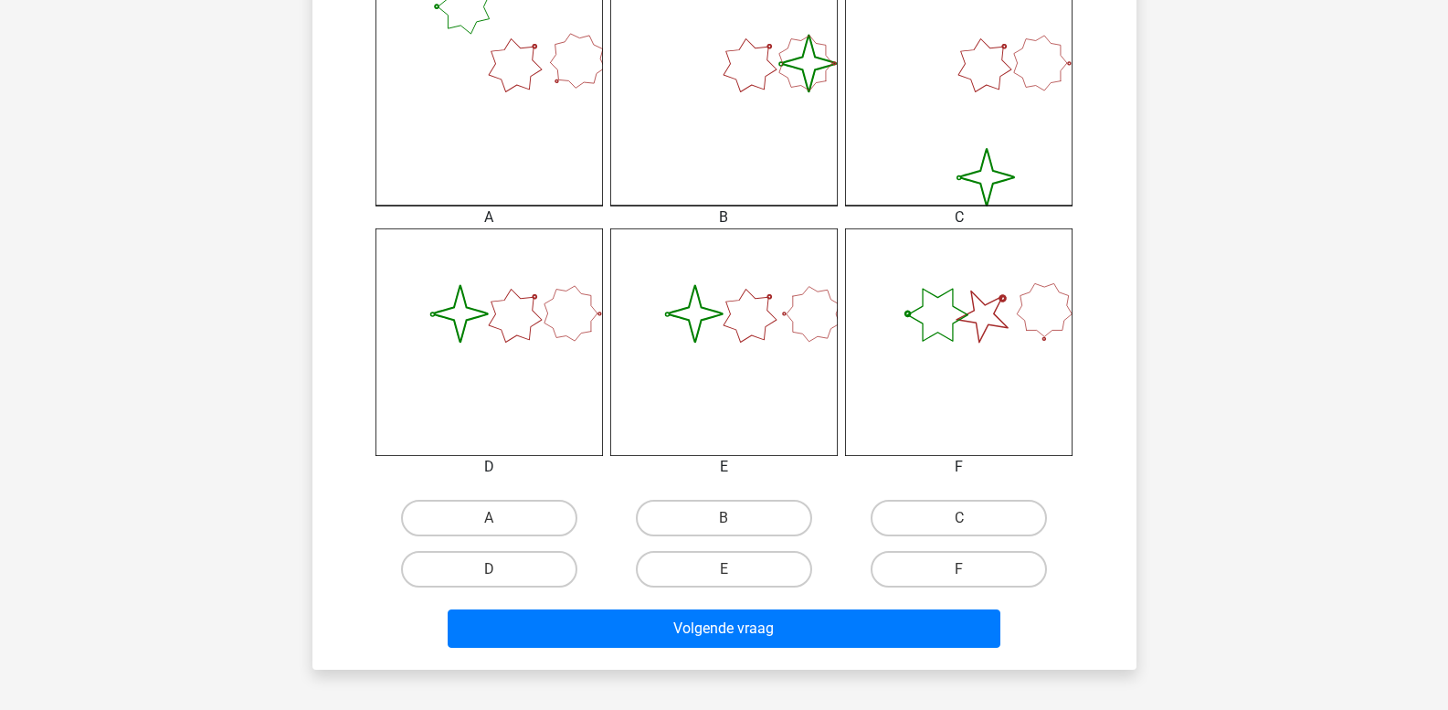
scroll to position [639, 0]
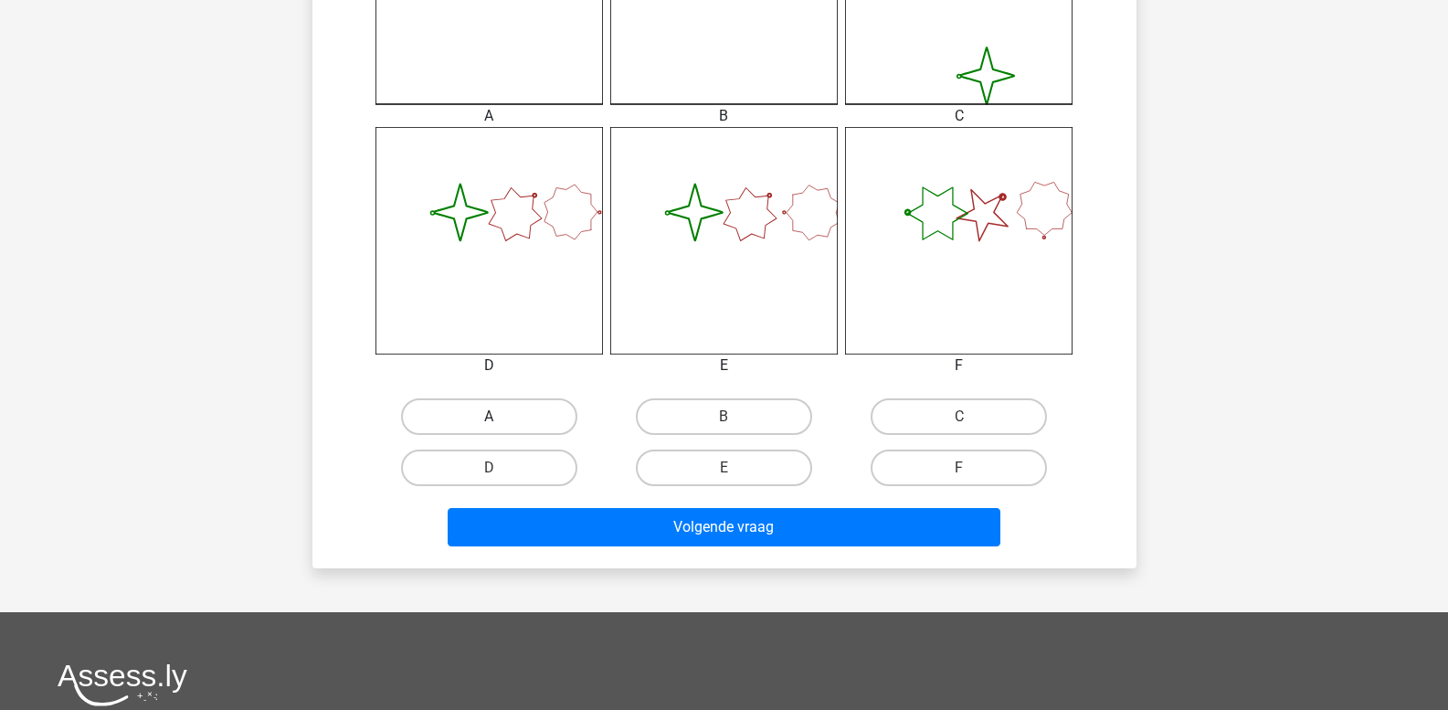
click at [501, 412] on label "A" at bounding box center [489, 416] width 176 height 37
click at [500, 416] on input "A" at bounding box center [495, 422] width 12 height 12
radio input "true"
click at [574, 553] on div "Volgende vraag" at bounding box center [724, 531] width 705 height 46
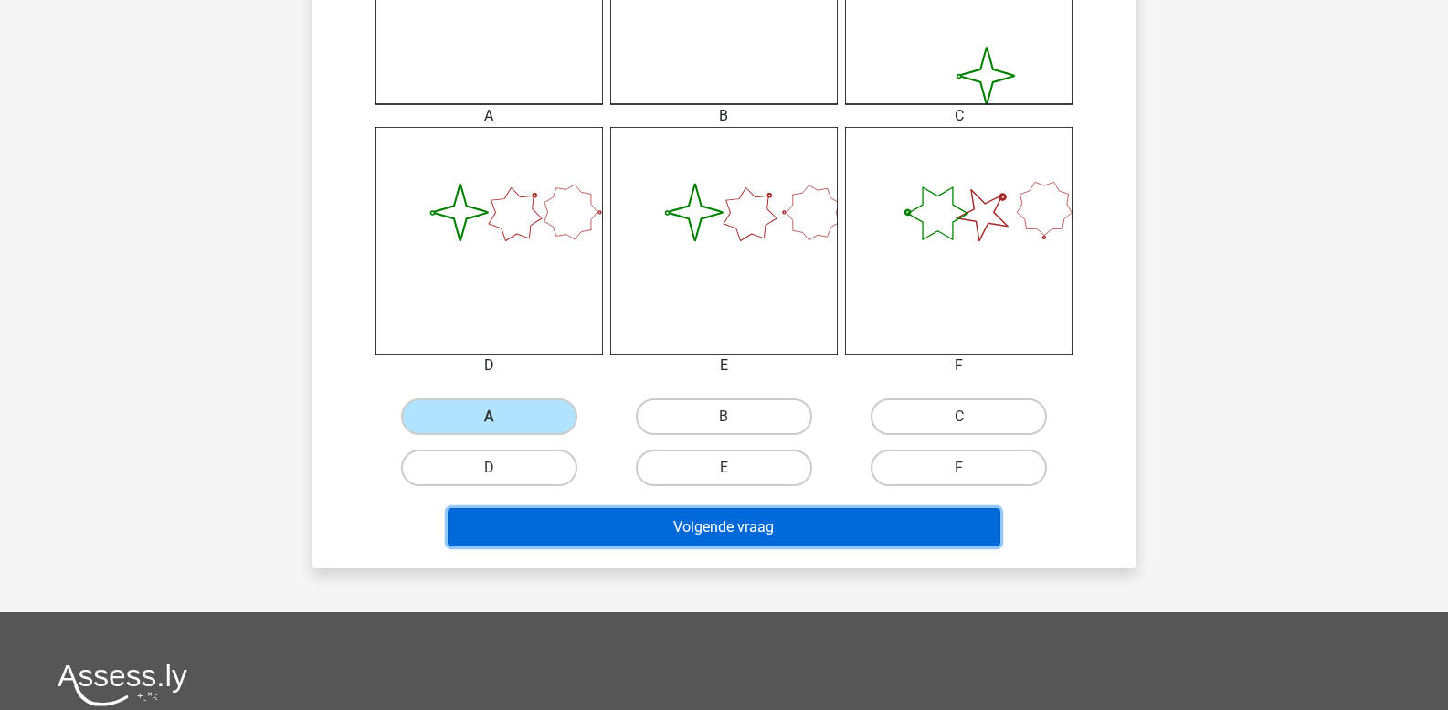
click at [571, 536] on button "Volgende vraag" at bounding box center [724, 527] width 553 height 38
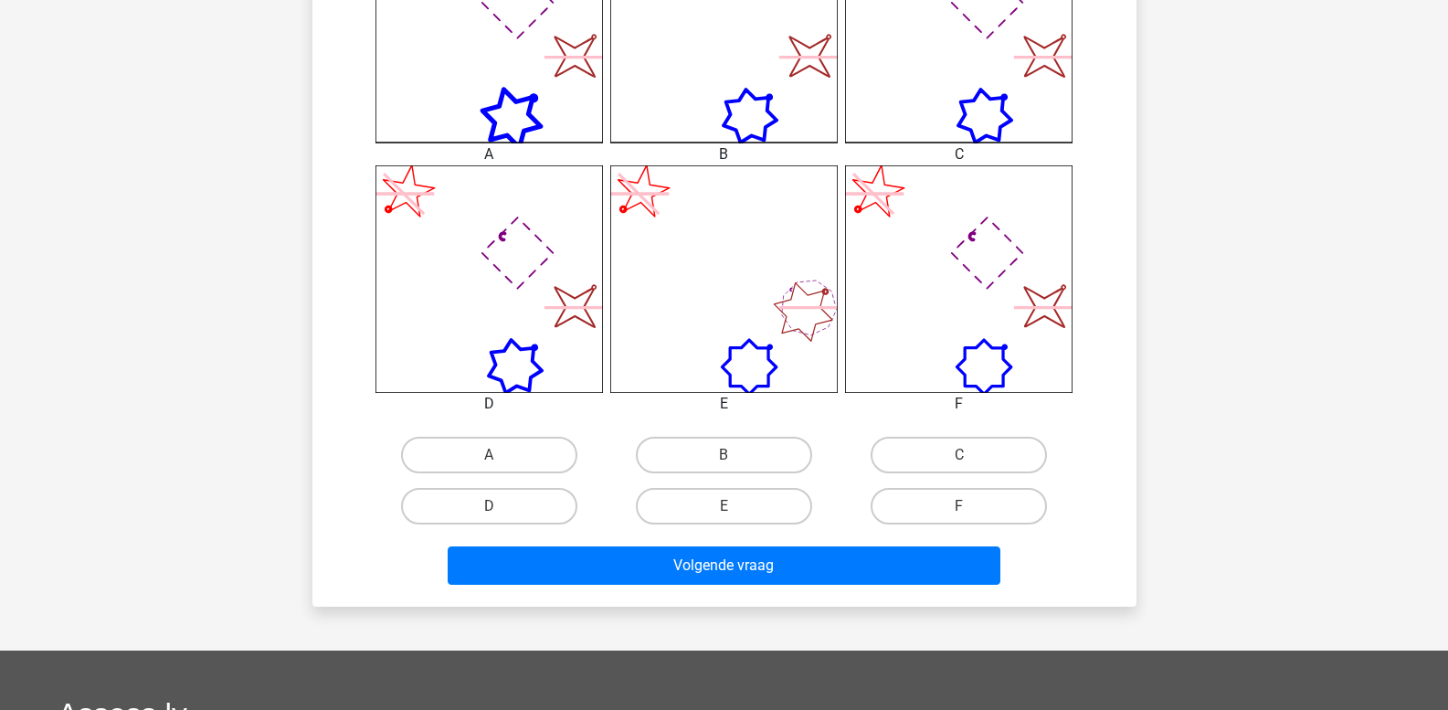
scroll to position [632, 0]
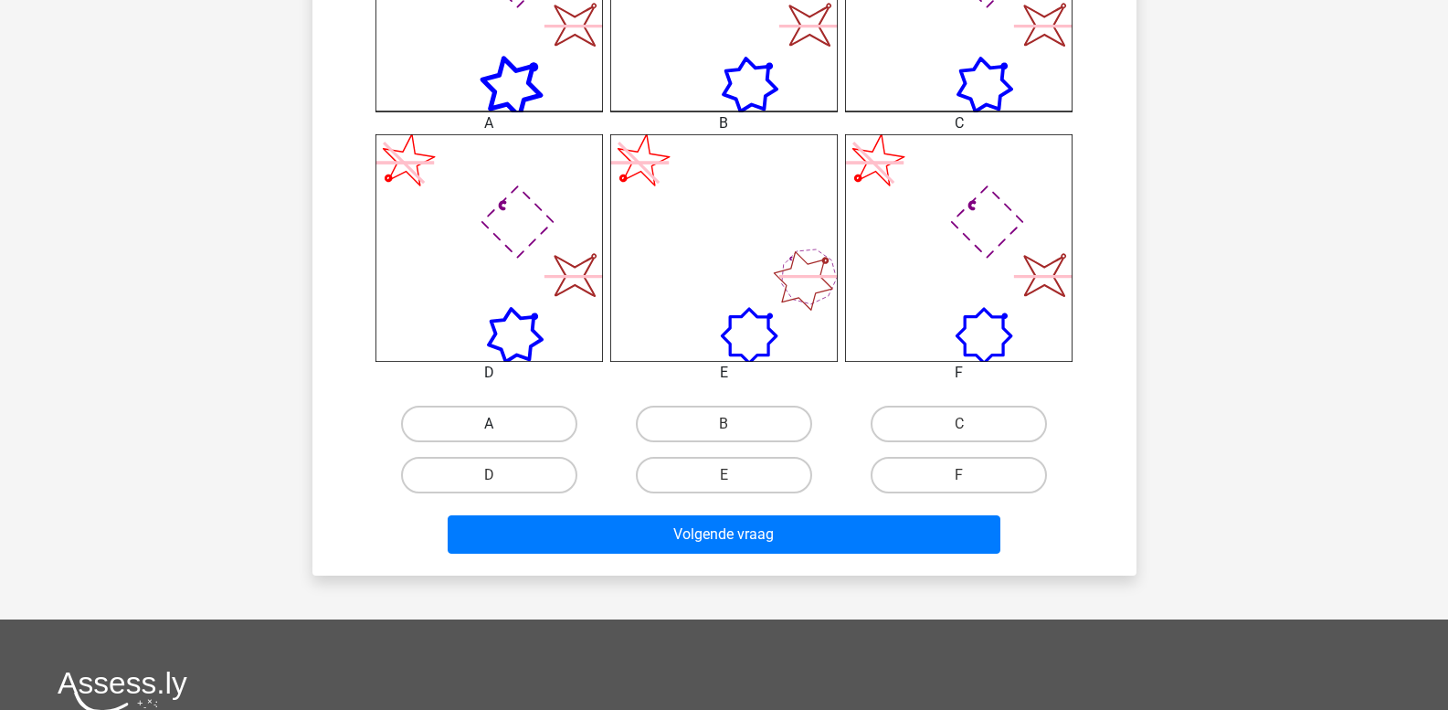
click at [466, 420] on label "A" at bounding box center [489, 423] width 176 height 37
click at [489, 424] on input "A" at bounding box center [495, 430] width 12 height 12
radio input "true"
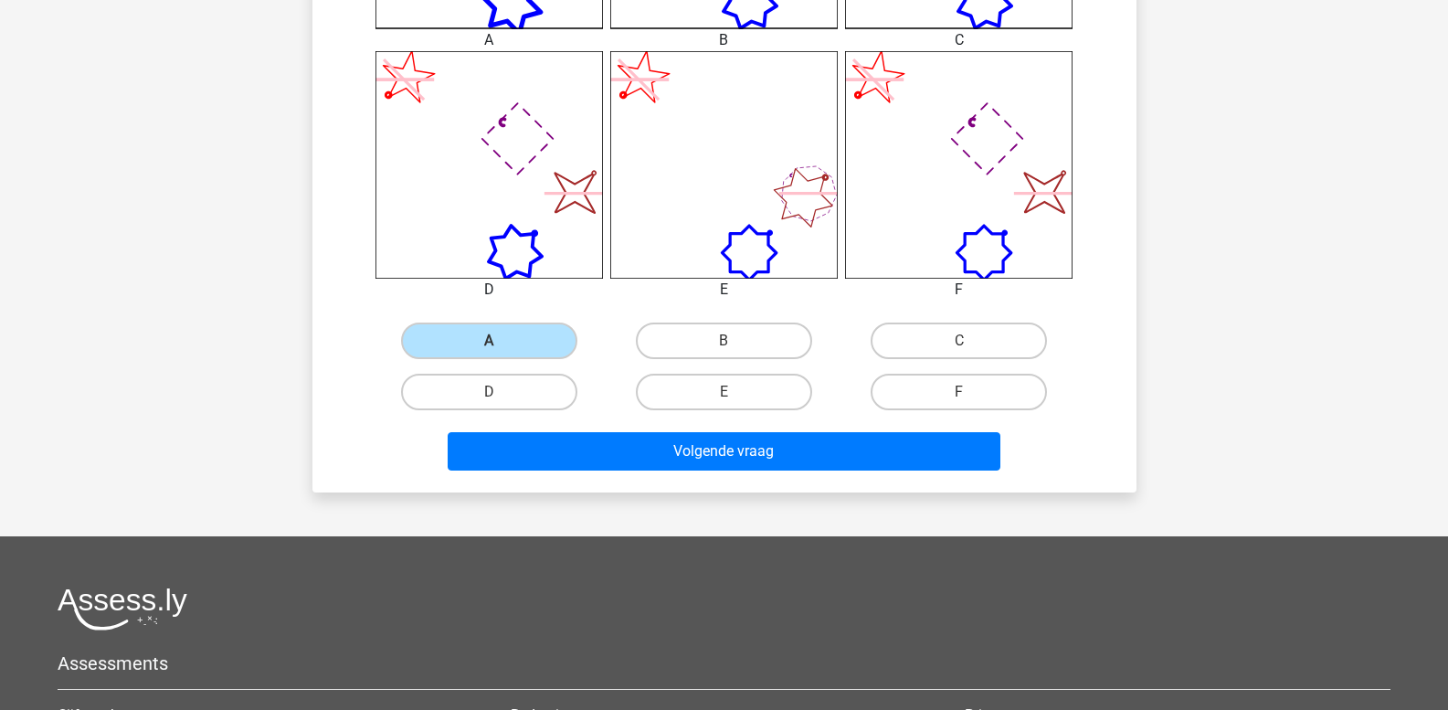
scroll to position [815, 0]
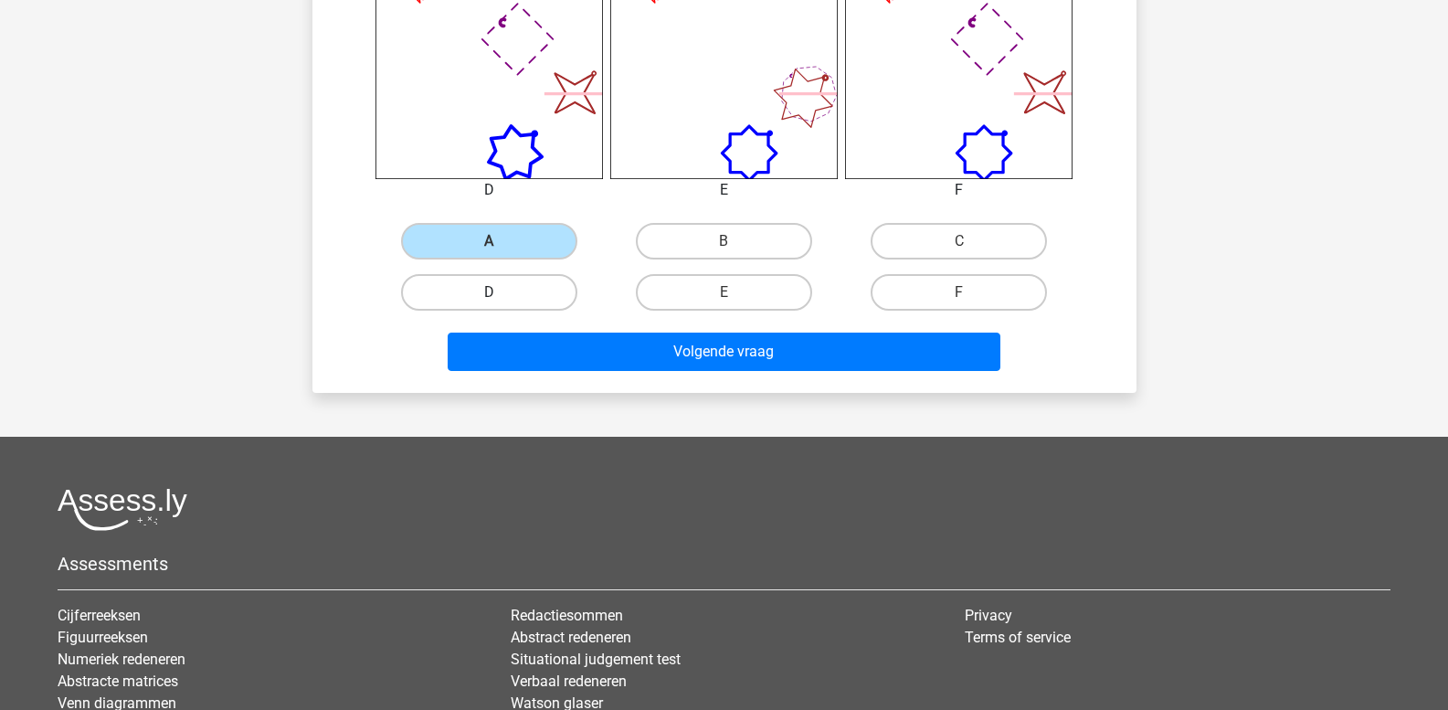
click at [496, 289] on label "D" at bounding box center [489, 292] width 176 height 37
click at [496, 292] on input "D" at bounding box center [495, 298] width 12 height 12
radio input "true"
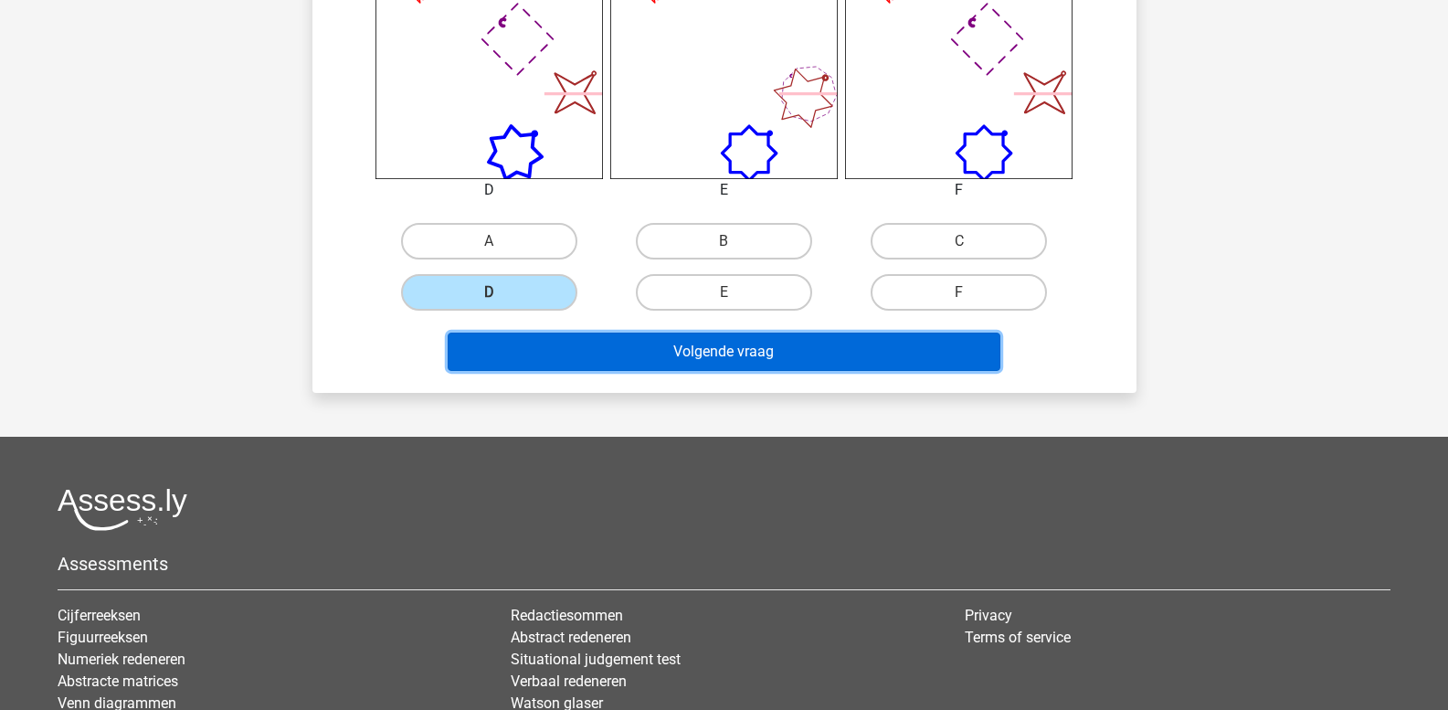
click at [533, 357] on button "Volgende vraag" at bounding box center [724, 351] width 553 height 38
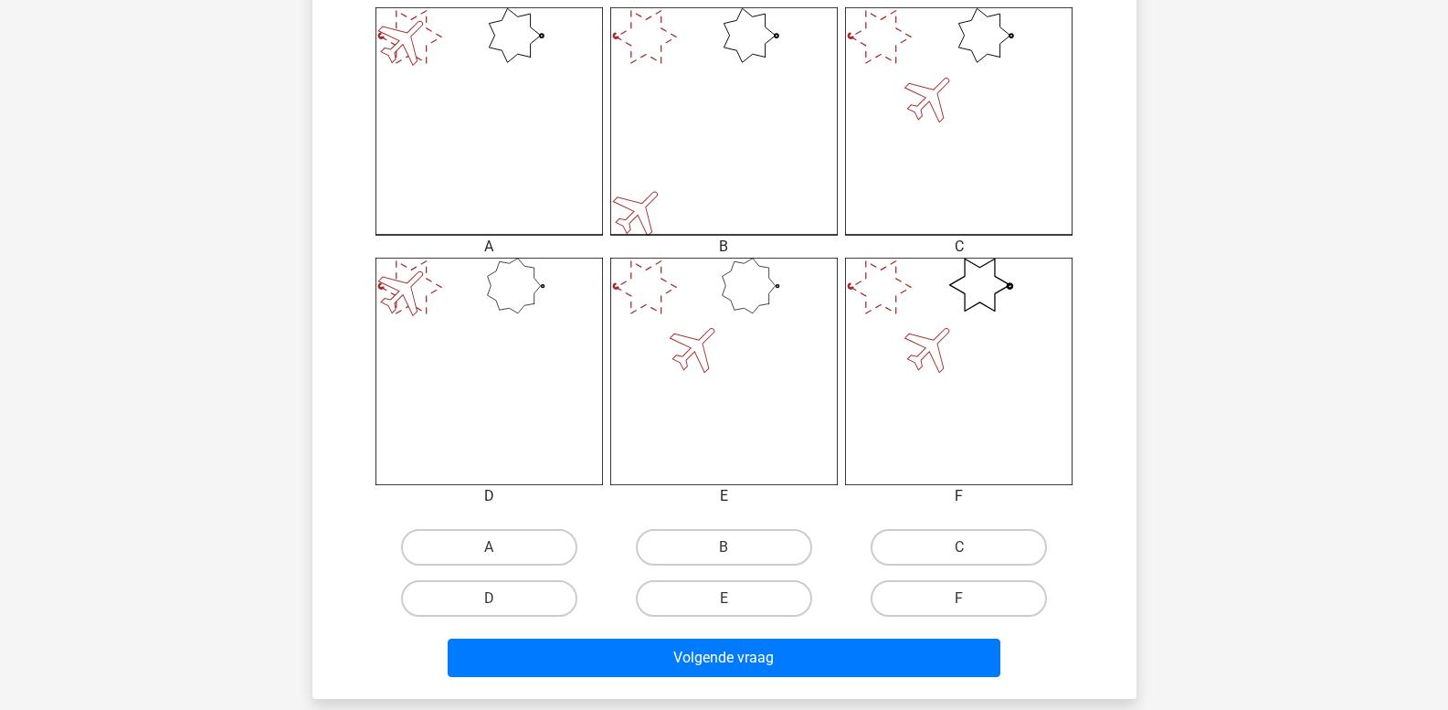
scroll to position [632, 0]
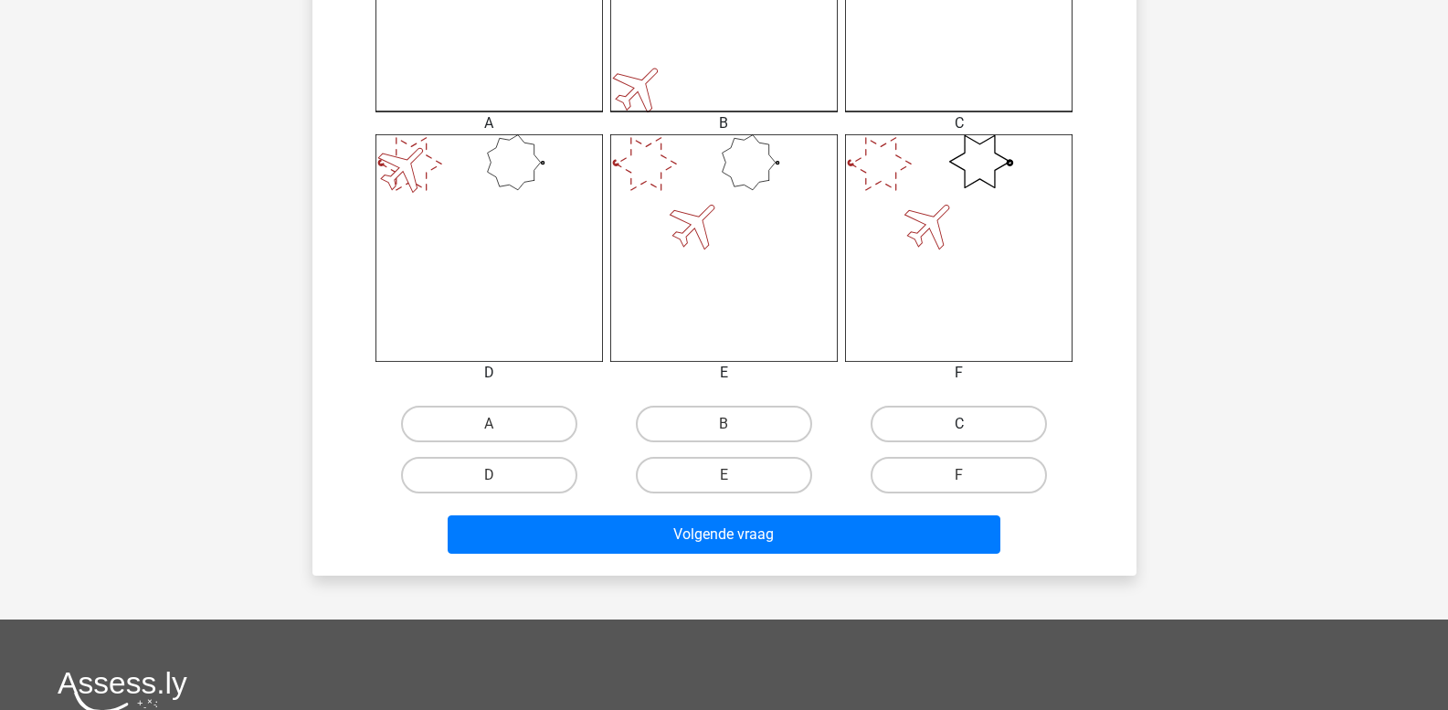
click at [958, 417] on label "C" at bounding box center [958, 423] width 176 height 37
click at [959, 424] on input "C" at bounding box center [965, 430] width 12 height 12
radio input "true"
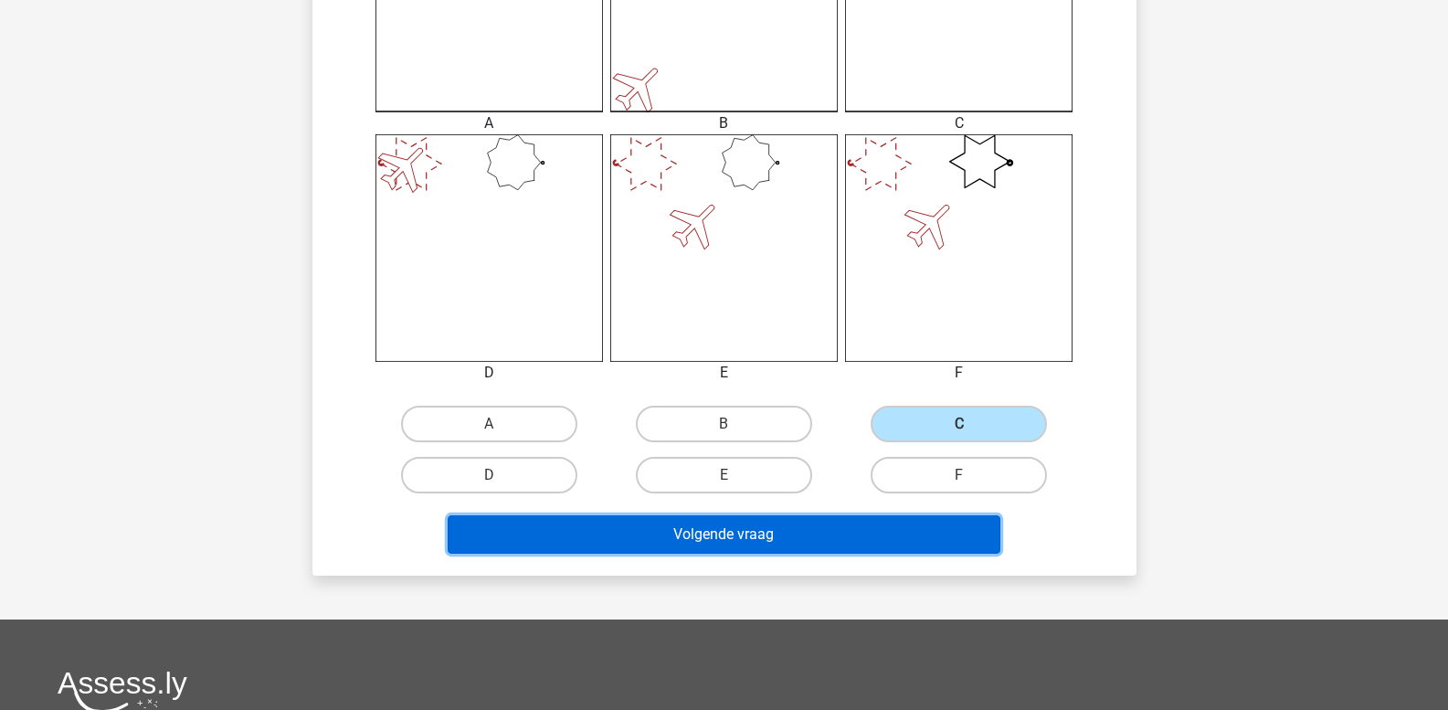
click at [912, 531] on button "Volgende vraag" at bounding box center [724, 534] width 553 height 38
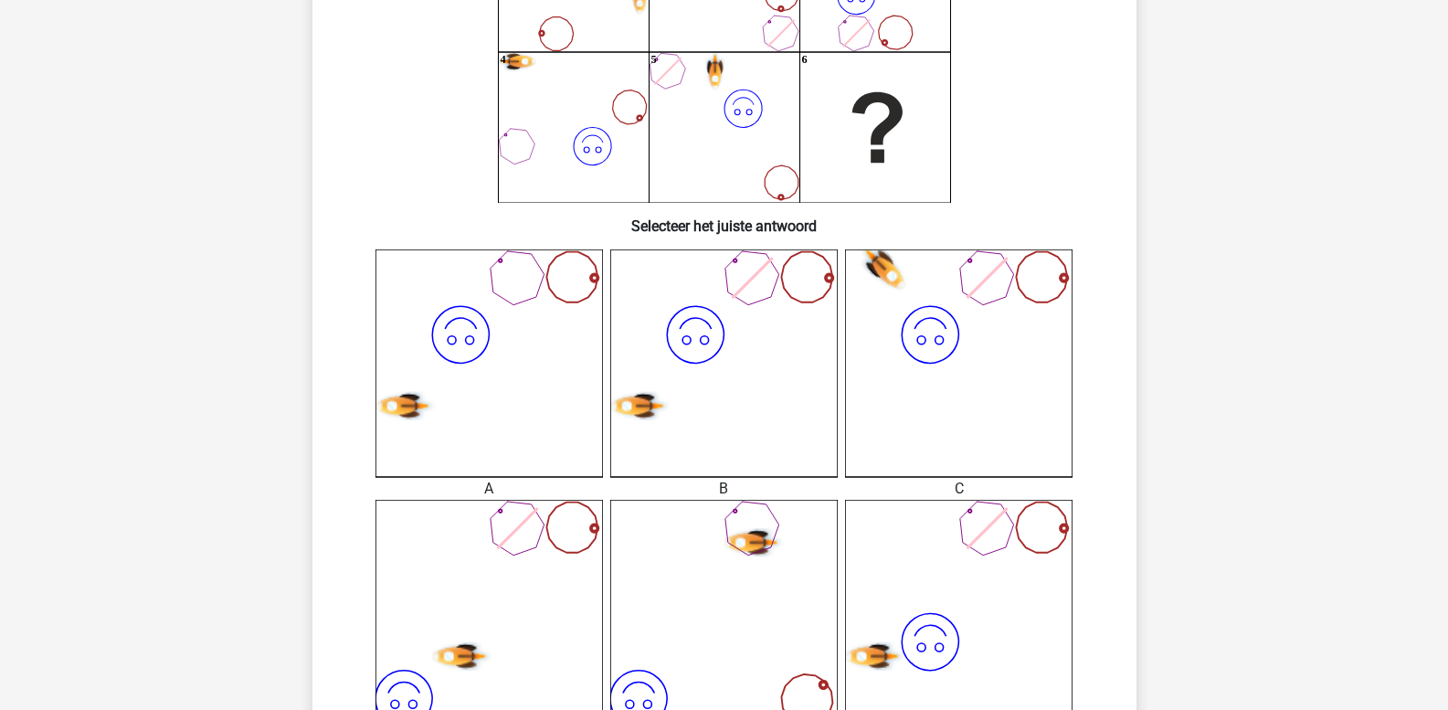
scroll to position [449, 0]
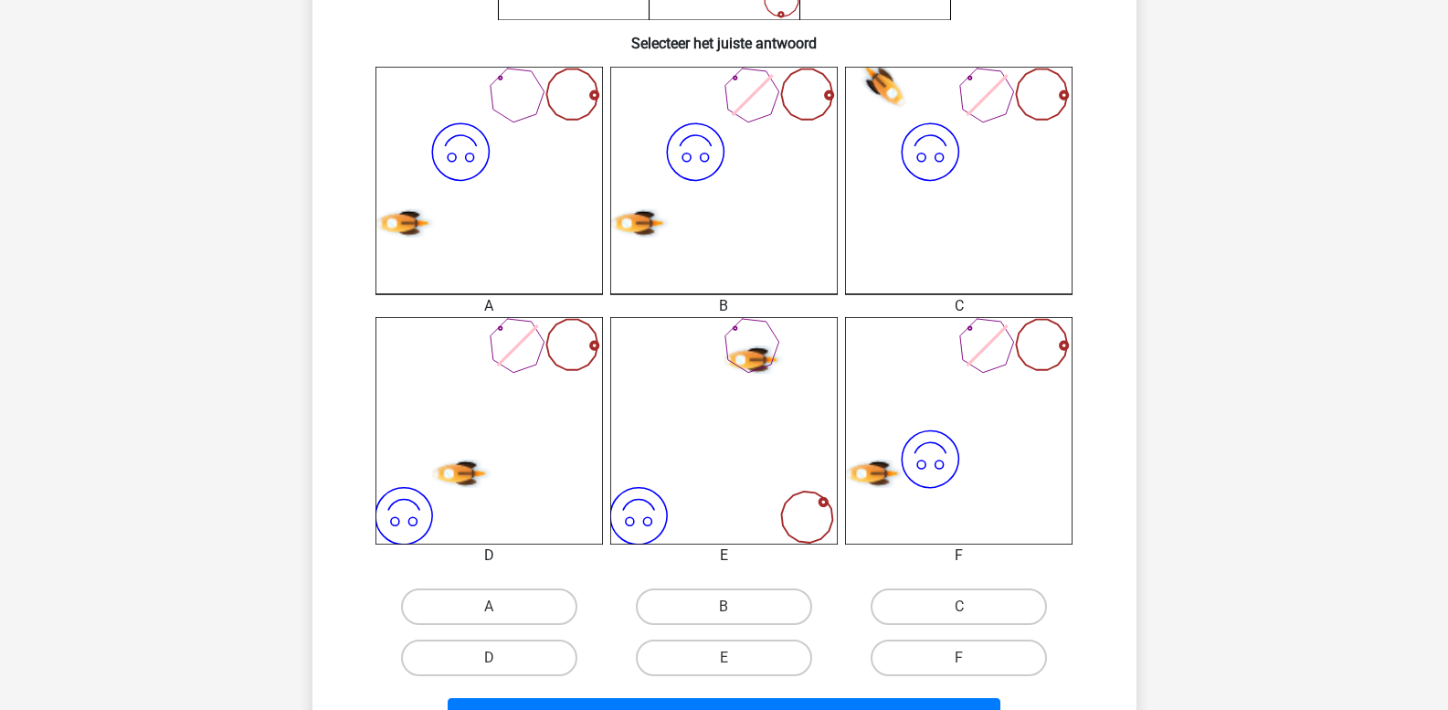
click at [724, 614] on input "B" at bounding box center [729, 612] width 12 height 12
radio input "true"
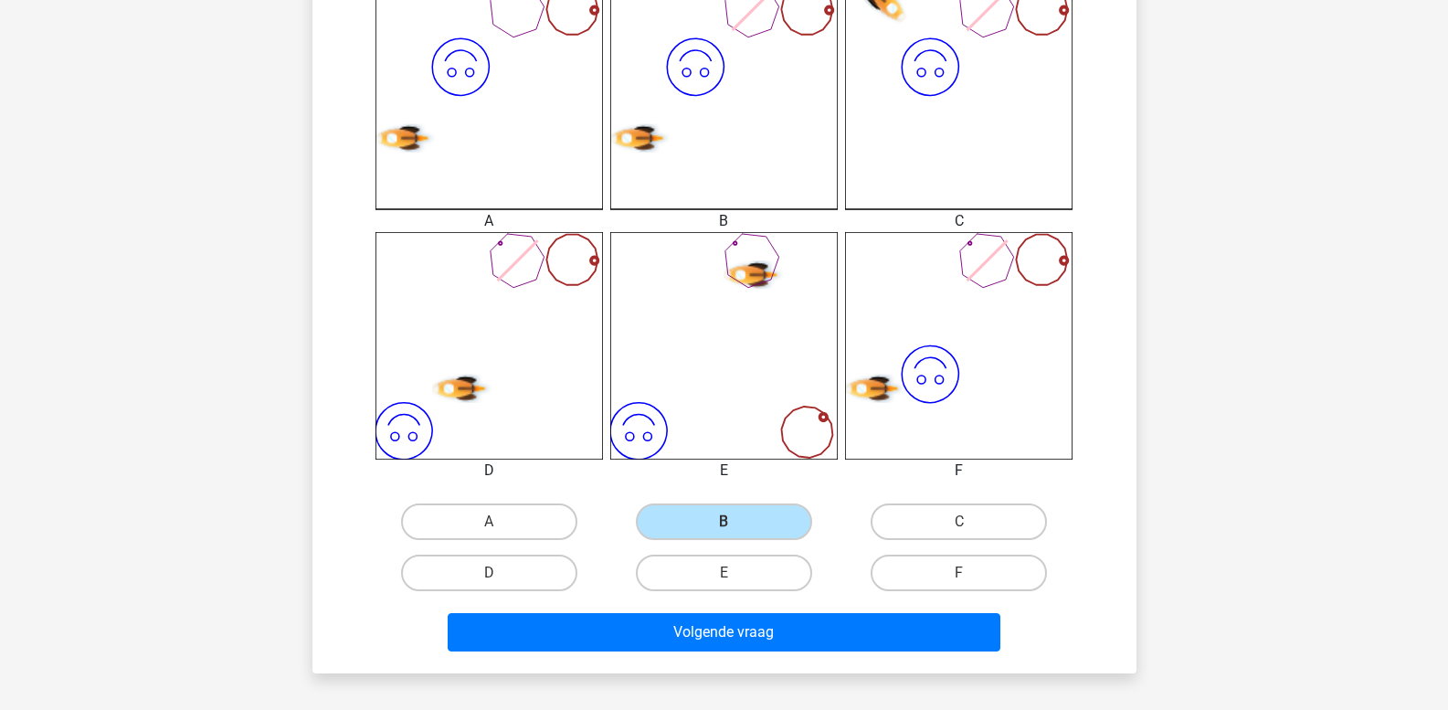
scroll to position [632, 0]
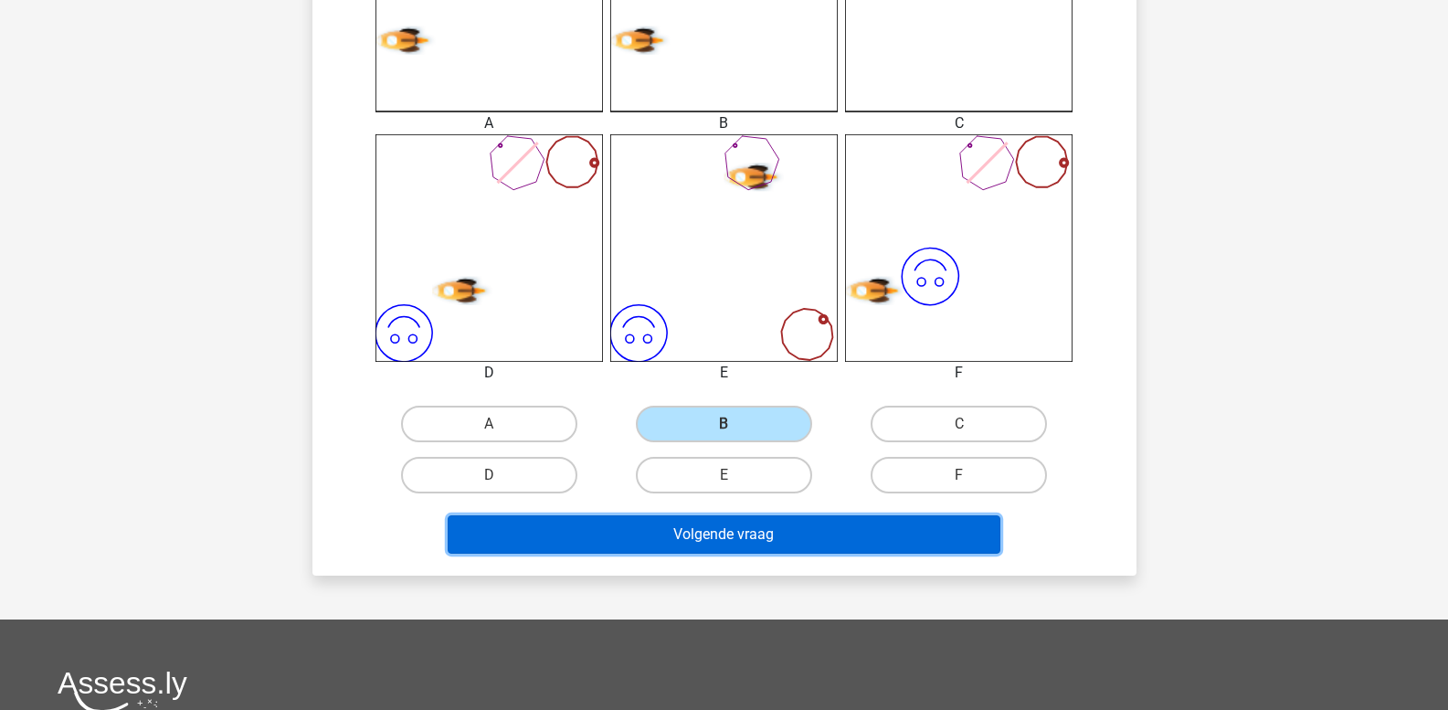
click at [717, 538] on button "Volgende vraag" at bounding box center [724, 534] width 553 height 38
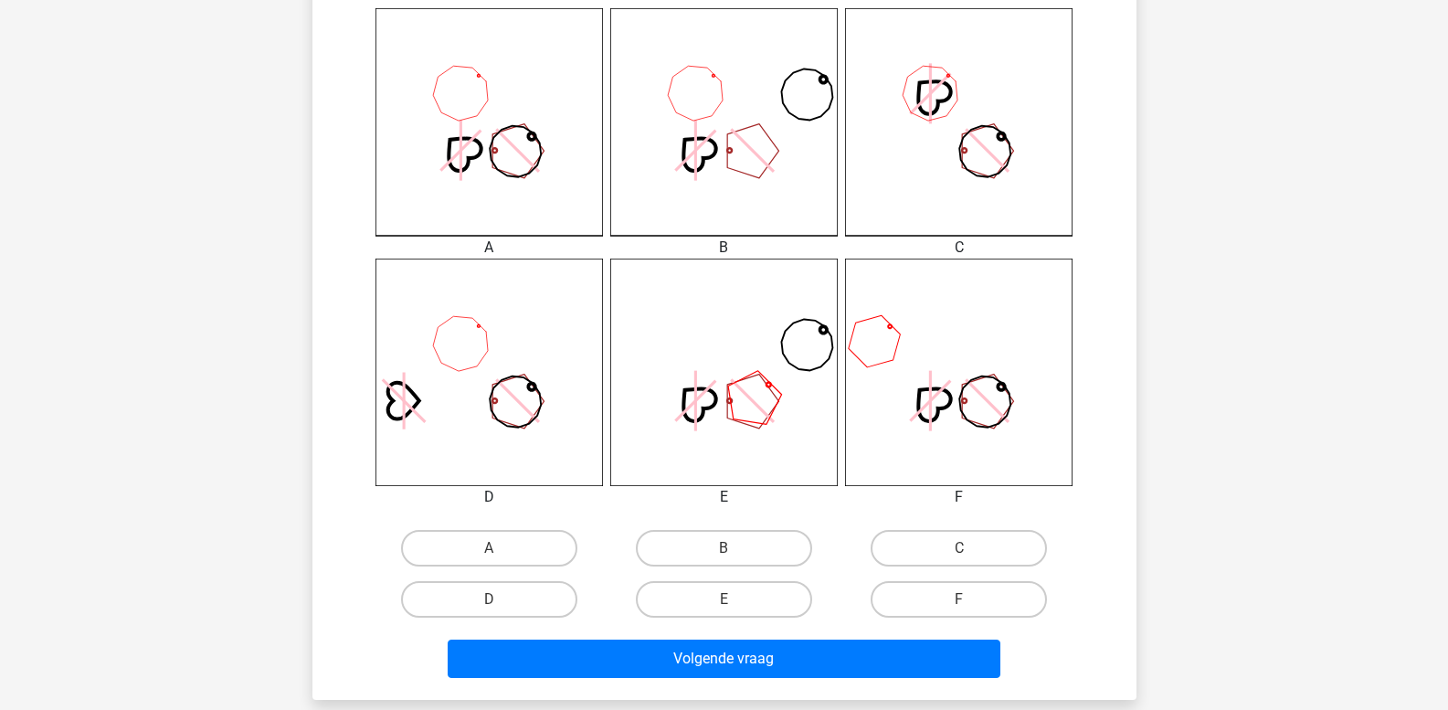
scroll to position [541, 0]
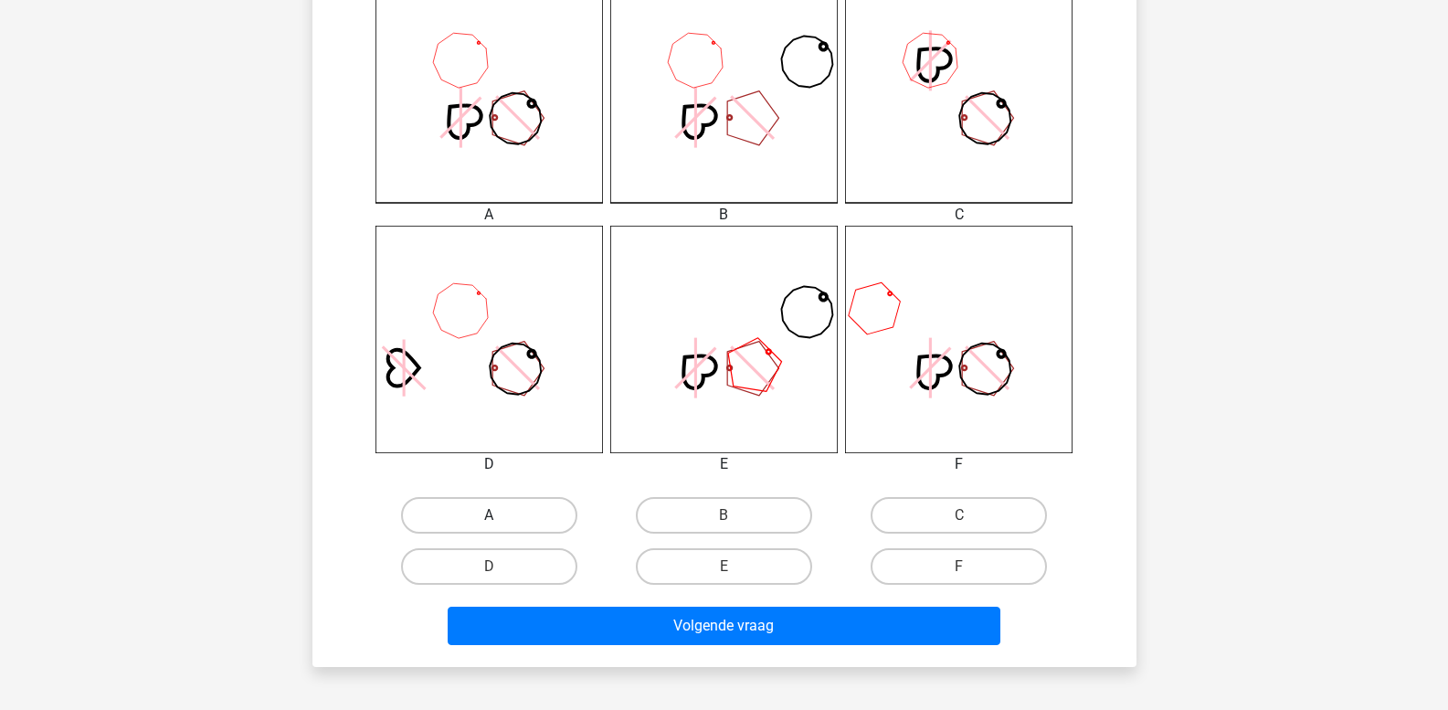
click at [479, 517] on label "A" at bounding box center [489, 515] width 176 height 37
click at [489, 517] on input "A" at bounding box center [495, 521] width 12 height 12
radio input "true"
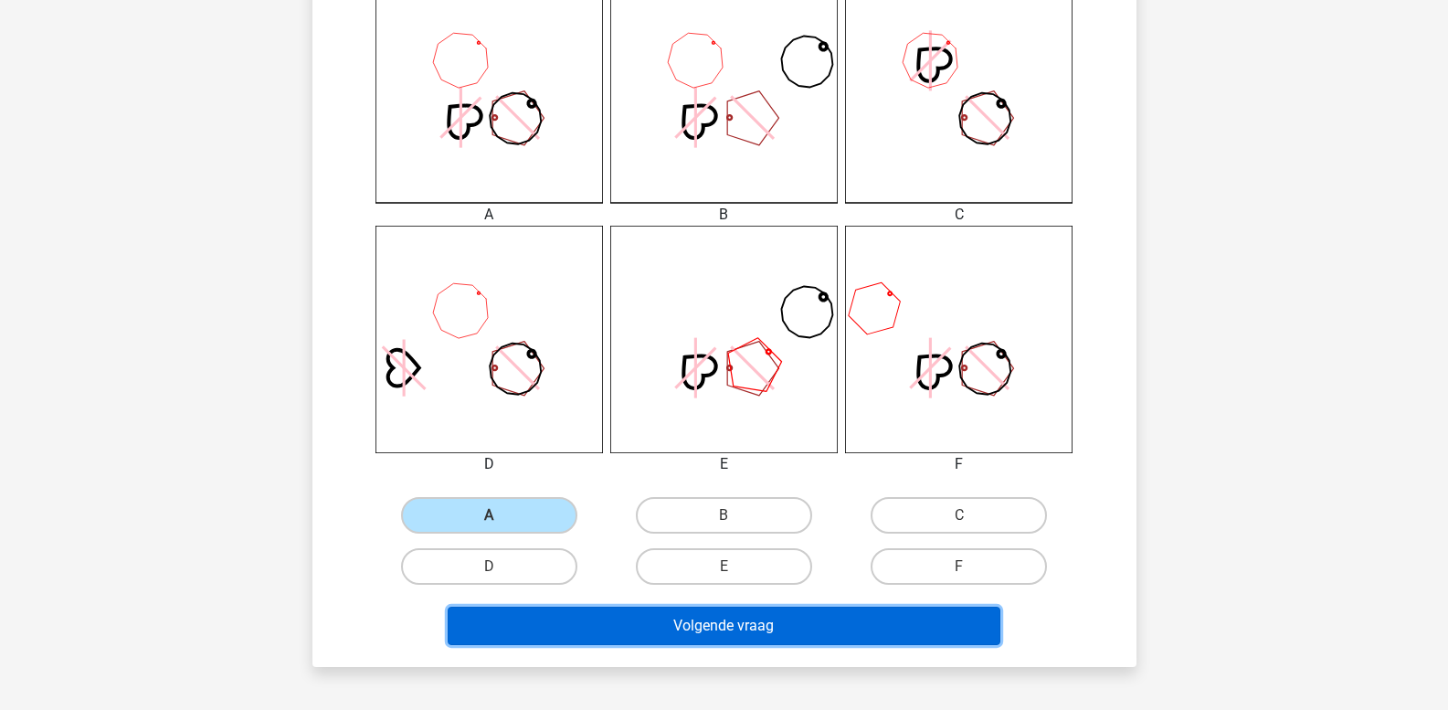
click at [568, 636] on button "Volgende vraag" at bounding box center [724, 625] width 553 height 38
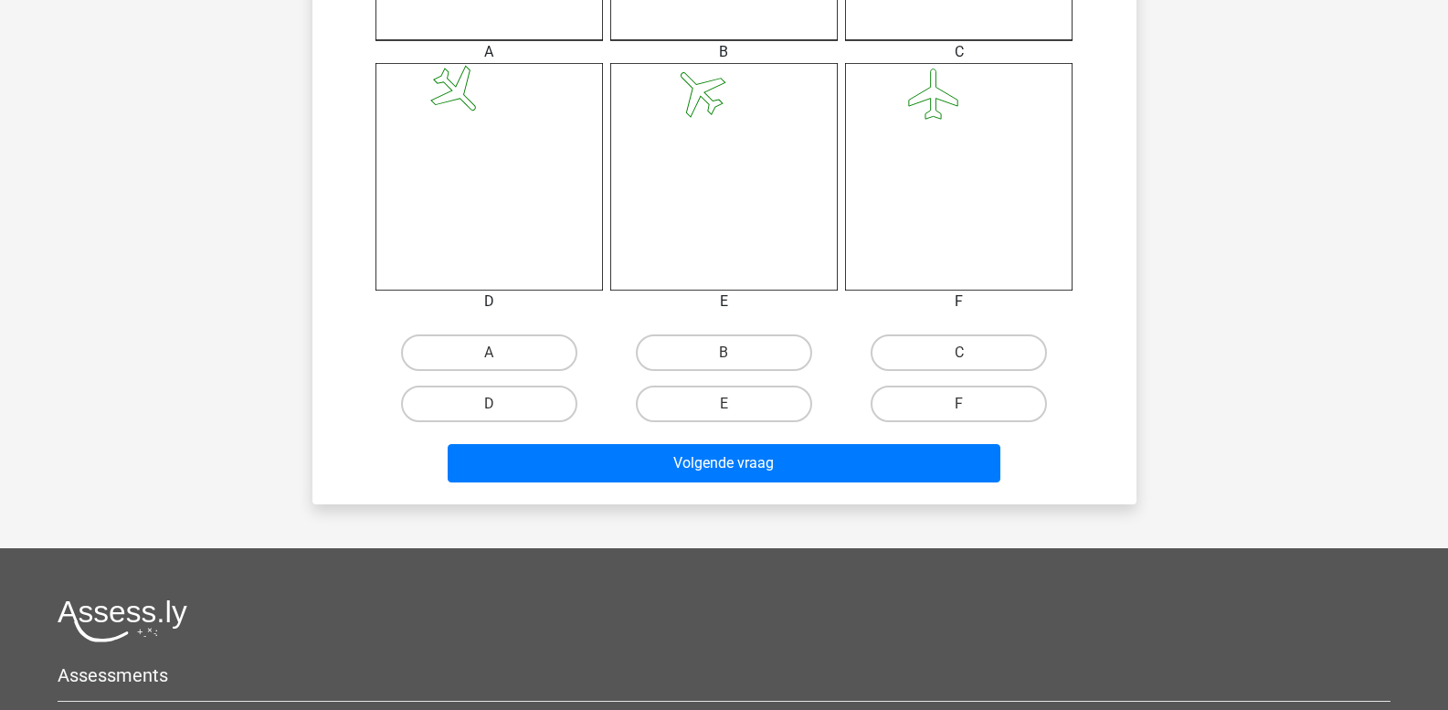
scroll to position [723, 0]
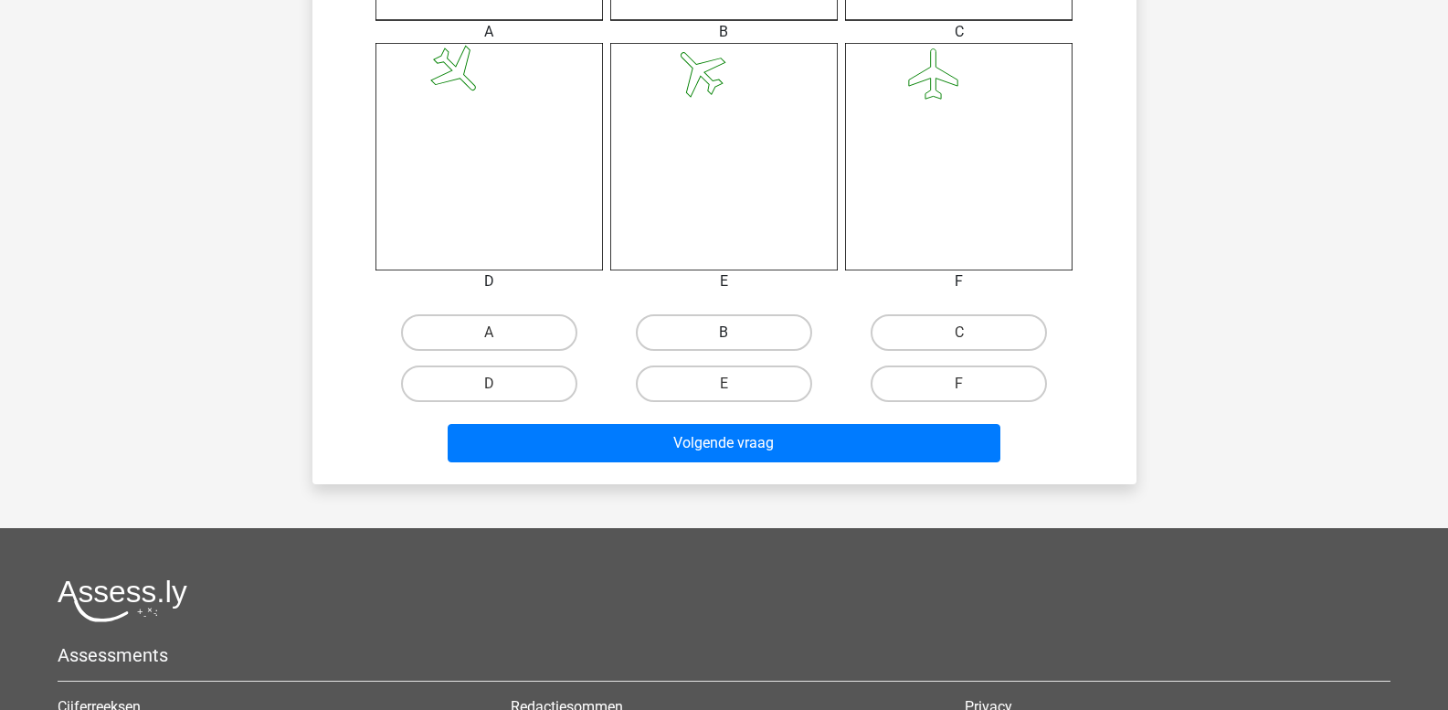
click at [697, 322] on label "B" at bounding box center [724, 332] width 176 height 37
click at [723, 332] on input "B" at bounding box center [729, 338] width 12 height 12
radio input "true"
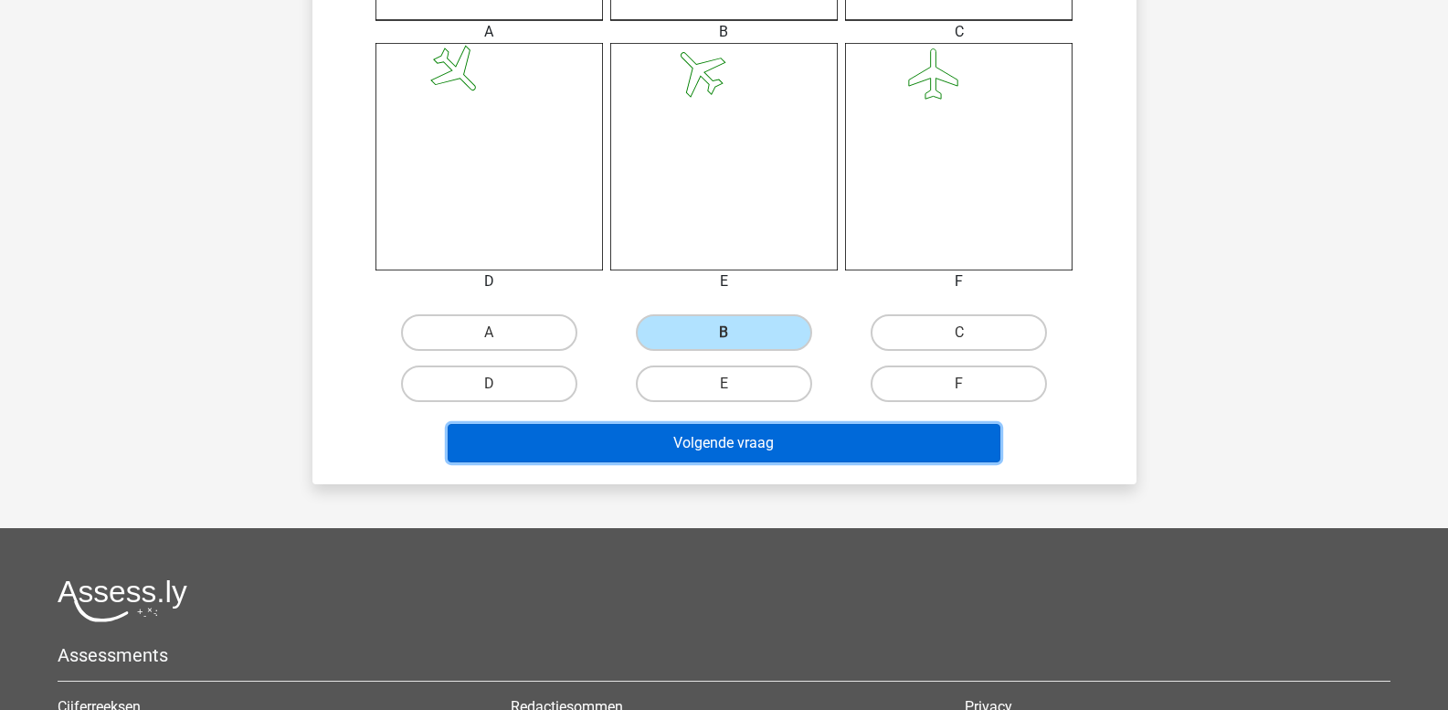
click at [711, 441] on button "Volgende vraag" at bounding box center [724, 443] width 553 height 38
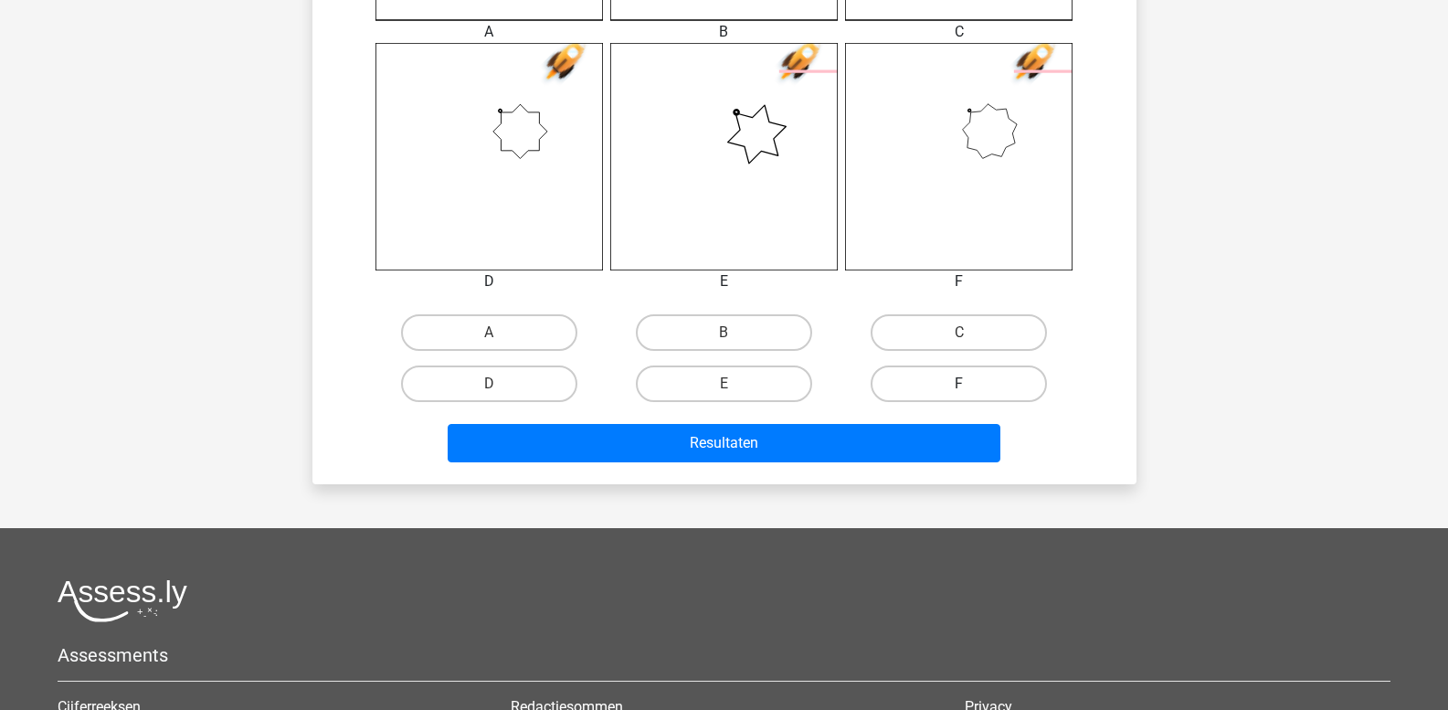
click at [956, 392] on label "F" at bounding box center [958, 383] width 176 height 37
click at [959, 392] on input "F" at bounding box center [965, 390] width 12 height 12
radio input "true"
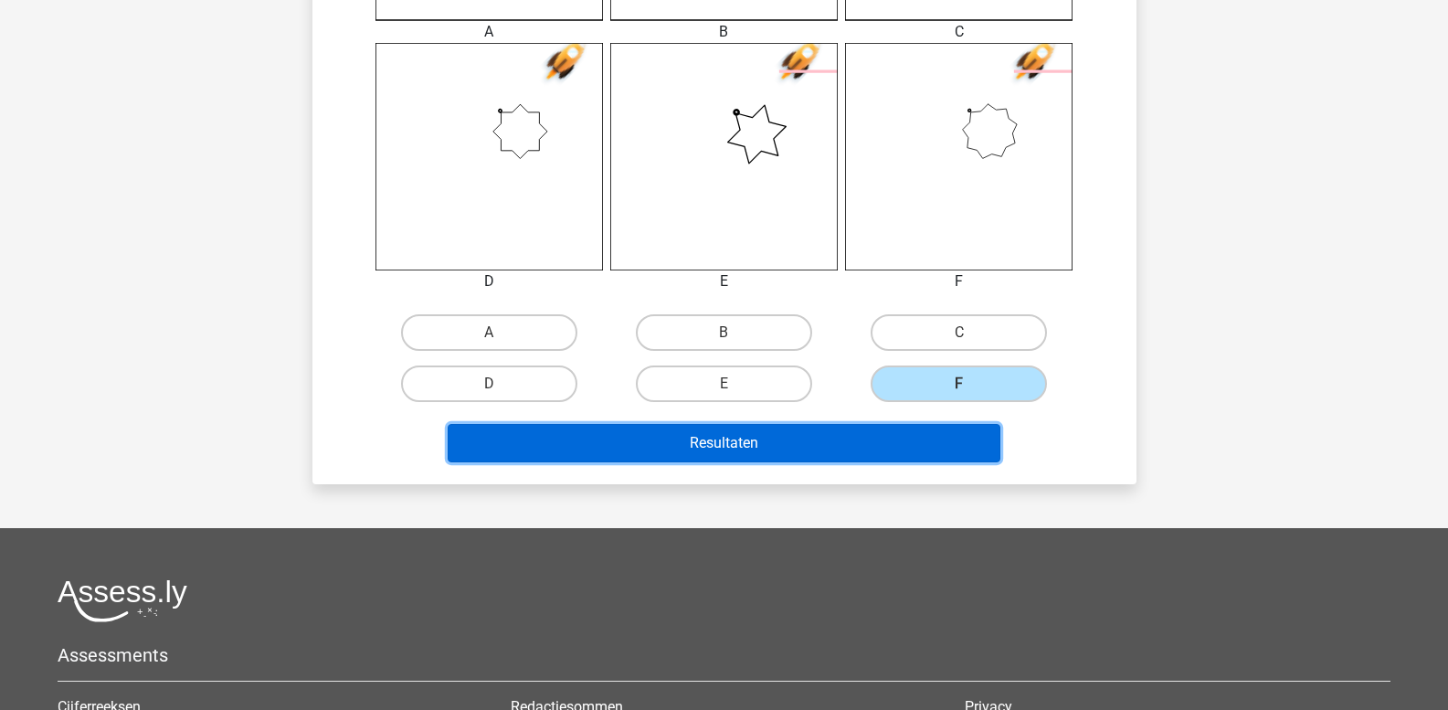
click at [886, 446] on button "Resultaten" at bounding box center [724, 443] width 553 height 38
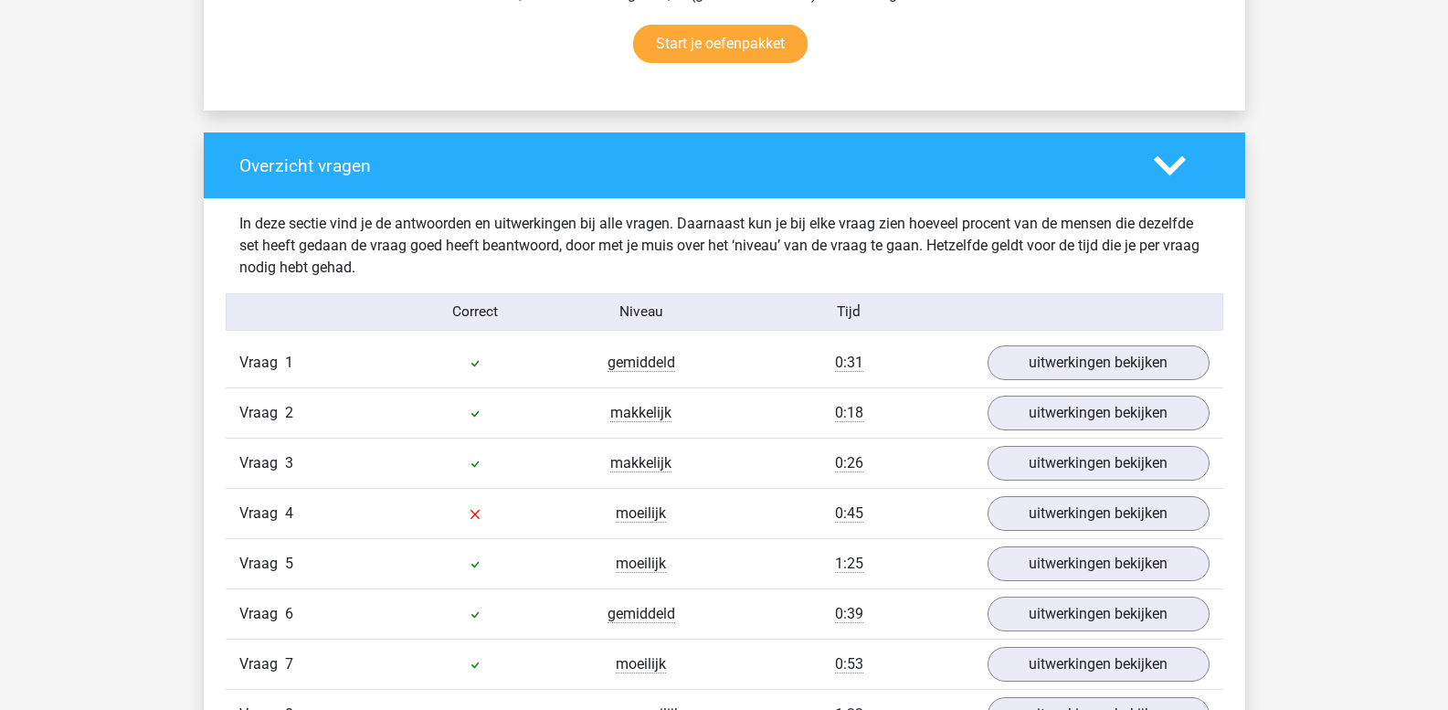
scroll to position [1370, 0]
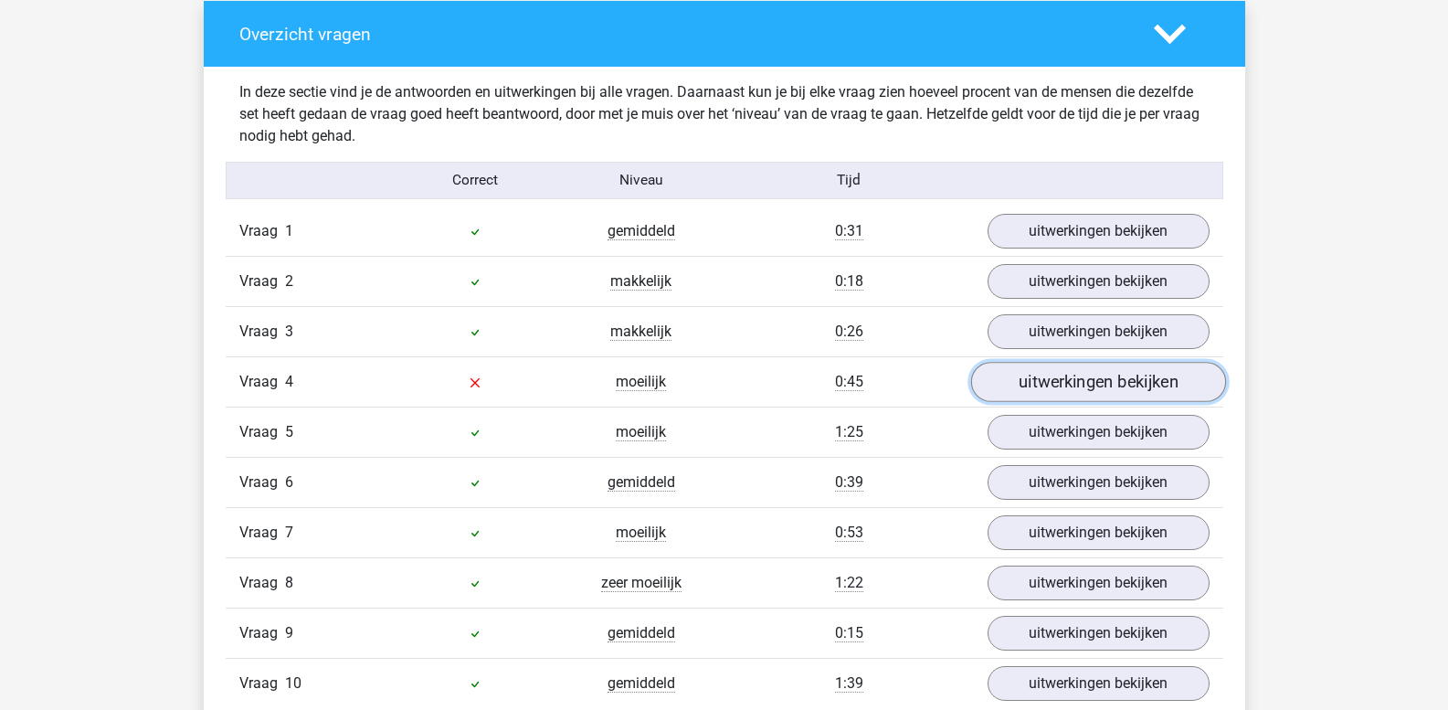
click at [1027, 391] on link "uitwerkingen bekijken" at bounding box center [1097, 383] width 255 height 40
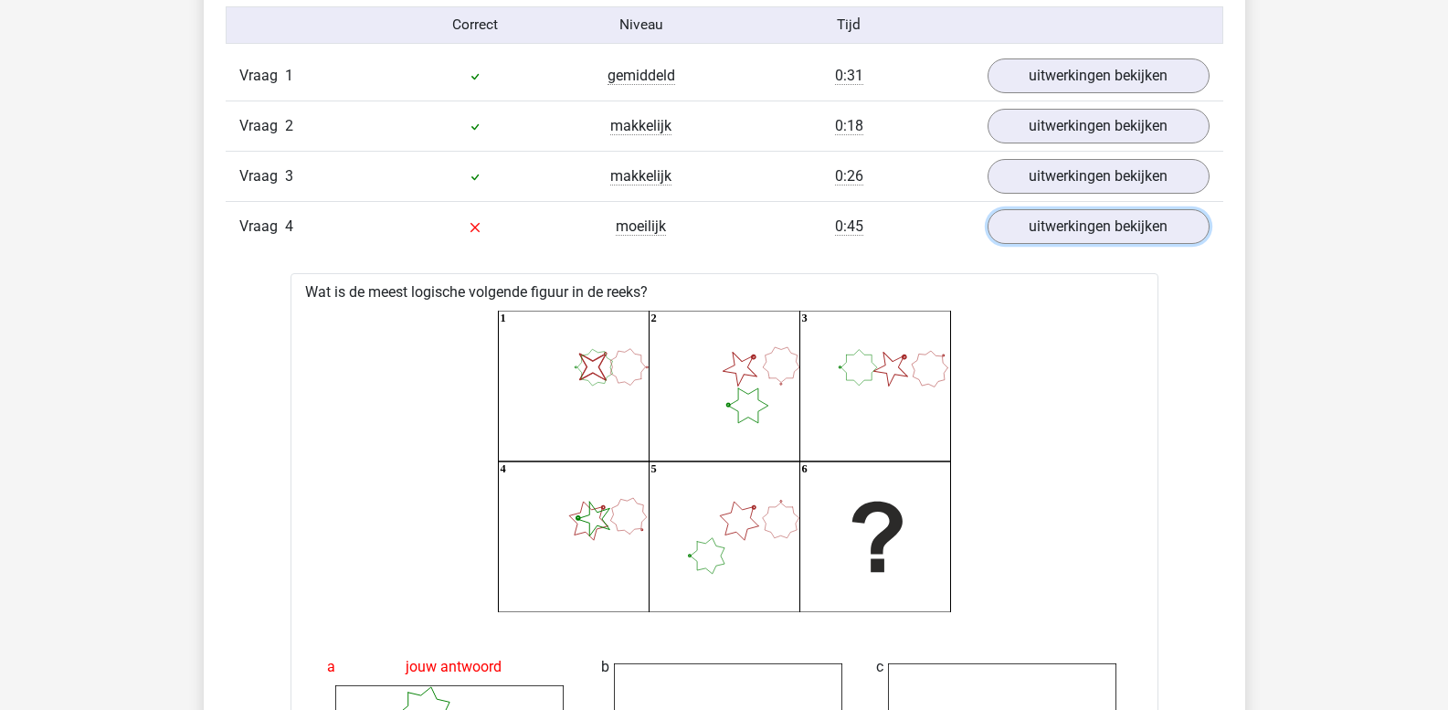
scroll to position [1461, 0]
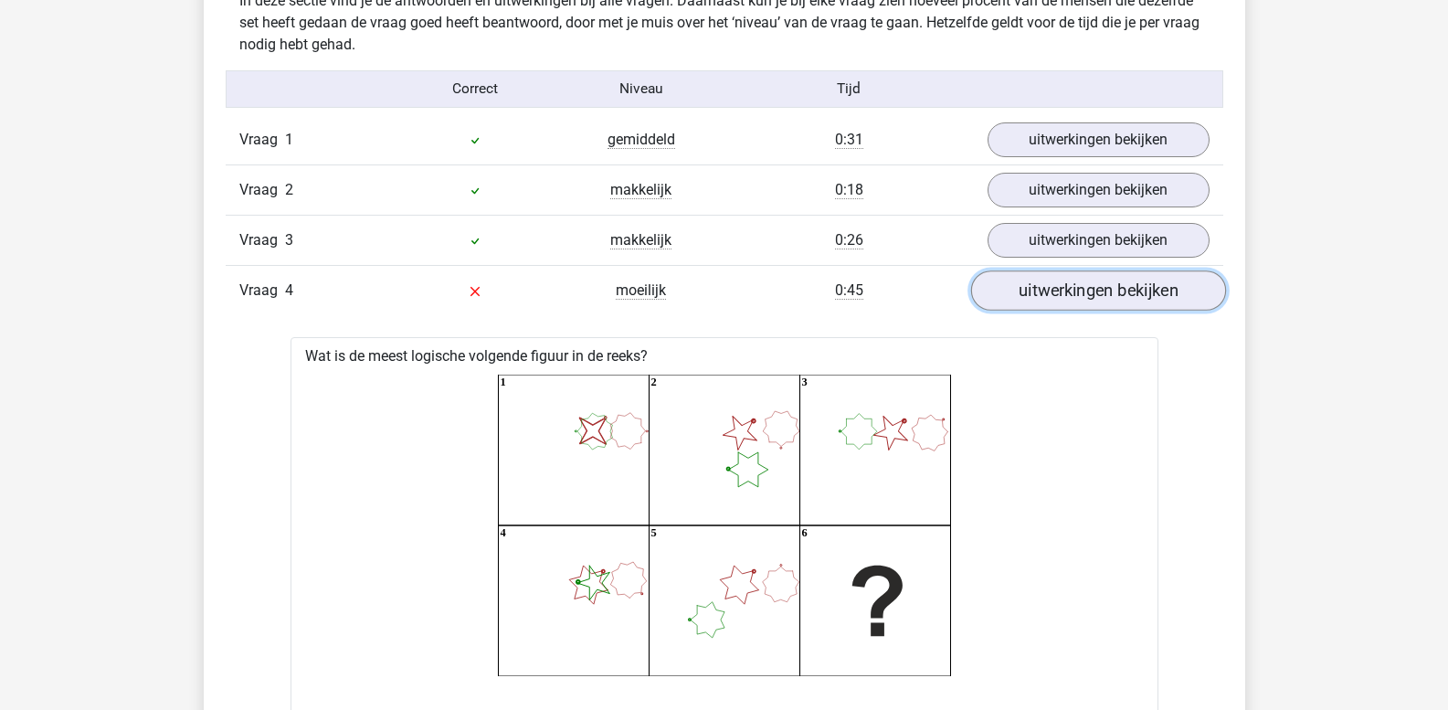
click at [1011, 295] on link "uitwerkingen bekijken" at bounding box center [1097, 291] width 255 height 40
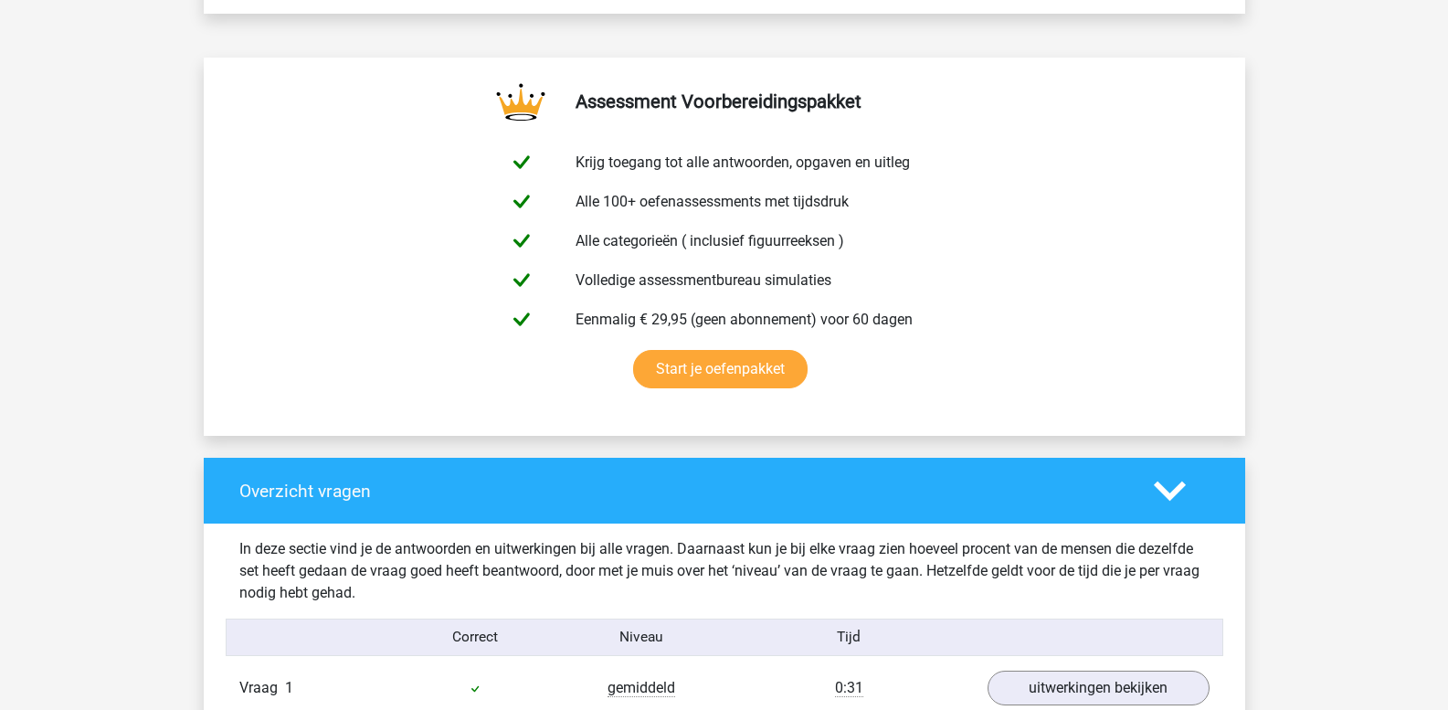
scroll to position [639, 0]
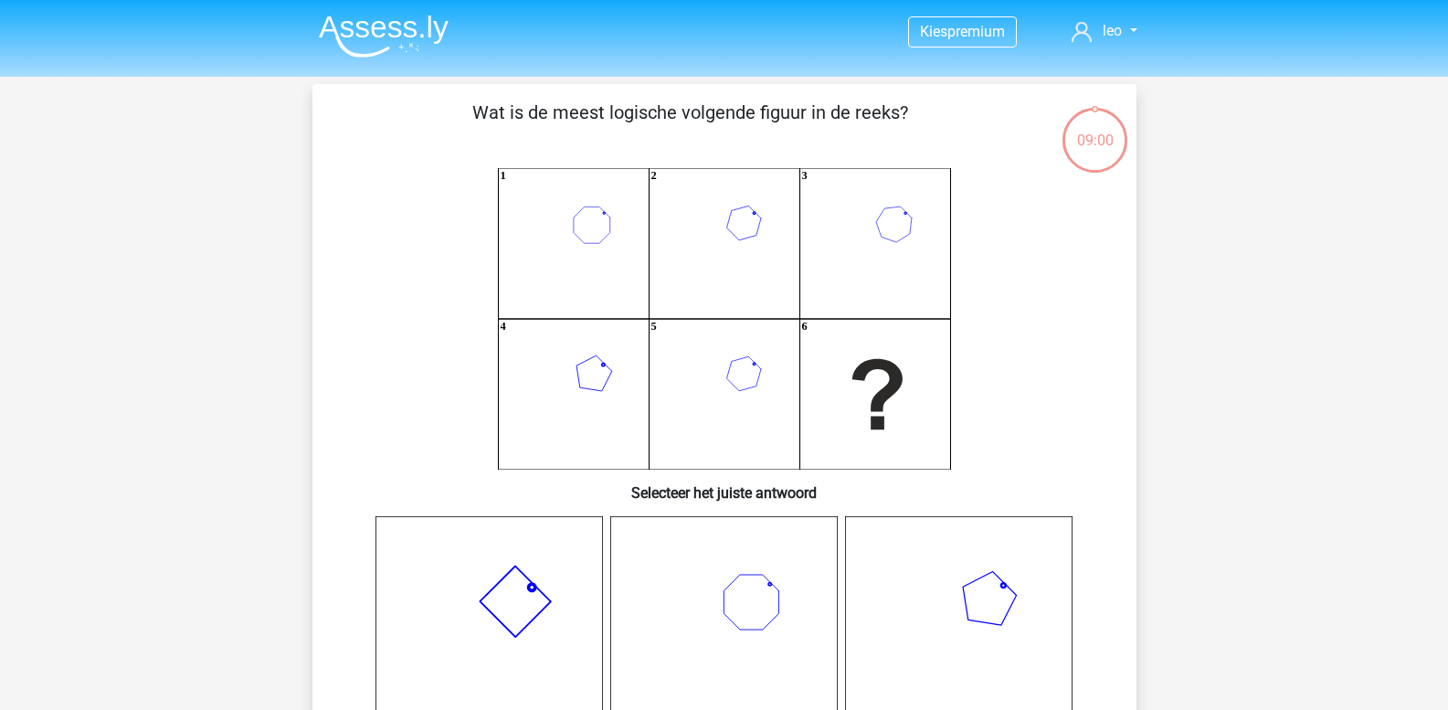
scroll to position [723, 0]
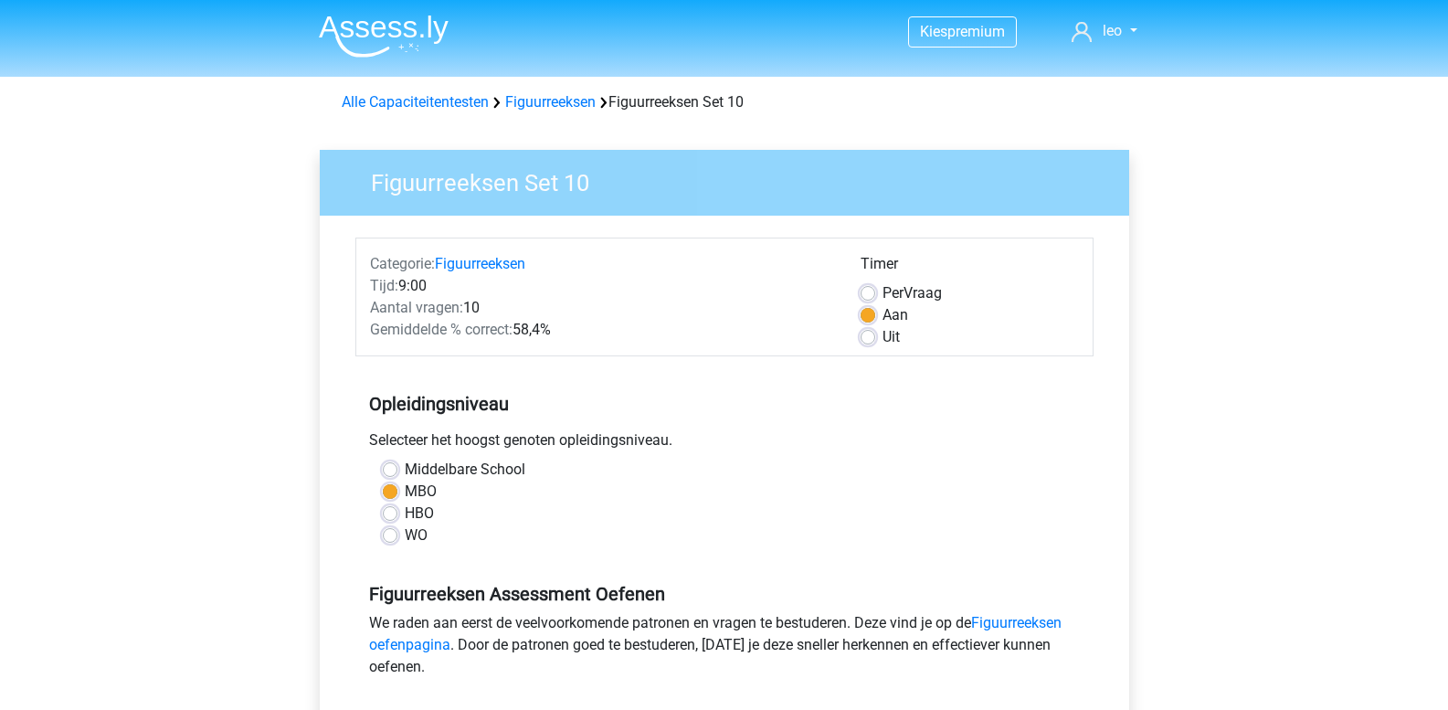
scroll to position [457, 0]
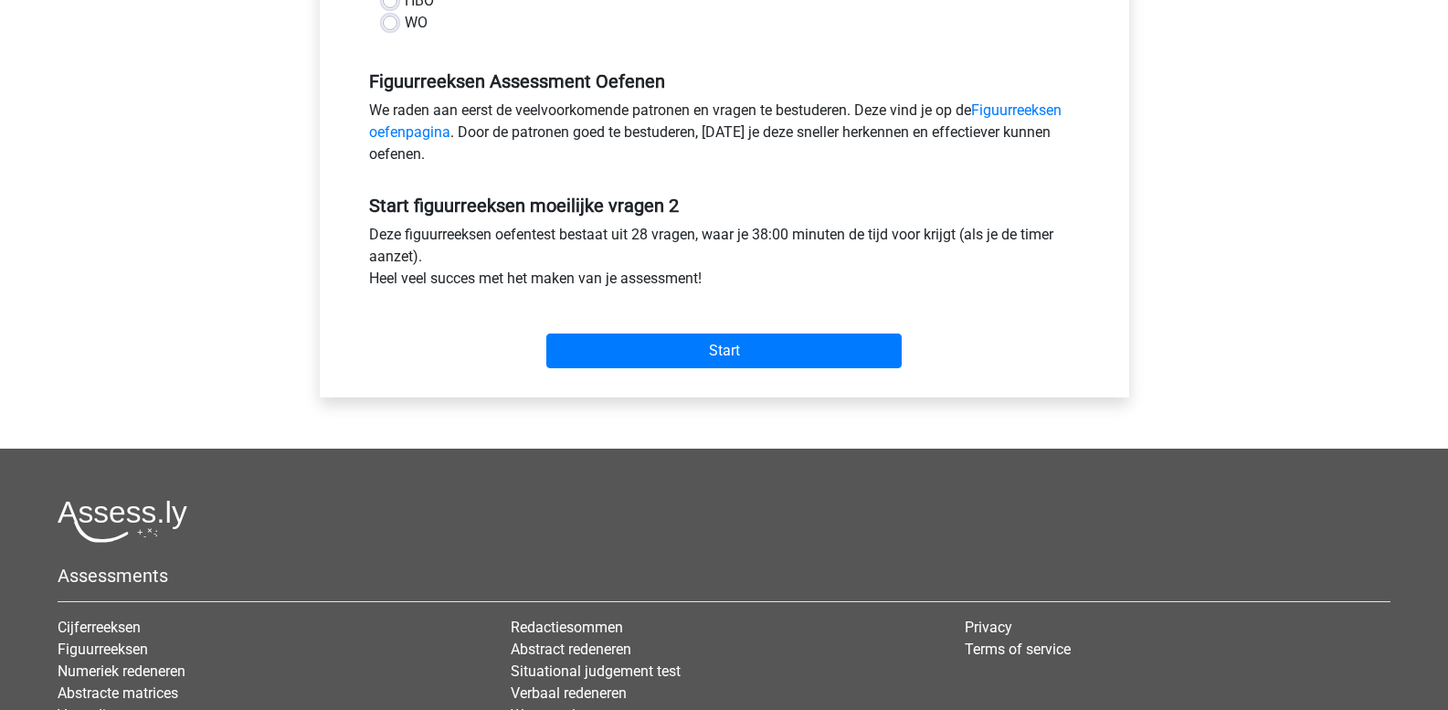
scroll to position [548, 0]
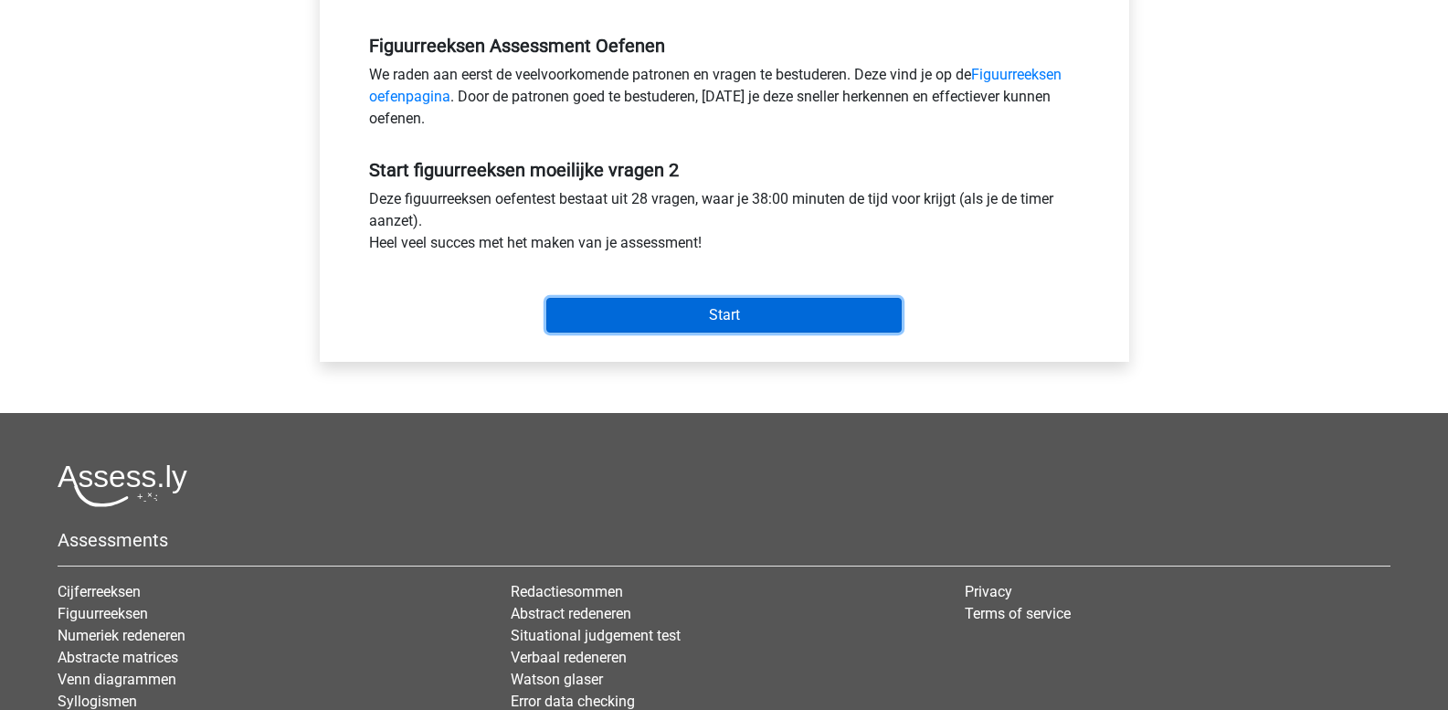
click at [748, 306] on input "Start" at bounding box center [723, 315] width 355 height 35
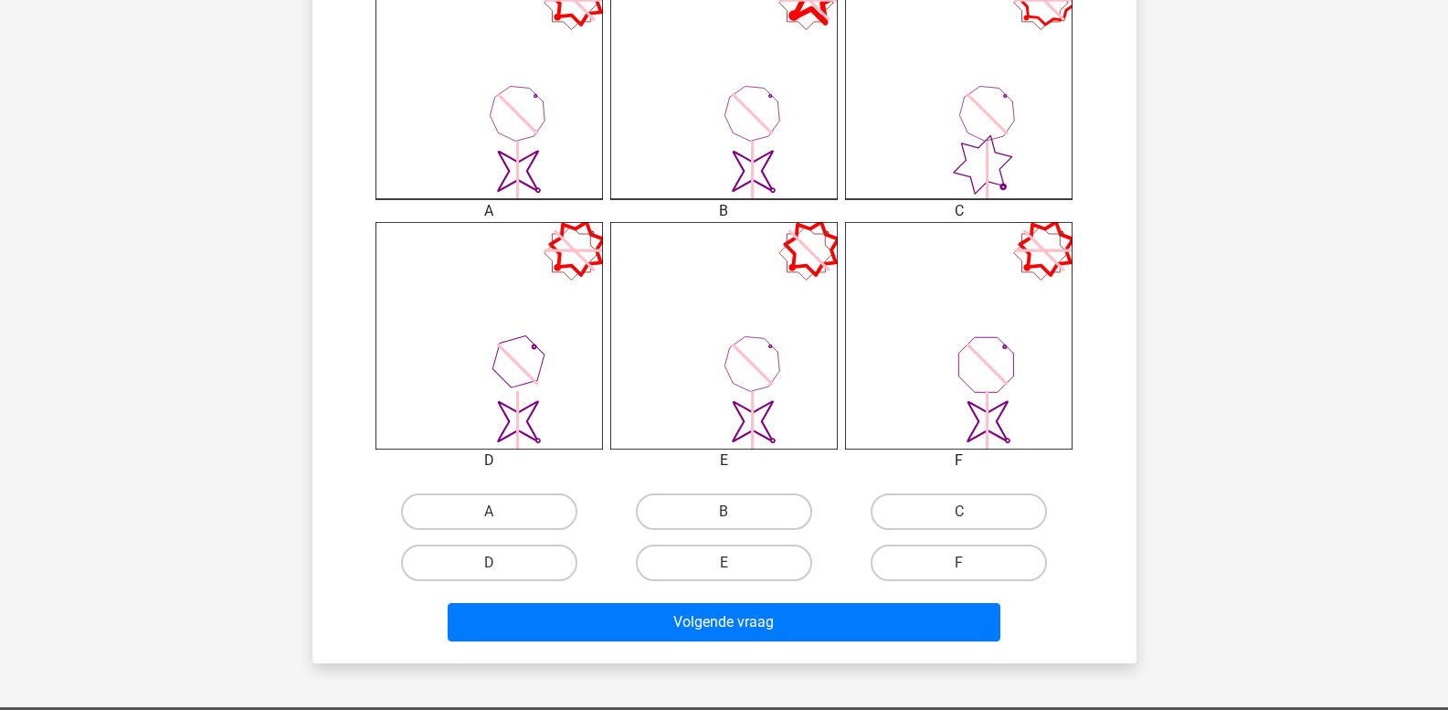
scroll to position [639, 0]
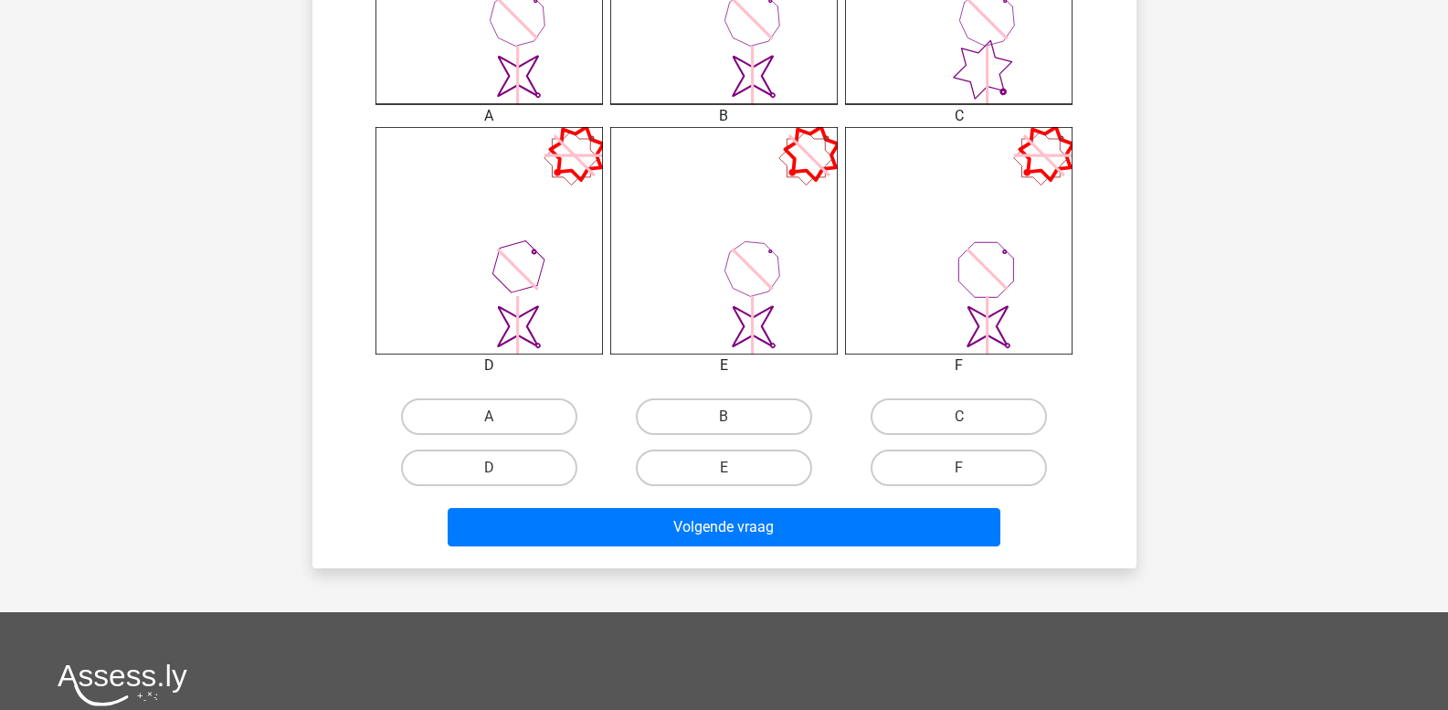
click at [748, 306] on icon "image/svg+xml" at bounding box center [723, 240] width 227 height 227
click at [753, 461] on label "E" at bounding box center [724, 467] width 176 height 37
click at [735, 468] on input "E" at bounding box center [729, 474] width 12 height 12
radio input "true"
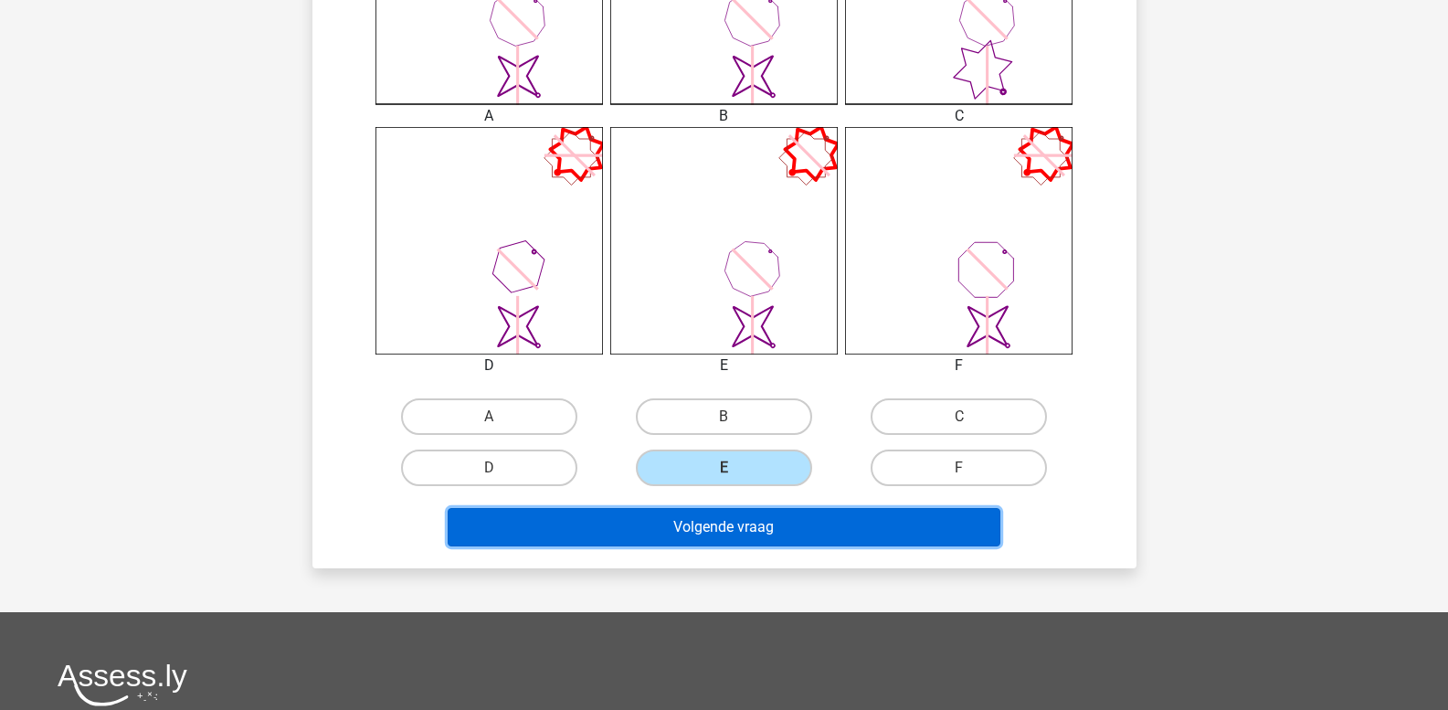
click at [742, 520] on button "Volgende vraag" at bounding box center [724, 527] width 553 height 38
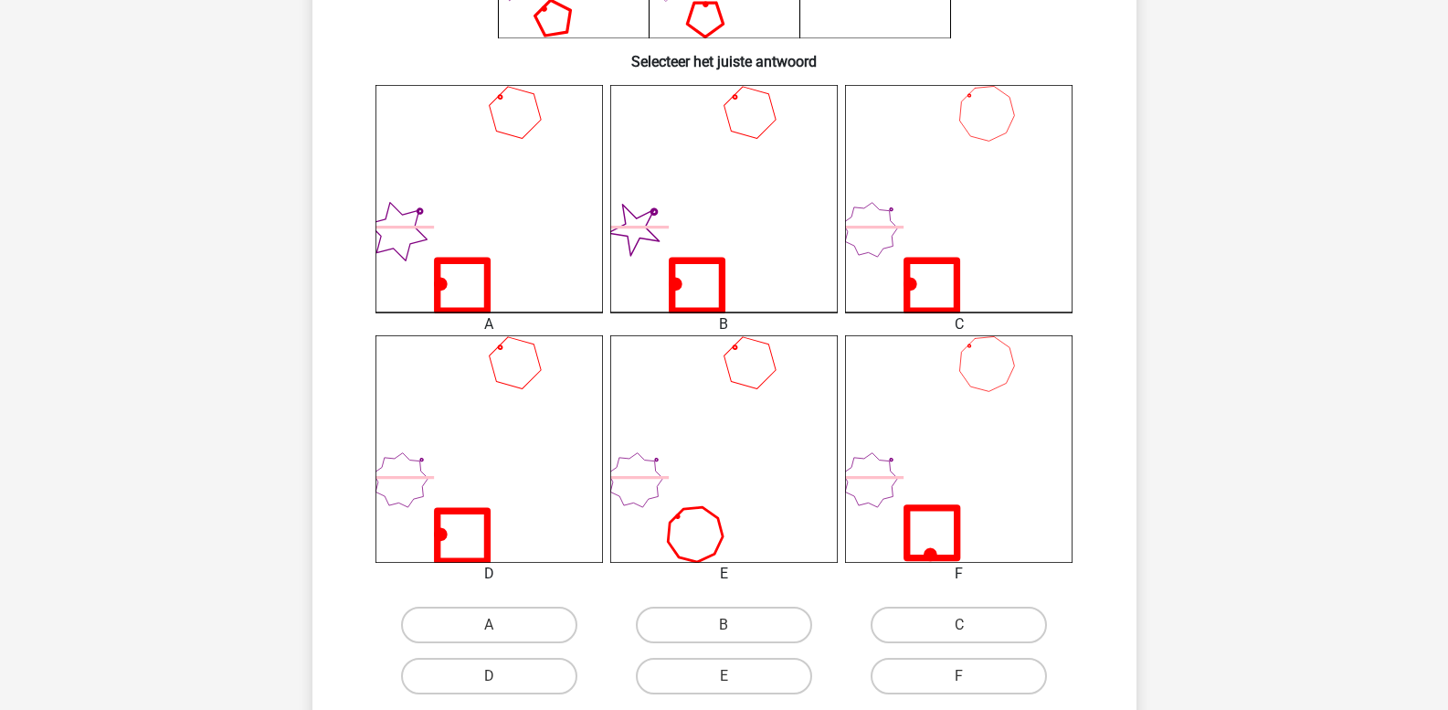
scroll to position [541, 0]
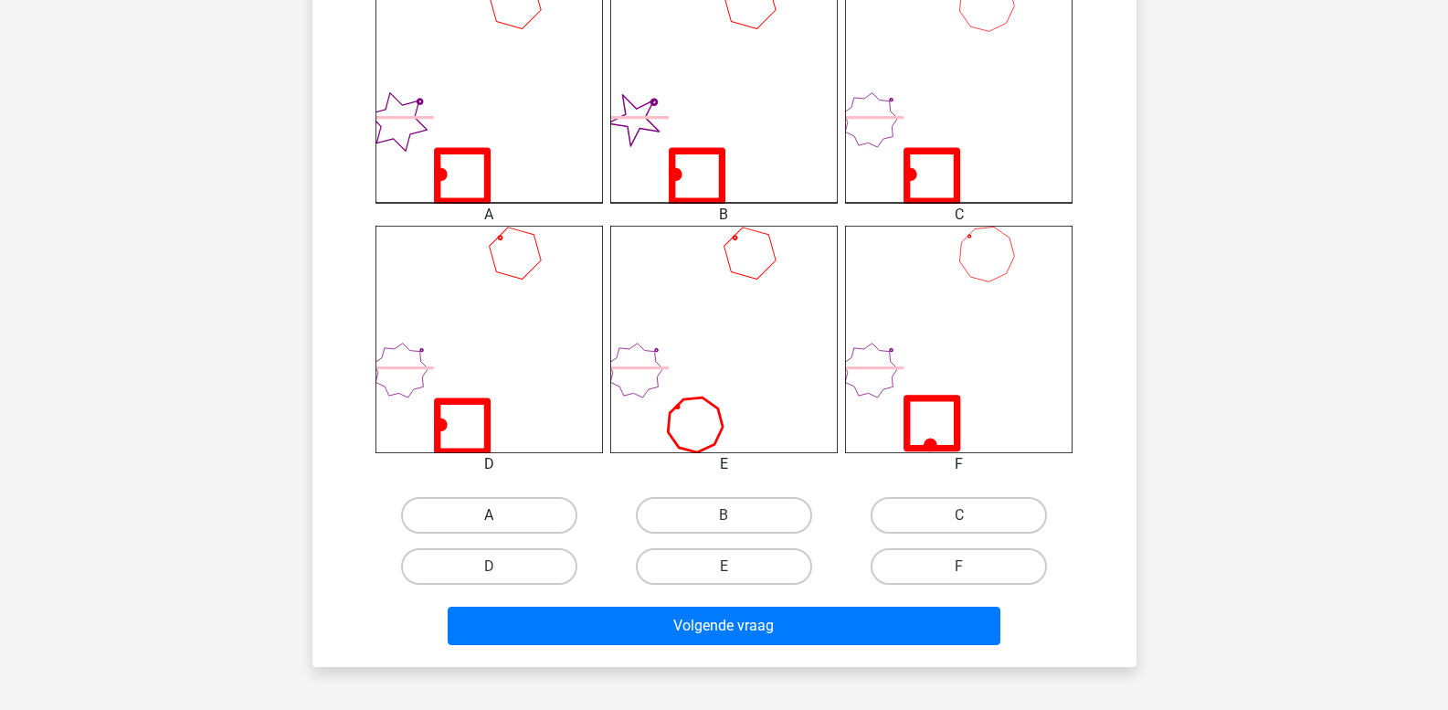
click at [506, 505] on label "A" at bounding box center [489, 515] width 176 height 37
click at [500, 515] on input "A" at bounding box center [495, 521] width 12 height 12
radio input "true"
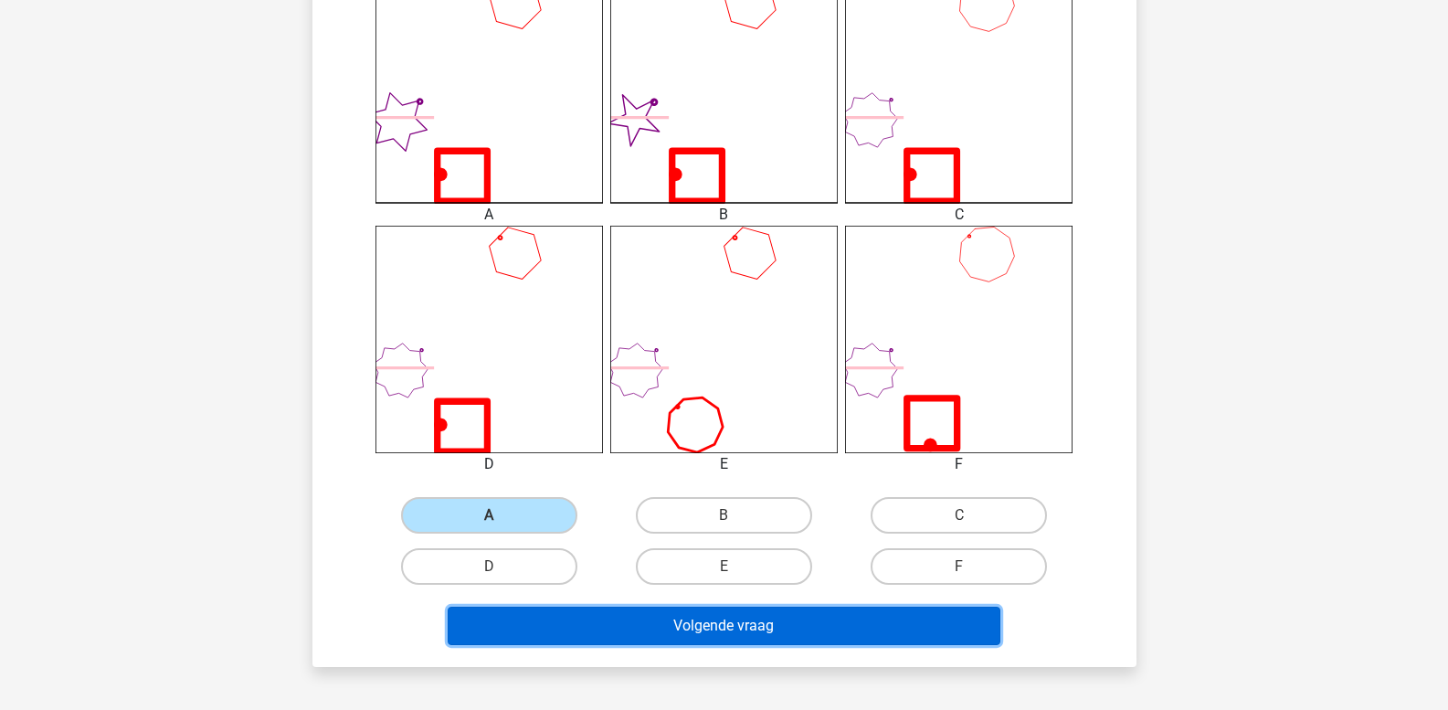
click at [547, 616] on button "Volgende vraag" at bounding box center [724, 625] width 553 height 38
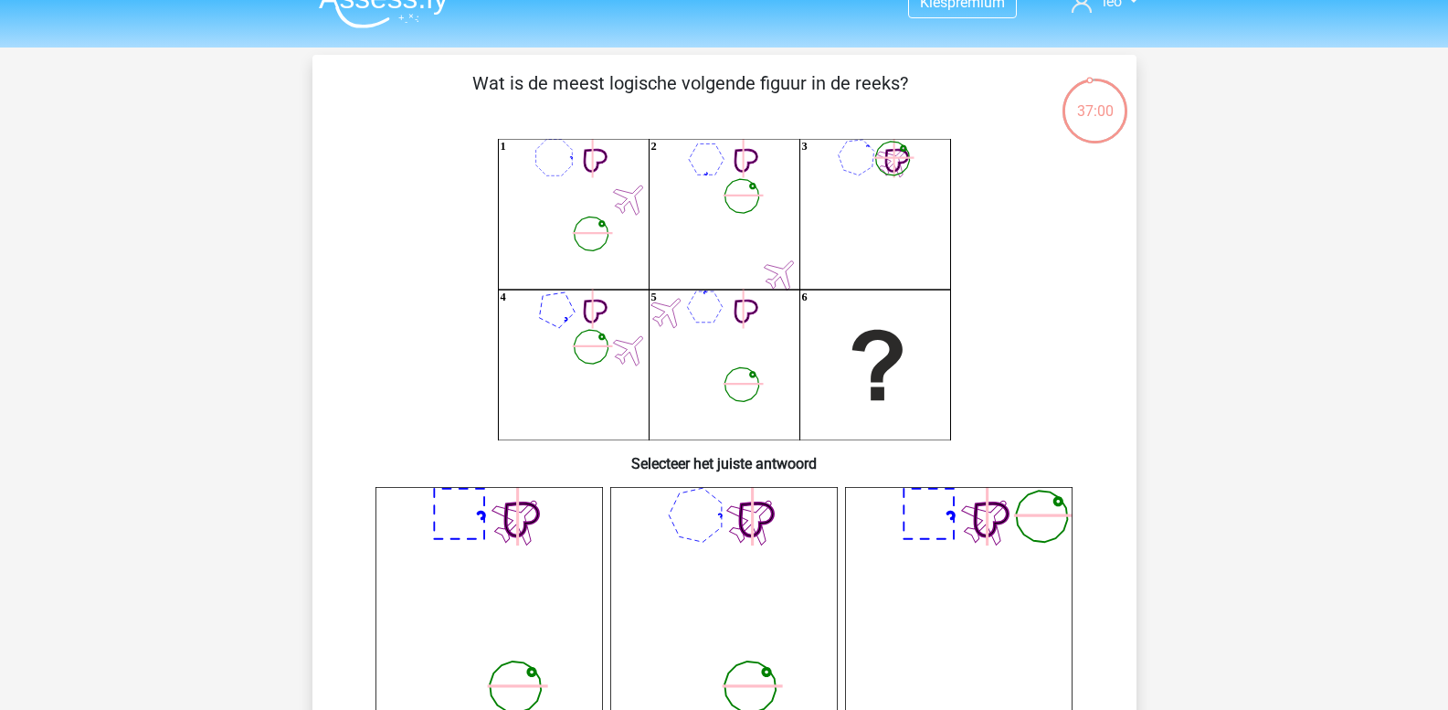
scroll to position [0, 0]
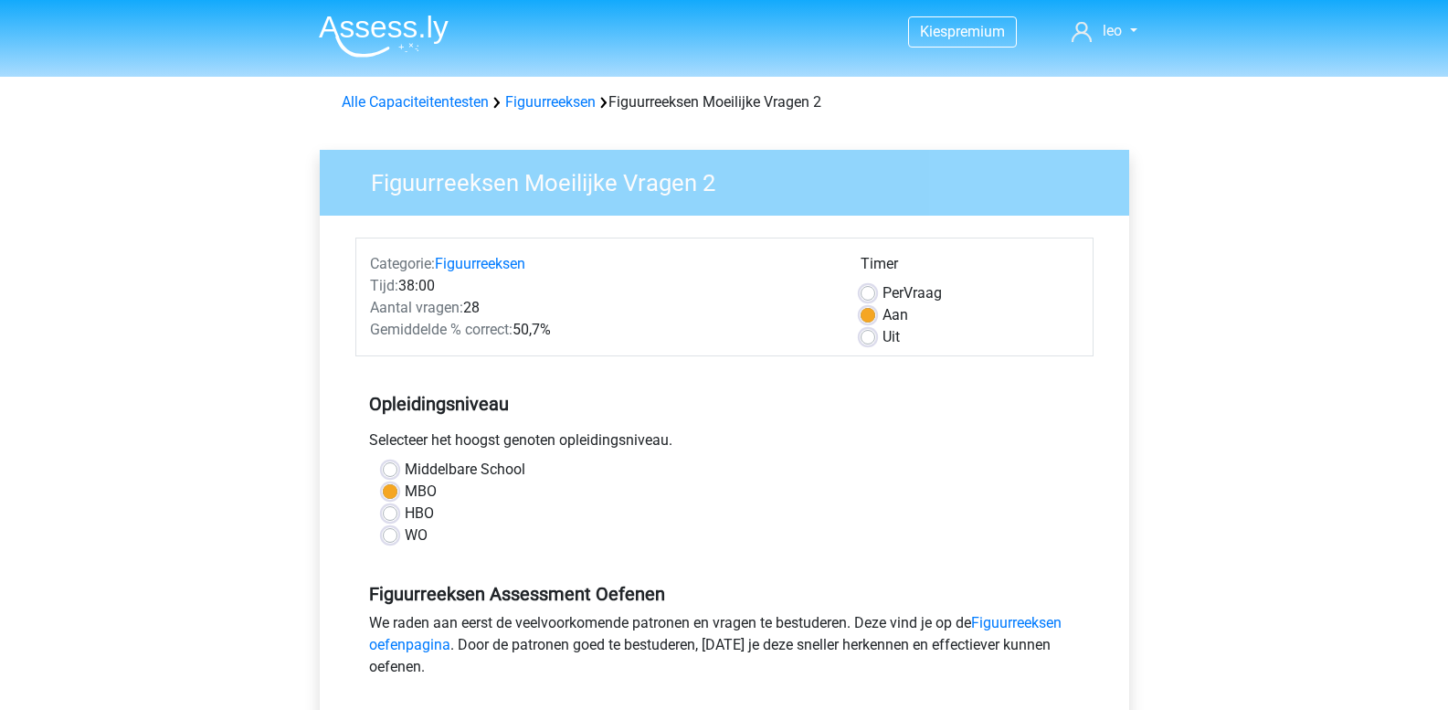
scroll to position [548, 0]
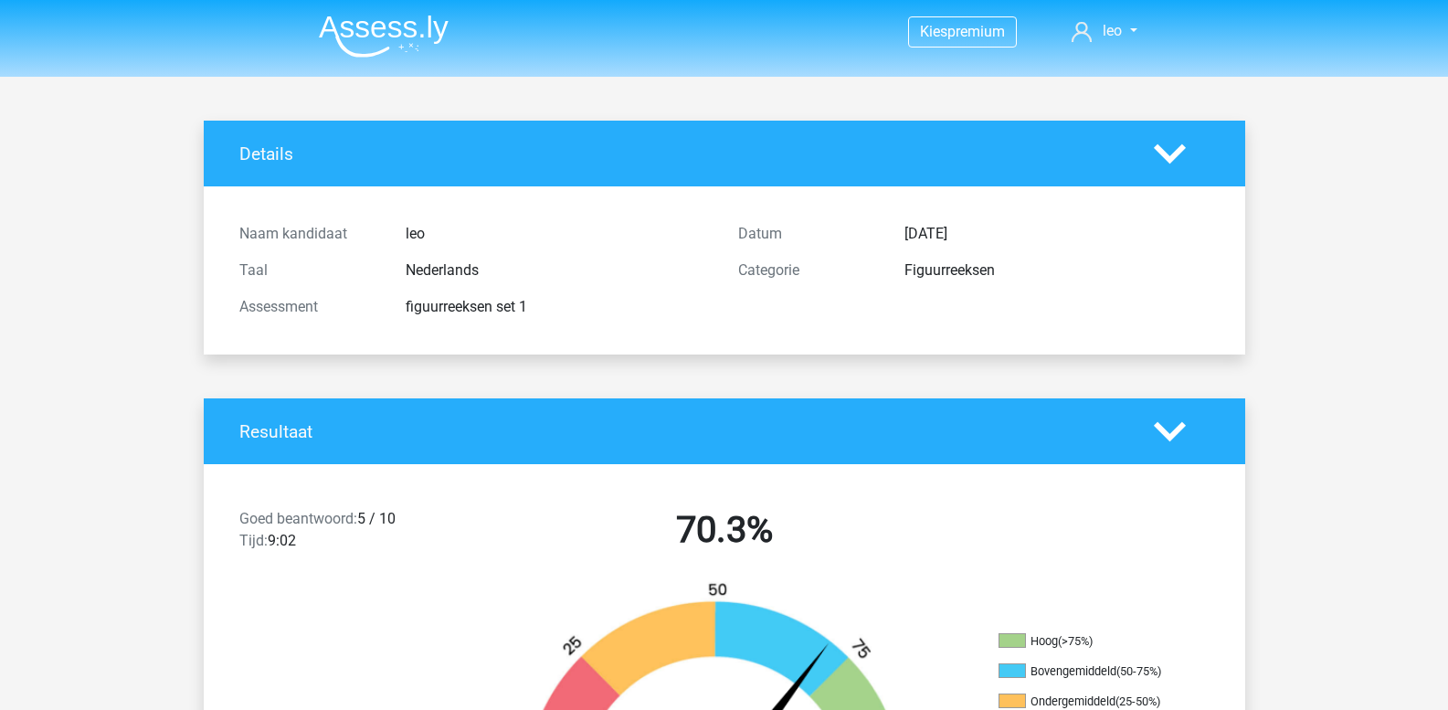
click at [1164, 159] on icon at bounding box center [1169, 154] width 32 height 32
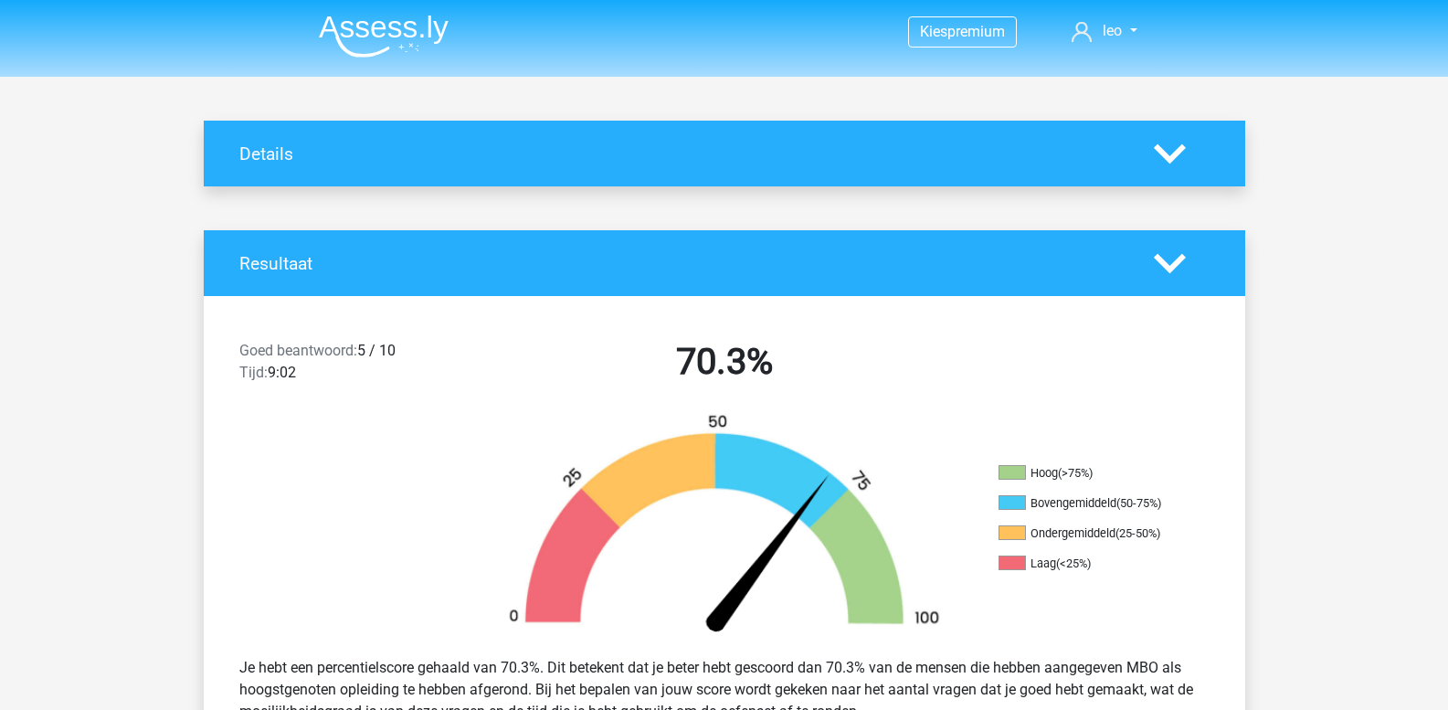
click at [1164, 159] on icon at bounding box center [1169, 154] width 32 height 32
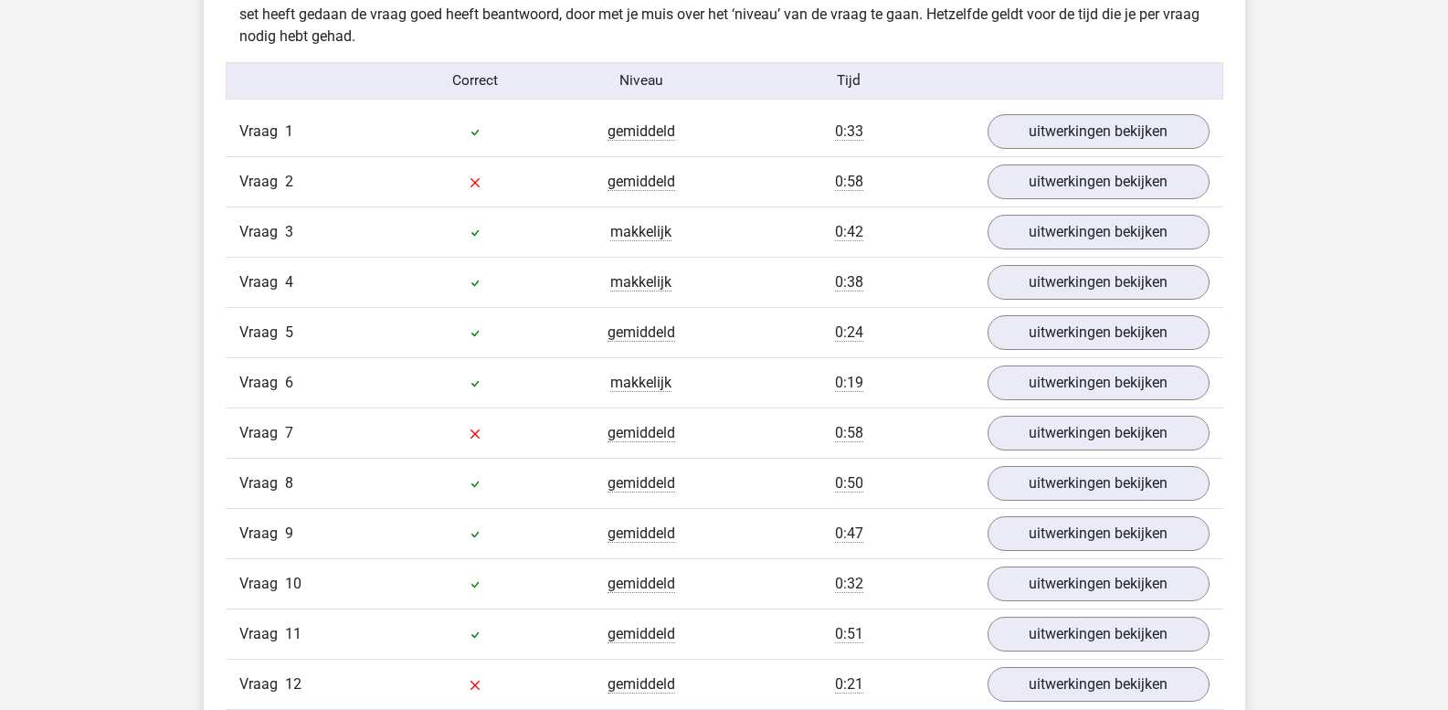
scroll to position [1461, 0]
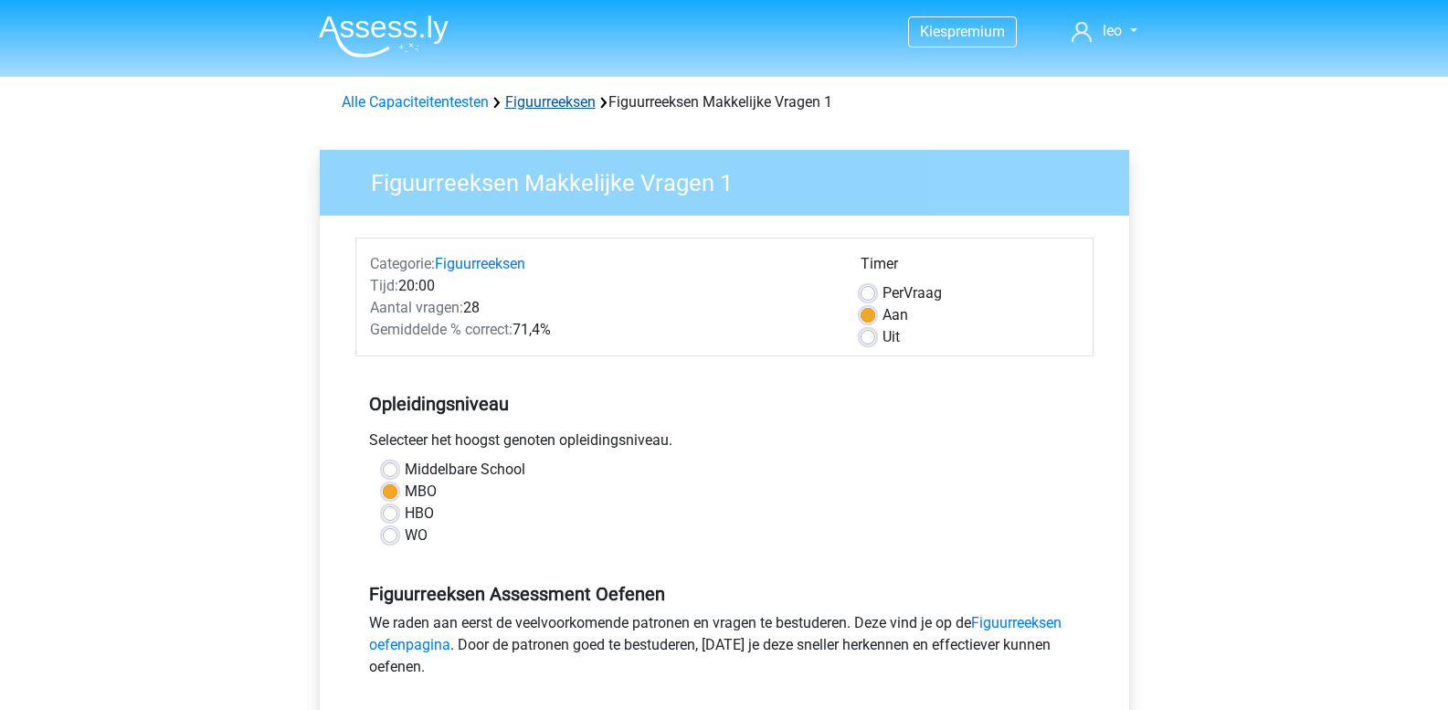
click at [544, 100] on link "Figuurreeksen" at bounding box center [550, 101] width 90 height 17
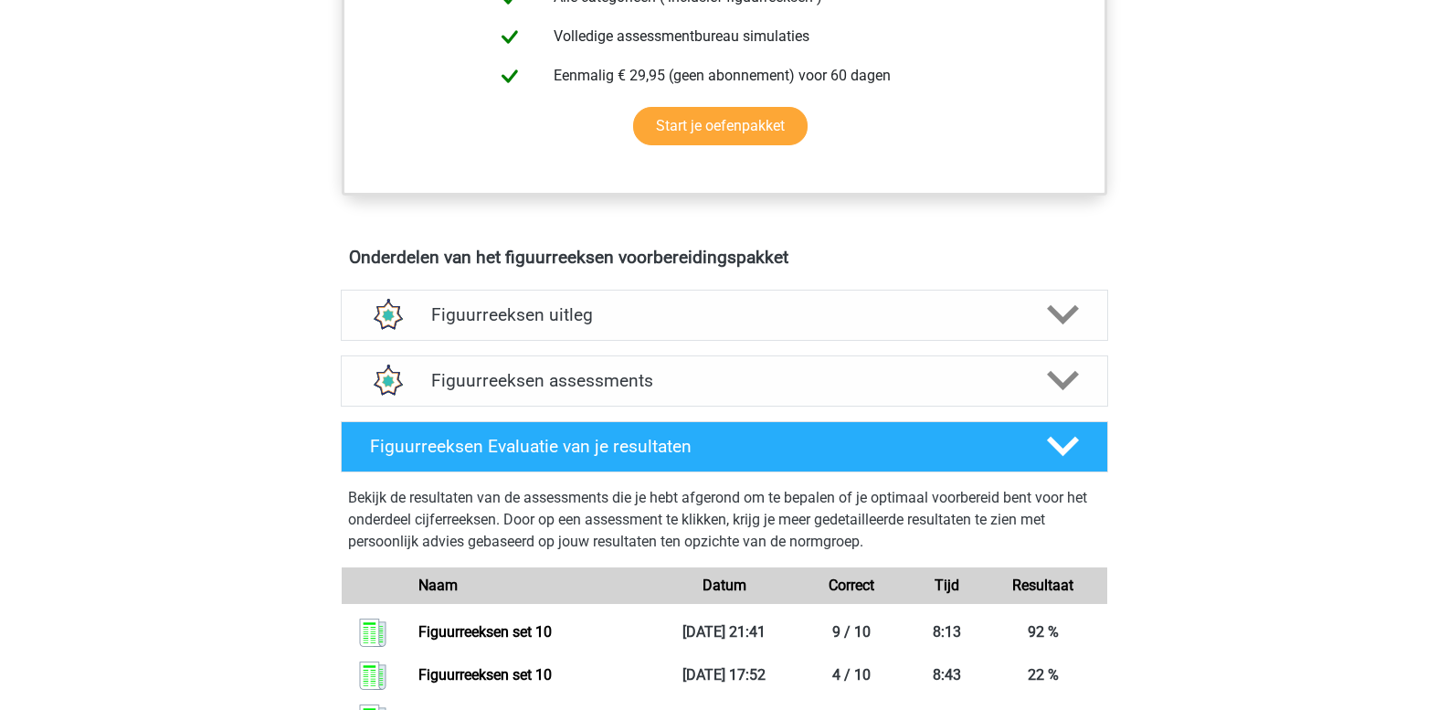
scroll to position [1005, 0]
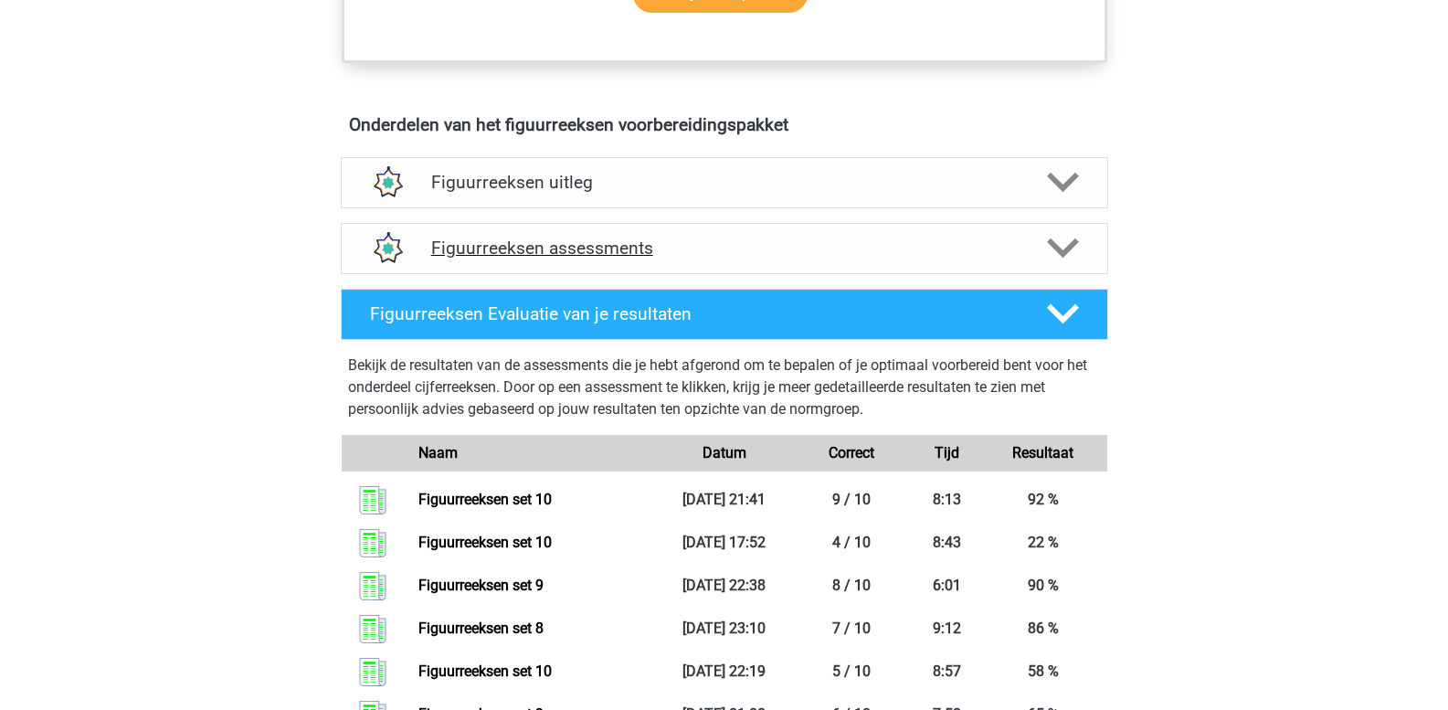
click at [626, 245] on h4 "Figuurreeksen assessments" at bounding box center [724, 247] width 586 height 21
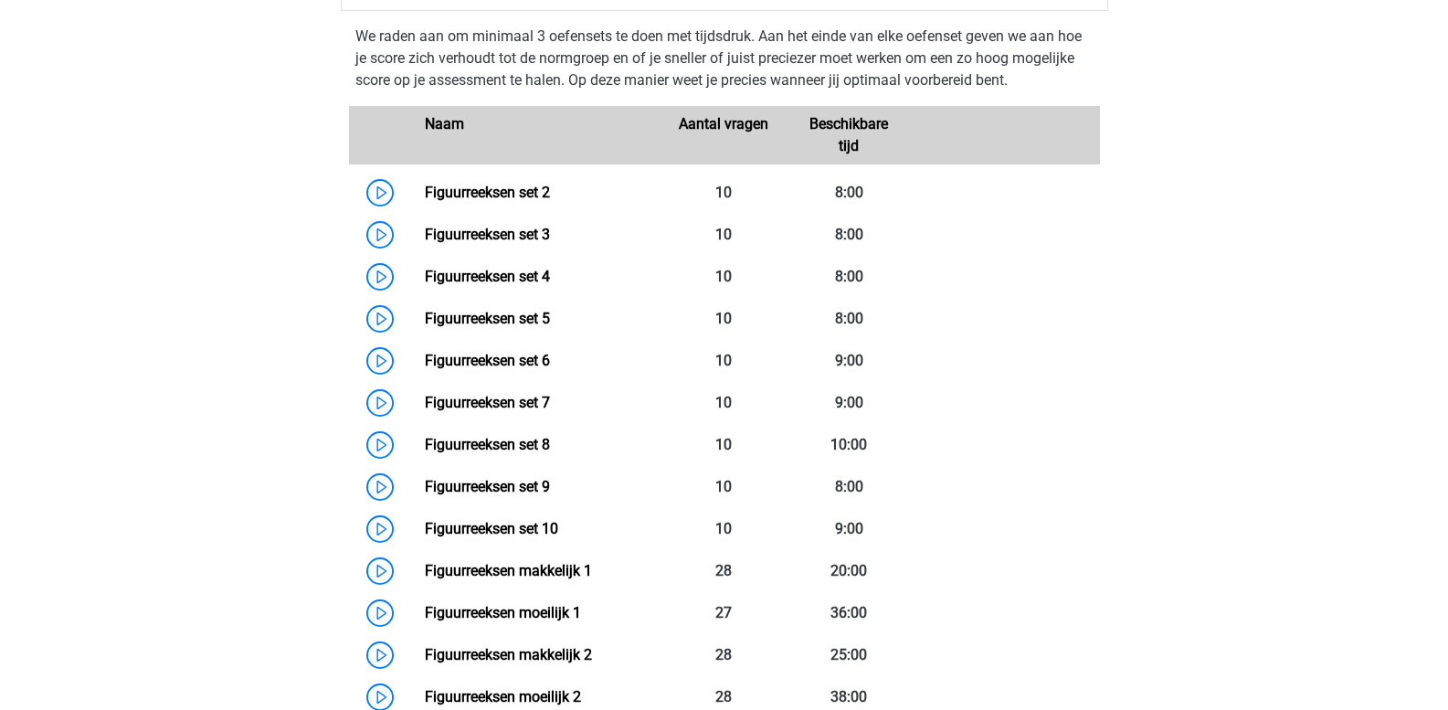
scroll to position [1279, 0]
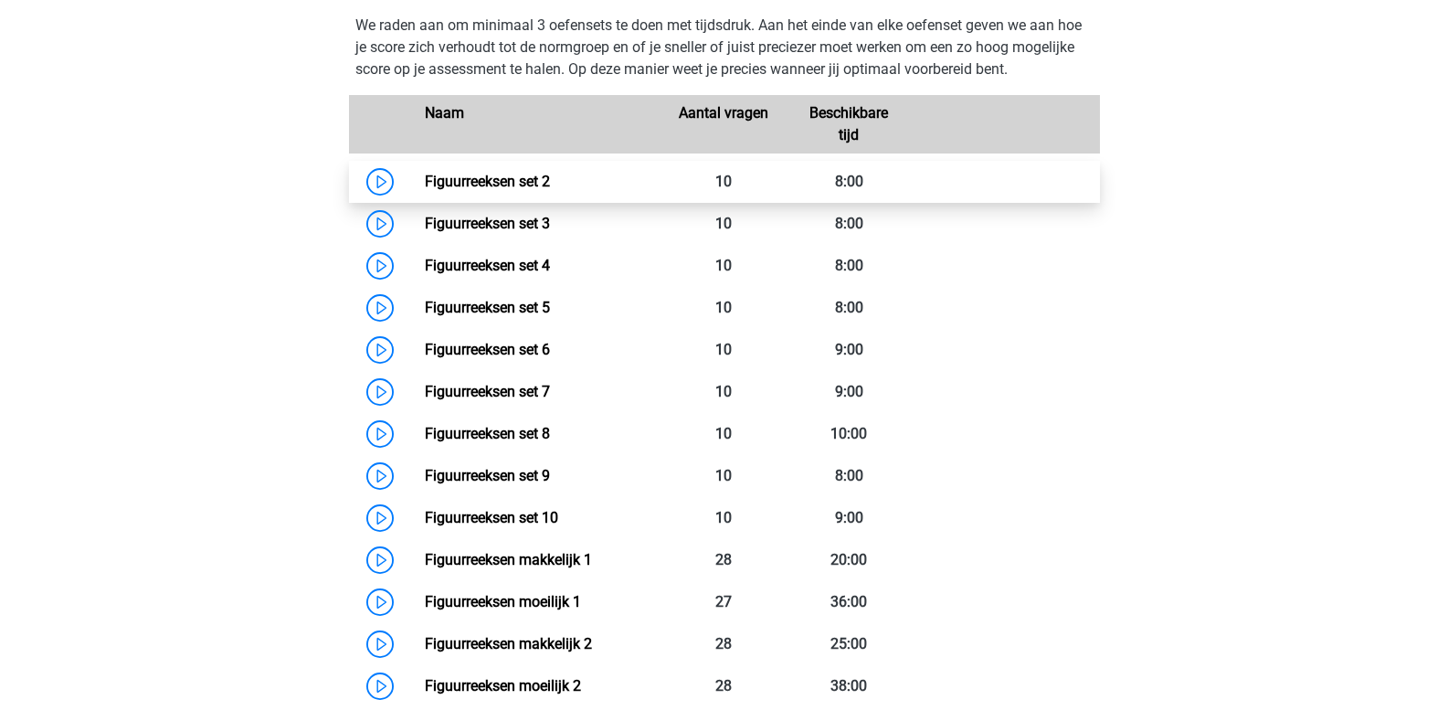
click at [550, 177] on link "Figuurreeksen set 2" at bounding box center [487, 181] width 125 height 17
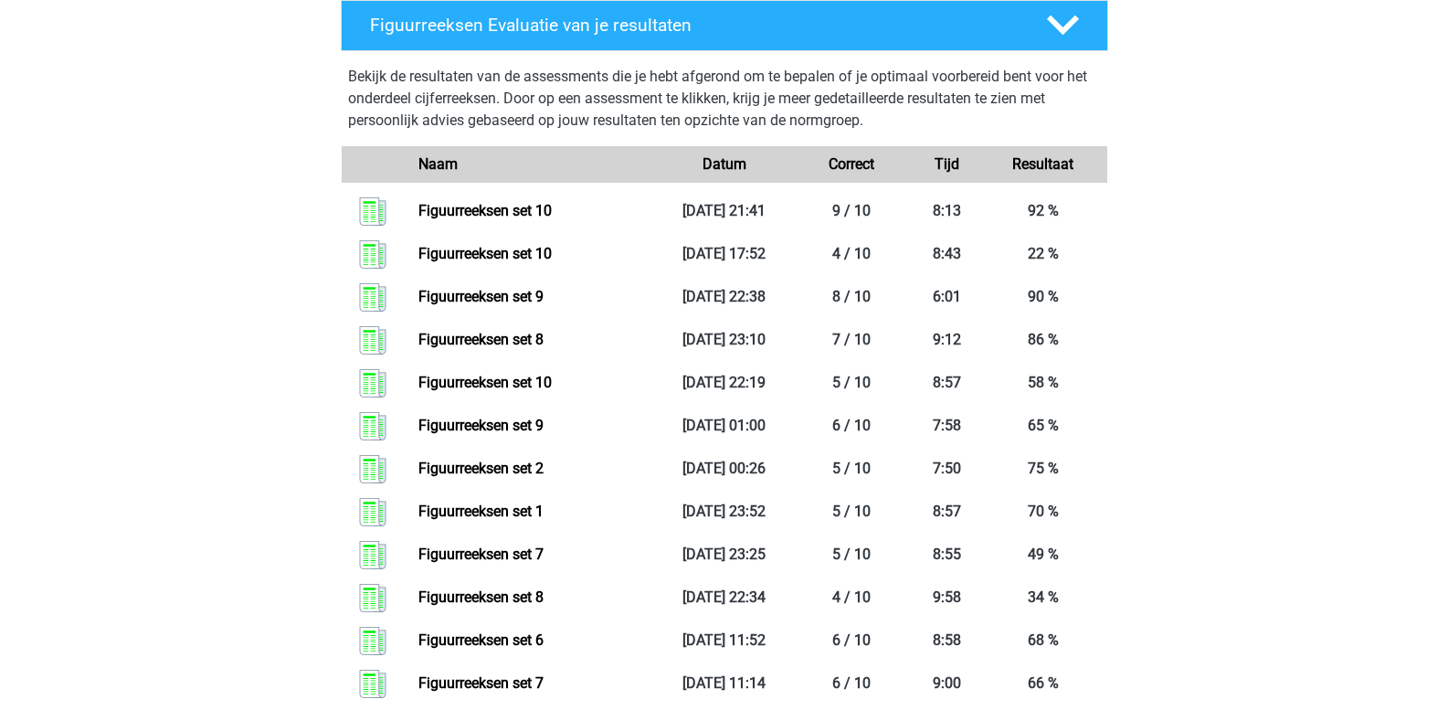
scroll to position [2009, 0]
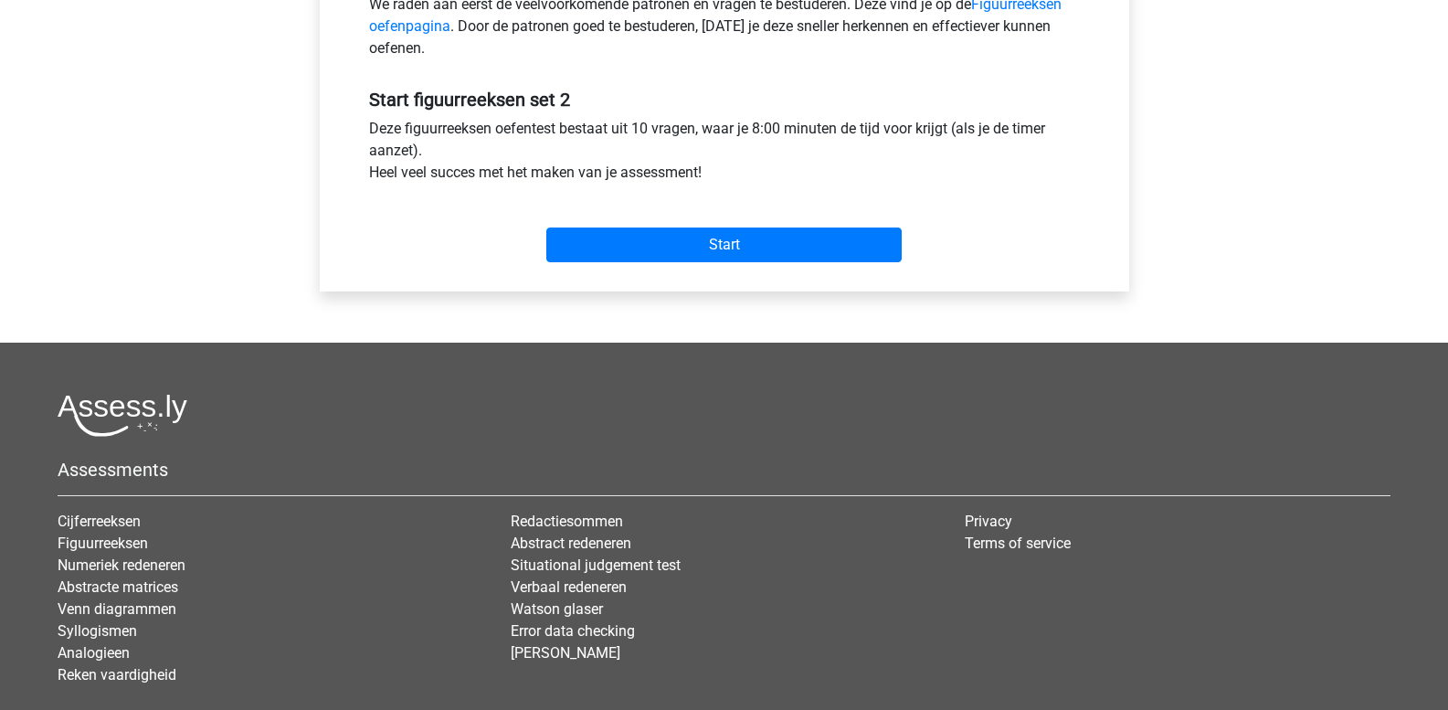
scroll to position [639, 0]
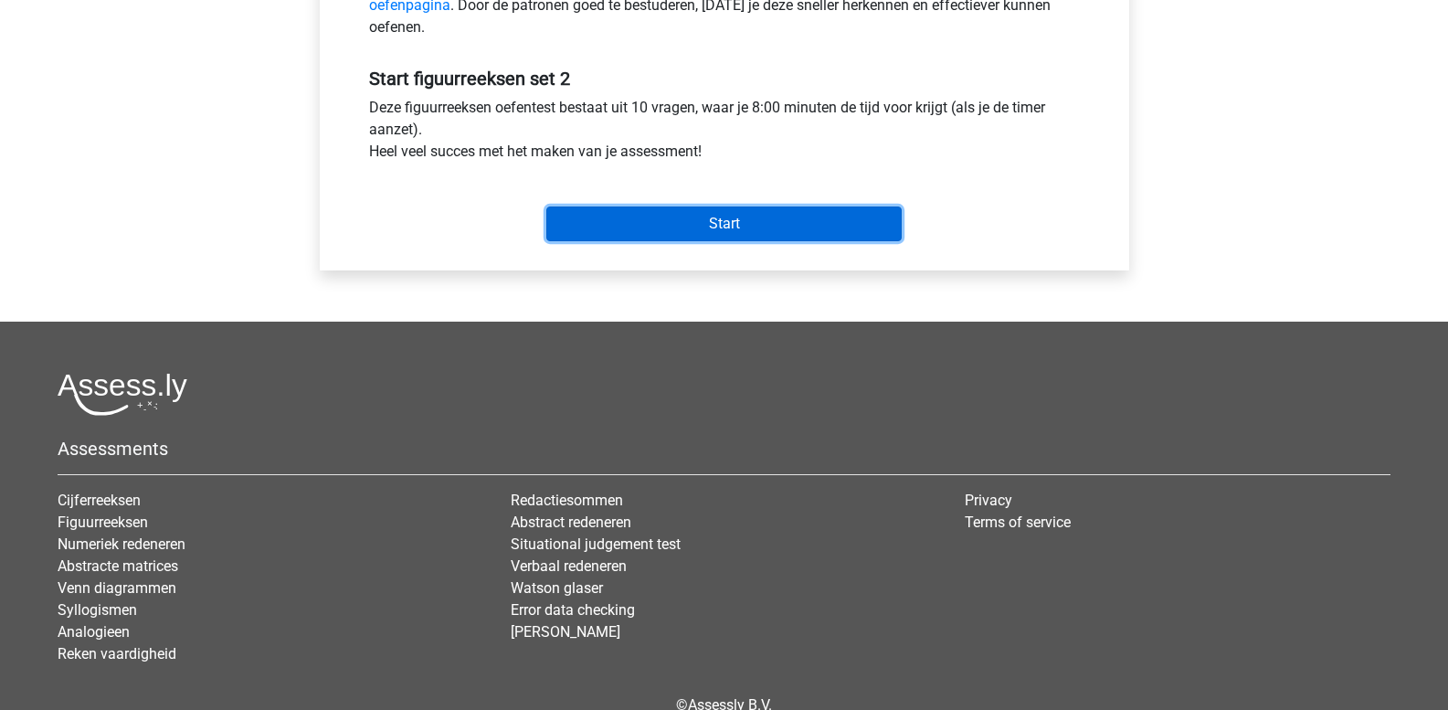
click at [681, 224] on input "Start" at bounding box center [723, 223] width 355 height 35
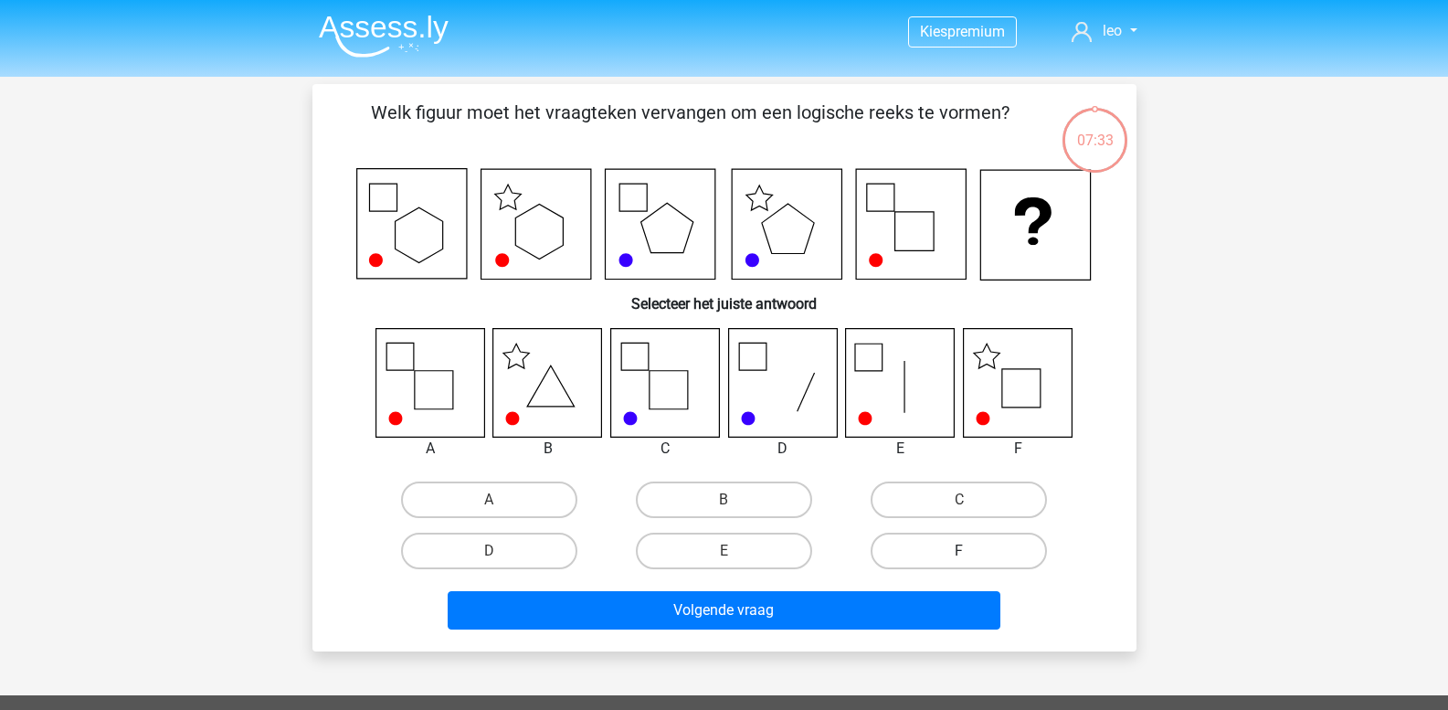
click at [973, 545] on label "F" at bounding box center [958, 550] width 176 height 37
click at [971, 551] on input "F" at bounding box center [965, 557] width 12 height 12
radio input "true"
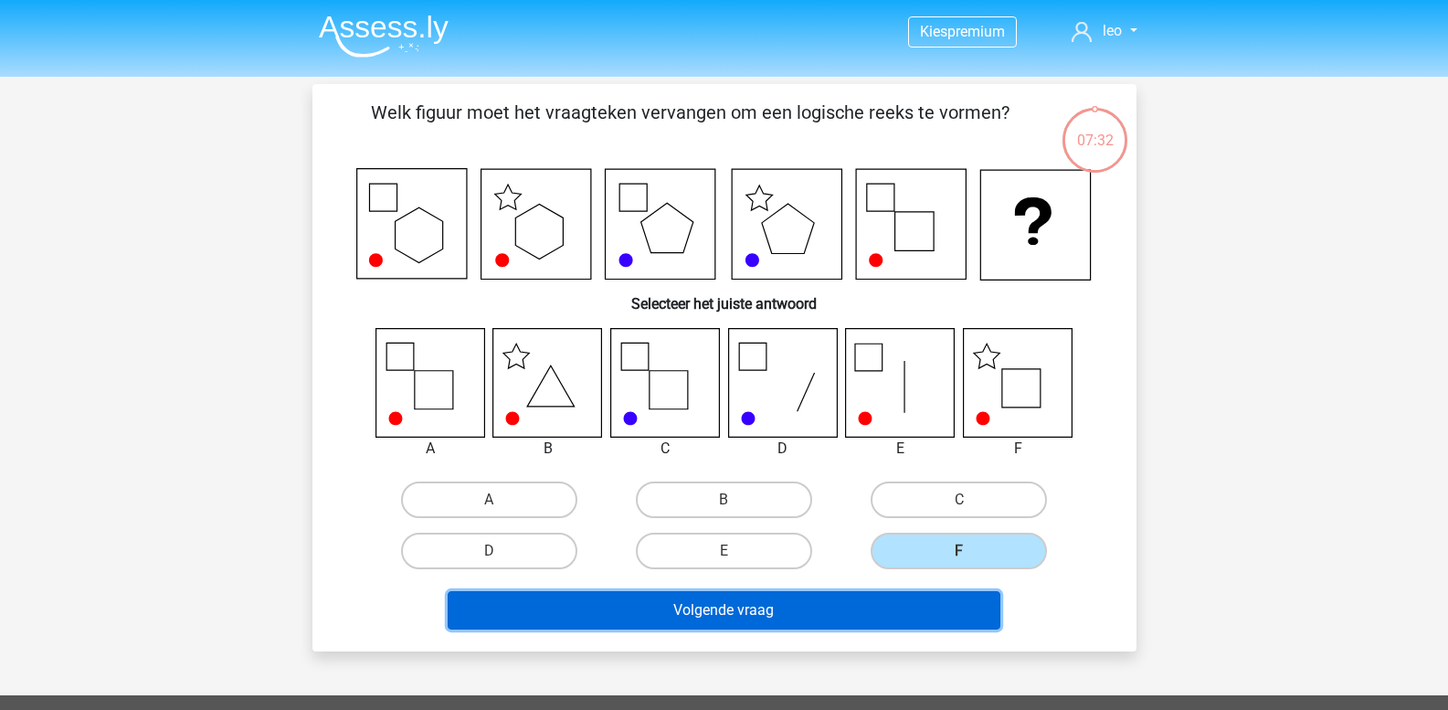
click at [897, 610] on button "Volgende vraag" at bounding box center [724, 610] width 553 height 38
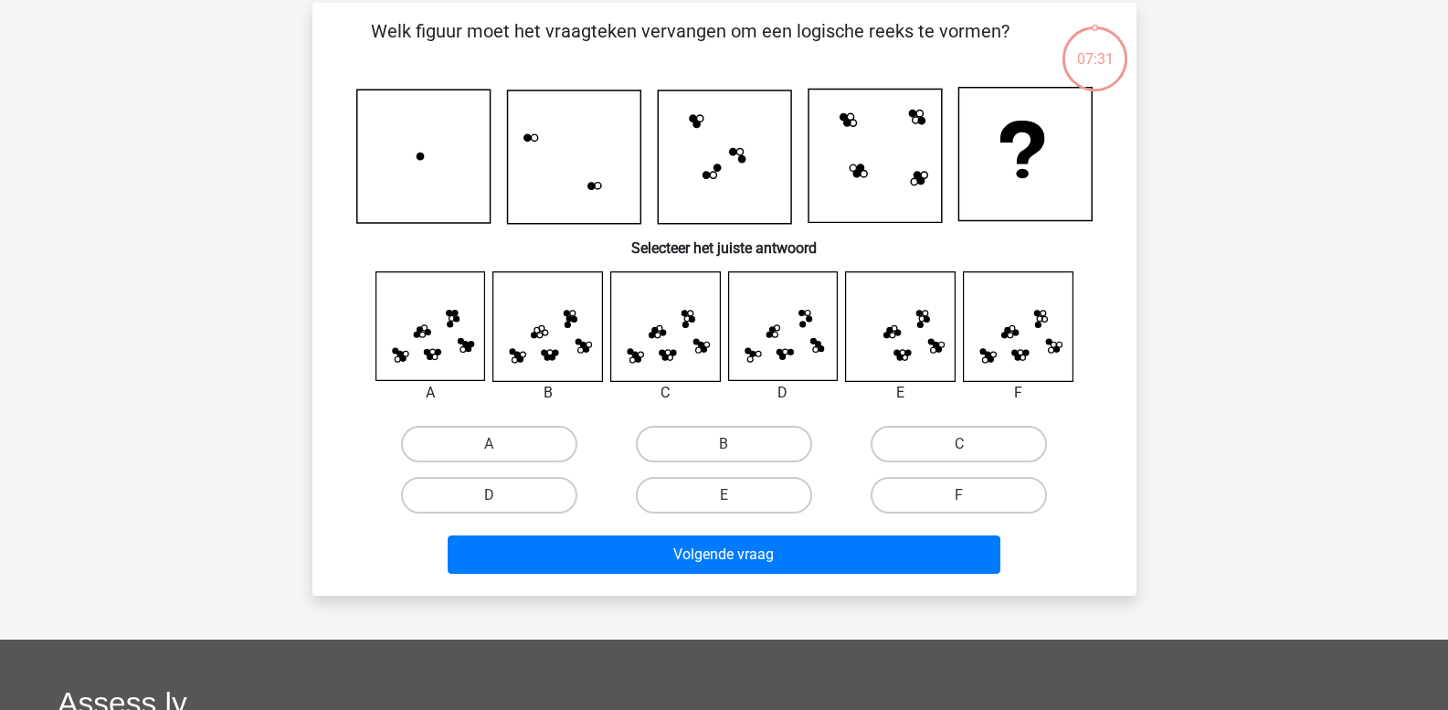
scroll to position [84, 0]
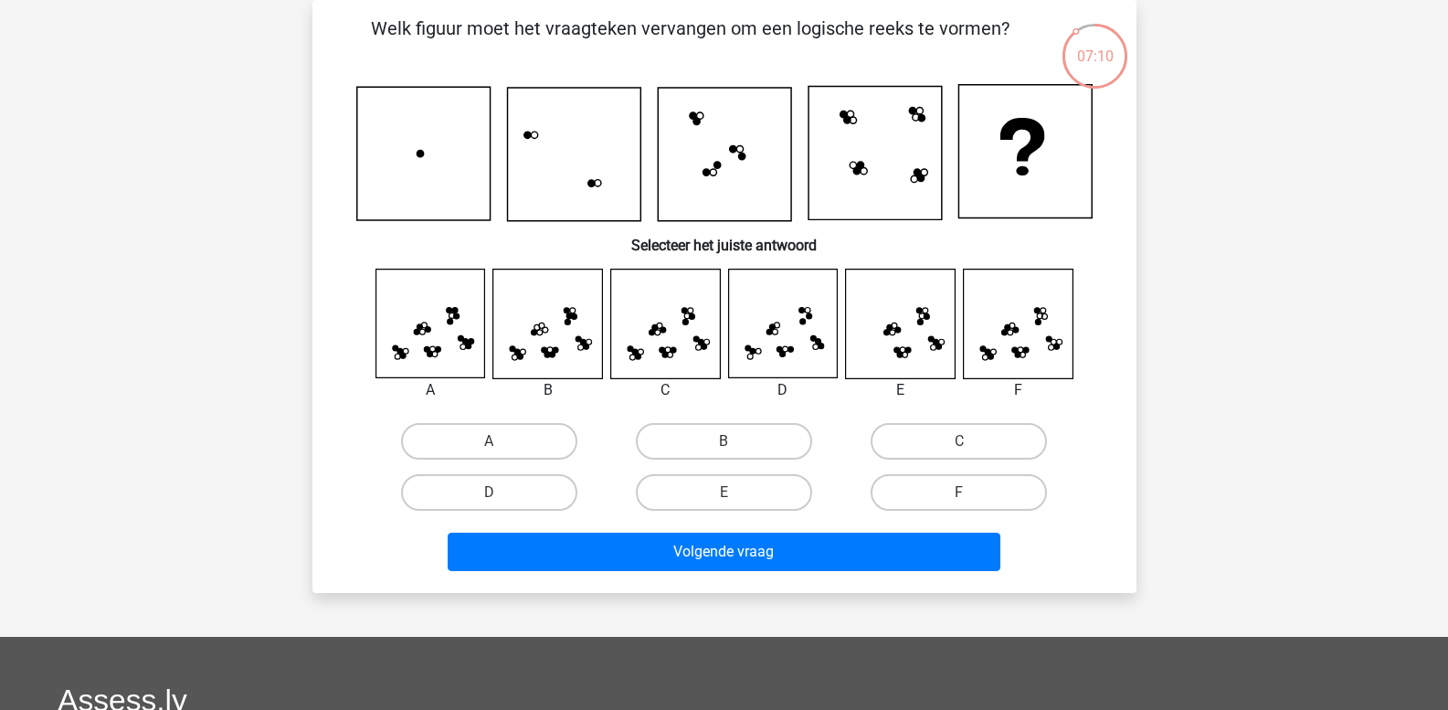
click at [726, 492] on input "E" at bounding box center [729, 498] width 12 height 12
radio input "true"
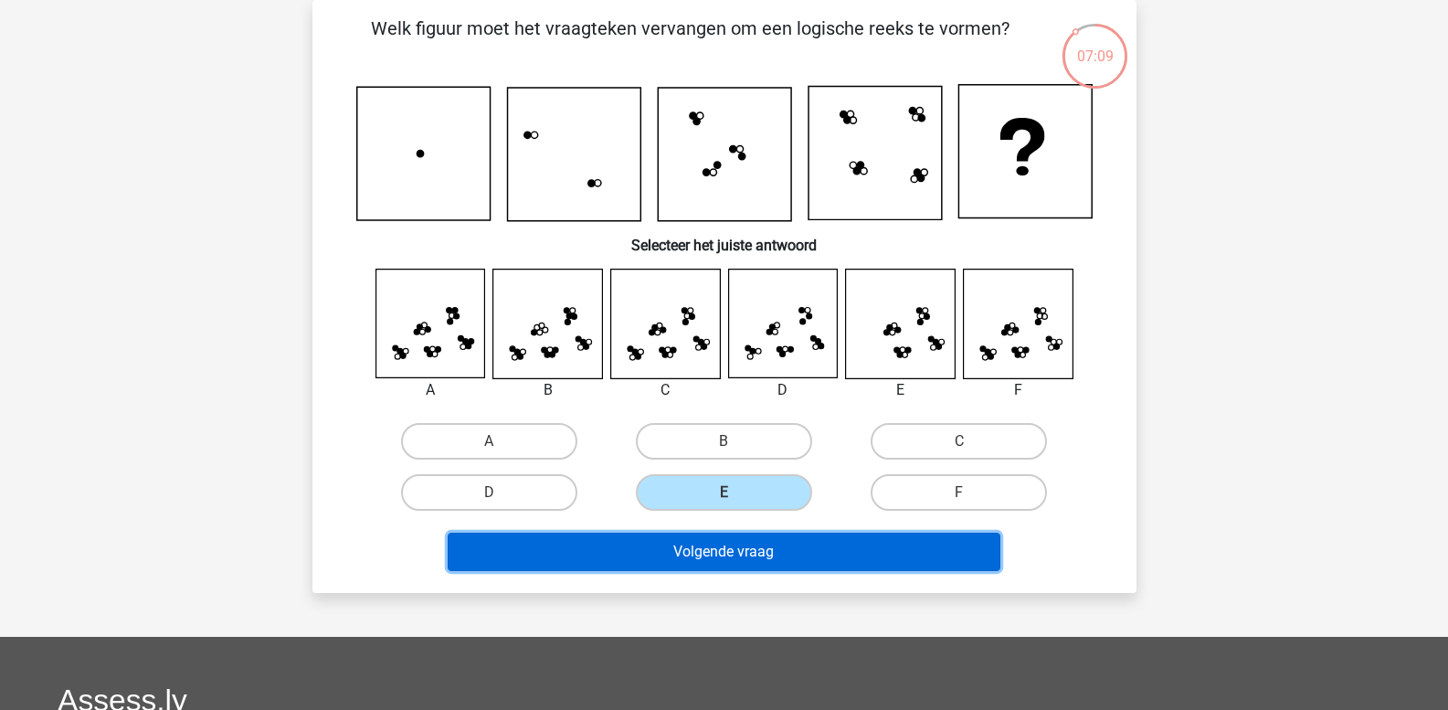
click at [733, 542] on button "Volgende vraag" at bounding box center [724, 551] width 553 height 38
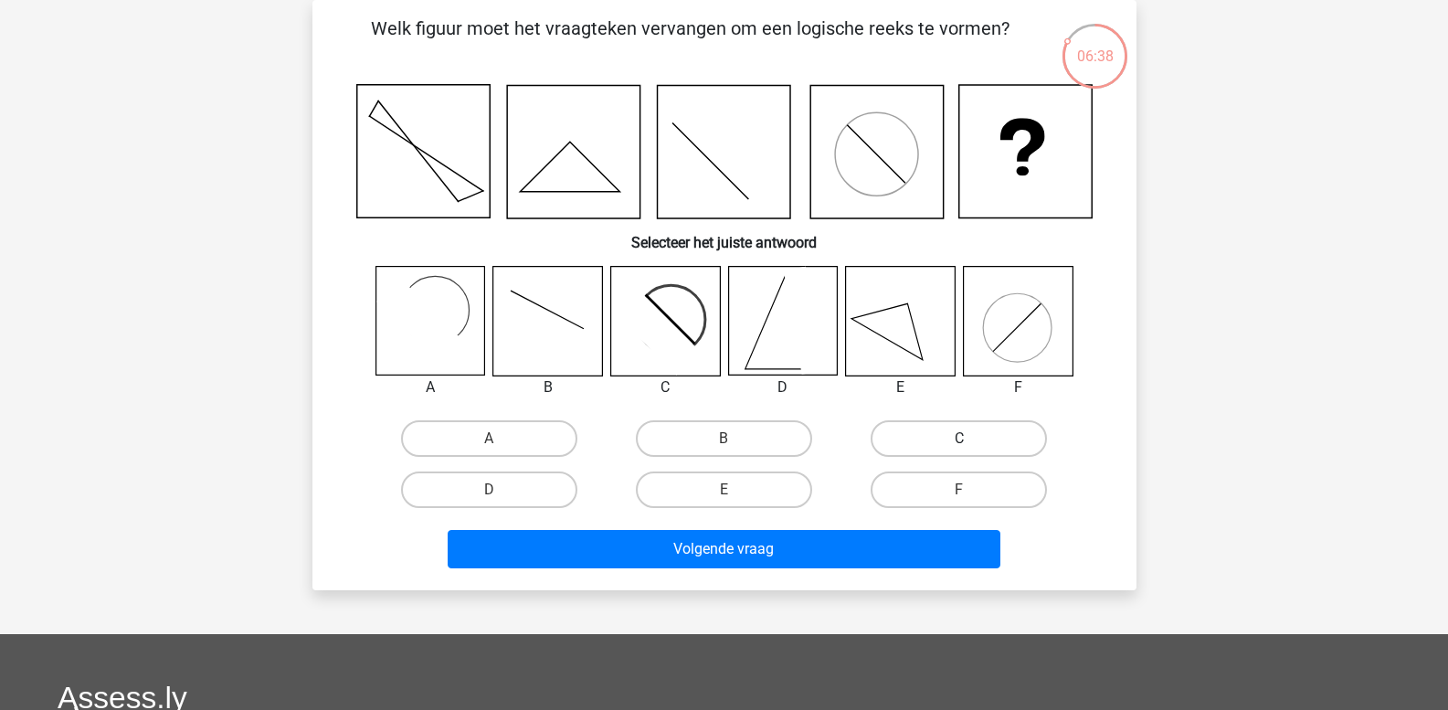
click at [918, 436] on label "C" at bounding box center [958, 438] width 176 height 37
click at [959, 438] on input "C" at bounding box center [965, 444] width 12 height 12
radio input "true"
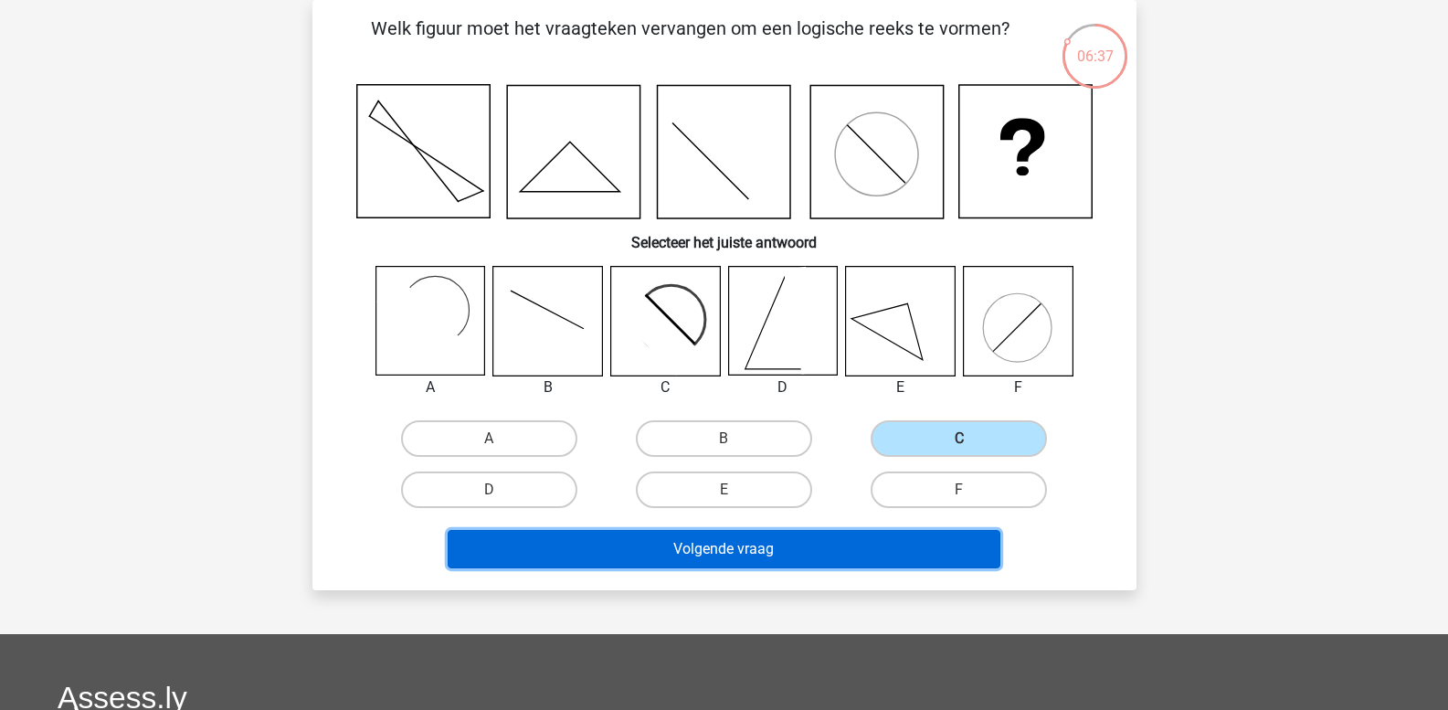
click at [861, 539] on button "Volgende vraag" at bounding box center [724, 549] width 553 height 38
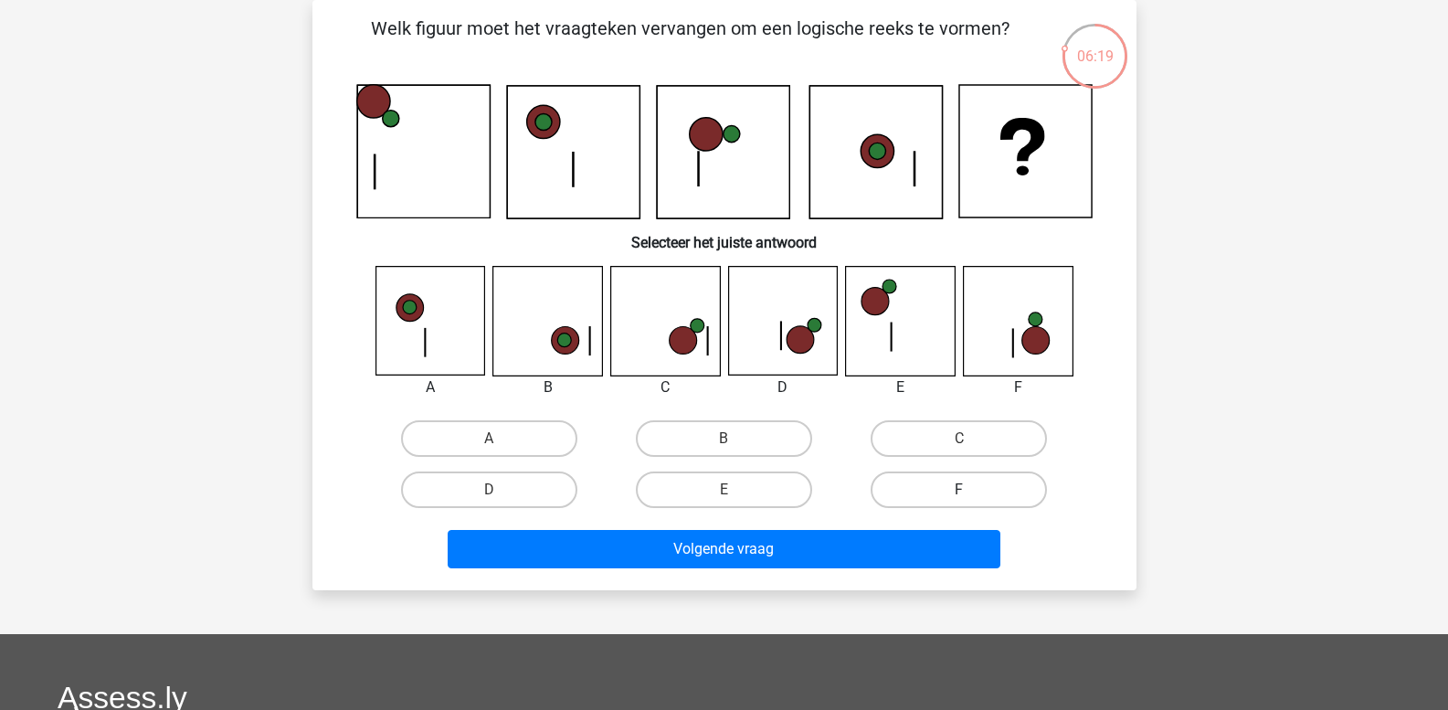
click at [965, 485] on label "F" at bounding box center [958, 489] width 176 height 37
click at [965, 490] on input "F" at bounding box center [965, 496] width 12 height 12
radio input "true"
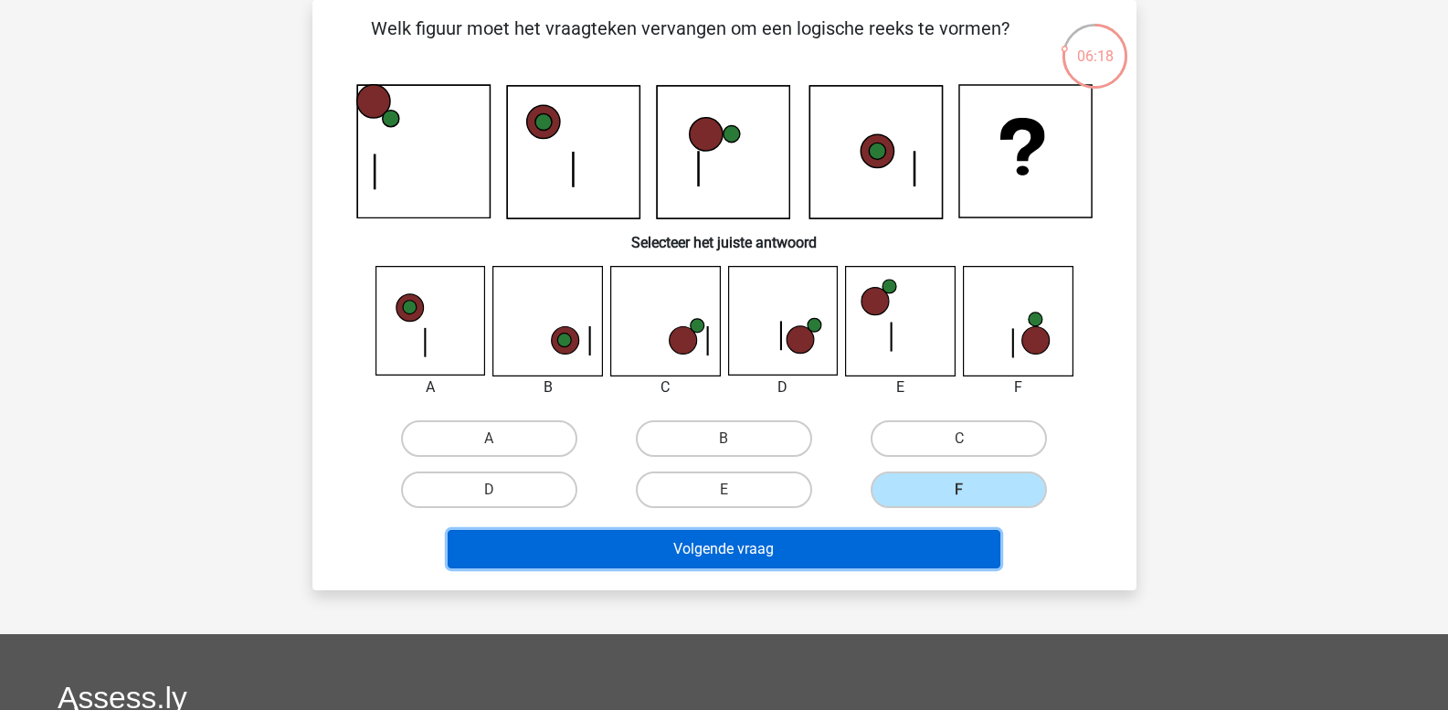
click at [896, 540] on button "Volgende vraag" at bounding box center [724, 549] width 553 height 38
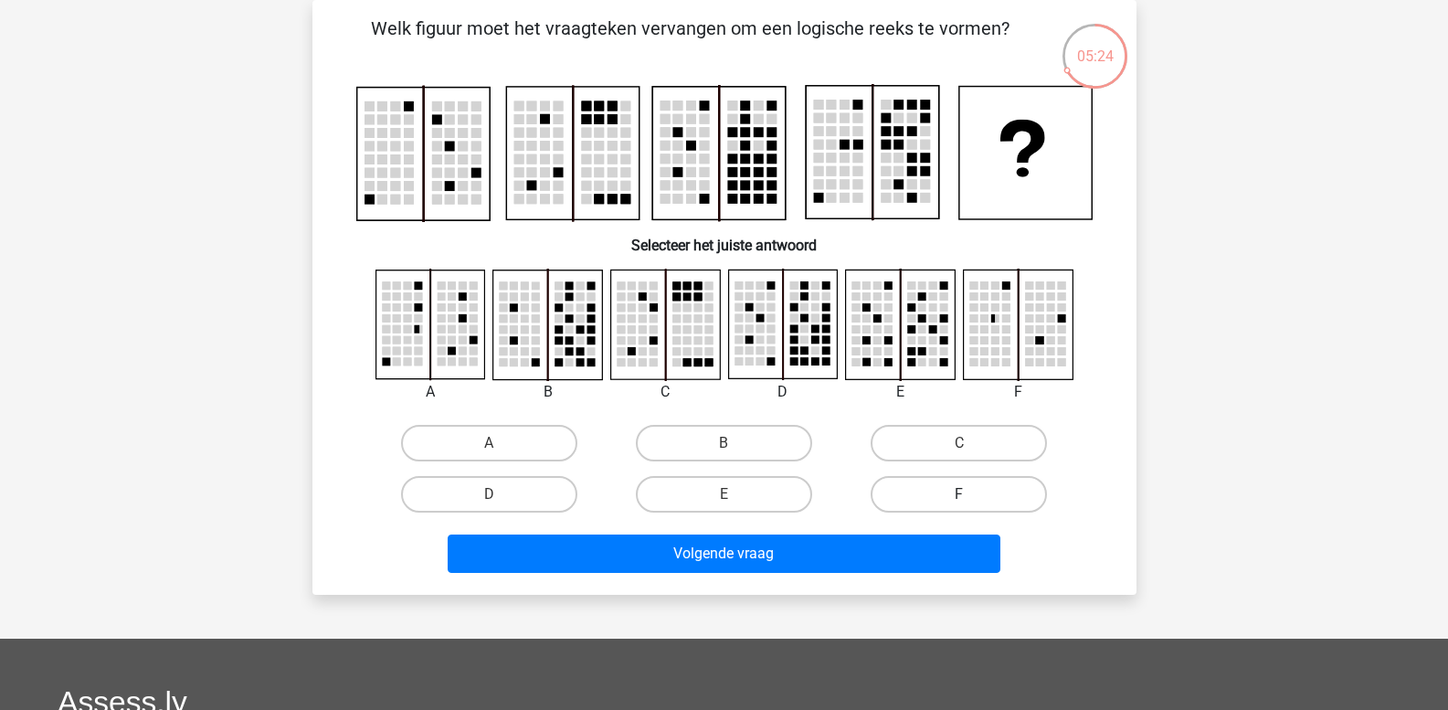
click at [952, 505] on label "F" at bounding box center [958, 494] width 176 height 37
click at [959, 505] on input "F" at bounding box center [965, 500] width 12 height 12
radio input "true"
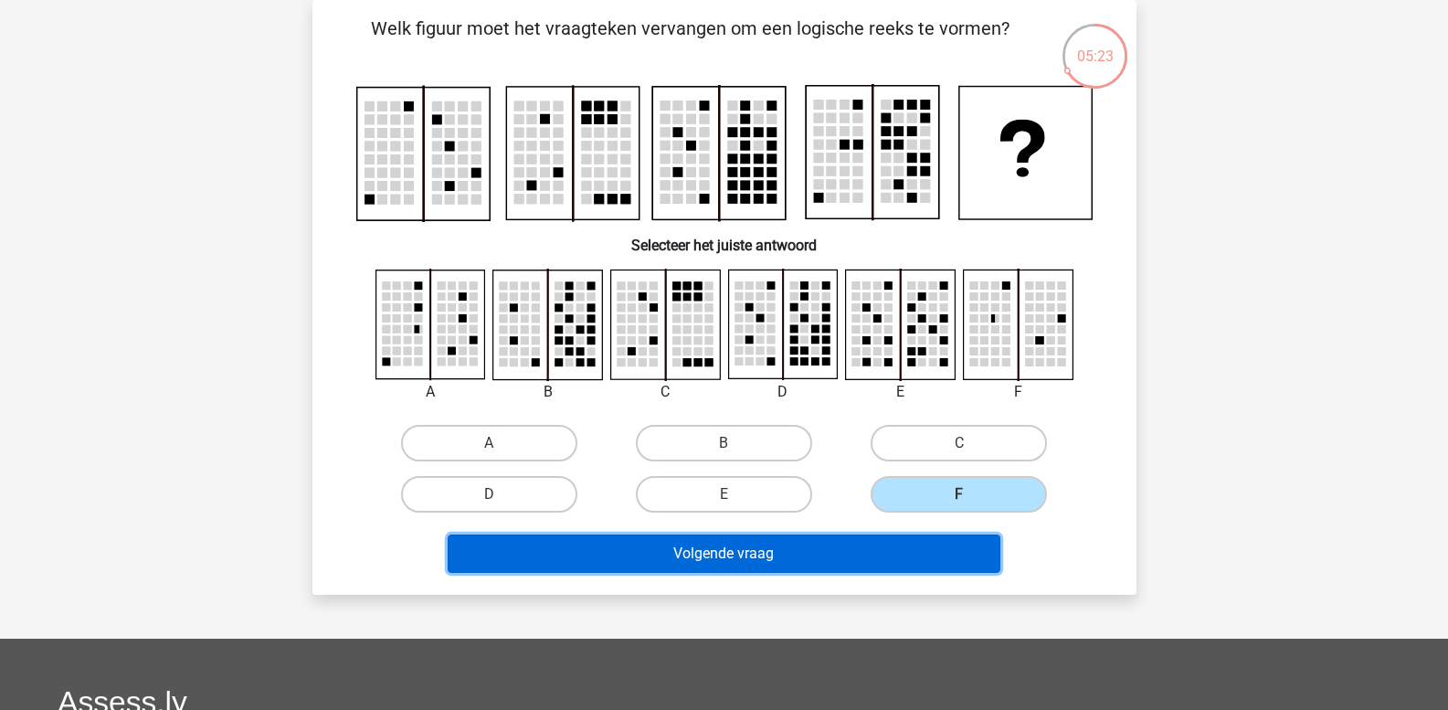
click at [916, 541] on button "Volgende vraag" at bounding box center [724, 553] width 553 height 38
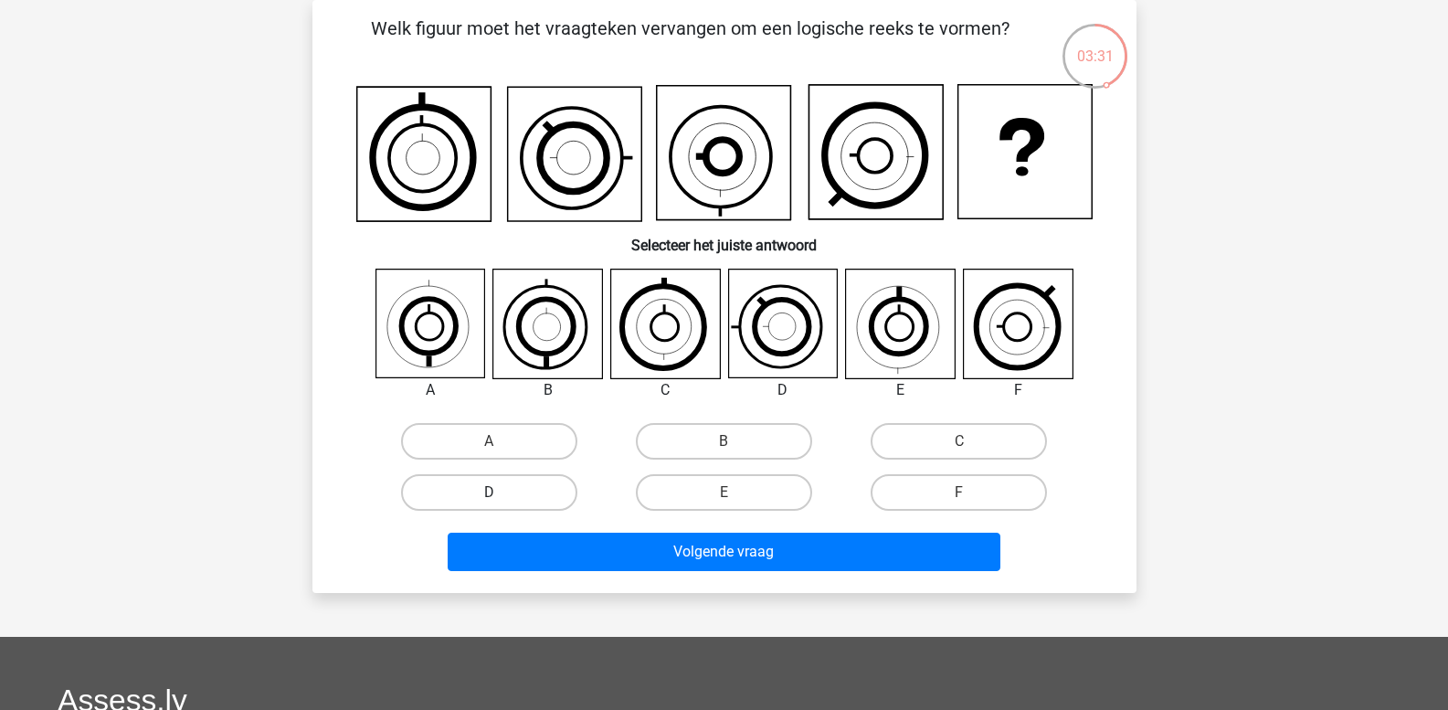
click at [484, 501] on label "D" at bounding box center [489, 492] width 176 height 37
click at [489, 501] on input "D" at bounding box center [495, 498] width 12 height 12
radio input "true"
click at [476, 446] on label "A" at bounding box center [489, 441] width 176 height 37
click at [489, 446] on input "A" at bounding box center [495, 447] width 12 height 12
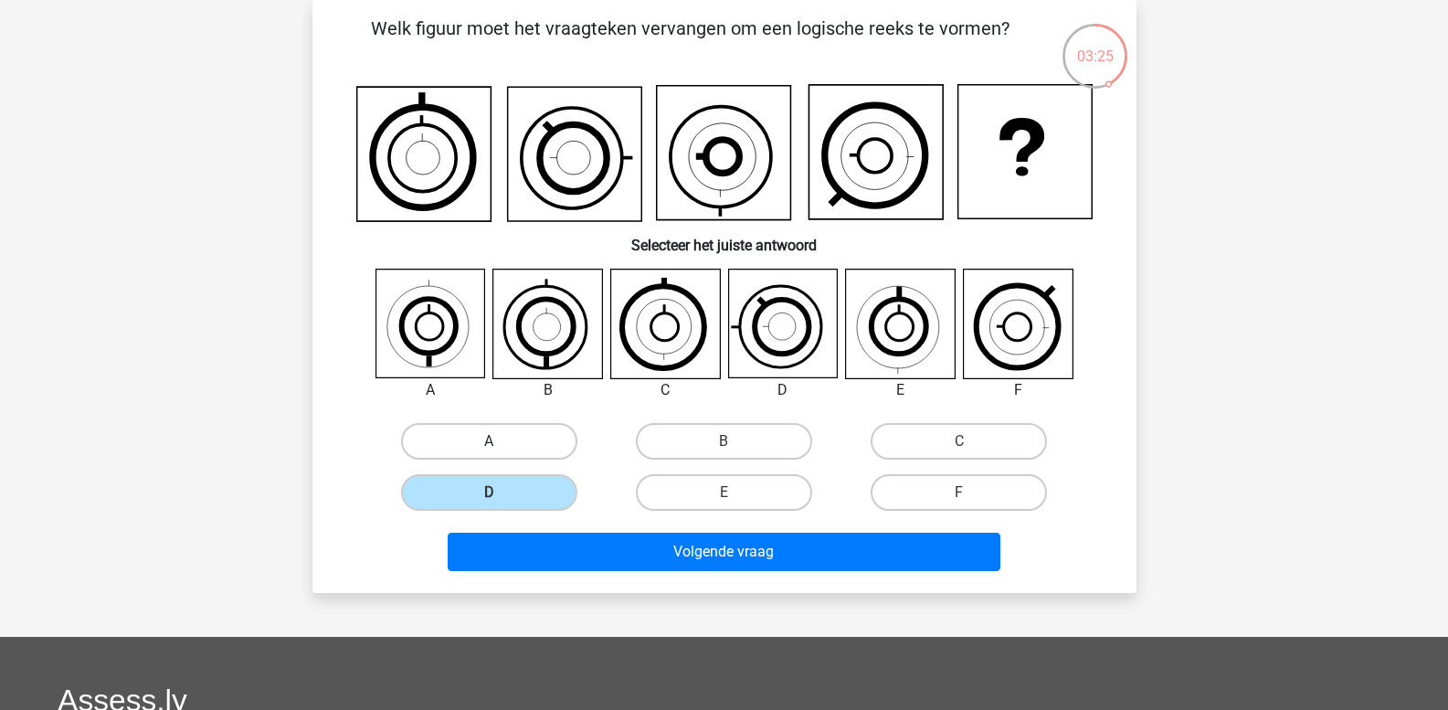
radio input "true"
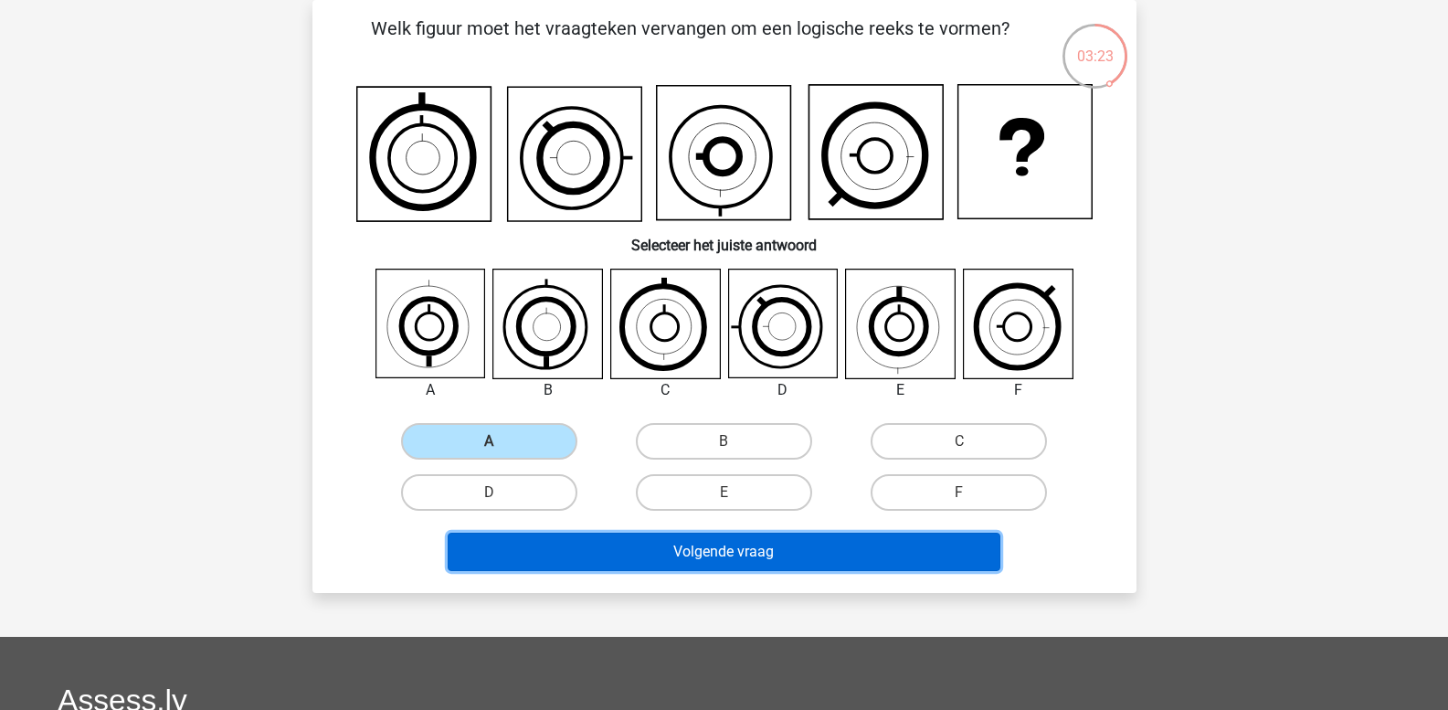
click at [535, 544] on button "Volgende vraag" at bounding box center [724, 551] width 553 height 38
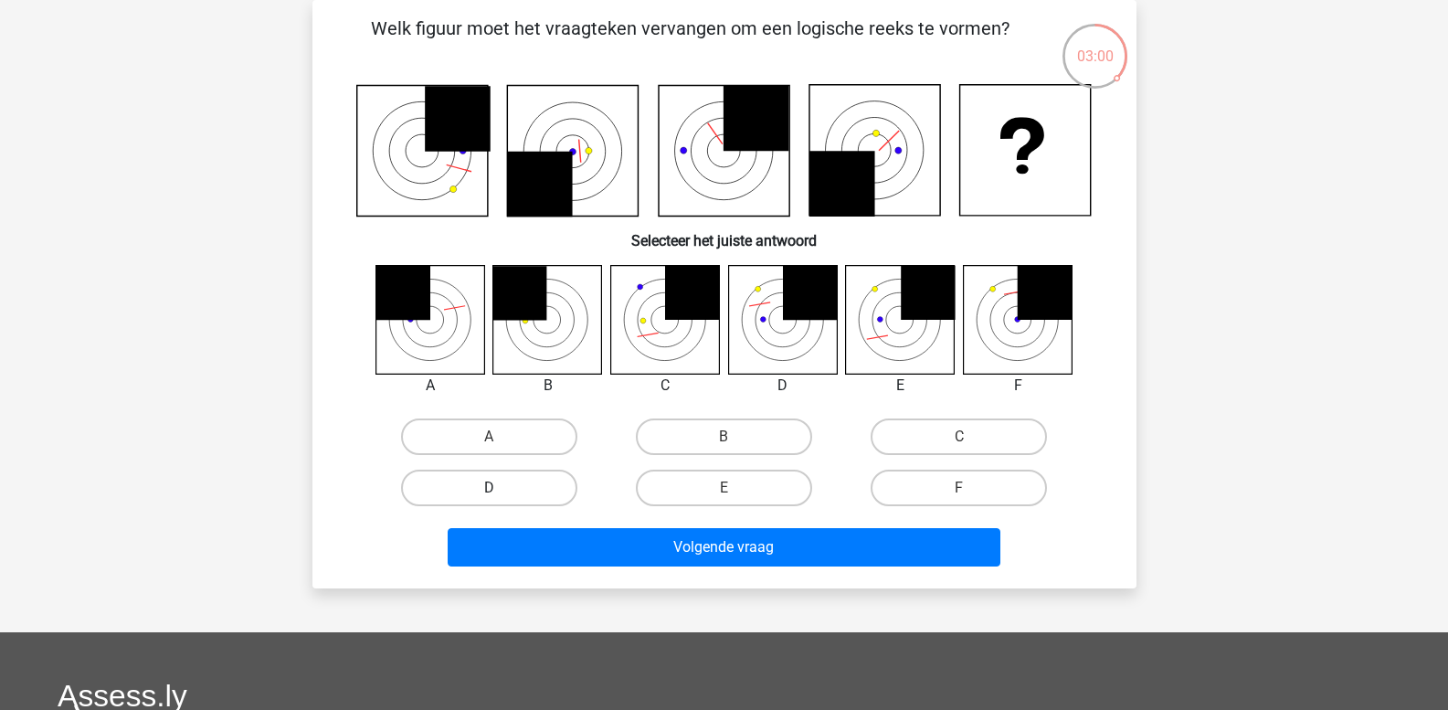
click at [530, 497] on label "D" at bounding box center [489, 487] width 176 height 37
click at [500, 497] on input "D" at bounding box center [495, 494] width 12 height 12
radio input "true"
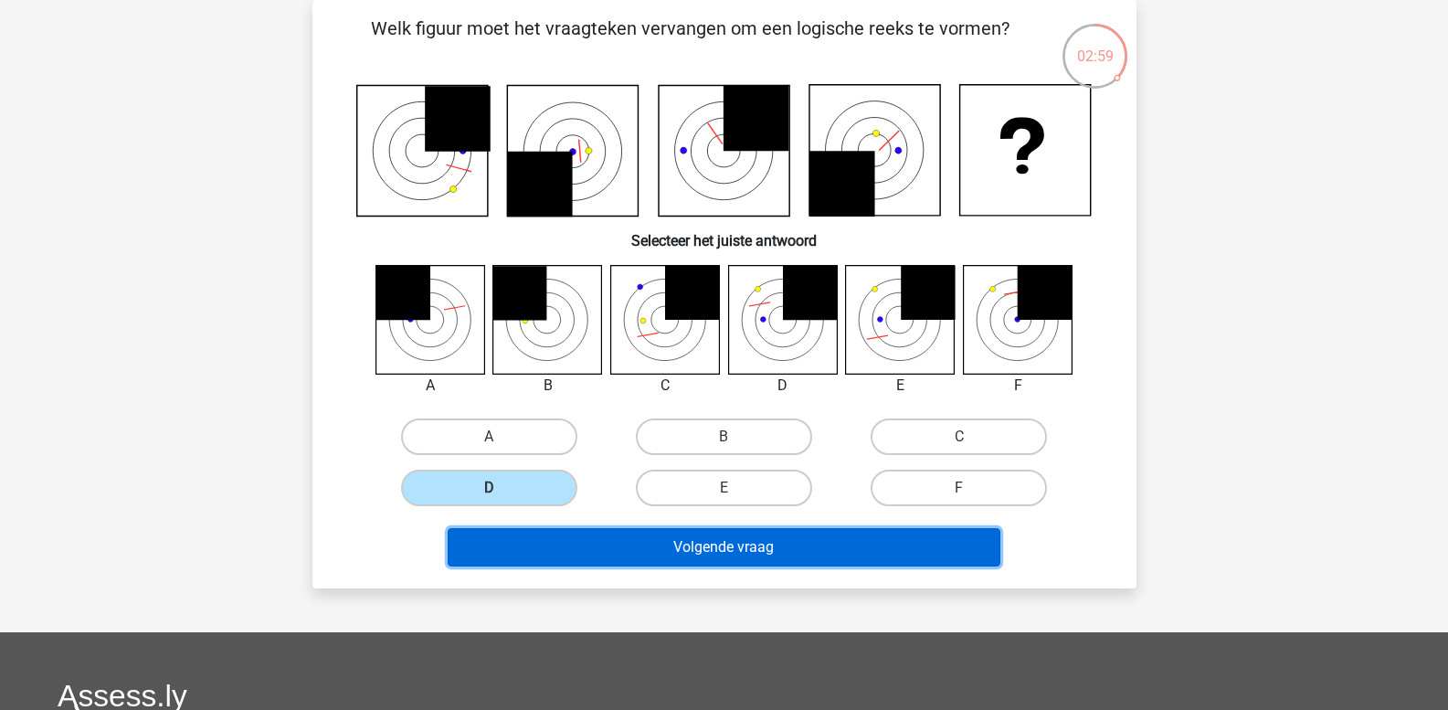
click at [542, 540] on button "Volgende vraag" at bounding box center [724, 547] width 553 height 38
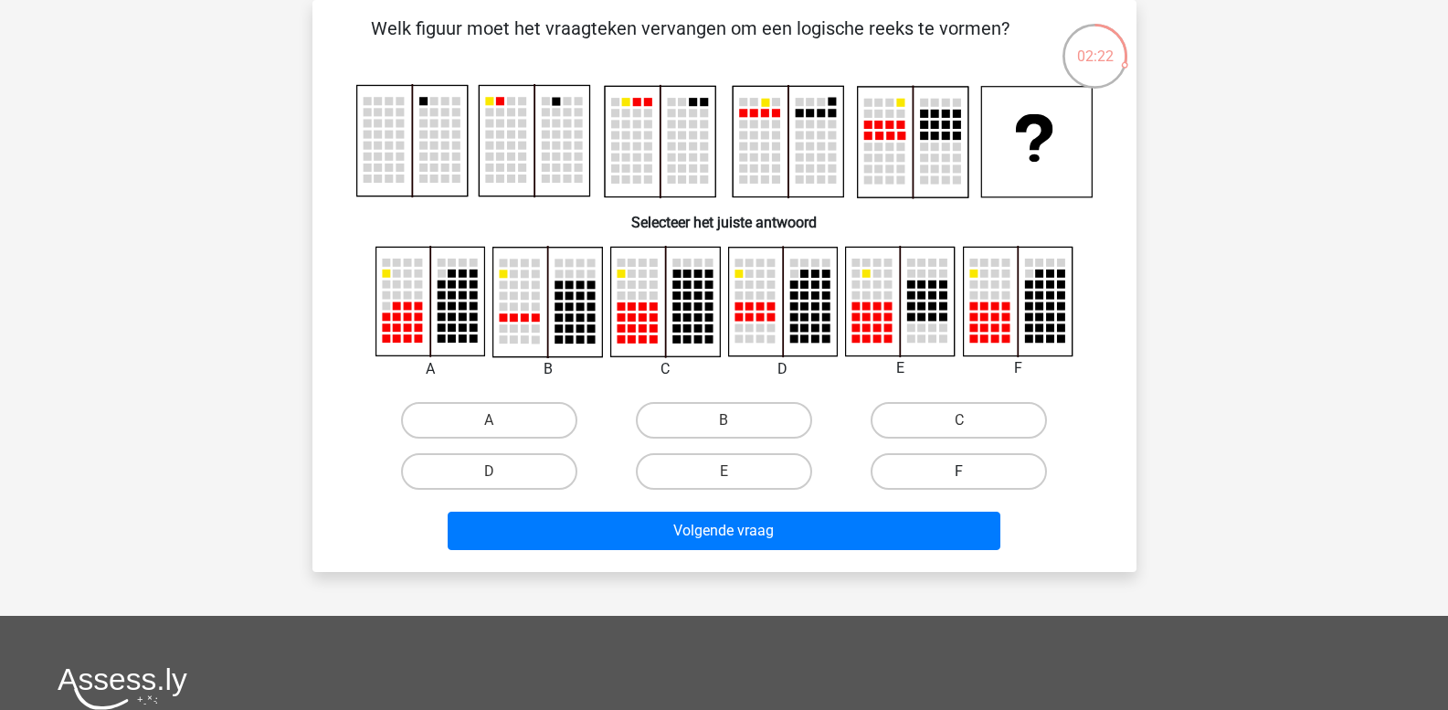
click at [956, 468] on label "F" at bounding box center [958, 471] width 176 height 37
click at [959, 471] on input "F" at bounding box center [965, 477] width 12 height 12
radio input "true"
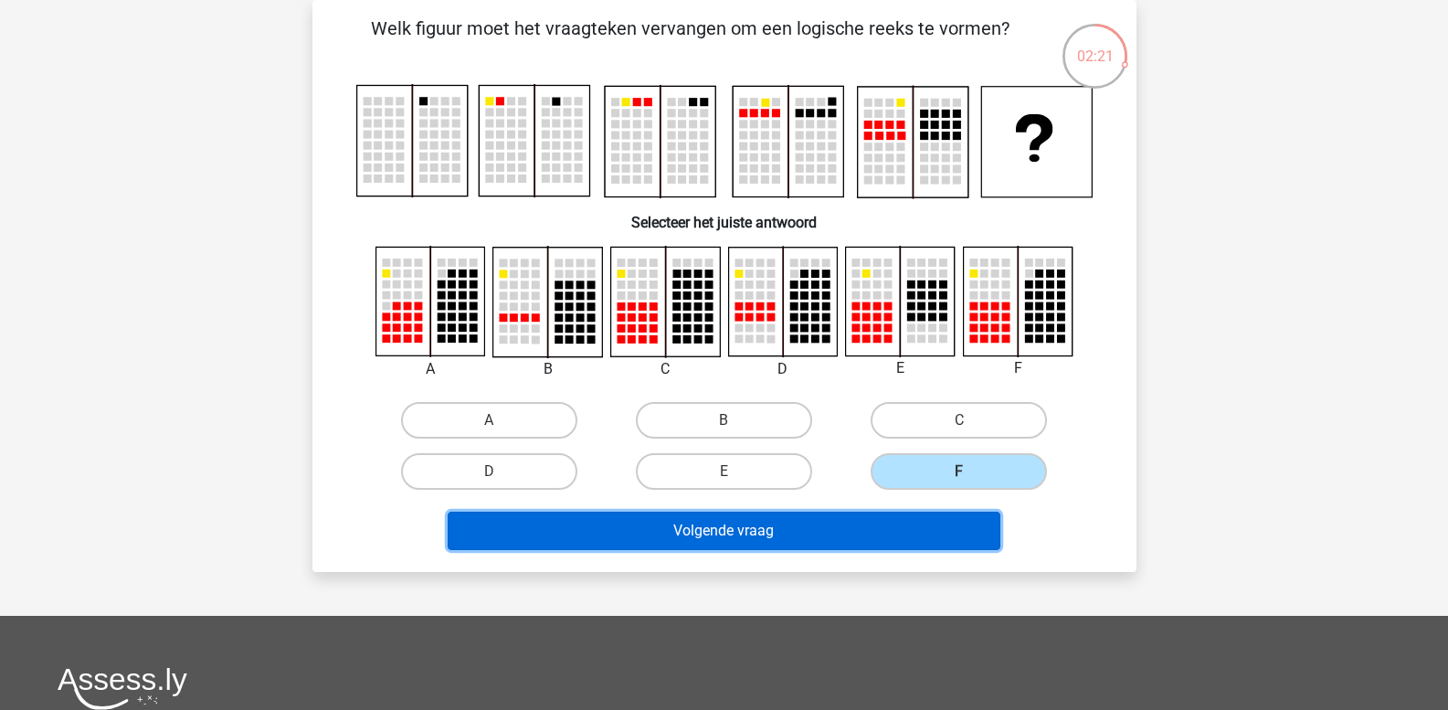
click at [883, 533] on button "Volgende vraag" at bounding box center [724, 530] width 553 height 38
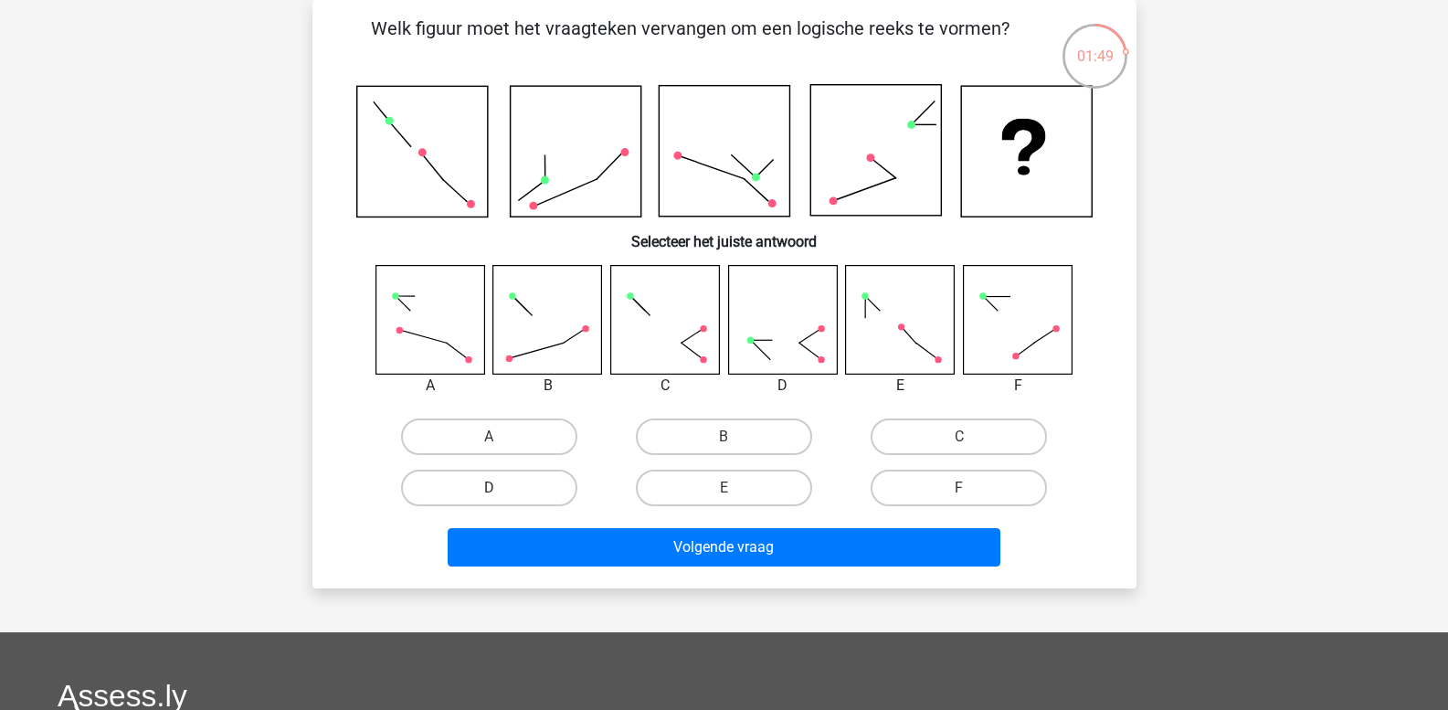
click at [484, 488] on label "D" at bounding box center [489, 487] width 176 height 37
click at [489, 488] on input "D" at bounding box center [495, 494] width 12 height 12
radio input "true"
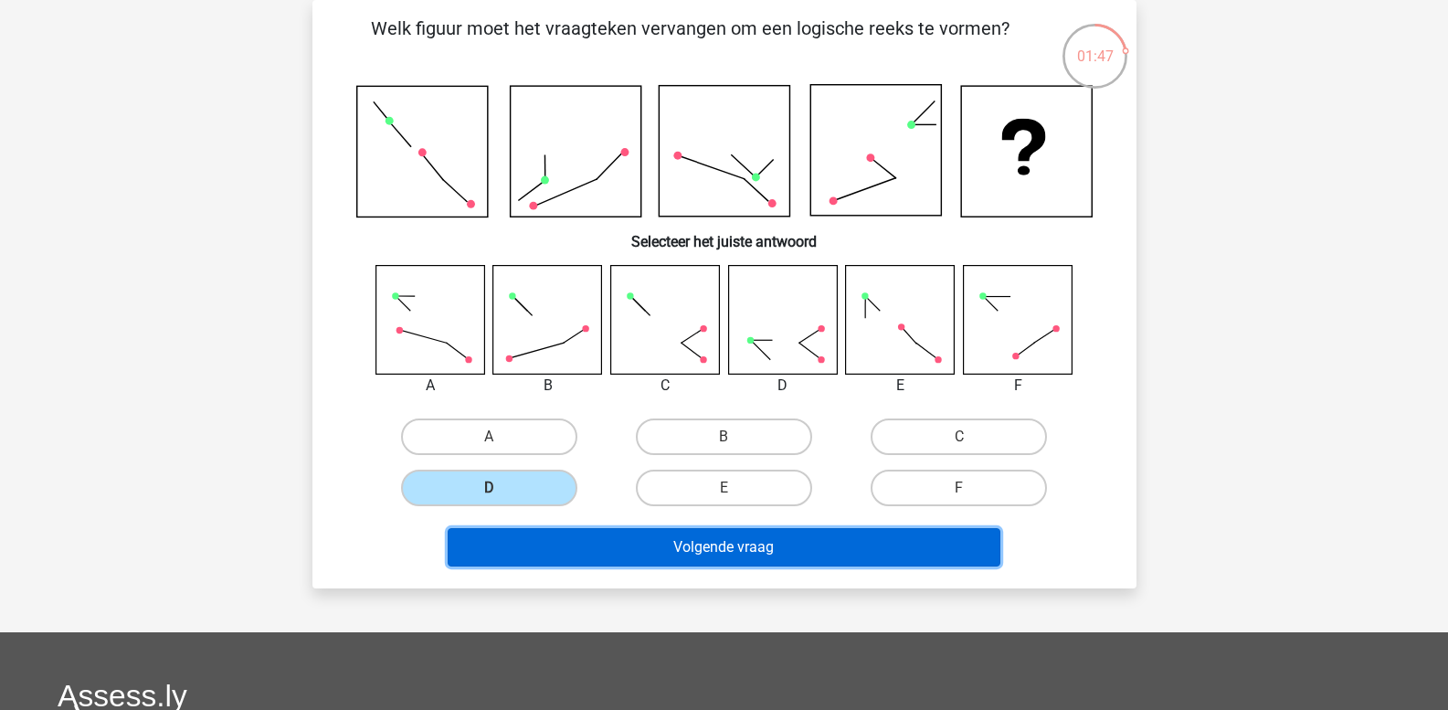
click at [525, 541] on button "Volgende vraag" at bounding box center [724, 547] width 553 height 38
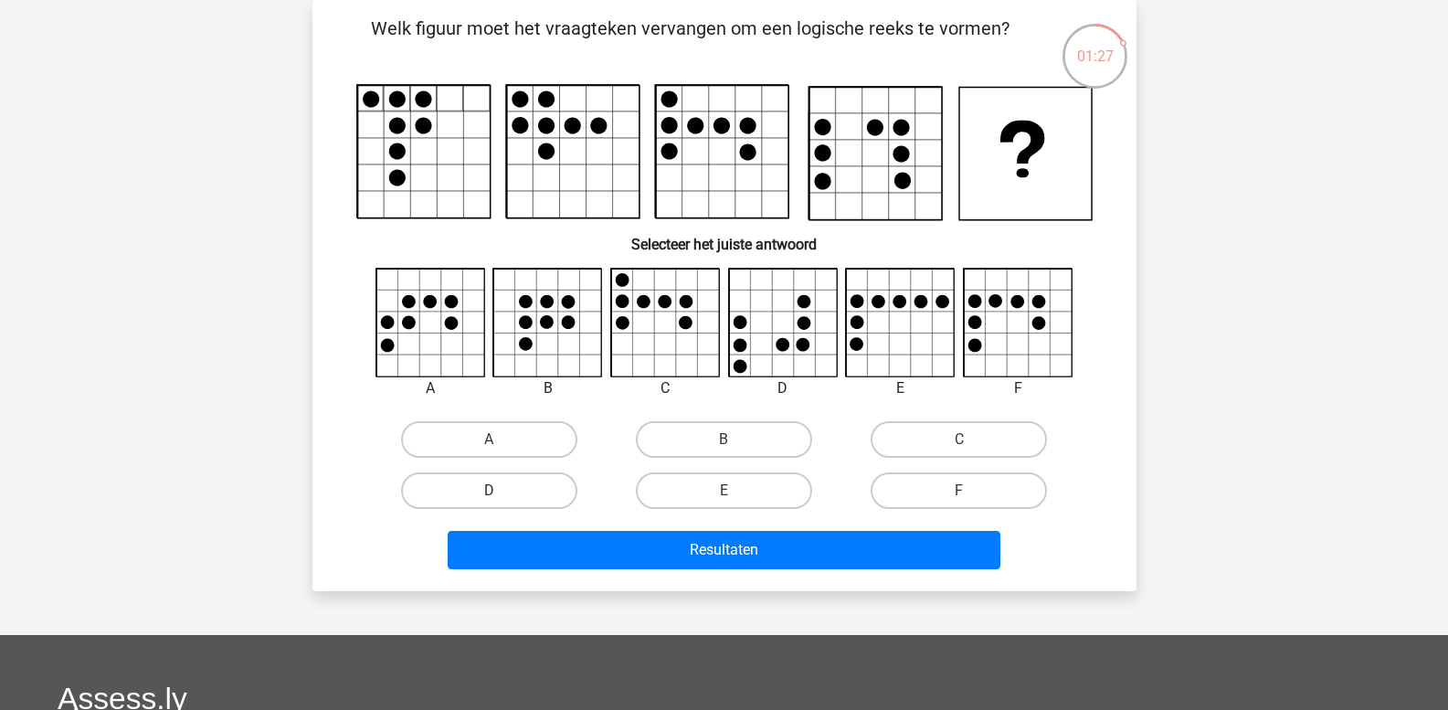
click at [513, 491] on label "D" at bounding box center [489, 490] width 176 height 37
click at [500, 491] on input "D" at bounding box center [495, 496] width 12 height 12
radio input "true"
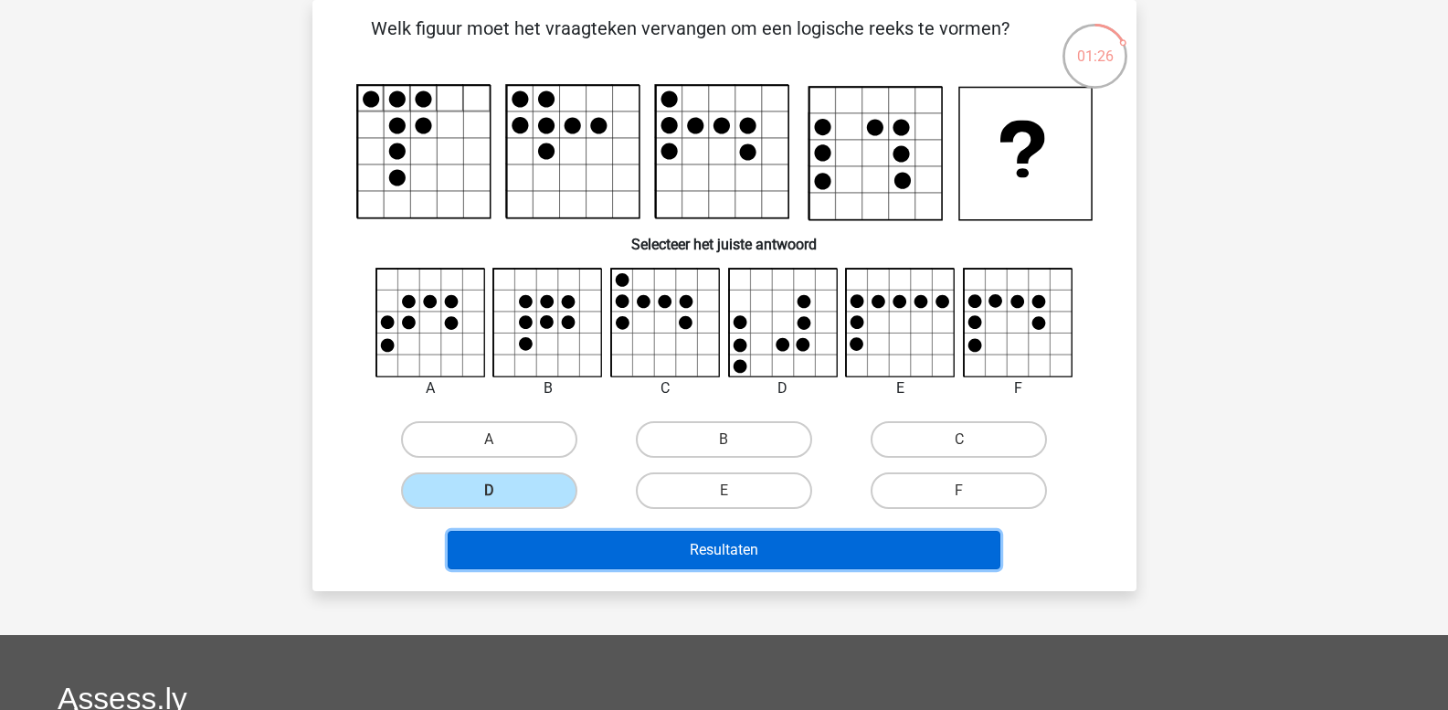
click at [543, 544] on button "Resultaten" at bounding box center [724, 550] width 553 height 38
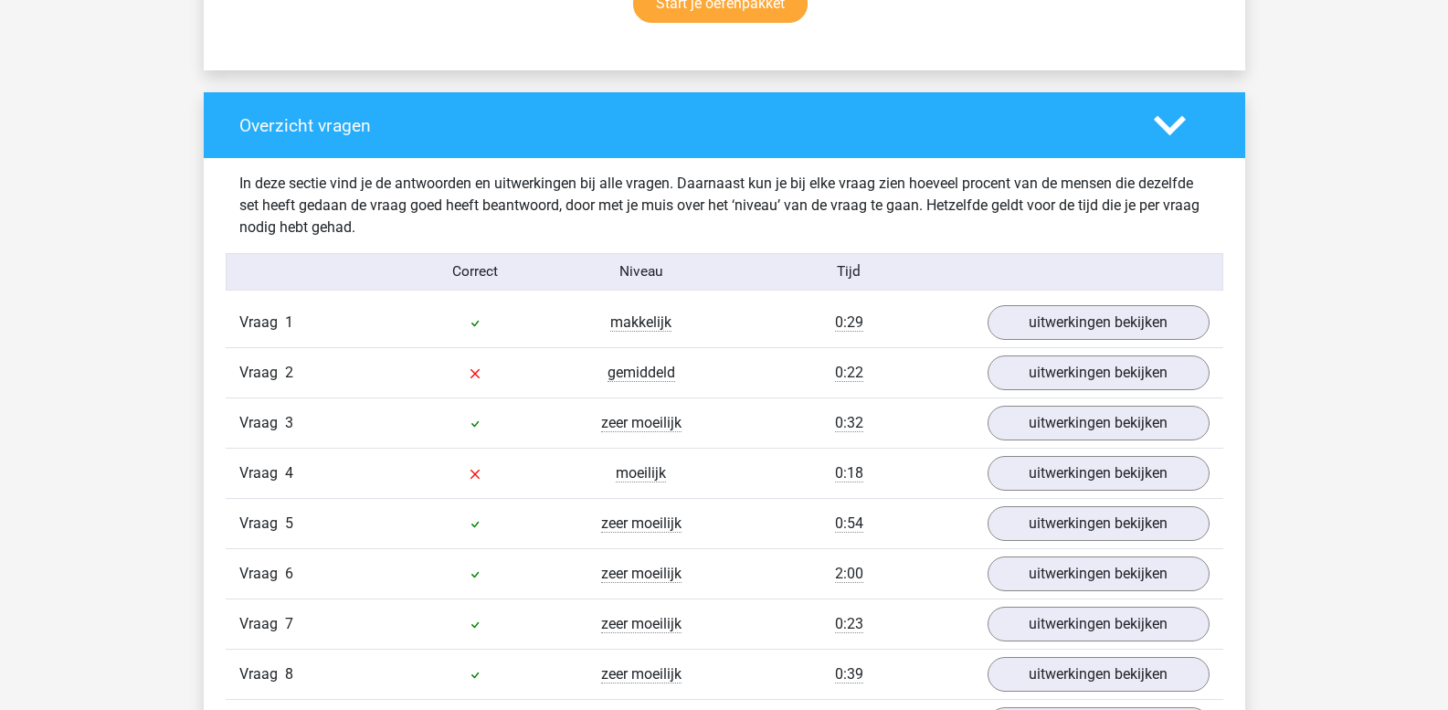
scroll to position [1370, 0]
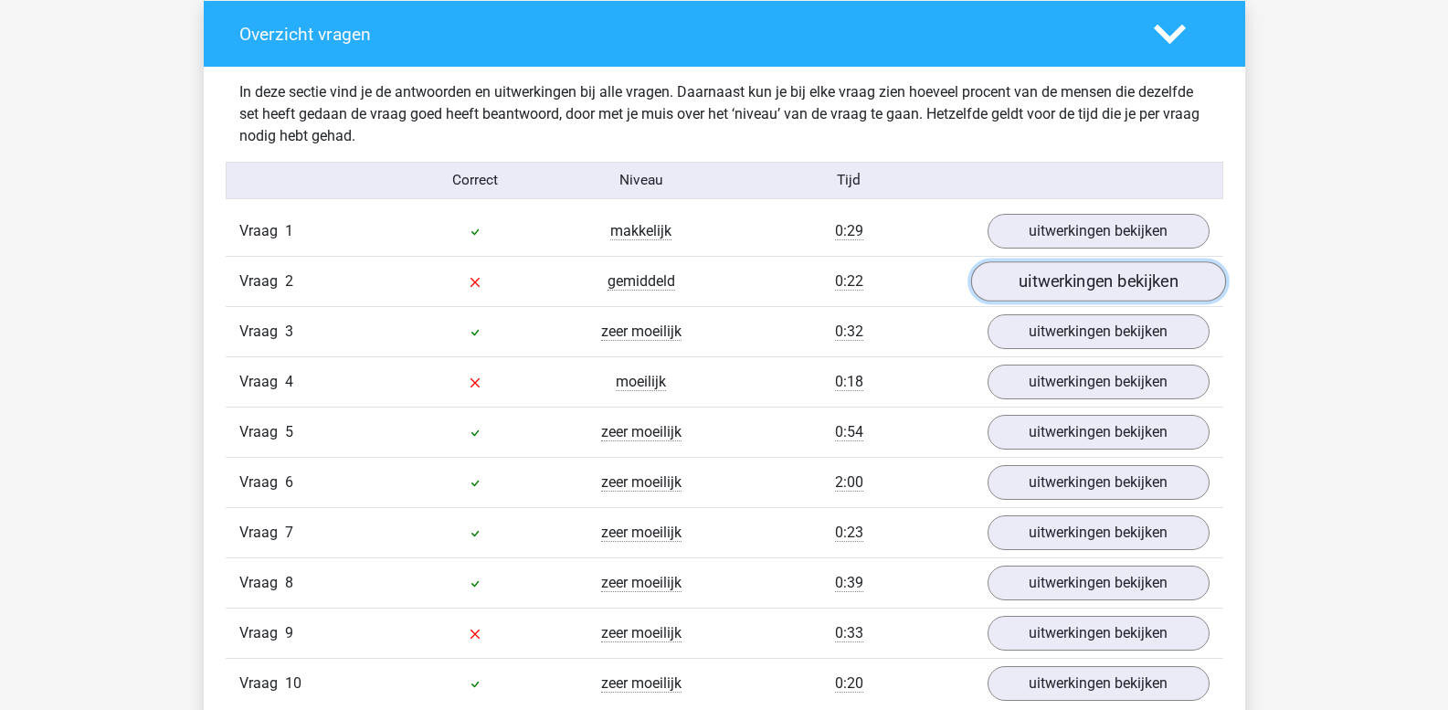
click at [1017, 276] on link "uitwerkingen bekijken" at bounding box center [1097, 282] width 255 height 40
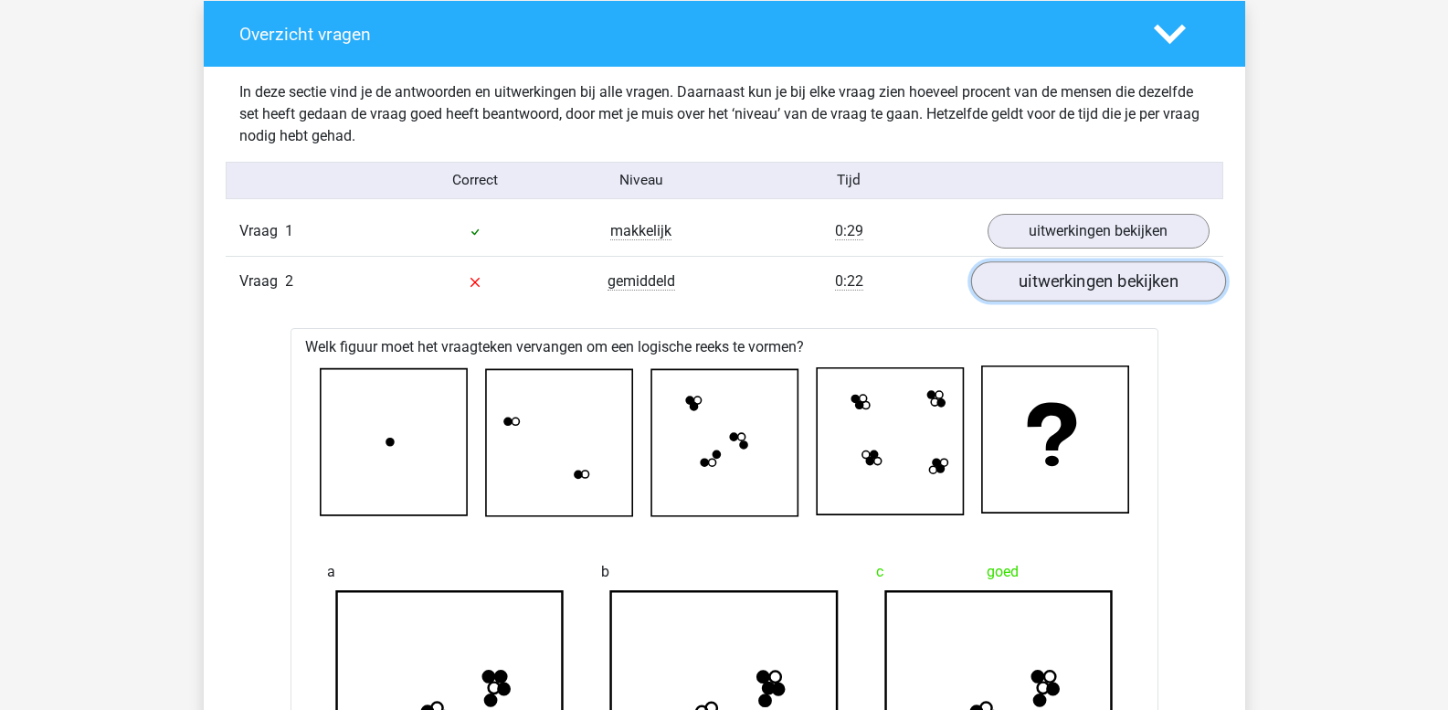
click at [1044, 279] on link "uitwerkingen bekijken" at bounding box center [1097, 282] width 255 height 40
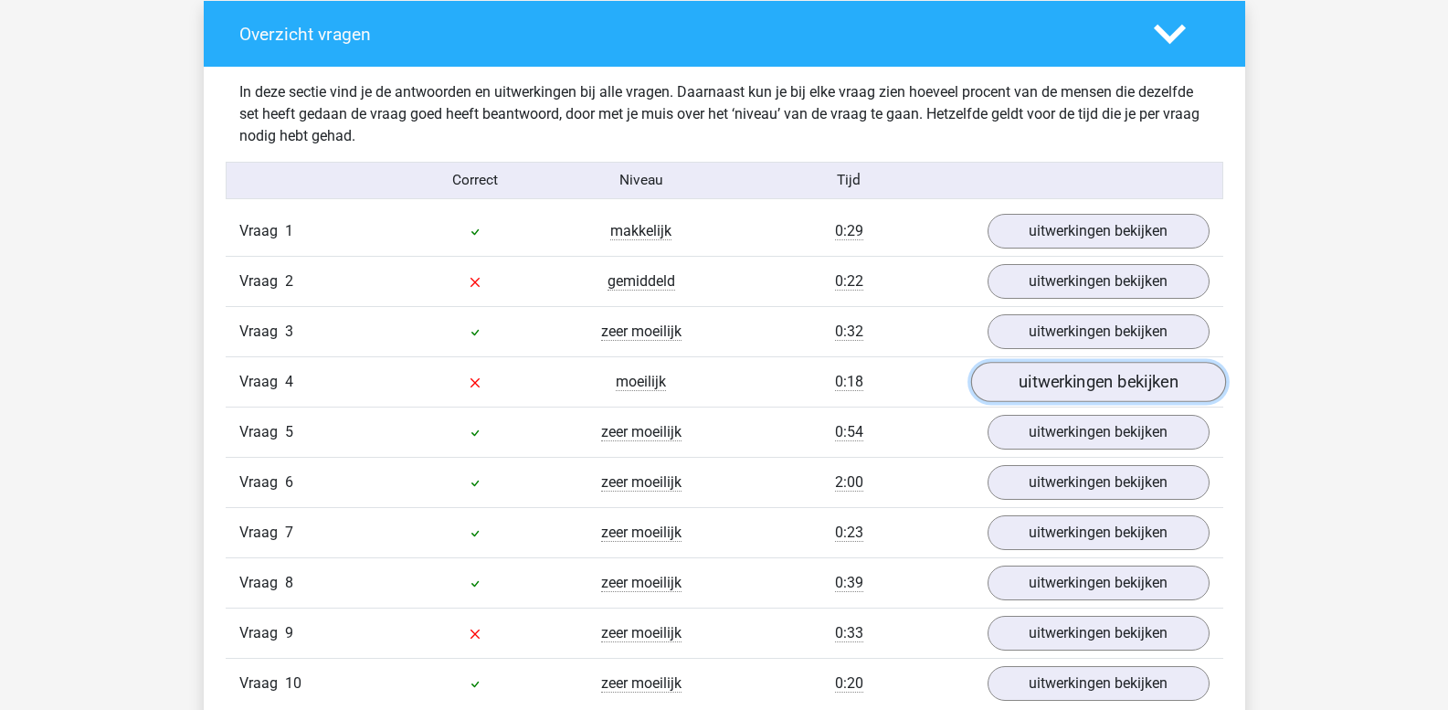
click at [1044, 384] on link "uitwerkingen bekijken" at bounding box center [1097, 383] width 255 height 40
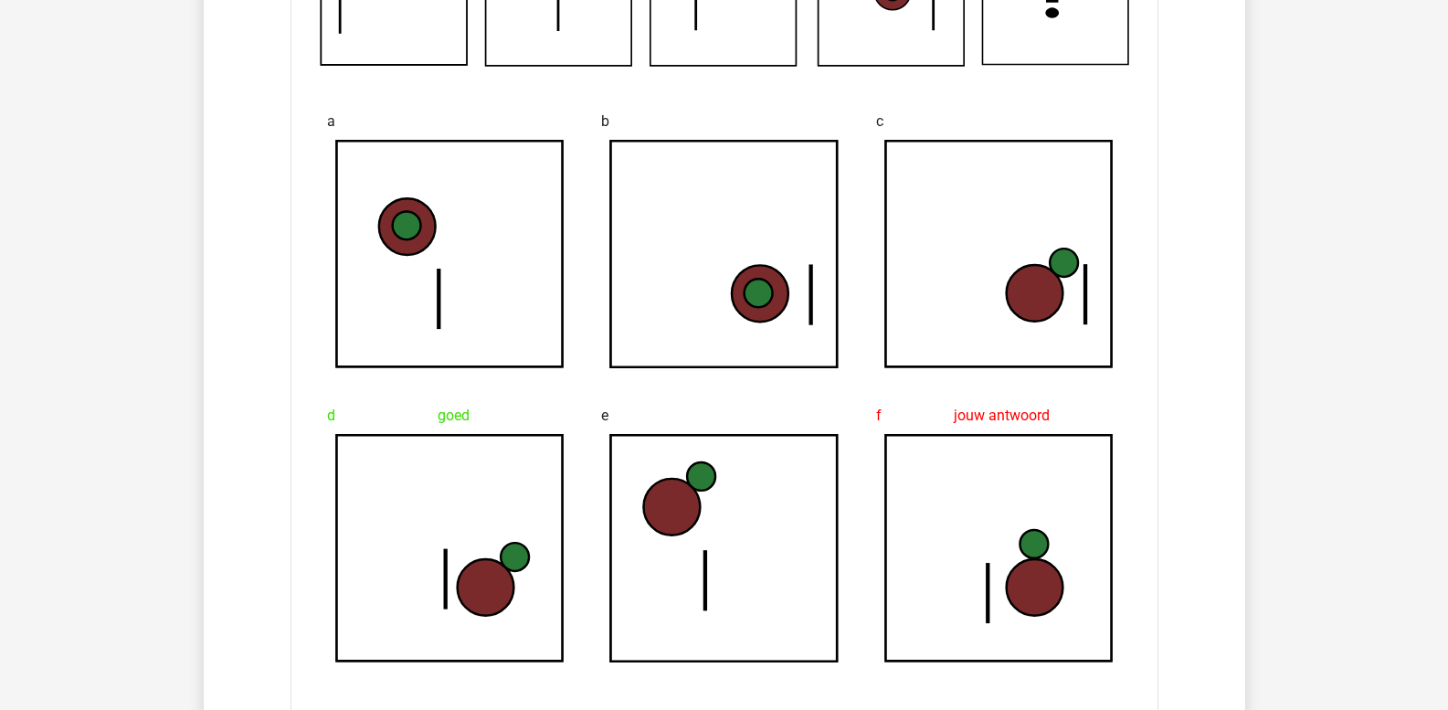
scroll to position [1553, 0]
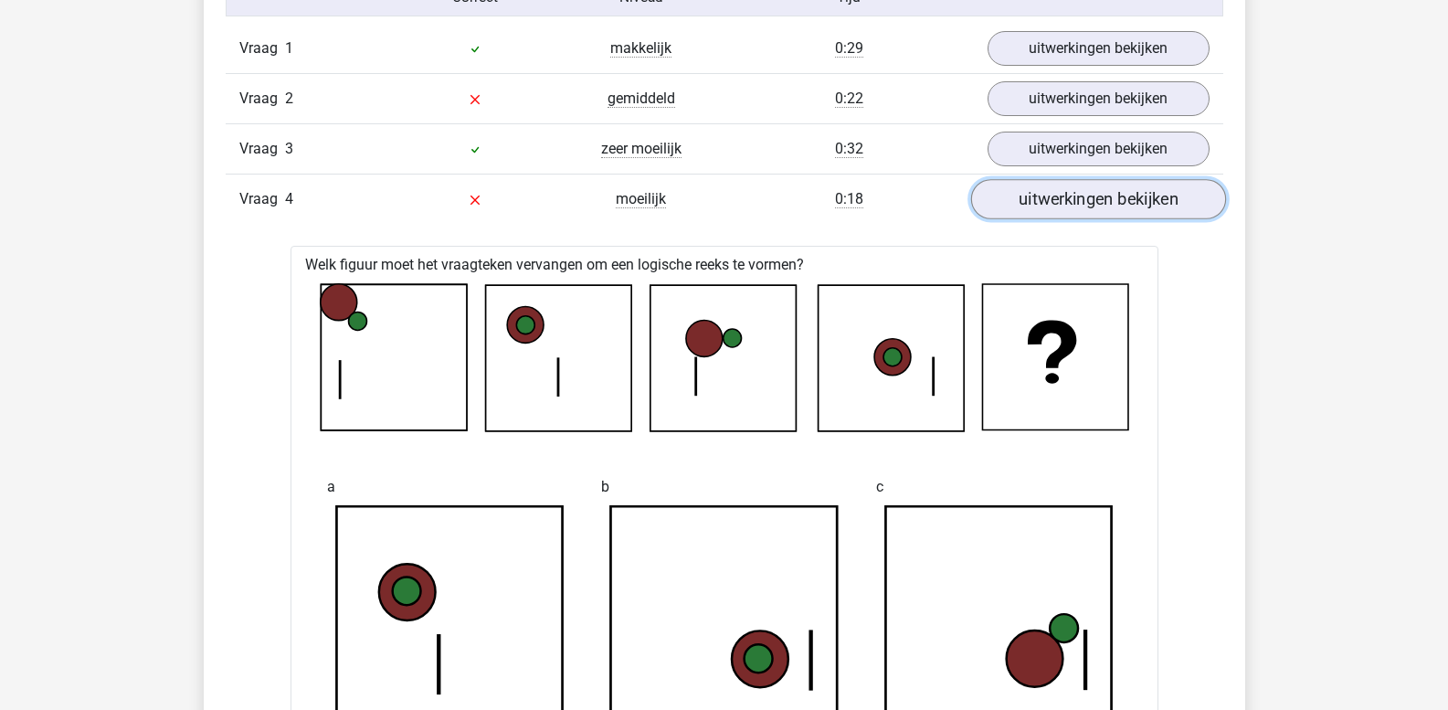
click at [1058, 197] on link "uitwerkingen bekijken" at bounding box center [1097, 200] width 255 height 40
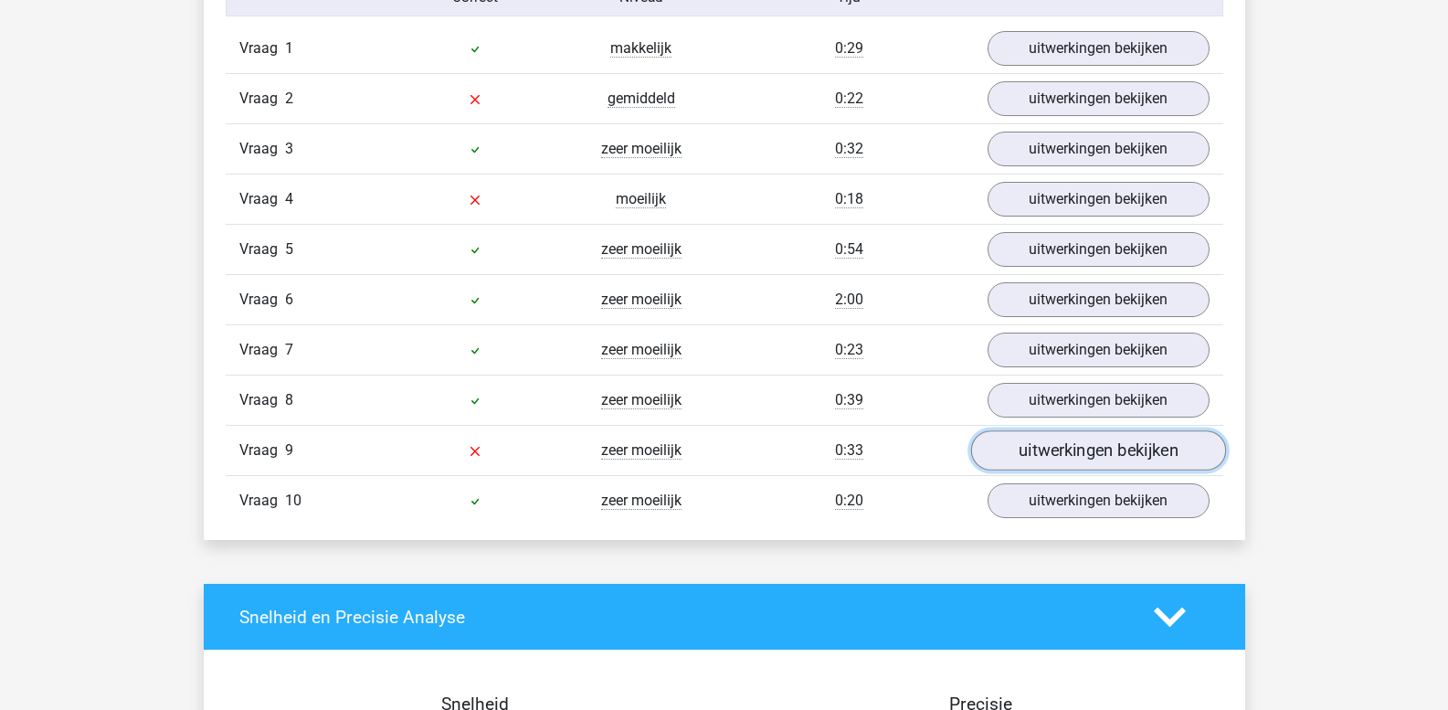
click at [1063, 458] on link "uitwerkingen bekijken" at bounding box center [1097, 451] width 255 height 40
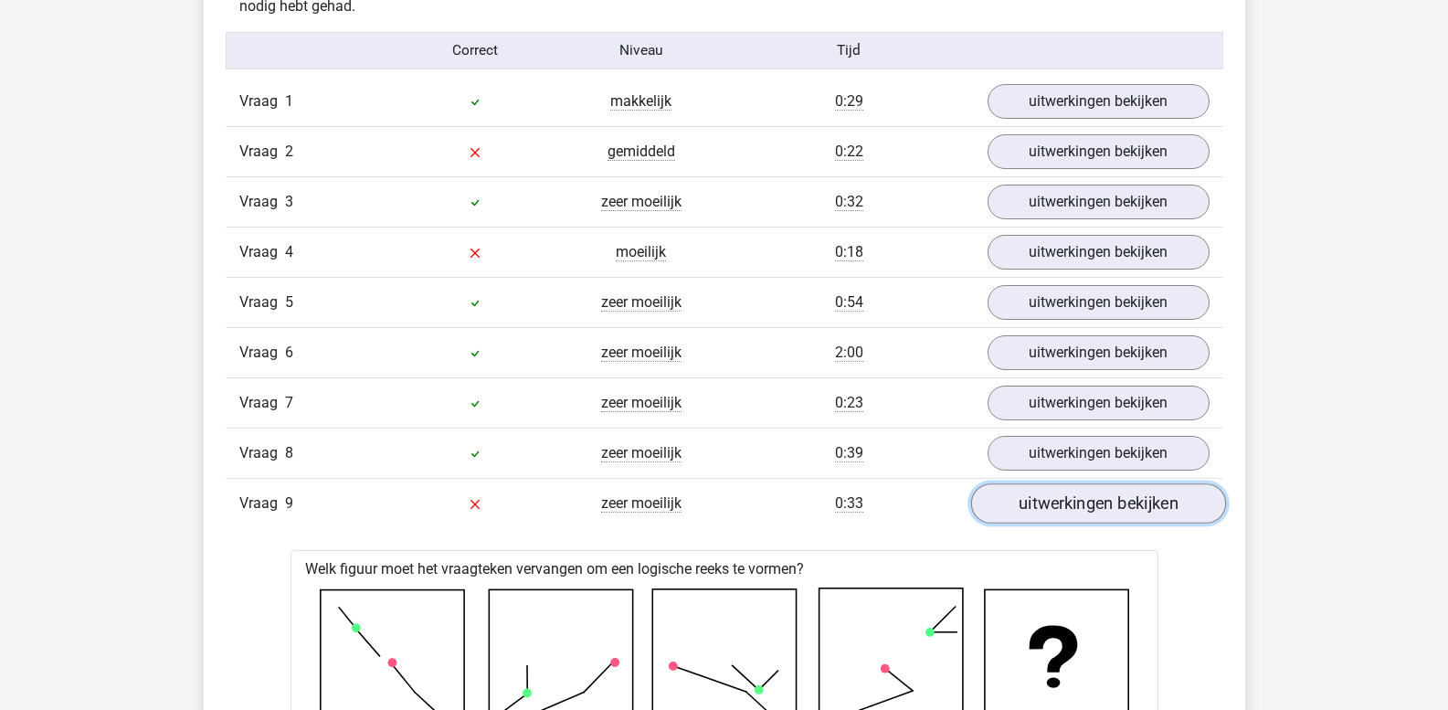
scroll to position [1461, 0]
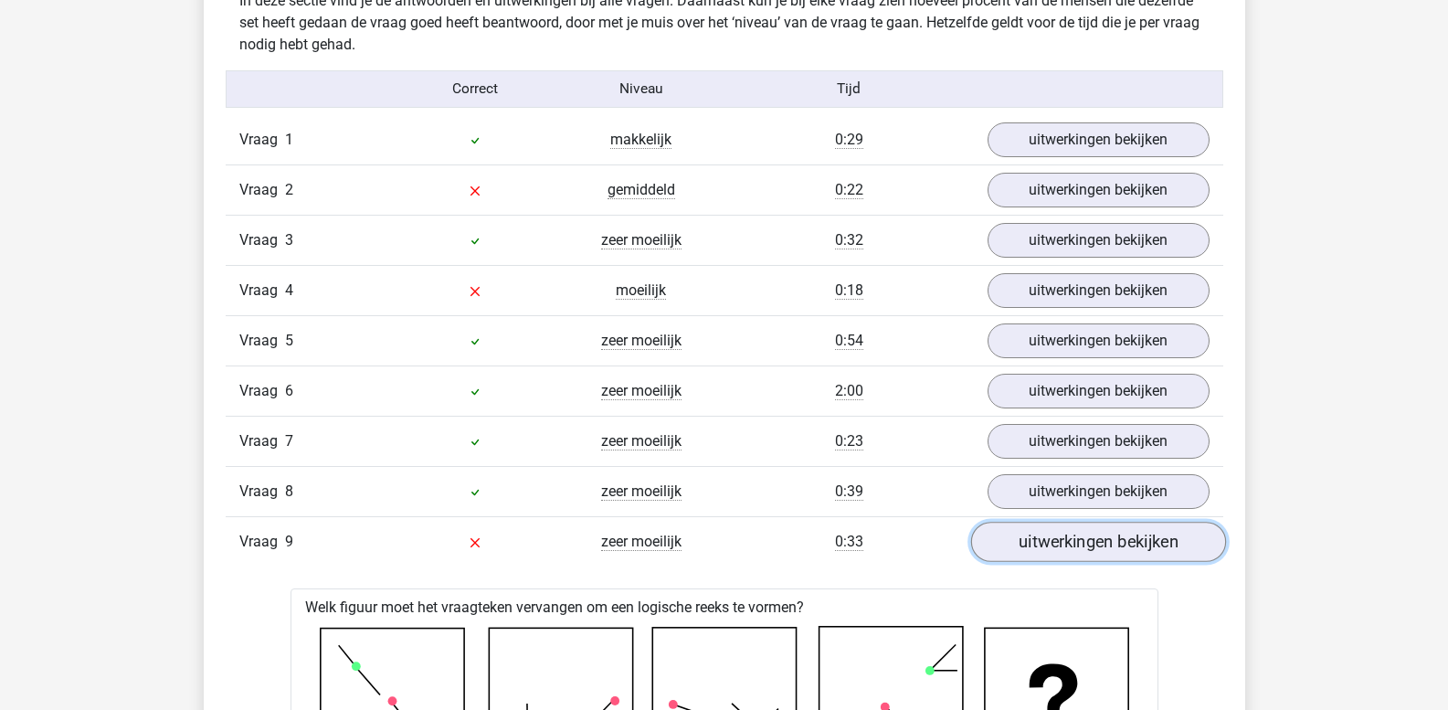
click at [1089, 536] on link "uitwerkingen bekijken" at bounding box center [1097, 542] width 255 height 40
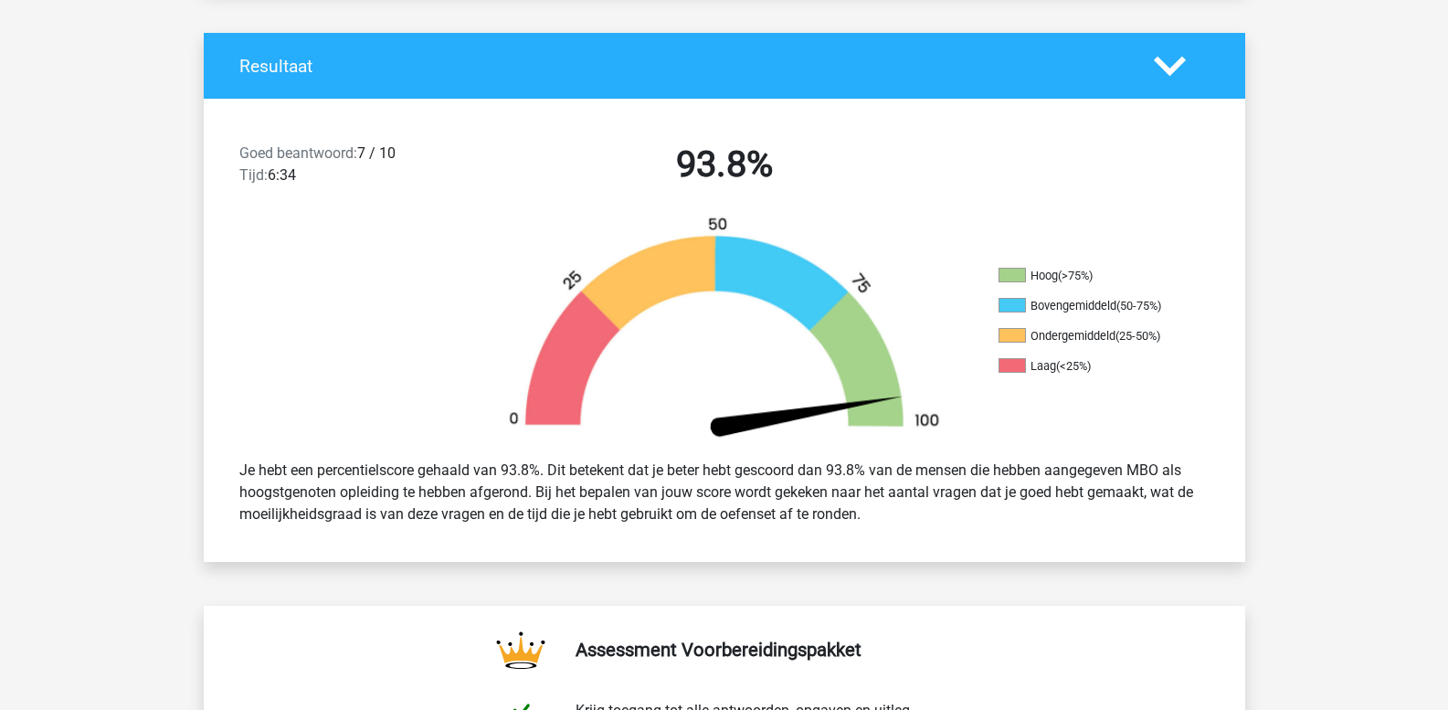
scroll to position [0, 0]
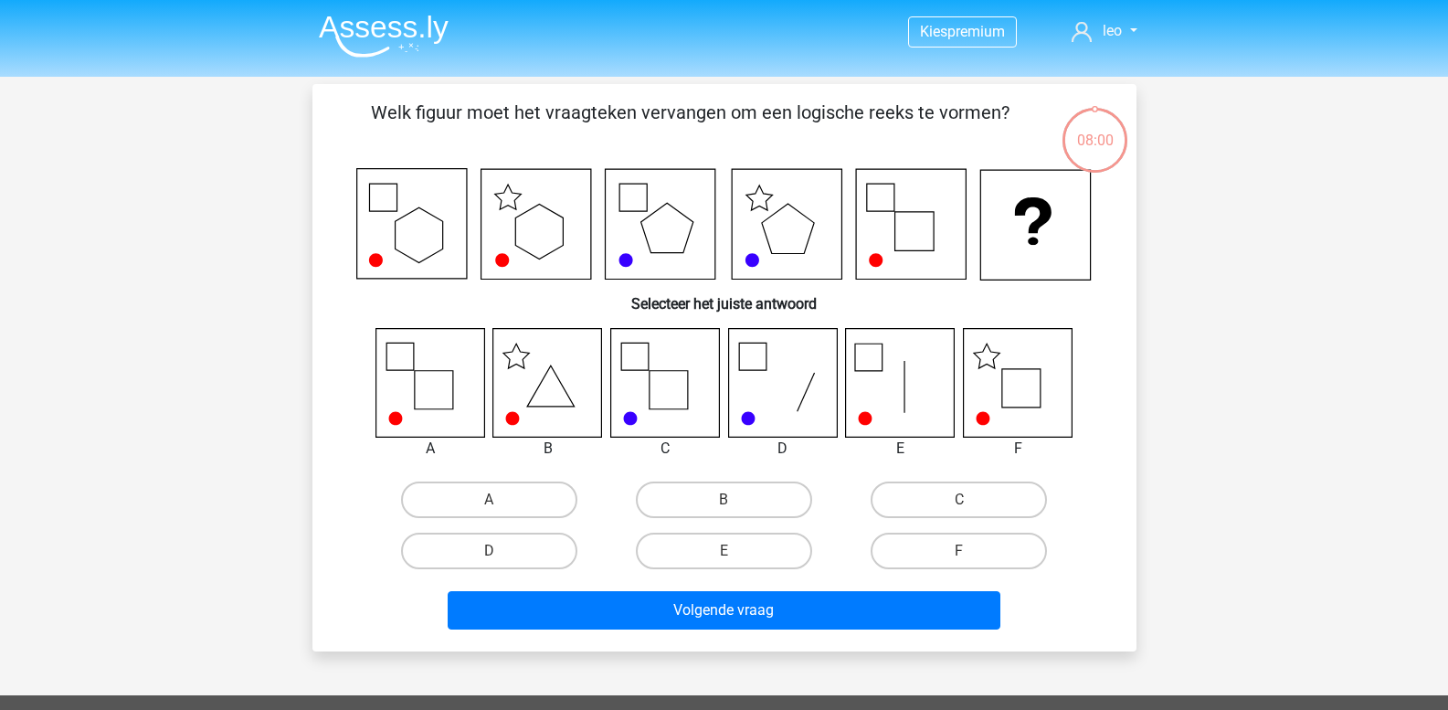
scroll to position [84, 0]
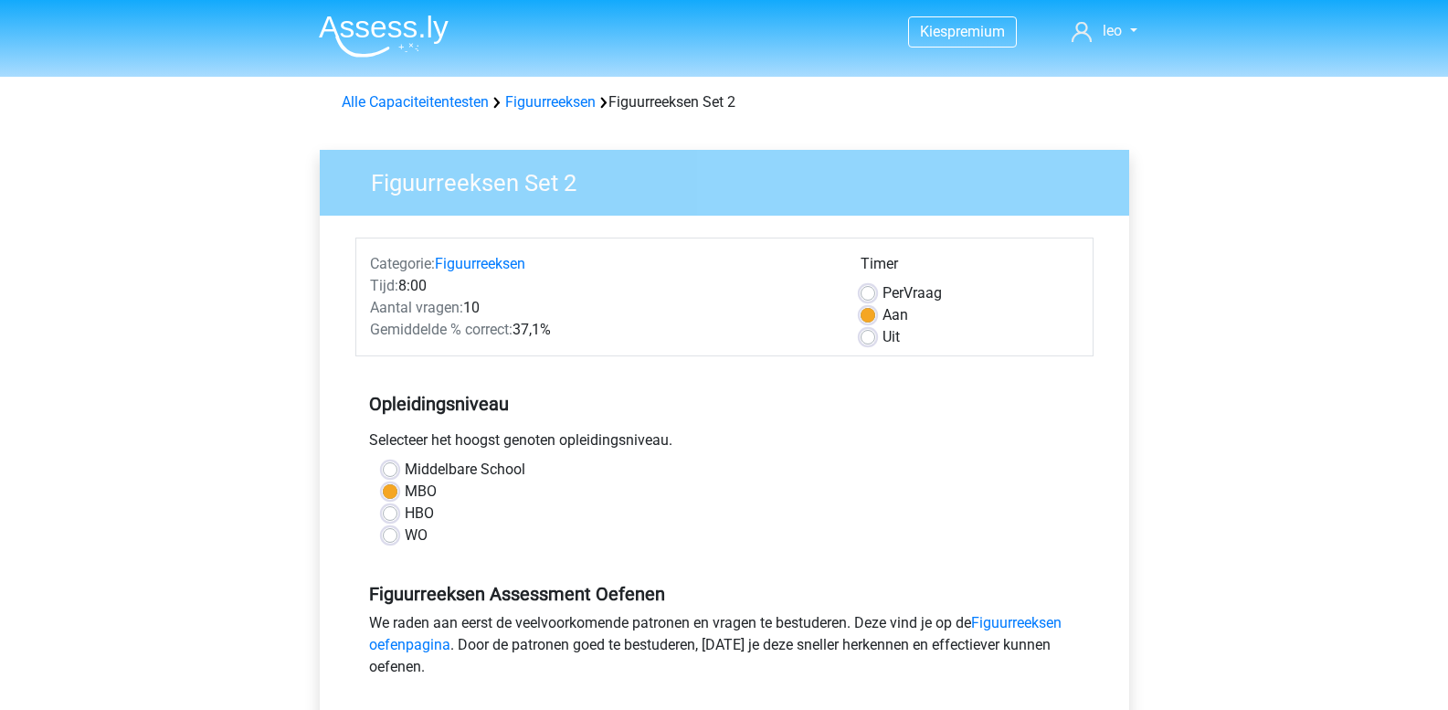
scroll to position [639, 0]
